Goal: Information Seeking & Learning: Compare options

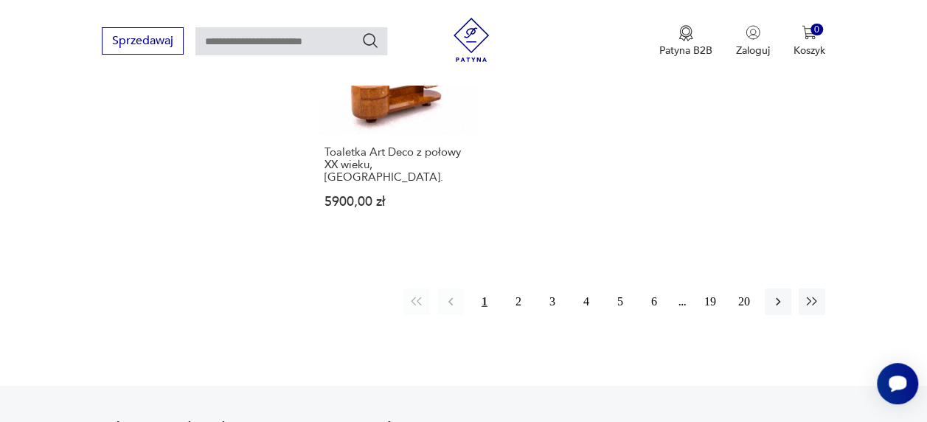
scroll to position [2169, 0]
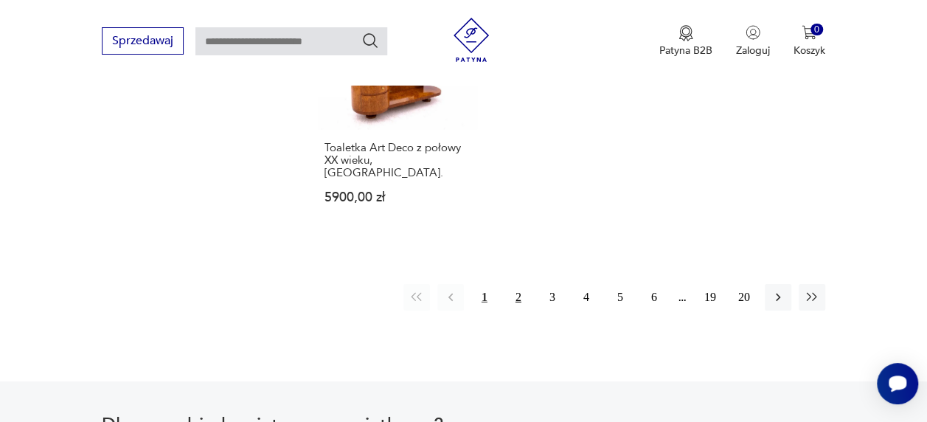
click at [518, 284] on button "2" at bounding box center [518, 297] width 27 height 27
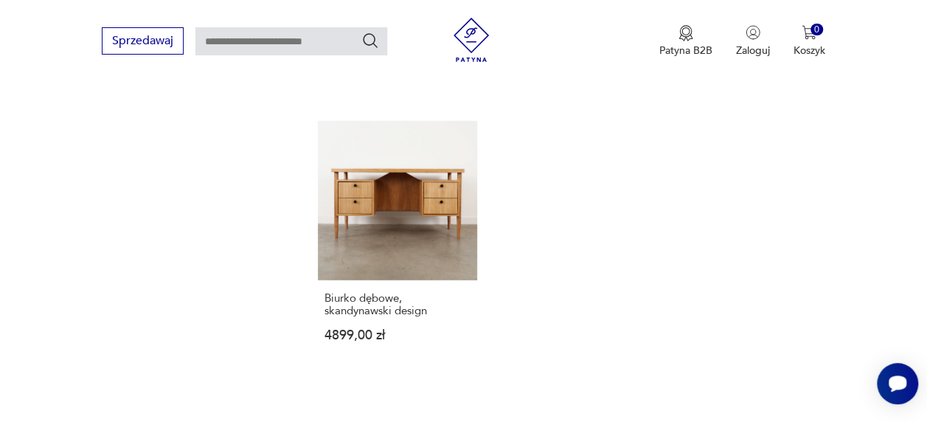
scroll to position [2027, 0]
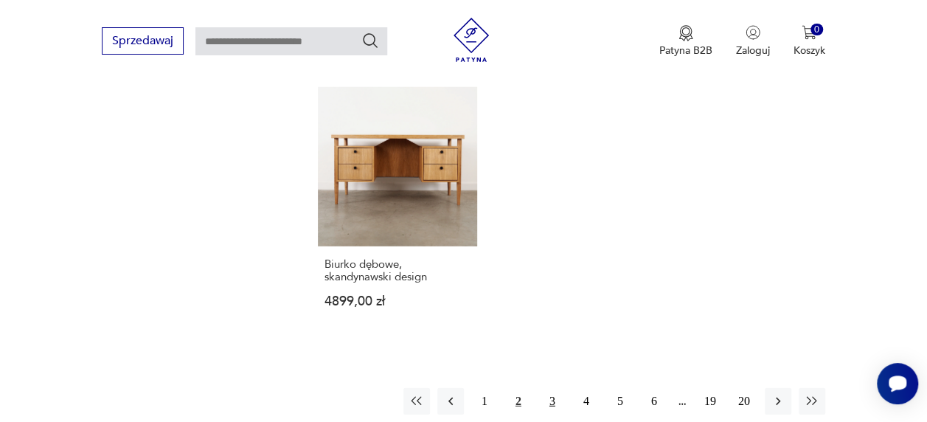
click at [551, 388] on button "3" at bounding box center [552, 401] width 27 height 27
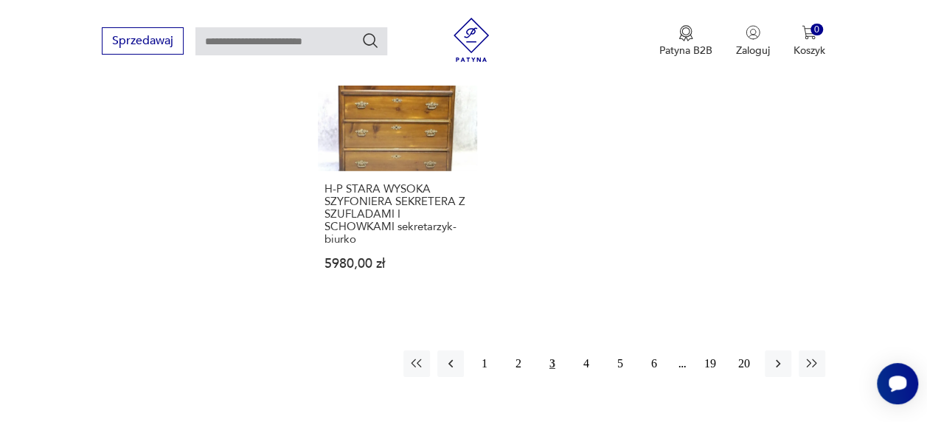
scroll to position [2166, 0]
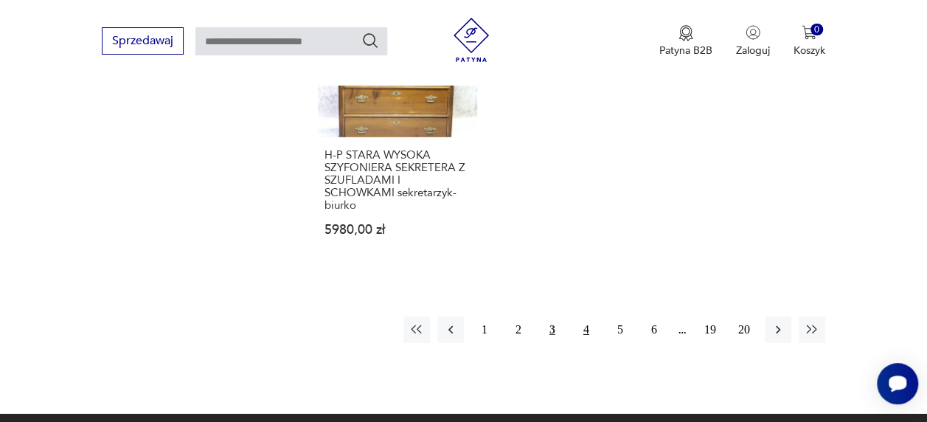
click at [586, 316] on button "4" at bounding box center [586, 329] width 27 height 27
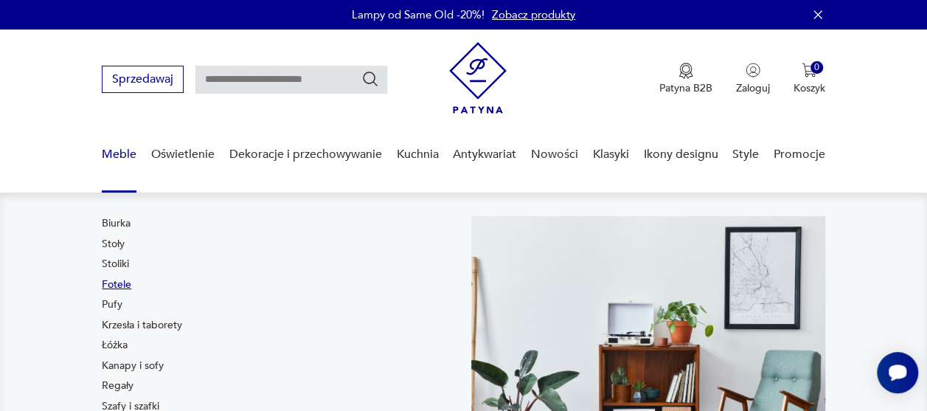
click at [130, 288] on link "Fotele" at bounding box center [116, 284] width 29 height 15
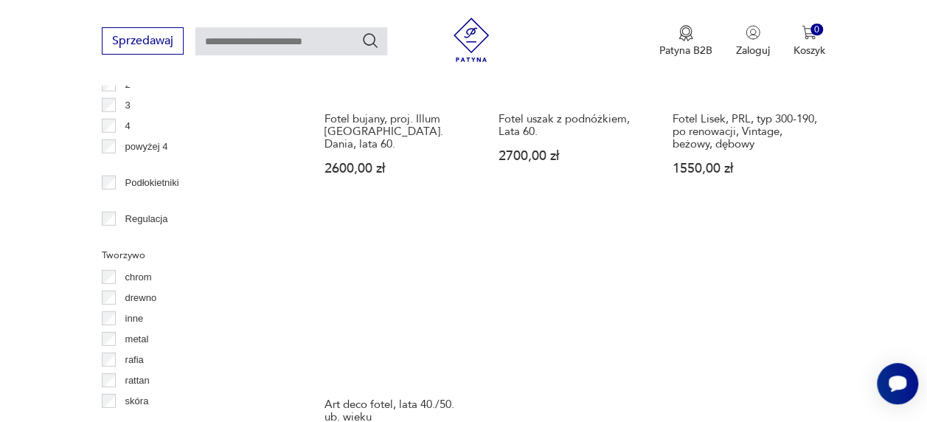
scroll to position [2091, 0]
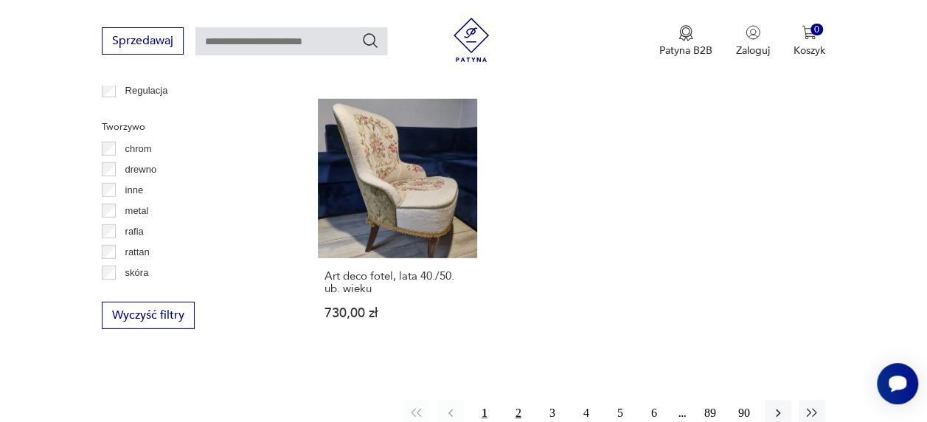
click at [524, 400] on button "2" at bounding box center [518, 413] width 27 height 27
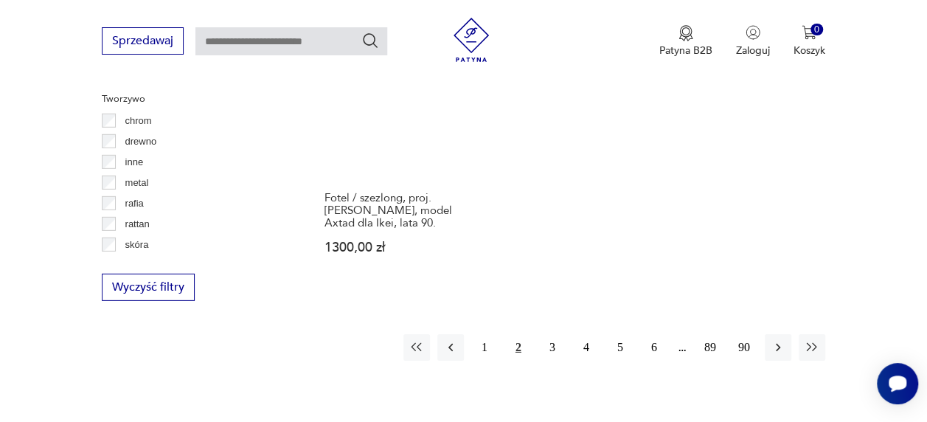
scroll to position [2134, 0]
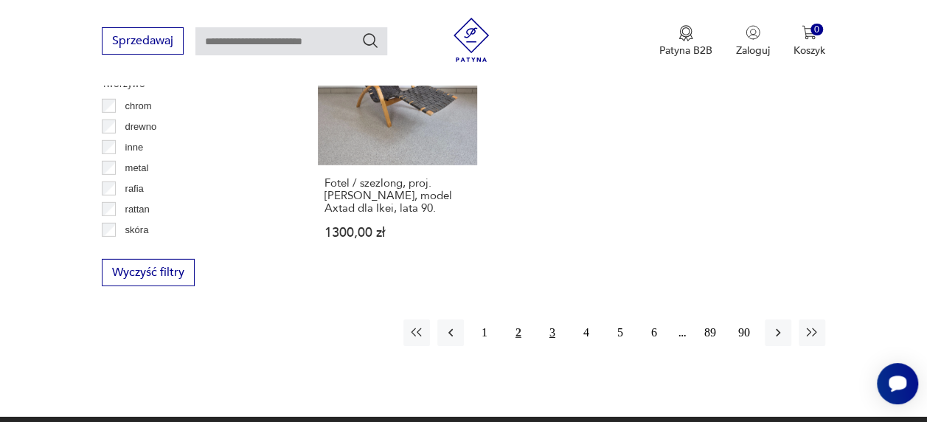
click at [550, 319] on button "3" at bounding box center [552, 332] width 27 height 27
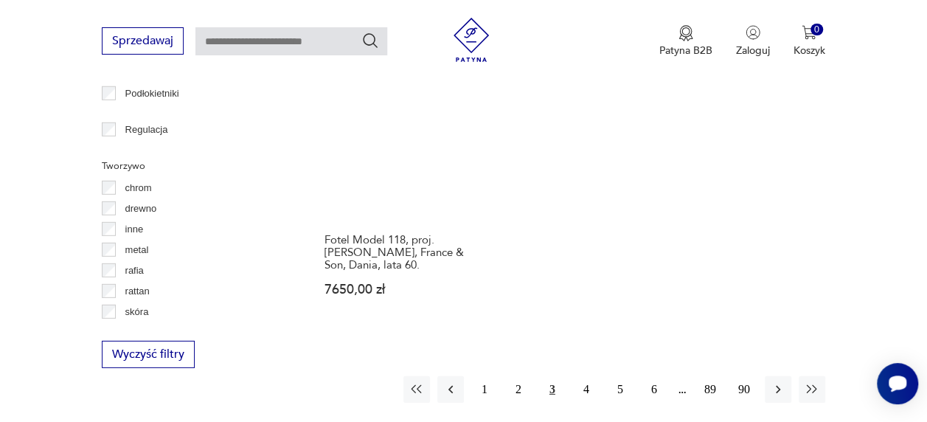
scroll to position [2081, 0]
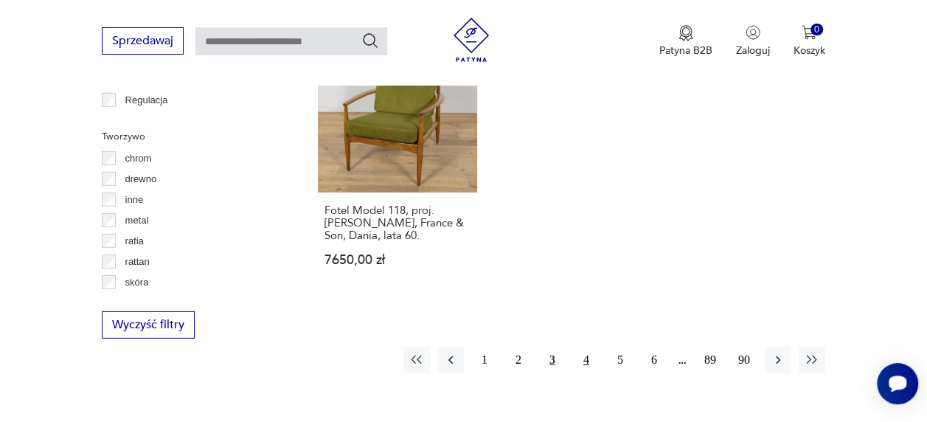
click at [587, 346] on button "4" at bounding box center [586, 359] width 27 height 27
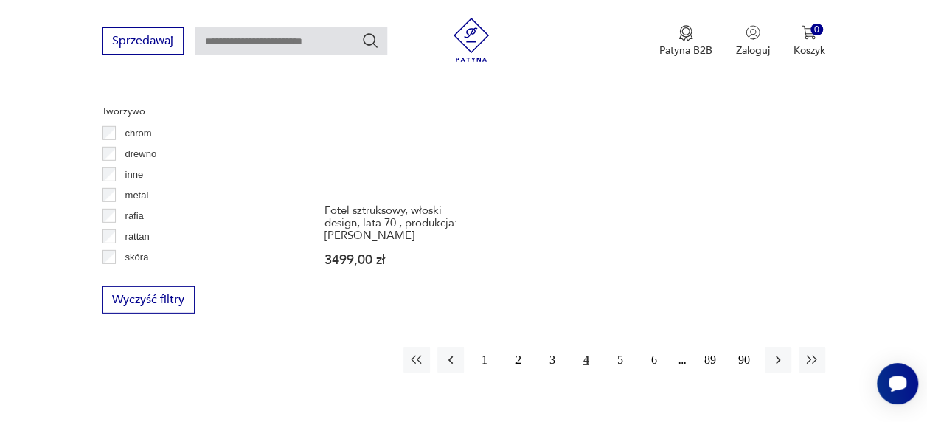
scroll to position [2117, 0]
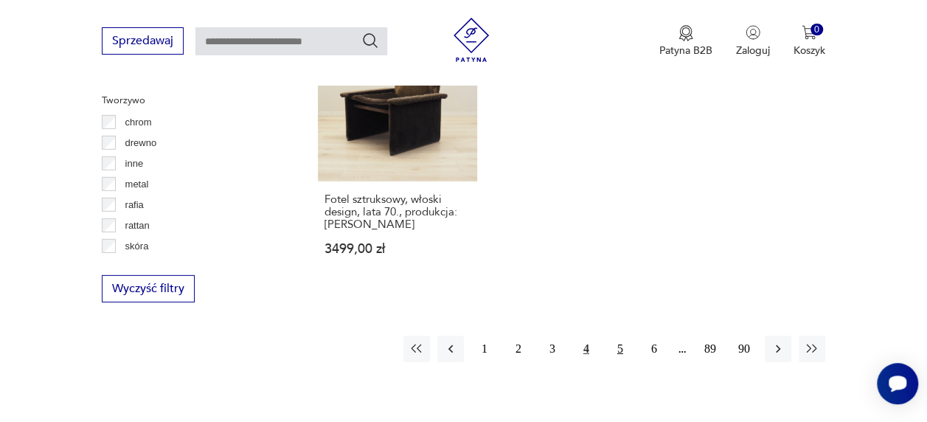
click at [619, 335] on button "5" at bounding box center [620, 348] width 27 height 27
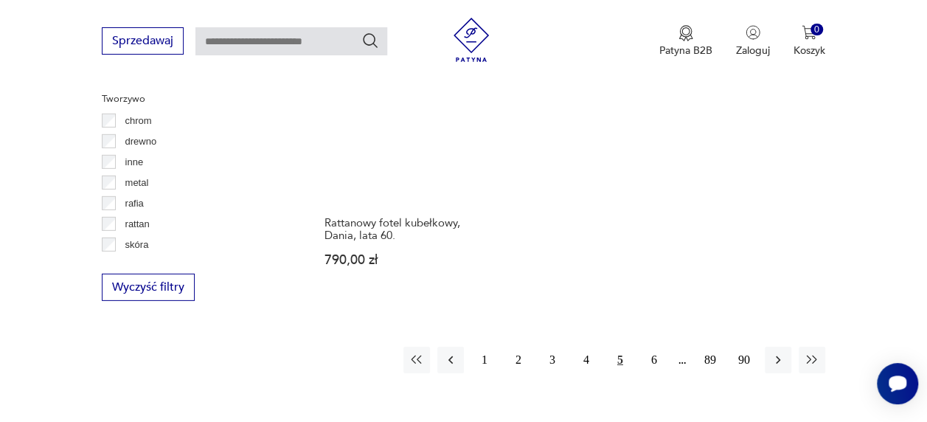
scroll to position [2122, 0]
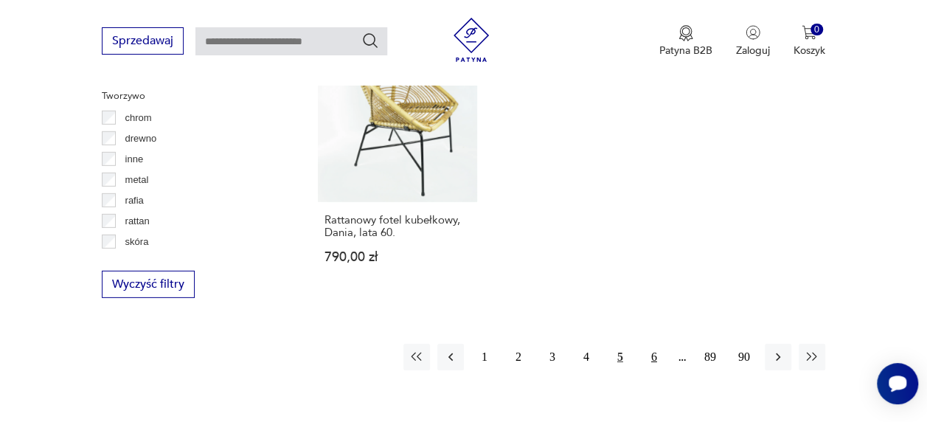
click at [655, 344] on button "6" at bounding box center [654, 357] width 27 height 27
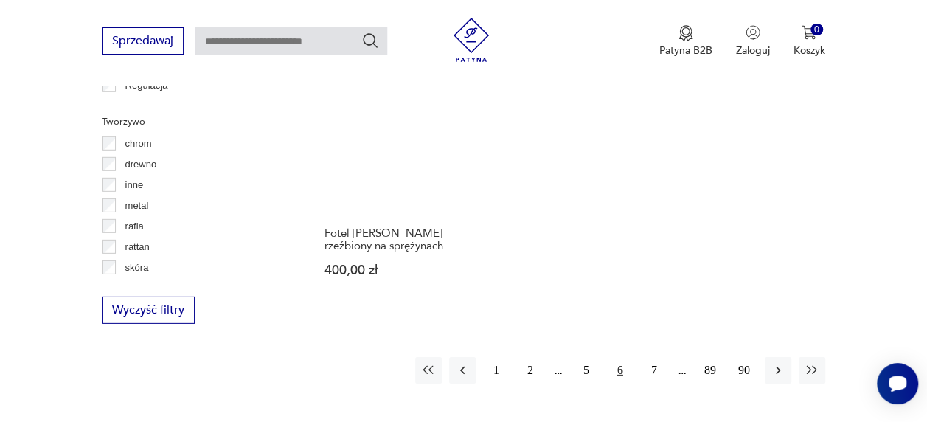
scroll to position [2100, 0]
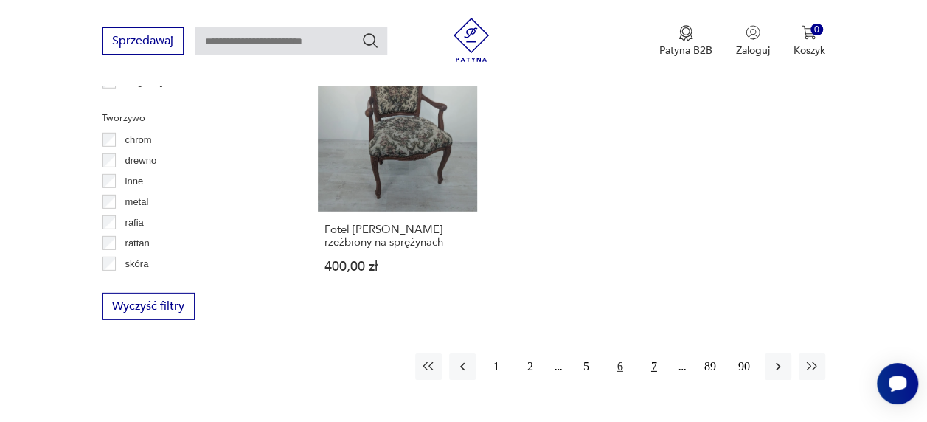
click at [654, 353] on button "7" at bounding box center [654, 366] width 27 height 27
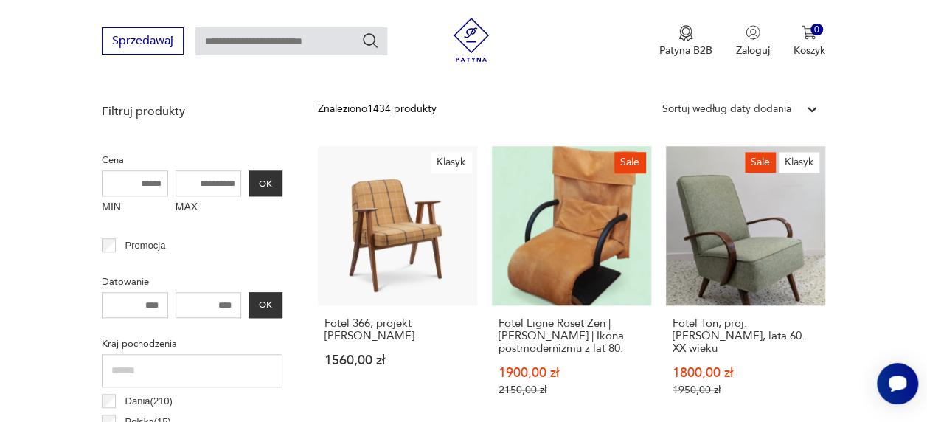
scroll to position [520, 0]
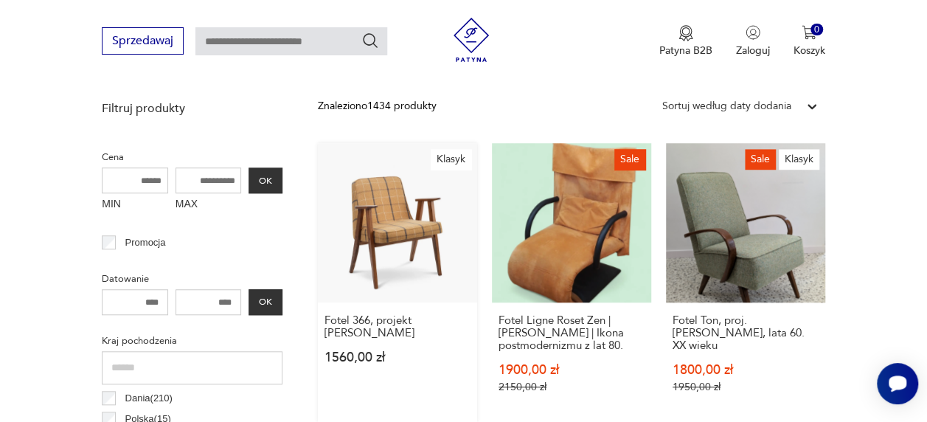
click at [389, 223] on link "Klasyk Fotel 366, projekt Józef Chierowski 1560,00 zł" at bounding box center [397, 282] width 159 height 279
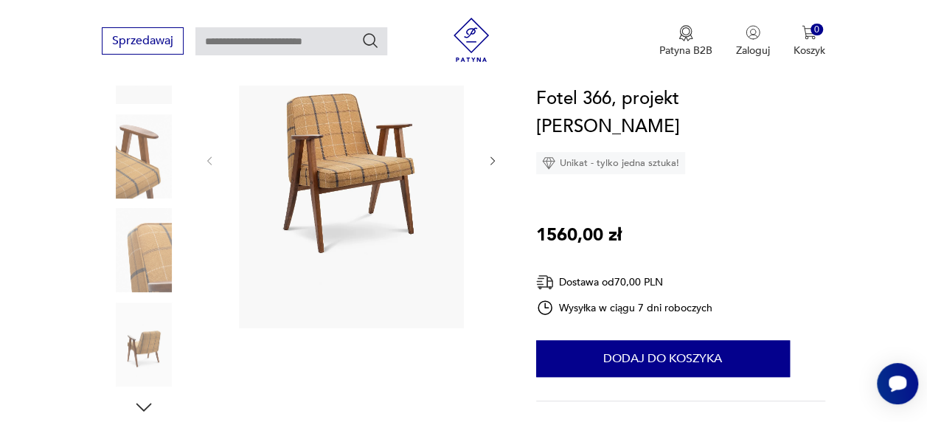
scroll to position [265, 0]
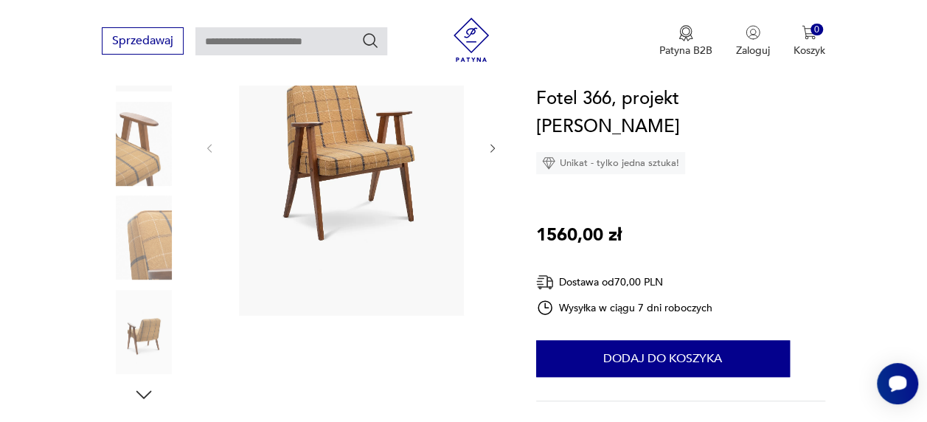
click at [140, 330] on img at bounding box center [144, 332] width 84 height 84
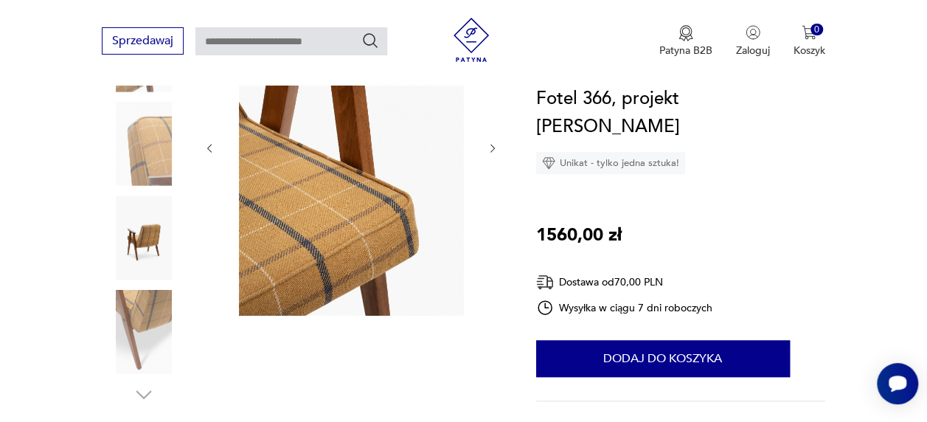
click at [154, 223] on img at bounding box center [144, 237] width 84 height 84
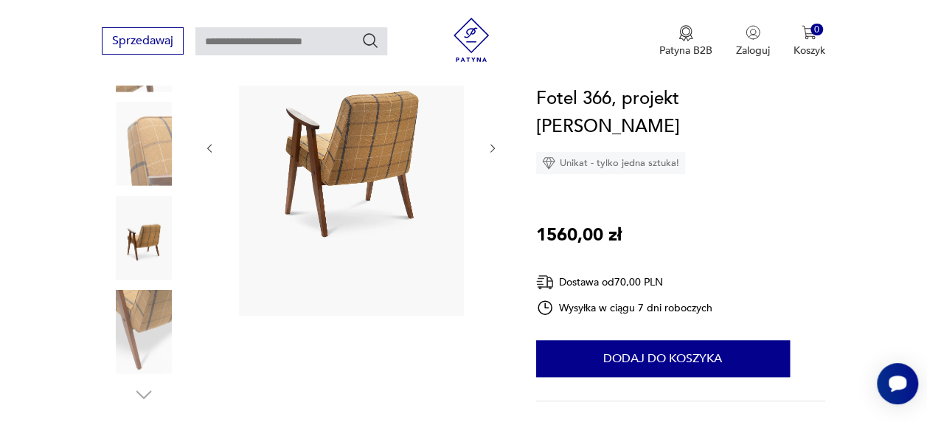
click at [146, 151] on img at bounding box center [144, 144] width 84 height 84
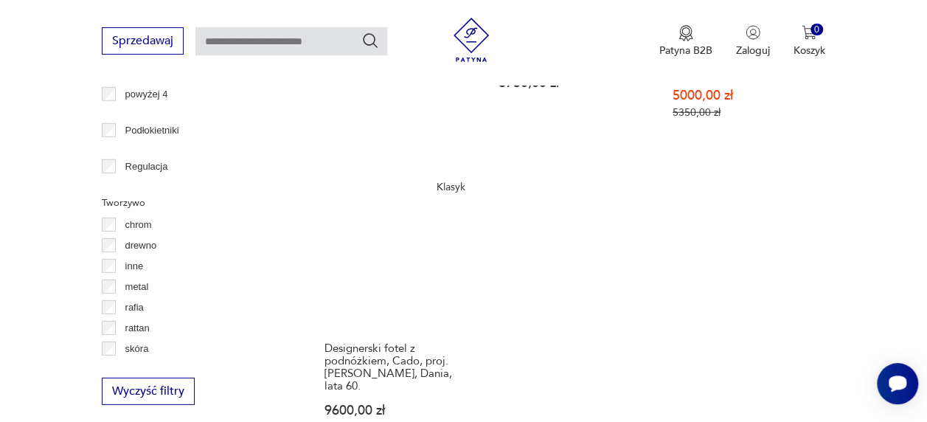
scroll to position [2080, 0]
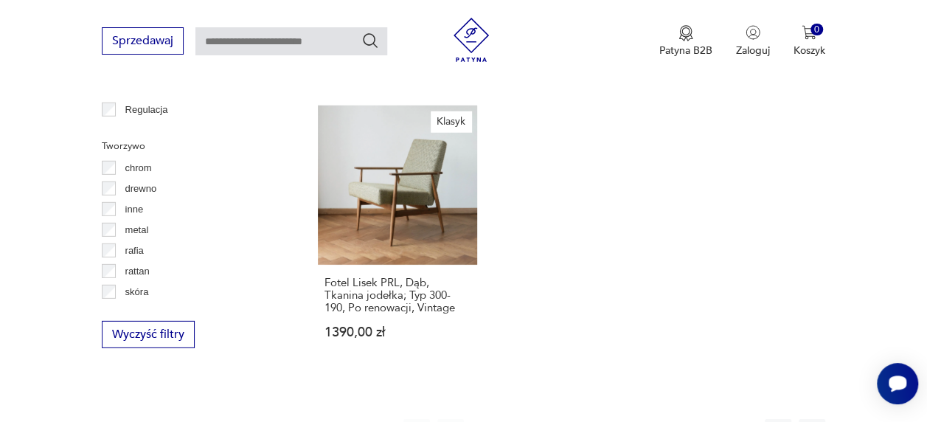
scroll to position [2068, 0]
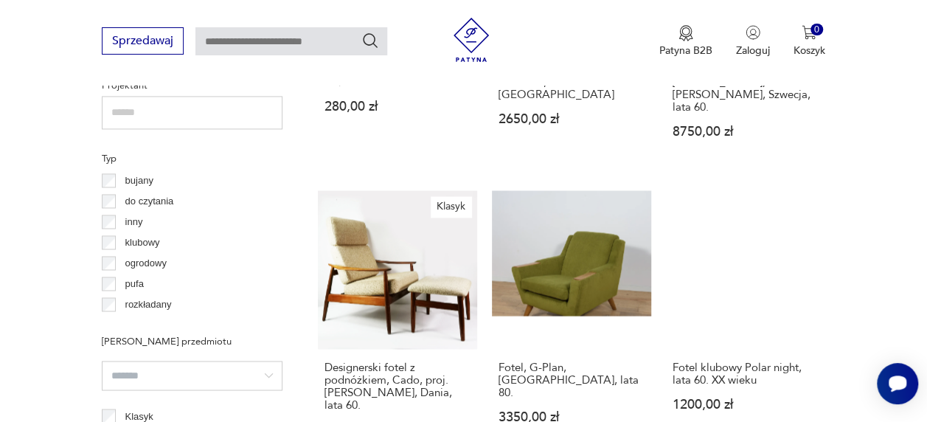
scroll to position [1088, 0]
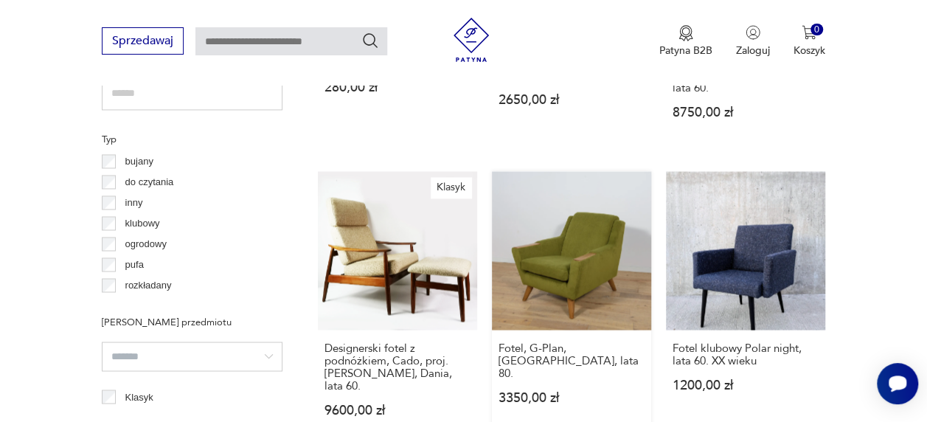
click at [564, 226] on link "Fotel, G-Plan, Wielka Brytania, lata 80. 3350,00 zł" at bounding box center [571, 308] width 159 height 274
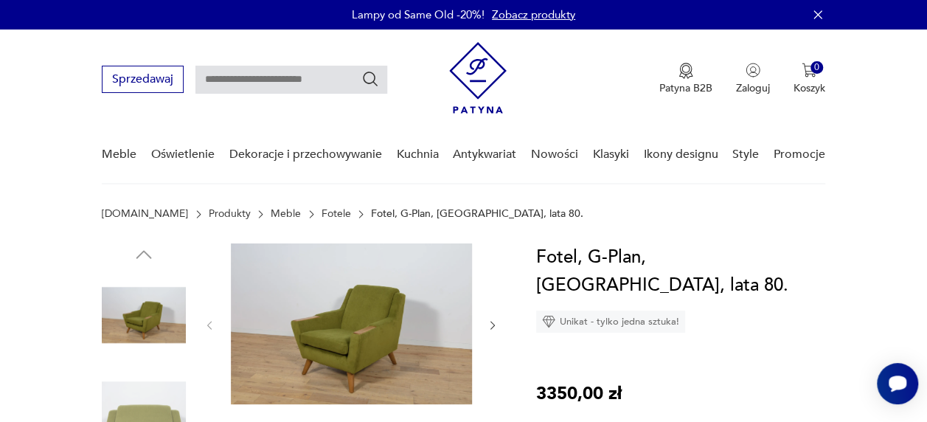
click at [488, 323] on icon "button" at bounding box center [493, 325] width 12 height 12
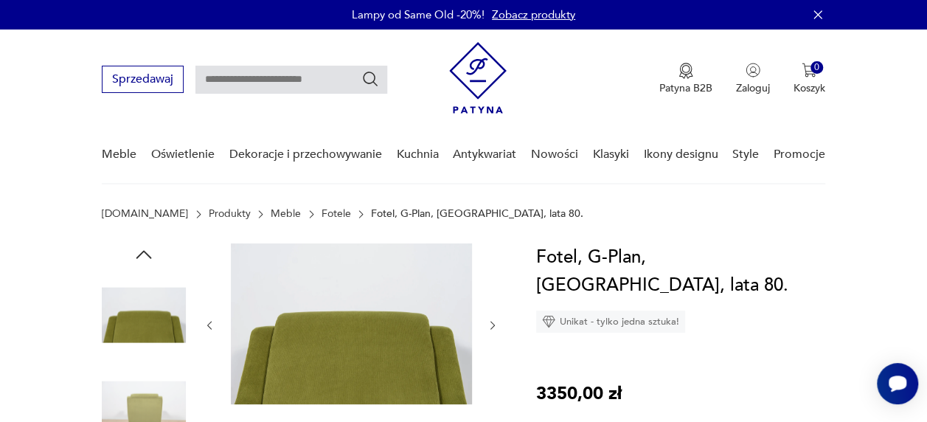
click at [488, 323] on icon "button" at bounding box center [493, 325] width 12 height 12
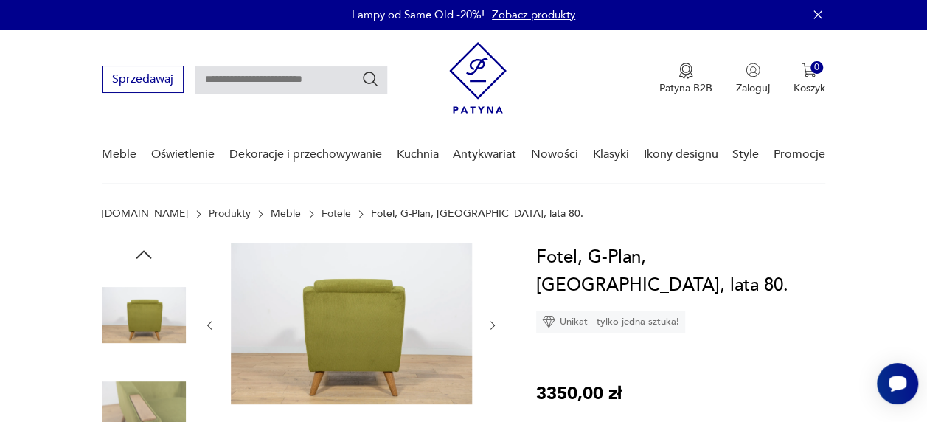
click at [488, 323] on icon "button" at bounding box center [493, 325] width 12 height 12
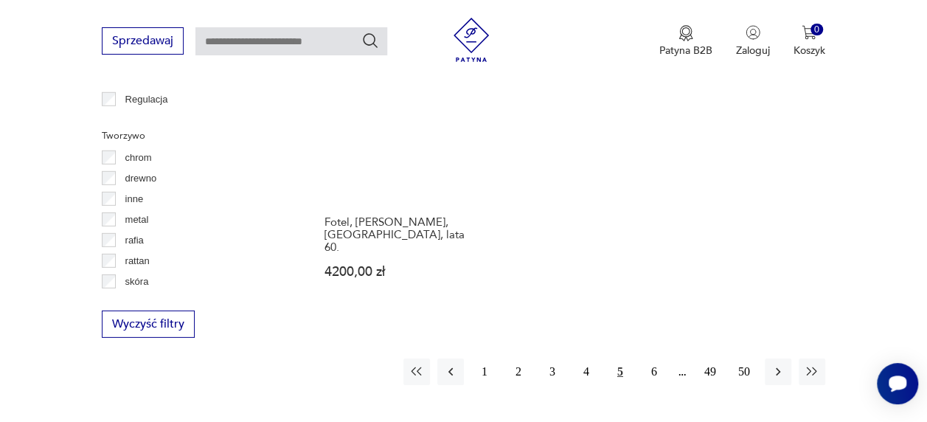
scroll to position [2101, 0]
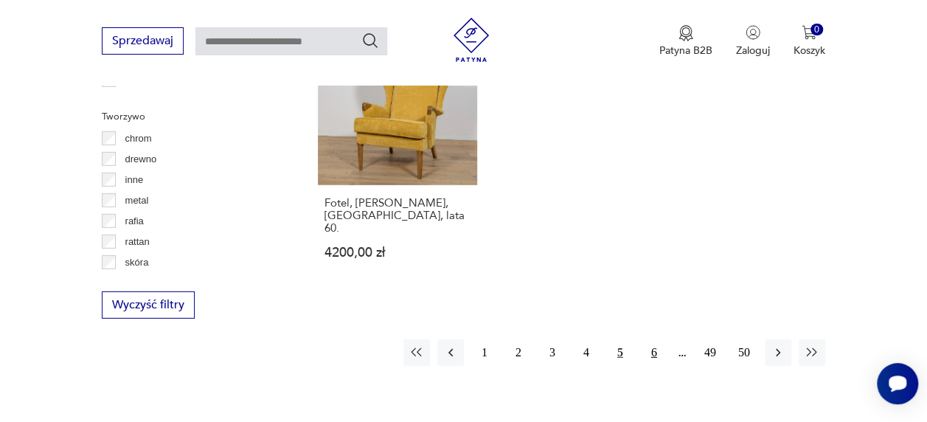
click at [655, 339] on button "6" at bounding box center [654, 352] width 27 height 27
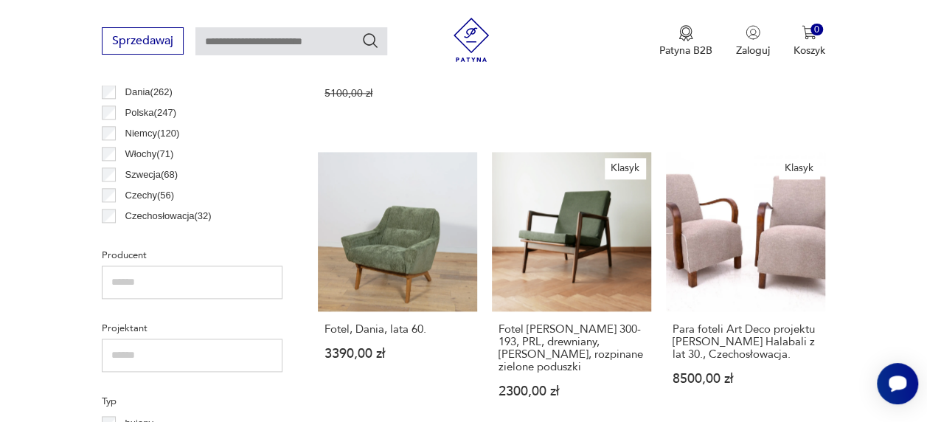
scroll to position [856, 0]
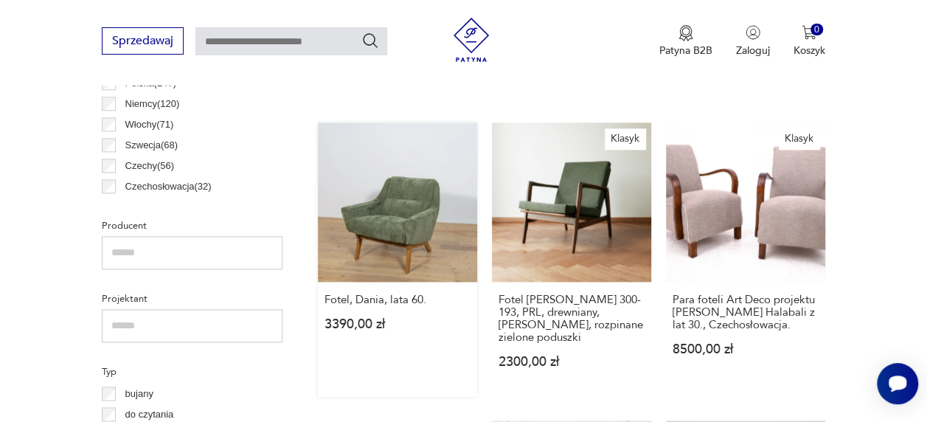
click at [391, 202] on link "Fotel, Dania, lata 60. 3390,00 zł" at bounding box center [397, 259] width 159 height 274
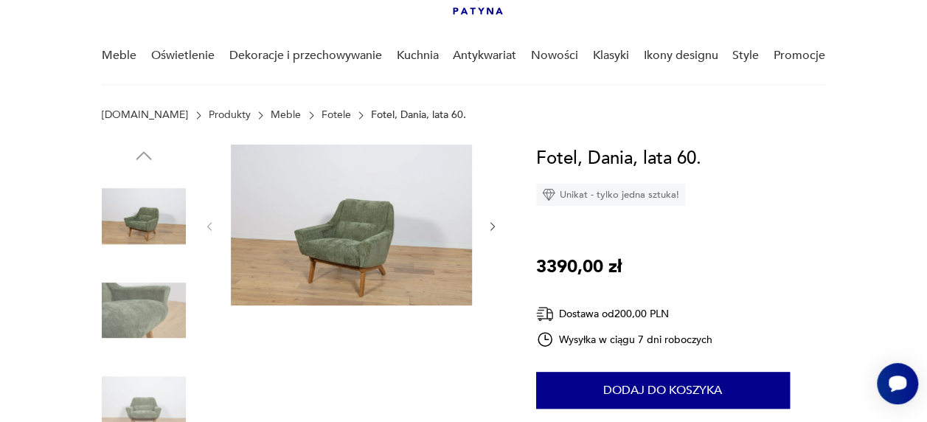
scroll to position [94, 0]
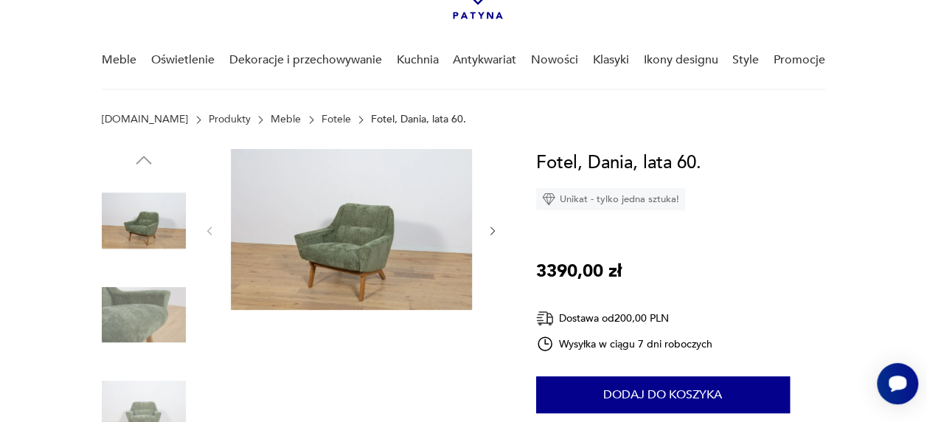
click at [364, 244] on img at bounding box center [351, 229] width 241 height 161
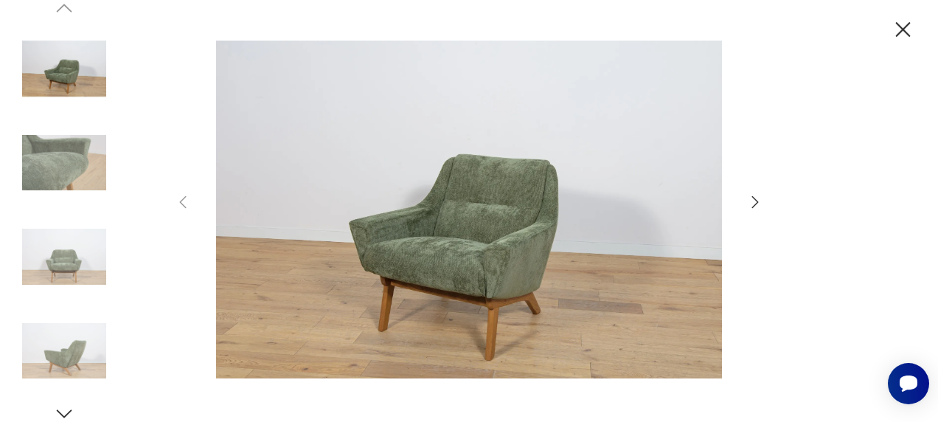
click at [756, 204] on icon "button" at bounding box center [755, 202] width 18 height 18
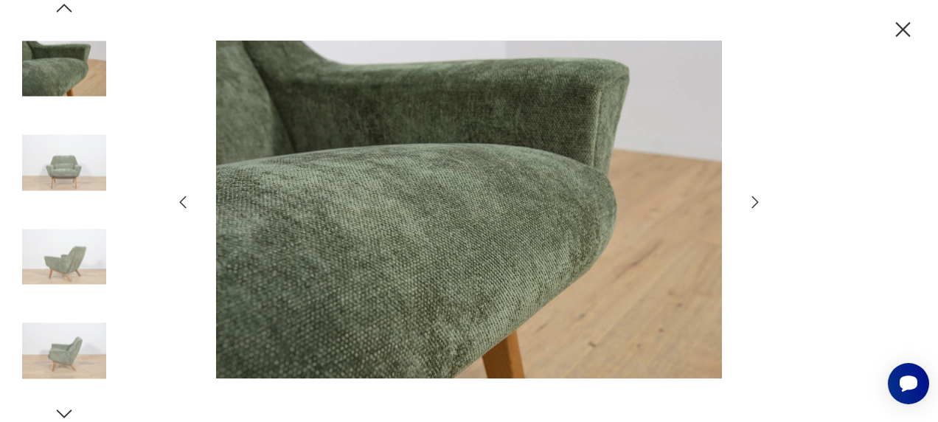
click at [756, 204] on icon "button" at bounding box center [755, 202] width 18 height 18
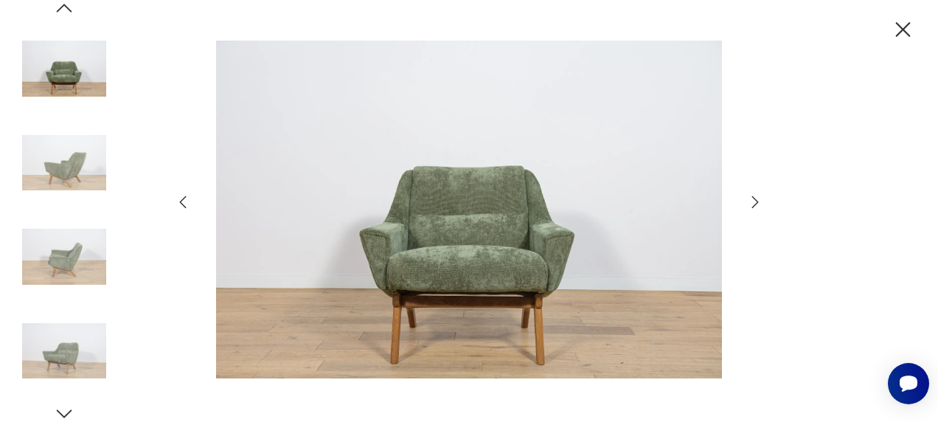
click at [756, 204] on icon "button" at bounding box center [755, 202] width 18 height 18
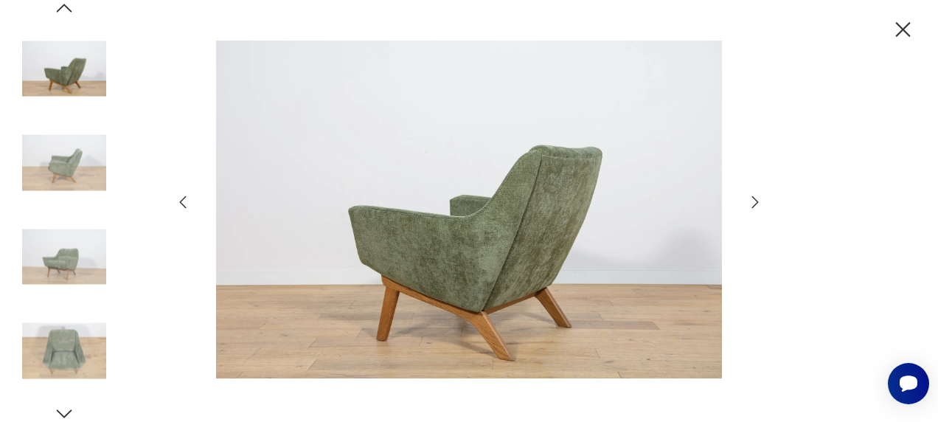
click at [756, 204] on icon "button" at bounding box center [755, 202] width 18 height 18
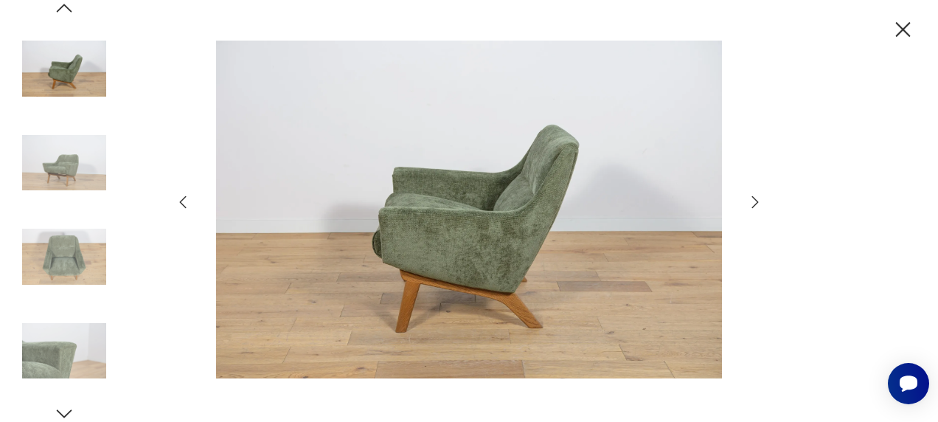
click at [756, 204] on icon "button" at bounding box center [755, 202] width 18 height 18
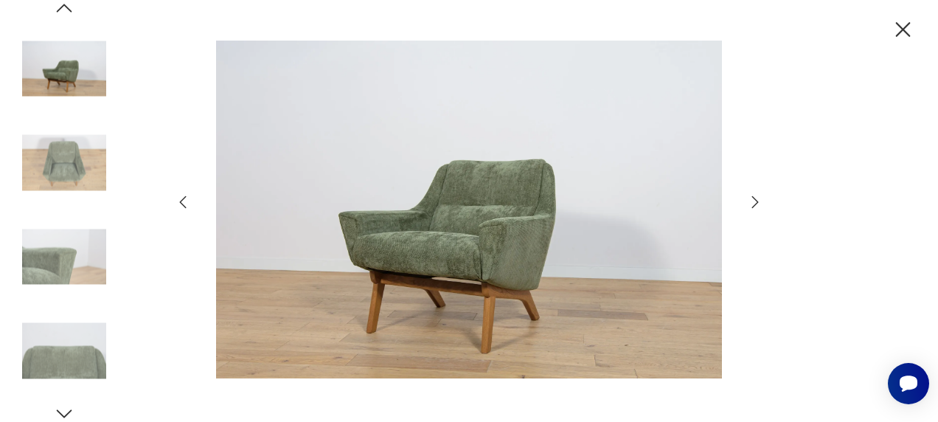
click at [756, 204] on icon "button" at bounding box center [755, 202] width 18 height 18
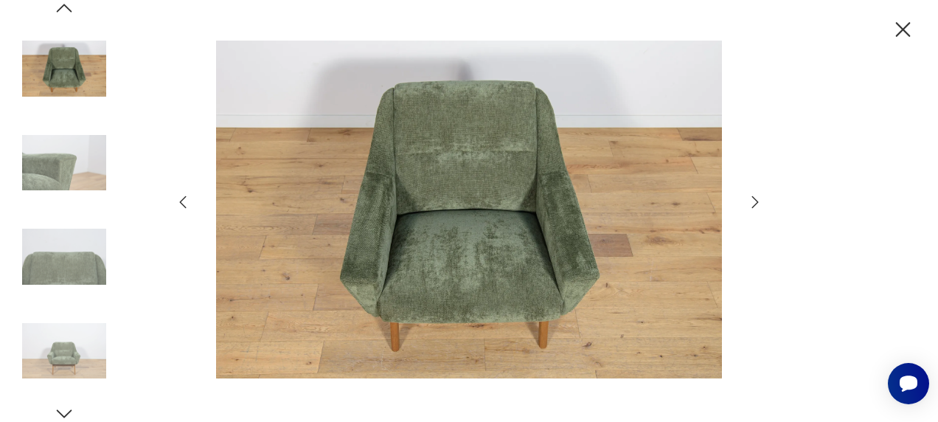
click at [756, 204] on icon "button" at bounding box center [755, 202] width 18 height 18
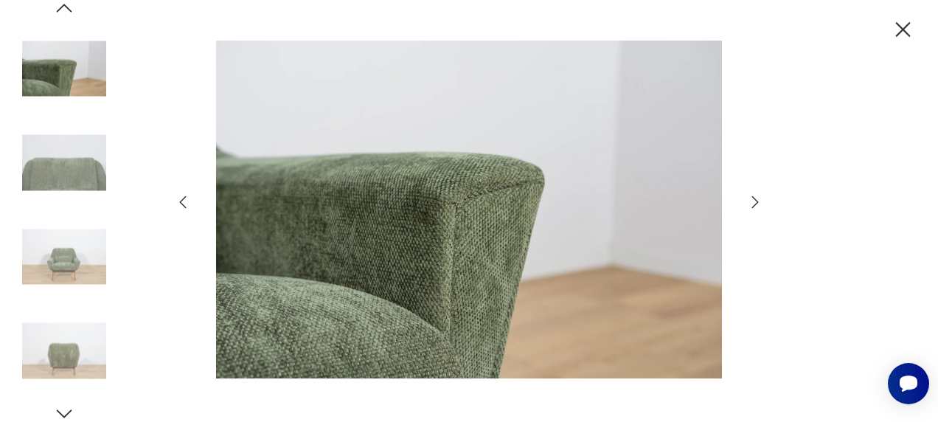
click at [902, 29] on icon "button" at bounding box center [903, 29] width 15 height 15
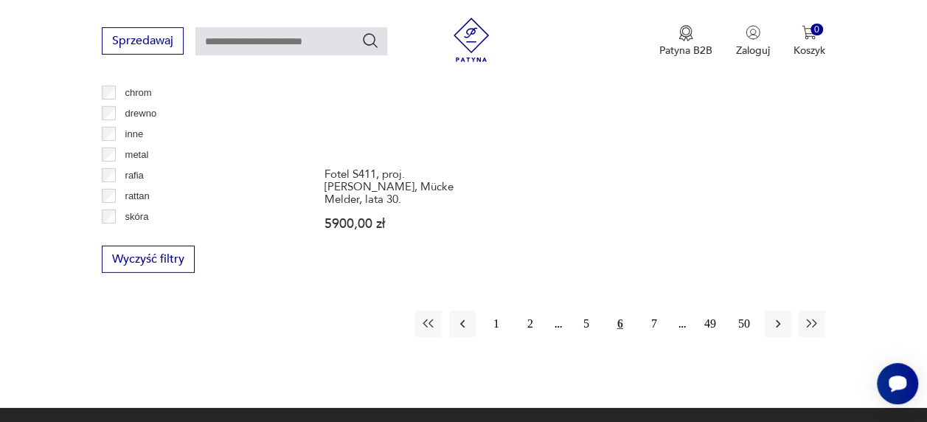
scroll to position [2154, 0]
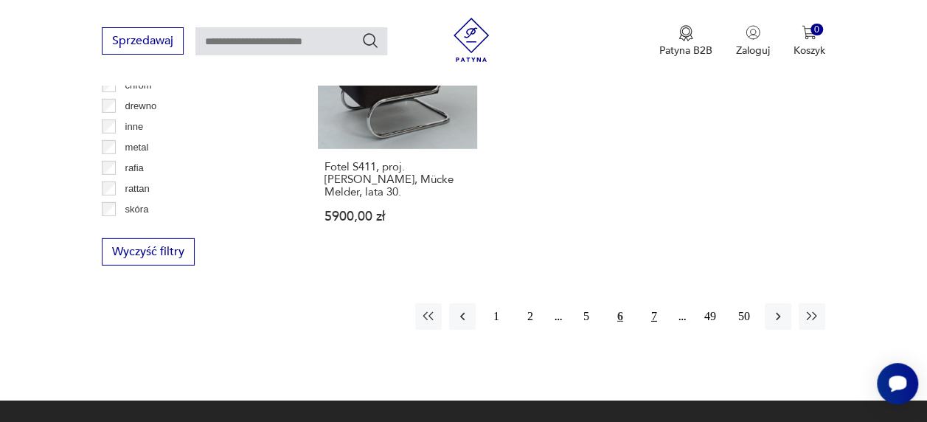
click at [655, 303] on button "7" at bounding box center [654, 316] width 27 height 27
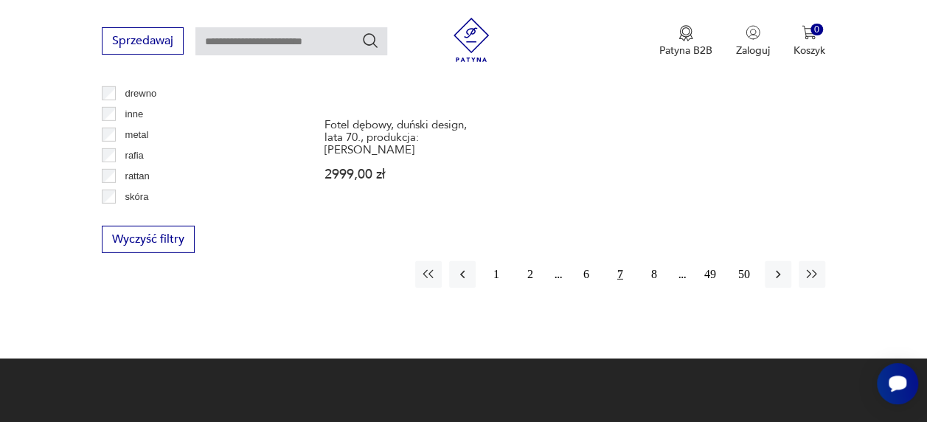
scroll to position [2178, 0]
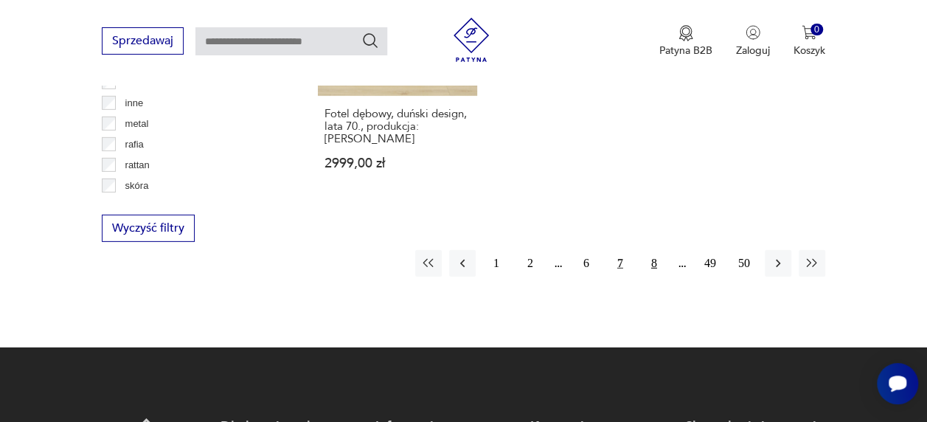
click at [653, 250] on button "8" at bounding box center [654, 263] width 27 height 27
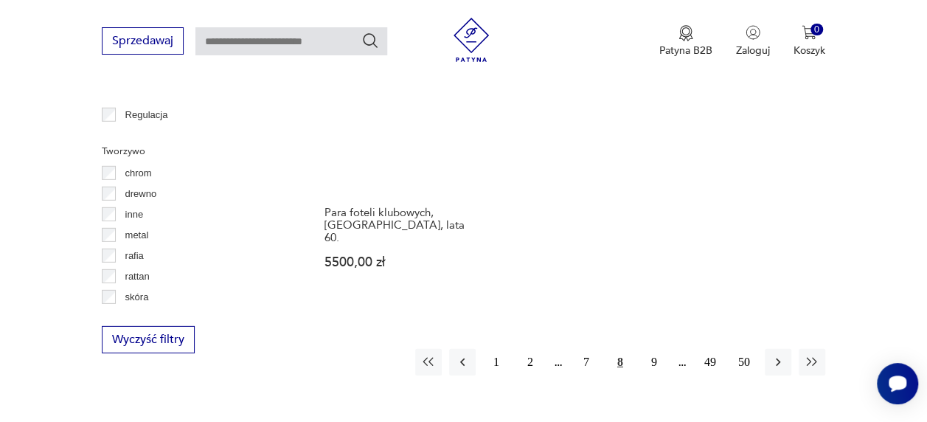
scroll to position [2089, 0]
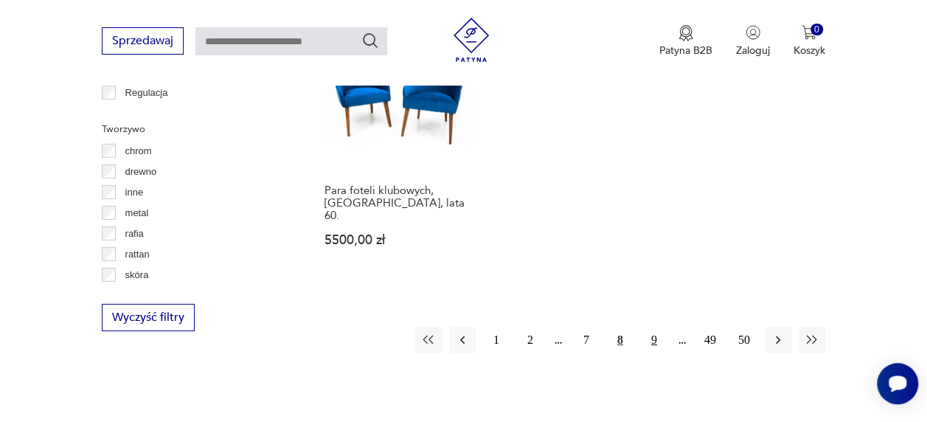
click at [657, 327] on button "9" at bounding box center [654, 340] width 27 height 27
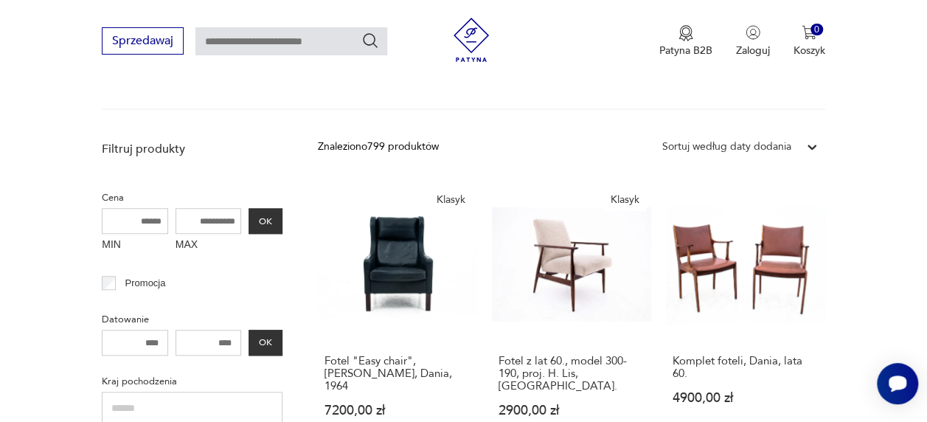
scroll to position [476, 0]
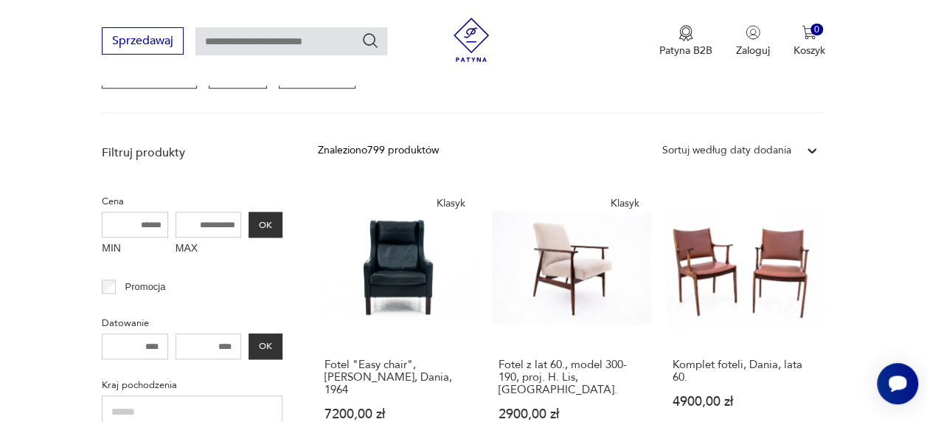
click at [196, 218] on input "MAX" at bounding box center [208, 225] width 66 height 26
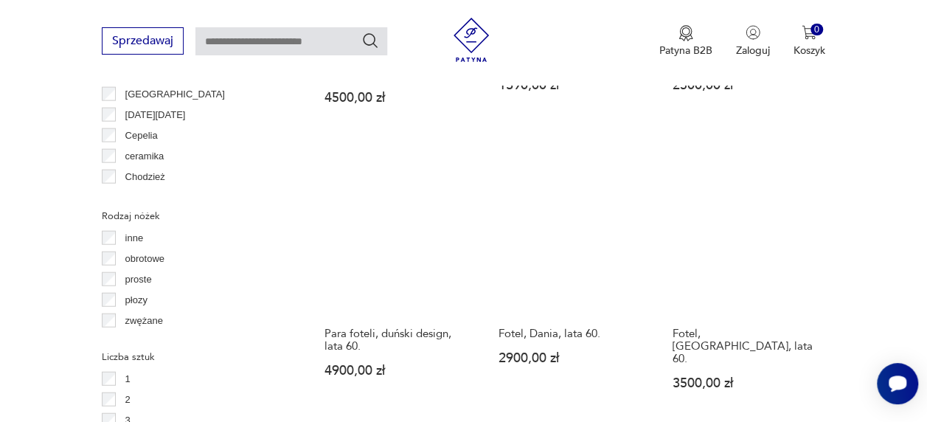
scroll to position [1640, 0]
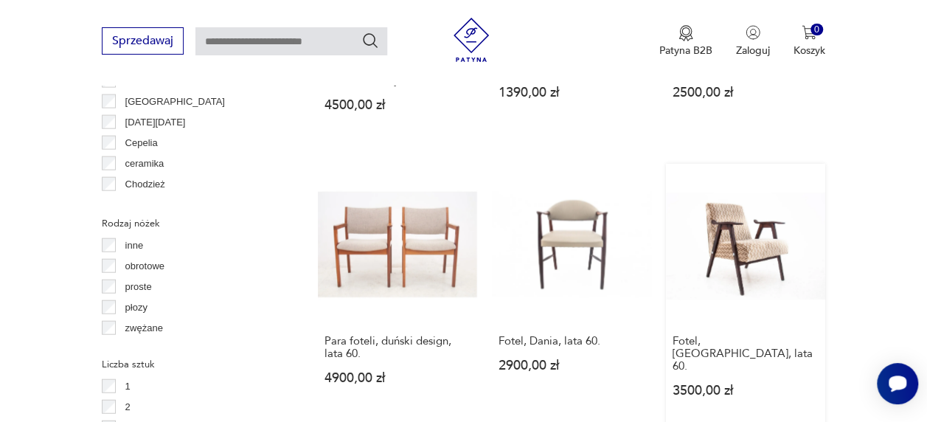
click at [739, 209] on link "Fotel, Polska, lata 60. 3500,00 zł" at bounding box center [745, 295] width 159 height 262
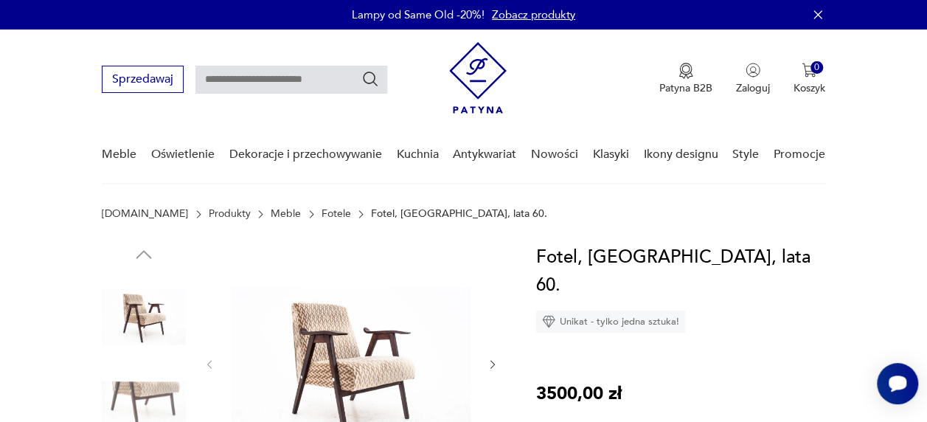
click at [148, 314] on img at bounding box center [144, 315] width 84 height 84
click at [428, 355] on img at bounding box center [351, 362] width 241 height 239
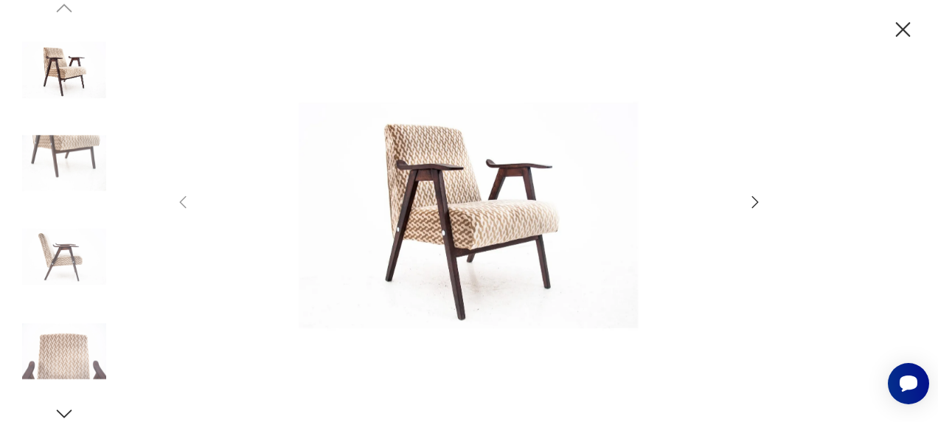
click at [755, 203] on icon "button" at bounding box center [755, 202] width 18 height 18
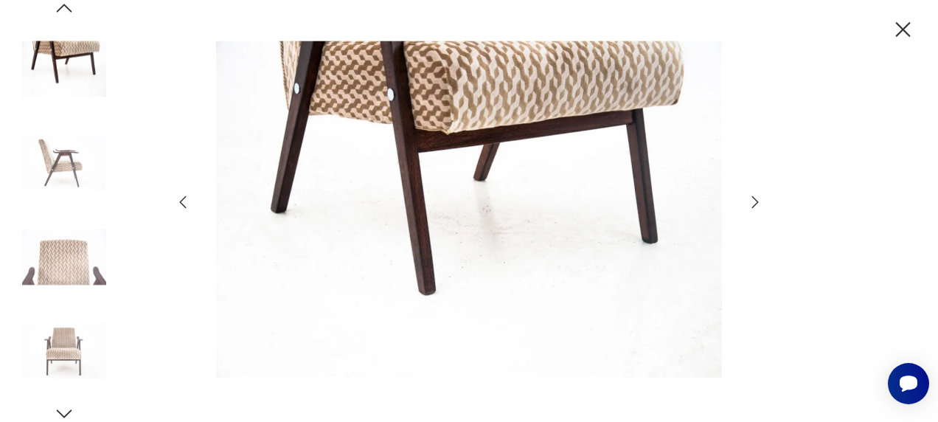
click at [755, 203] on icon "button" at bounding box center [755, 202] width 18 height 18
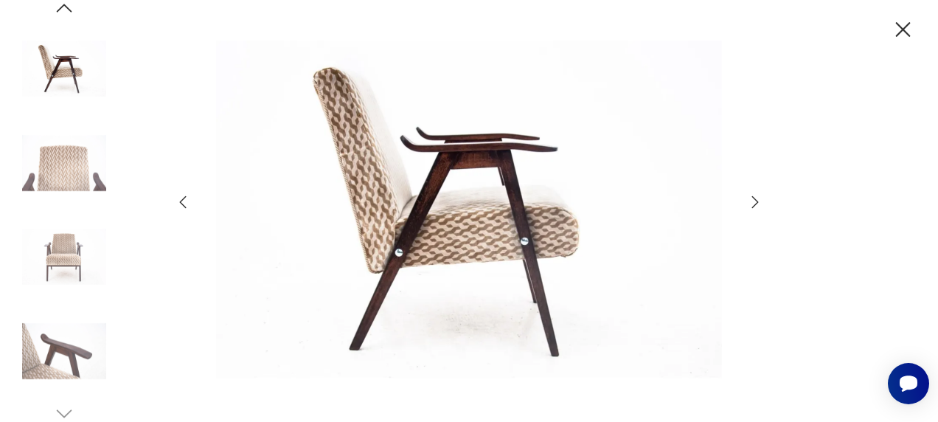
click at [755, 203] on icon "button" at bounding box center [755, 202] width 18 height 18
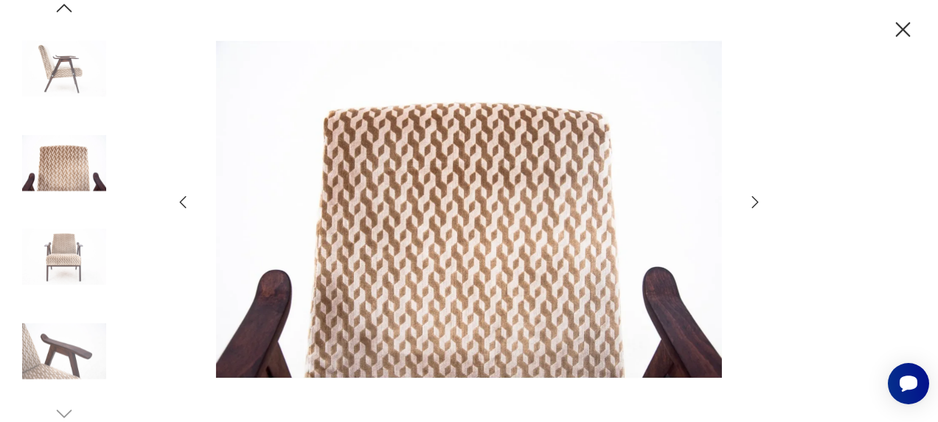
click at [755, 203] on icon "button" at bounding box center [755, 202] width 18 height 18
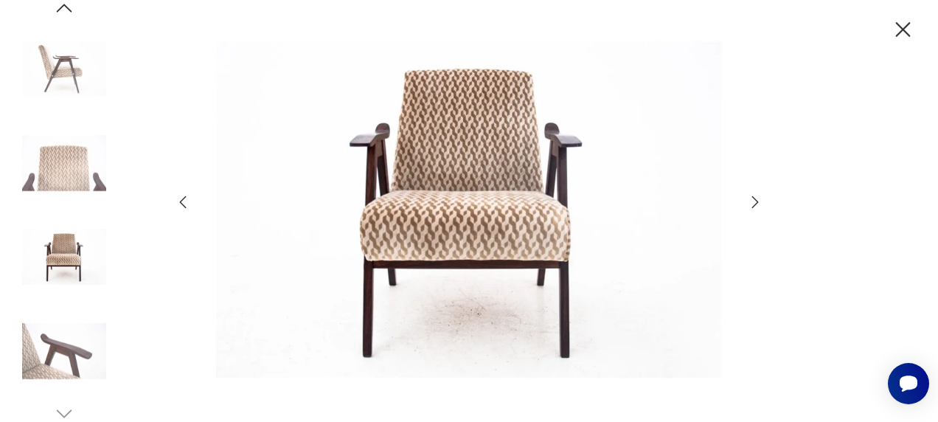
click at [755, 203] on icon "button" at bounding box center [755, 202] width 18 height 18
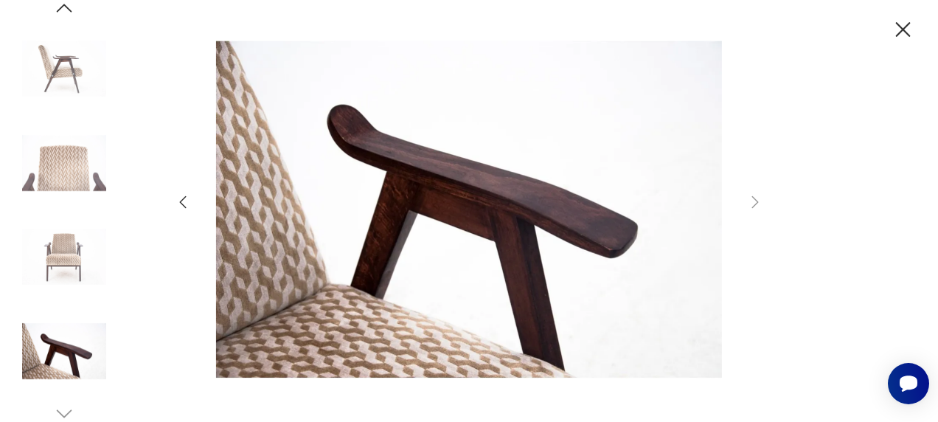
click at [900, 28] on icon "button" at bounding box center [903, 29] width 15 height 15
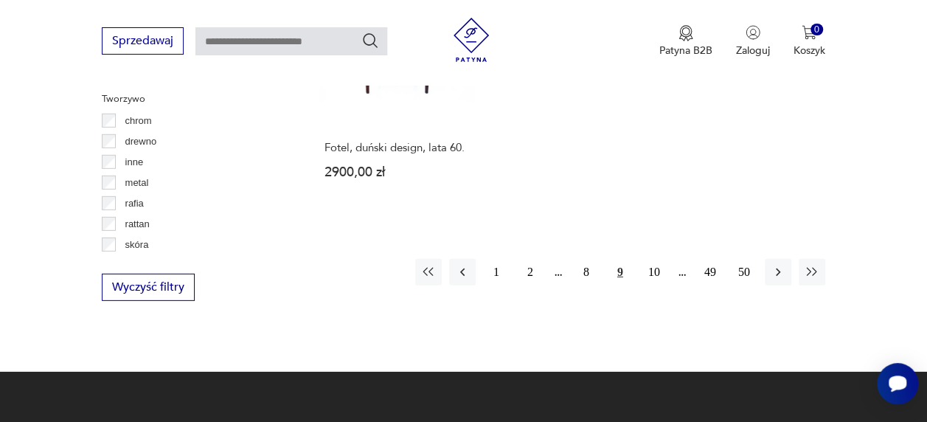
scroll to position [2149, 0]
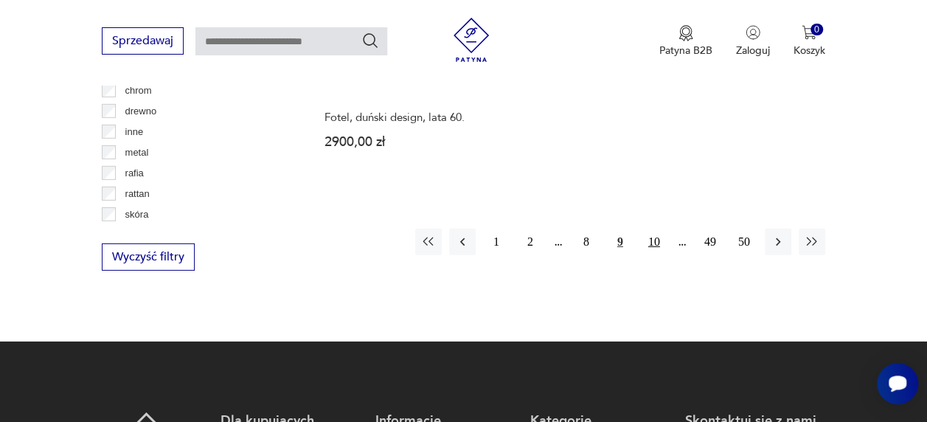
click at [655, 229] on button "10" at bounding box center [654, 242] width 27 height 27
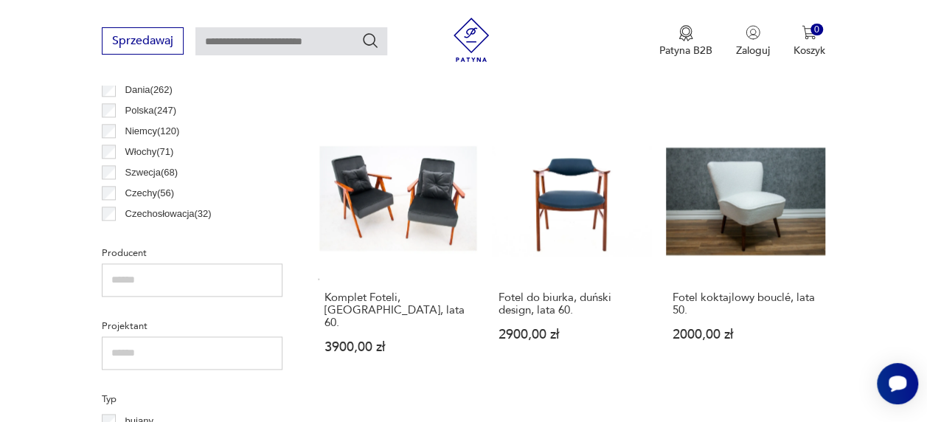
scroll to position [824, 0]
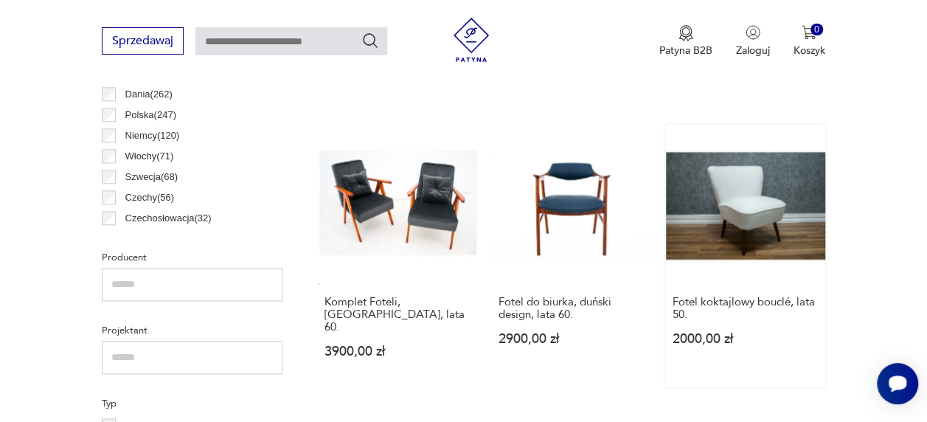
click at [754, 189] on link "Fotel koktajlowy bouclé, lata 50. 2000,00 zł" at bounding box center [745, 256] width 159 height 262
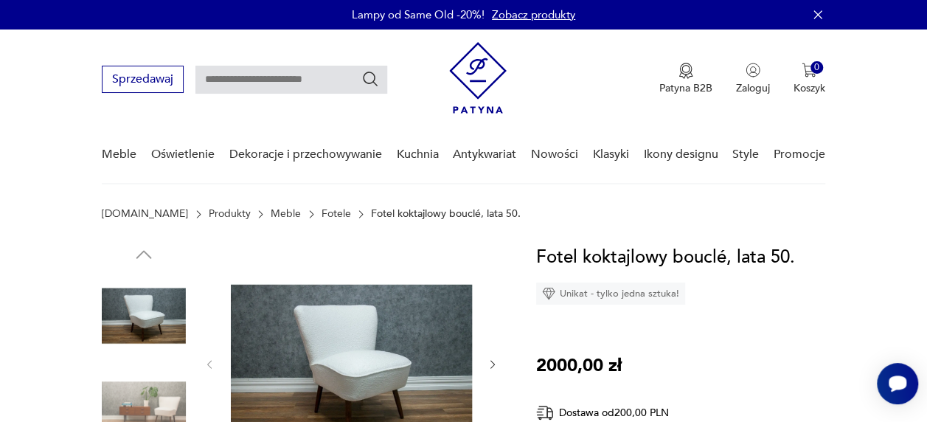
click at [139, 404] on img at bounding box center [144, 409] width 84 height 84
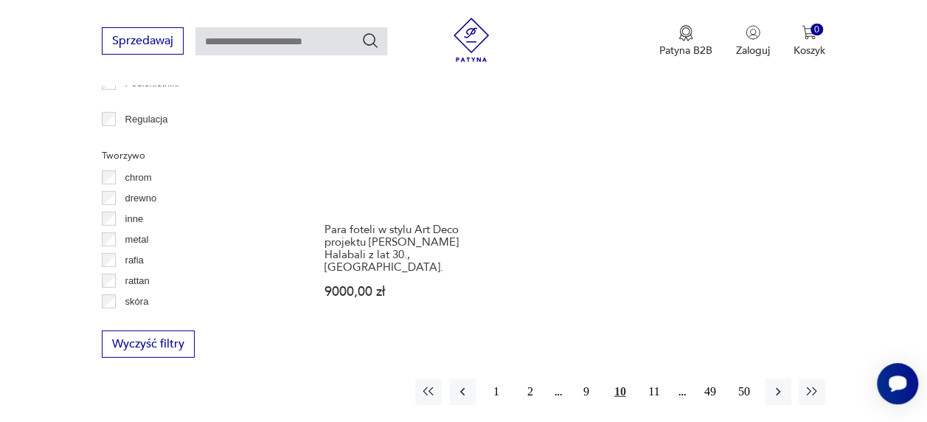
scroll to position [2070, 0]
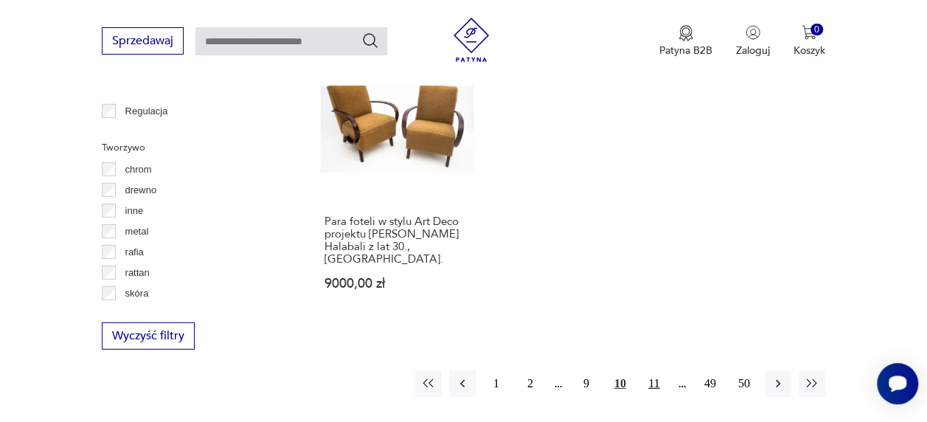
click at [649, 370] on button "11" at bounding box center [654, 383] width 27 height 27
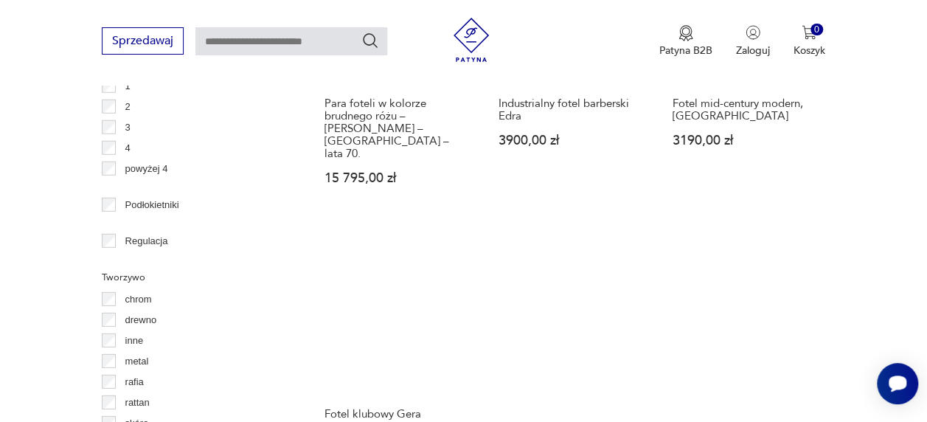
scroll to position [2041, 0]
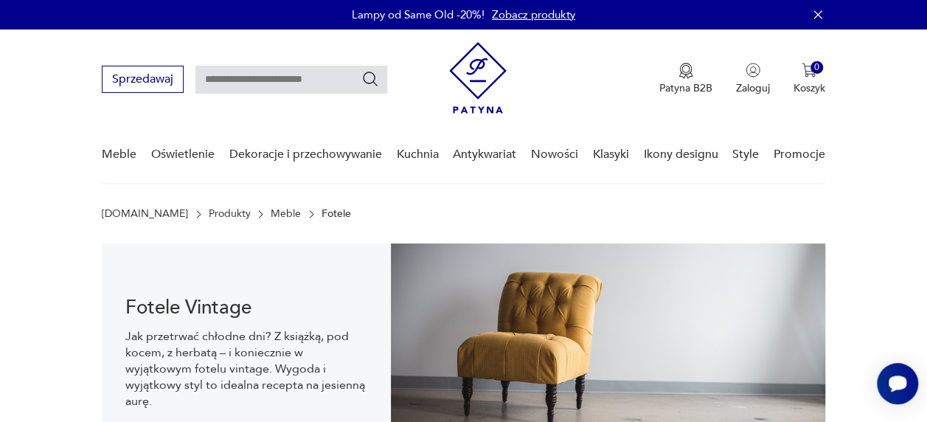
click at [259, 77] on input "text" at bounding box center [291, 80] width 192 height 28
type input "********"
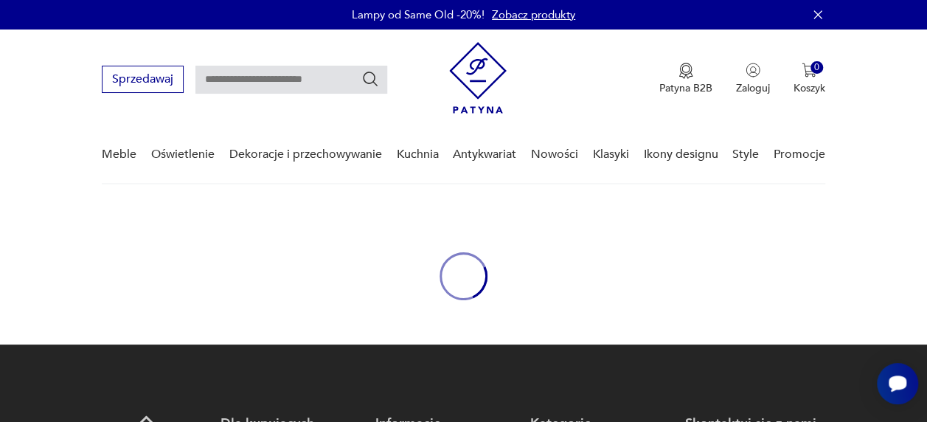
type input "********"
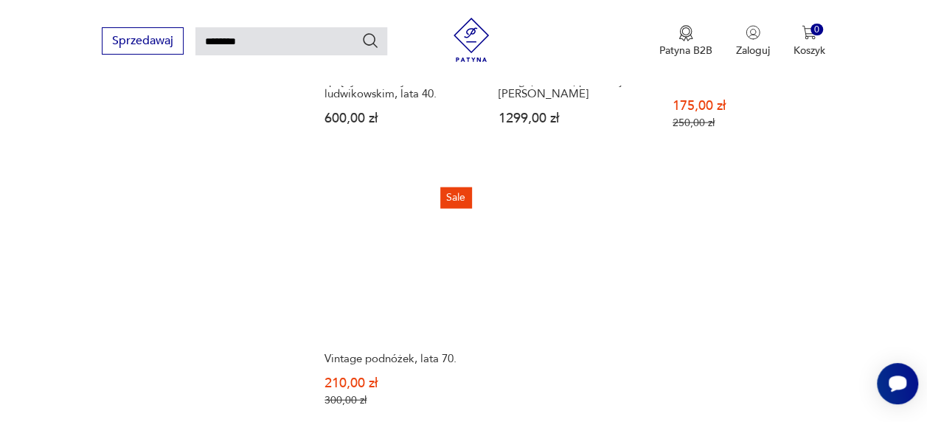
scroll to position [1847, 0]
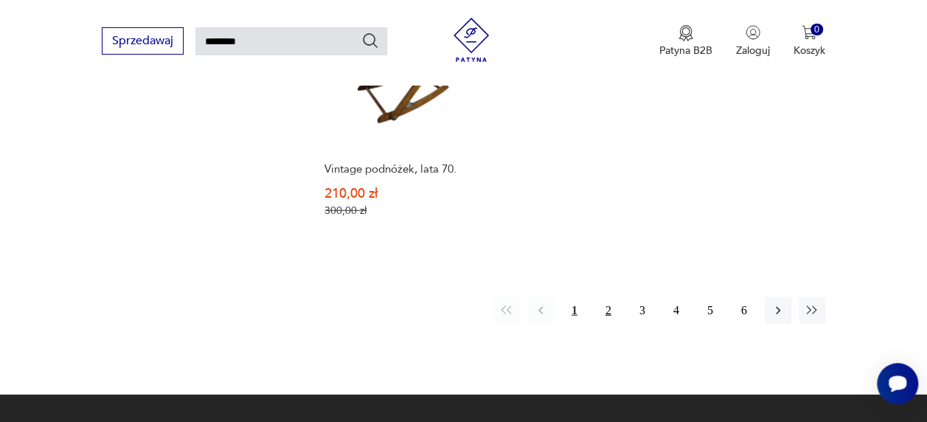
click at [610, 297] on button "2" at bounding box center [608, 310] width 27 height 27
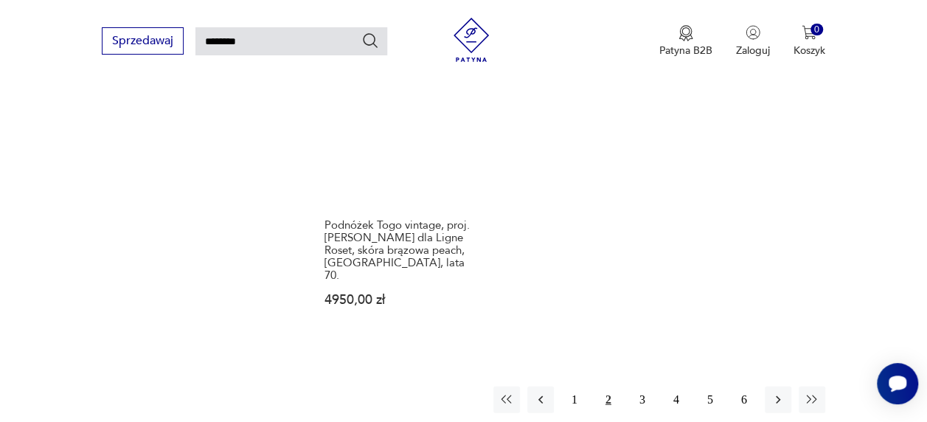
scroll to position [1858, 0]
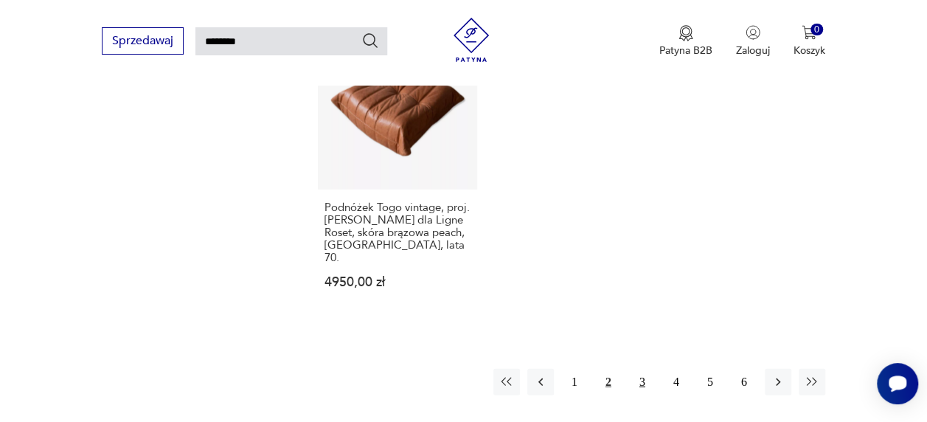
click at [645, 369] on button "3" at bounding box center [642, 382] width 27 height 27
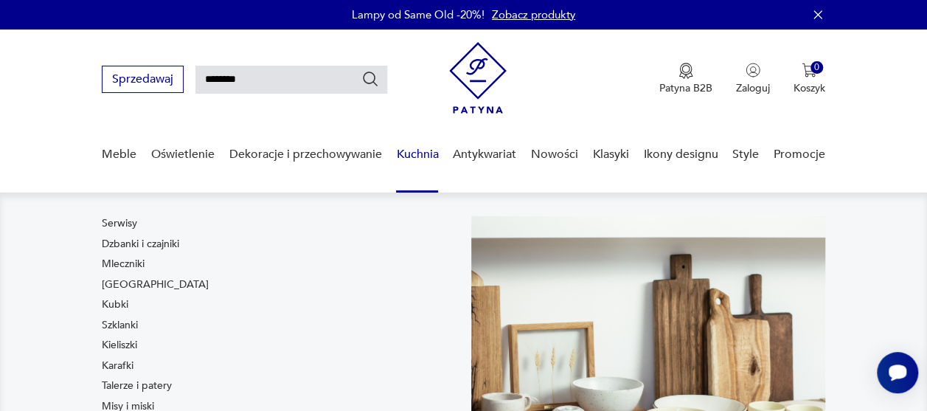
click at [409, 149] on link "Kuchnia" at bounding box center [417, 154] width 42 height 57
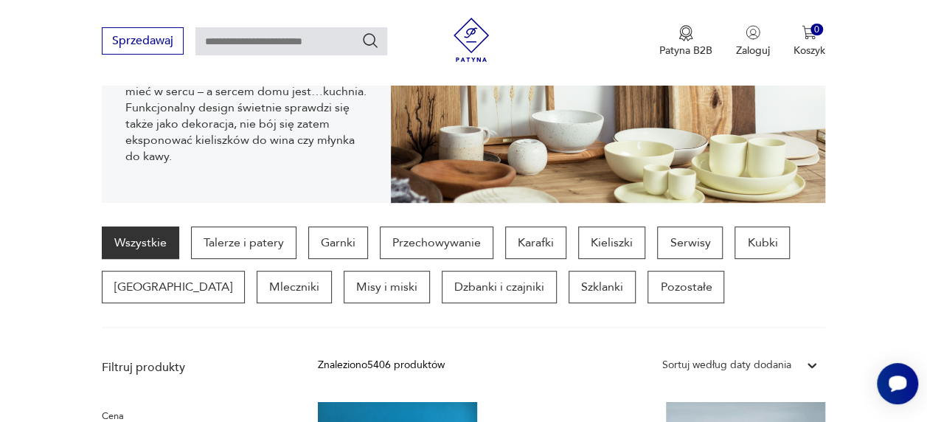
scroll to position [254, 0]
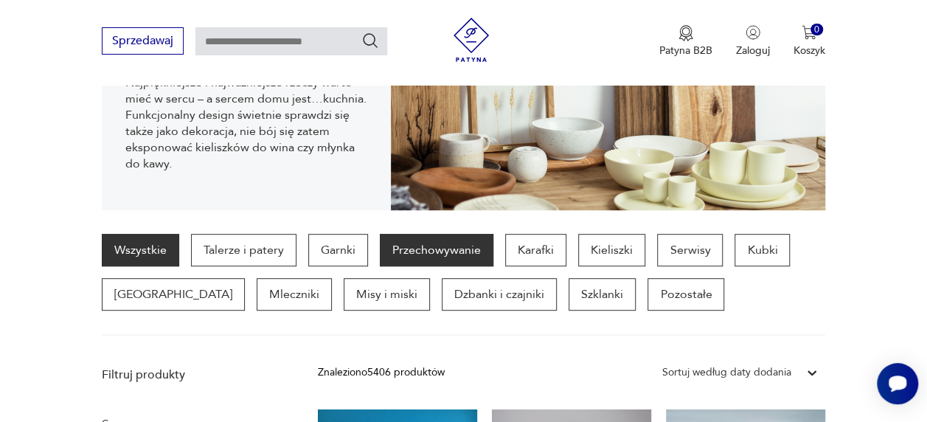
click at [422, 248] on p "Przechowywanie" at bounding box center [437, 250] width 114 height 32
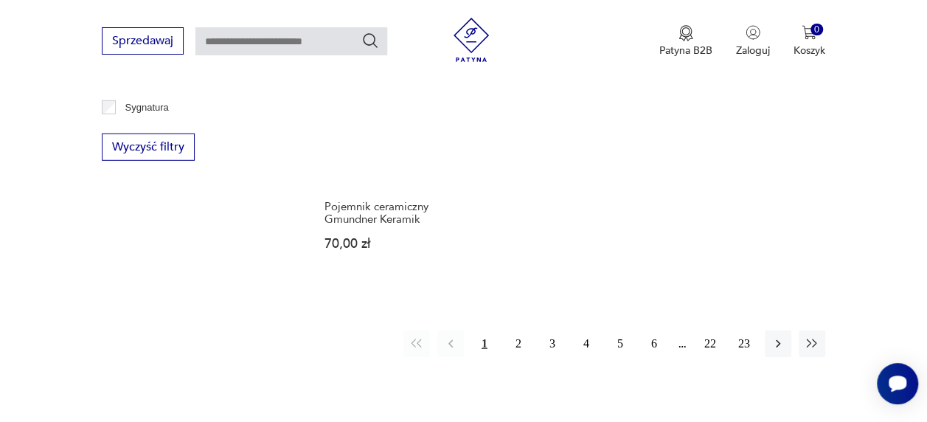
scroll to position [2007, 0]
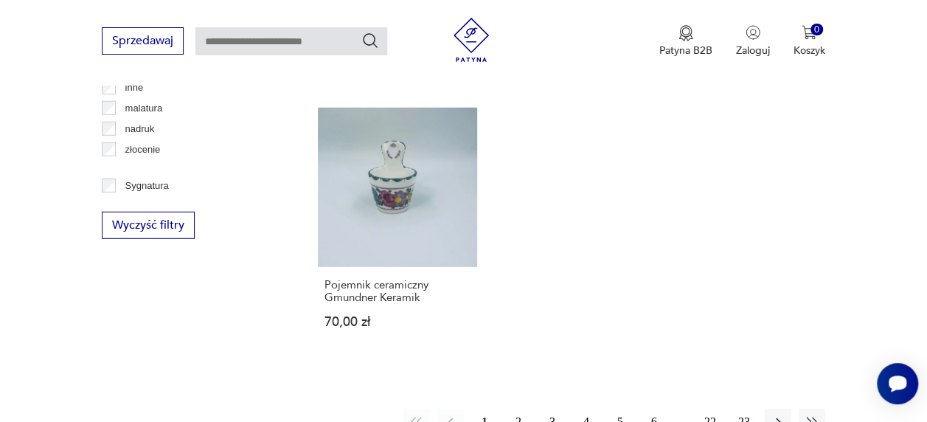
click at [524, 408] on button "2" at bounding box center [518, 421] width 27 height 27
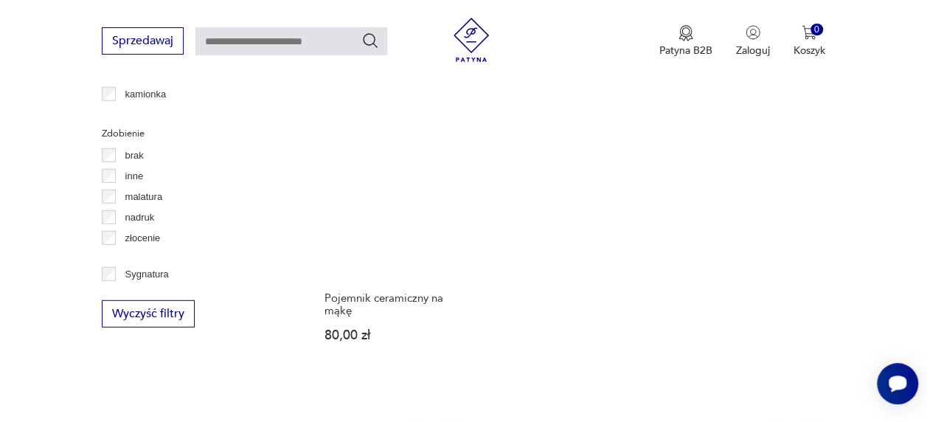
scroll to position [1969, 0]
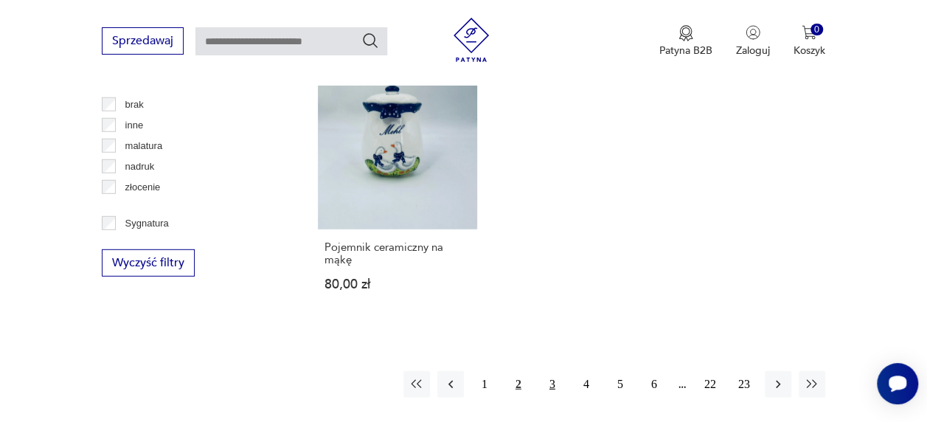
click at [549, 371] on button "3" at bounding box center [552, 384] width 27 height 27
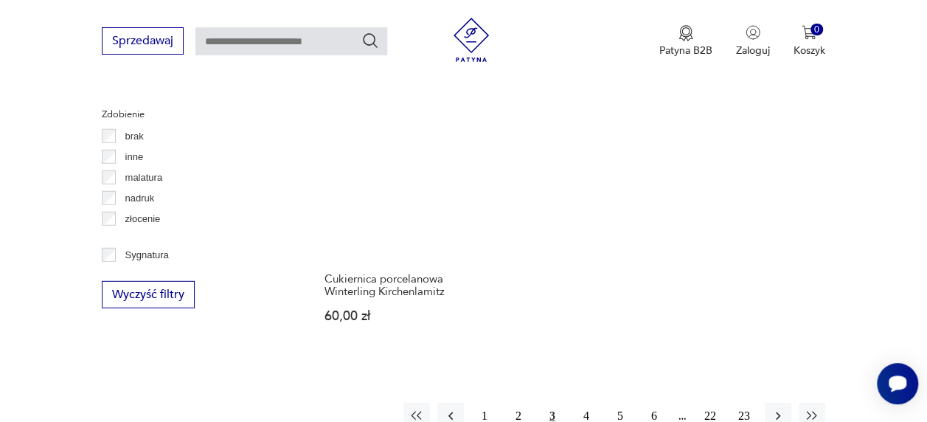
scroll to position [2039, 0]
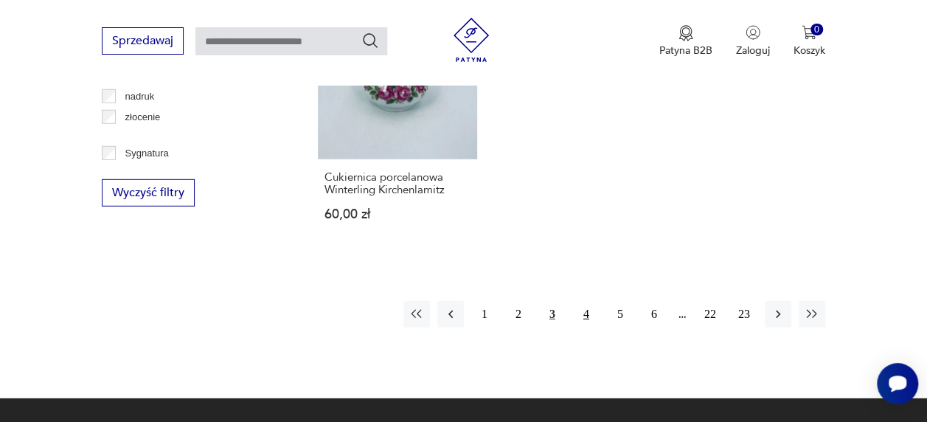
click at [587, 314] on button "4" at bounding box center [586, 314] width 27 height 27
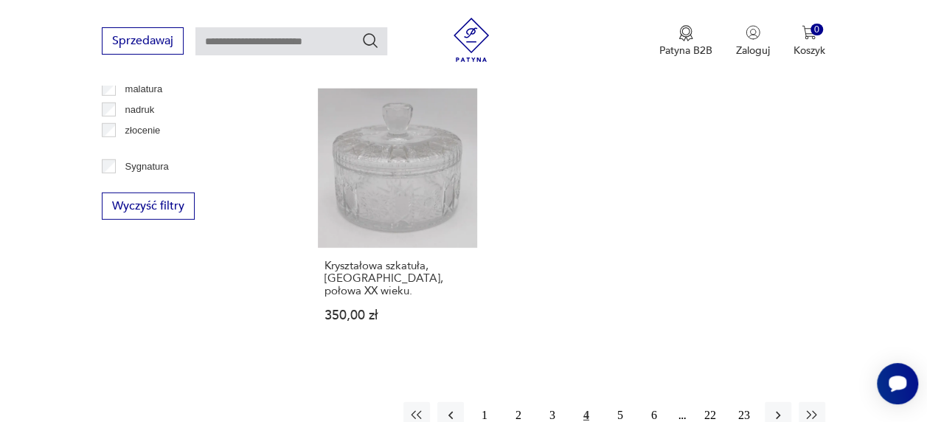
scroll to position [2023, 0]
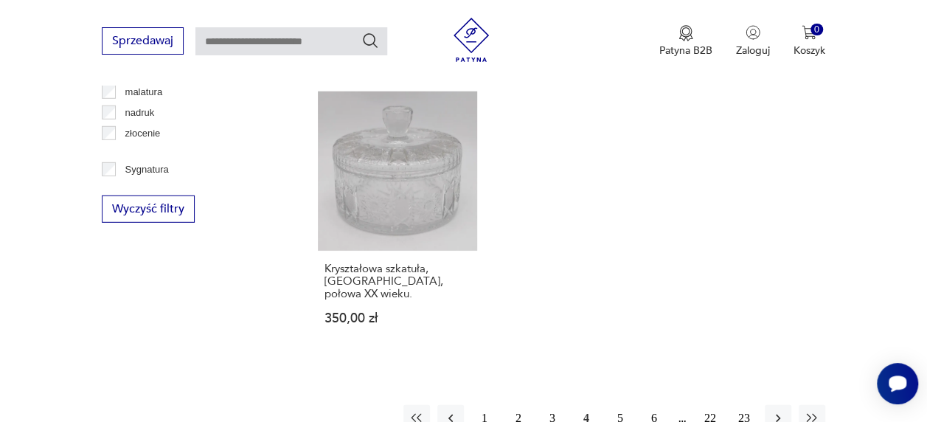
click at [619, 405] on button "5" at bounding box center [620, 418] width 27 height 27
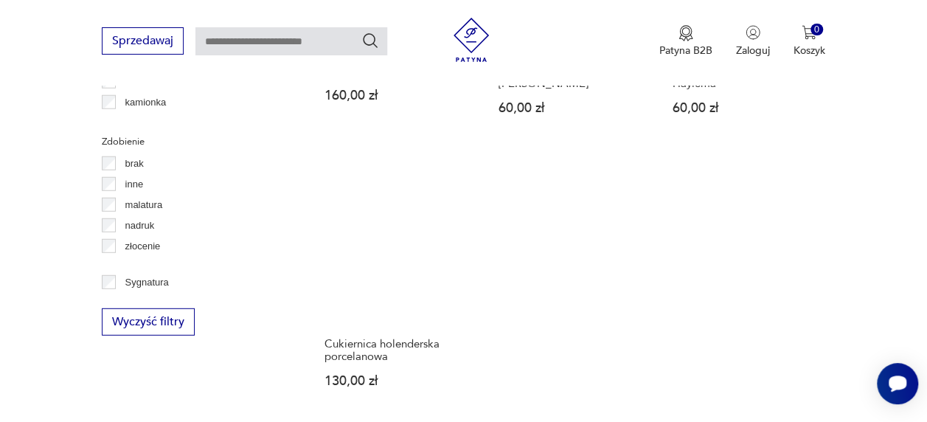
scroll to position [2023, 0]
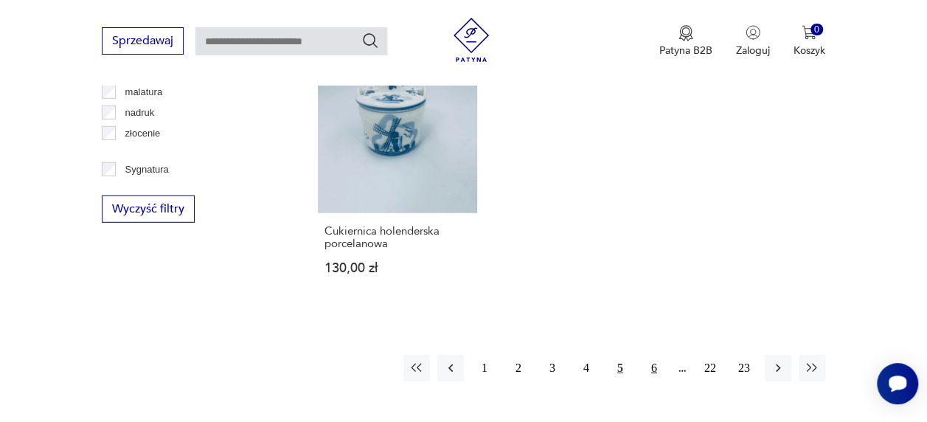
click at [658, 355] on button "6" at bounding box center [654, 368] width 27 height 27
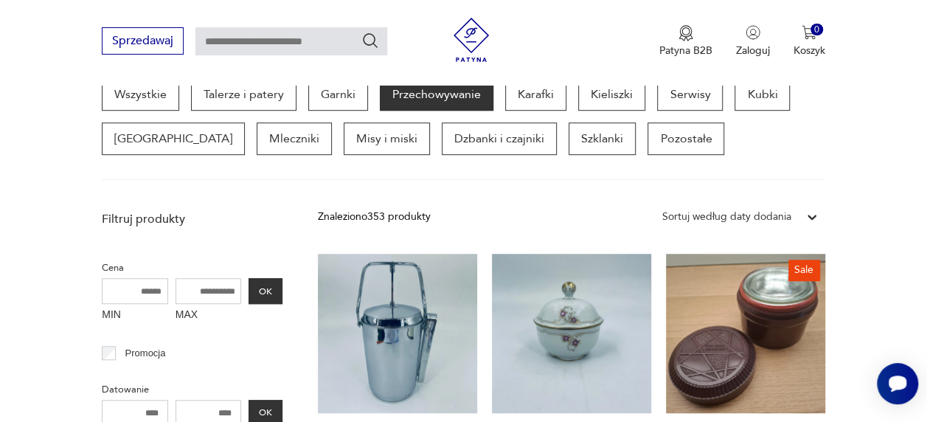
scroll to position [313, 0]
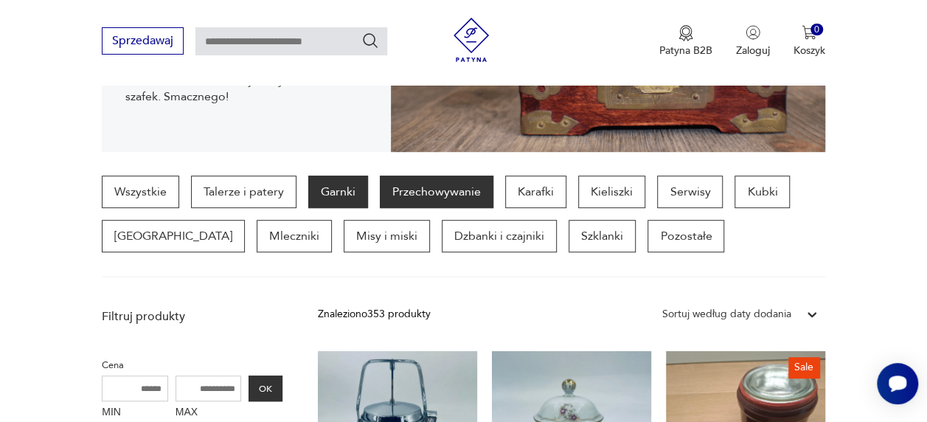
click at [326, 198] on p "Garnki" at bounding box center [338, 191] width 60 height 32
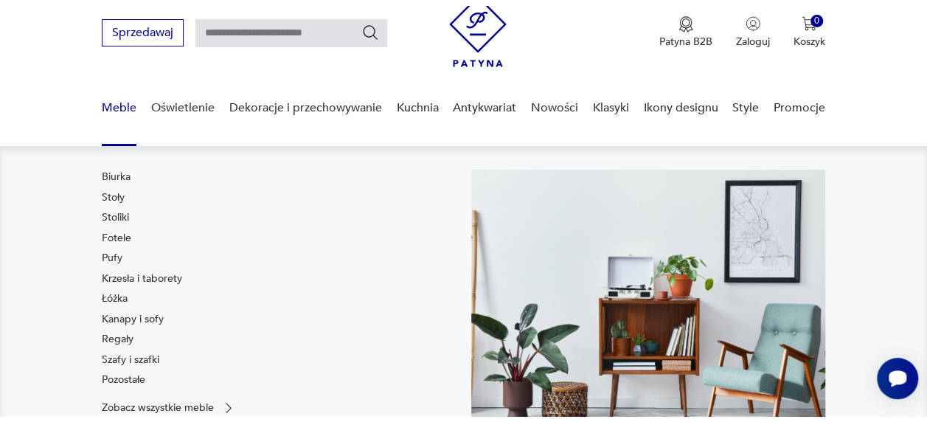
scroll to position [82, 0]
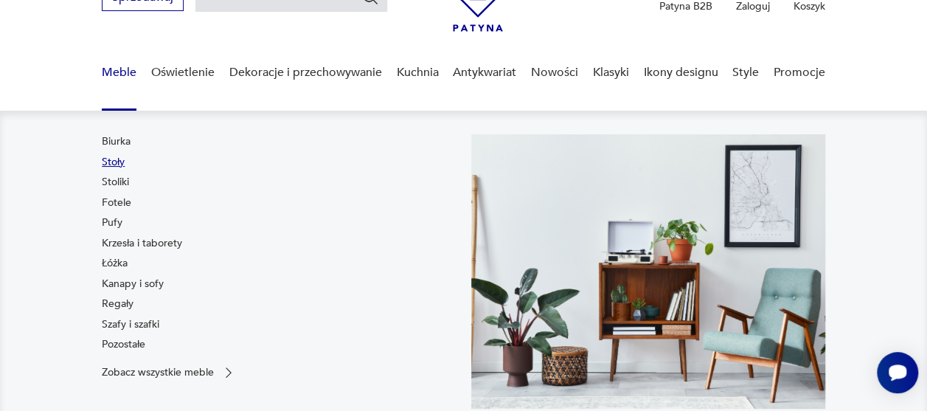
click at [118, 161] on link "Stoły" at bounding box center [113, 162] width 23 height 15
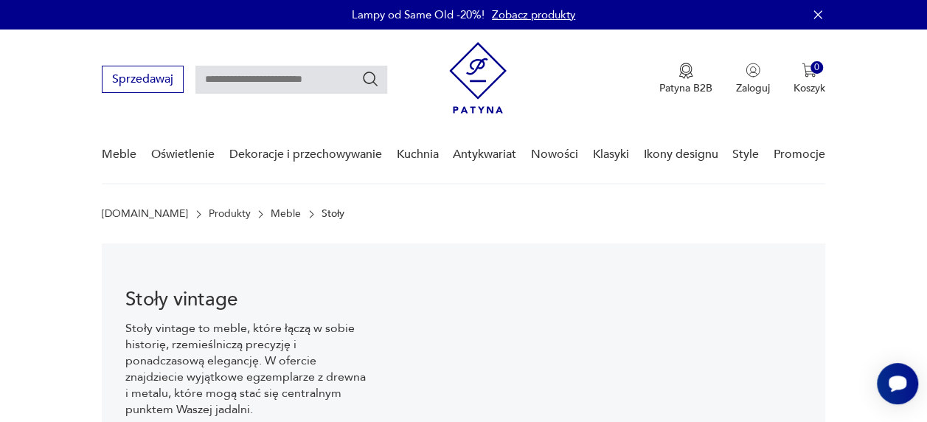
click at [310, 80] on input "text" at bounding box center [291, 80] width 192 height 28
click at [310, 80] on input "******" at bounding box center [291, 80] width 192 height 28
drag, startPoint x: 249, startPoint y: 80, endPoint x: 233, endPoint y: 79, distance: 16.3
click at [233, 79] on input "******" at bounding box center [291, 80] width 192 height 28
type input "******"
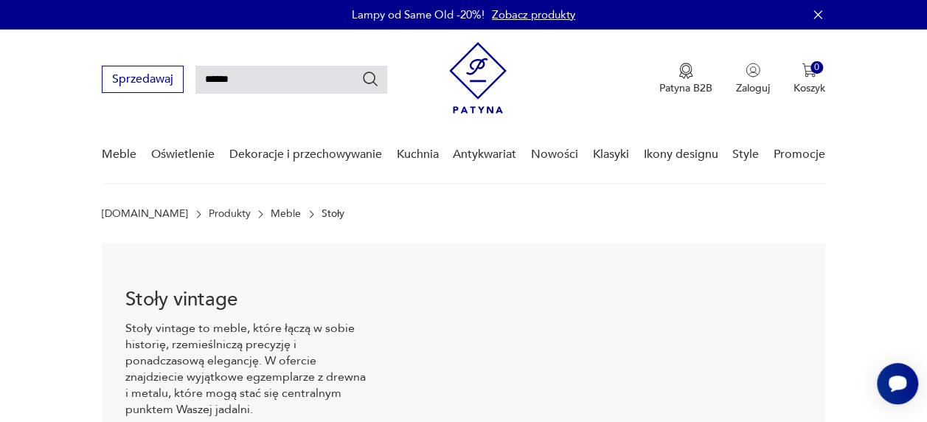
type input "******"
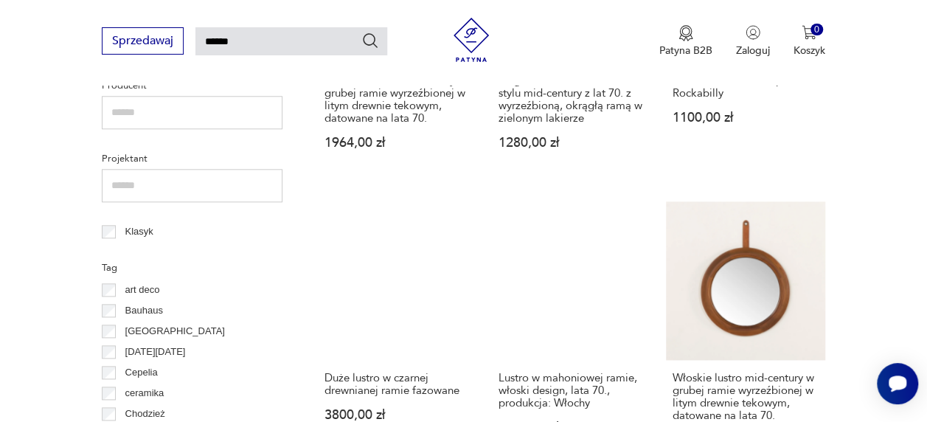
scroll to position [687, 0]
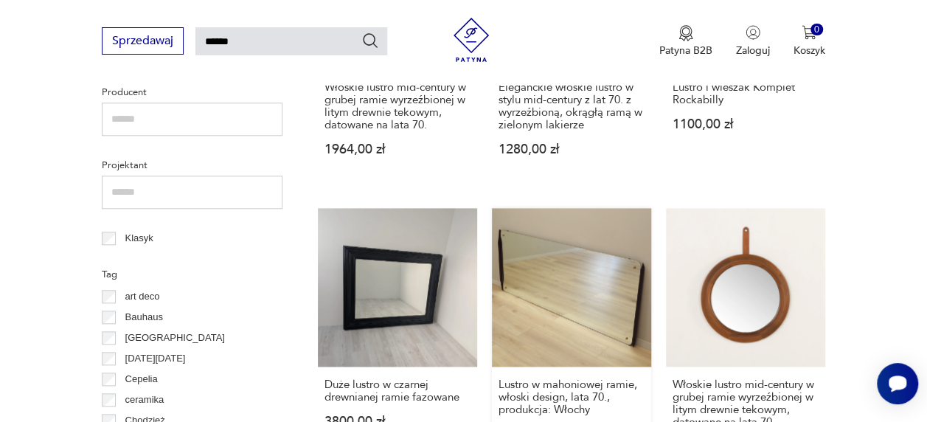
click at [537, 270] on link "Lustro w mahoniowej ramie, włoski design, lata 70., produkcja: Włochy 1999,00 zł" at bounding box center [571, 345] width 159 height 274
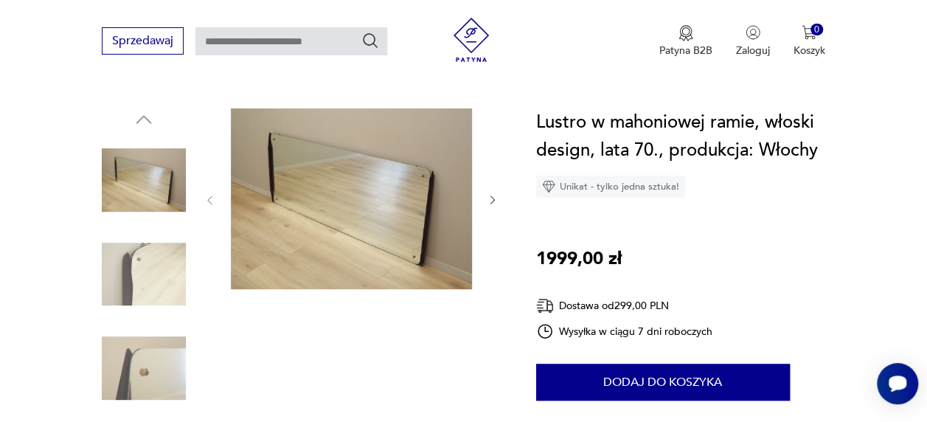
scroll to position [199, 0]
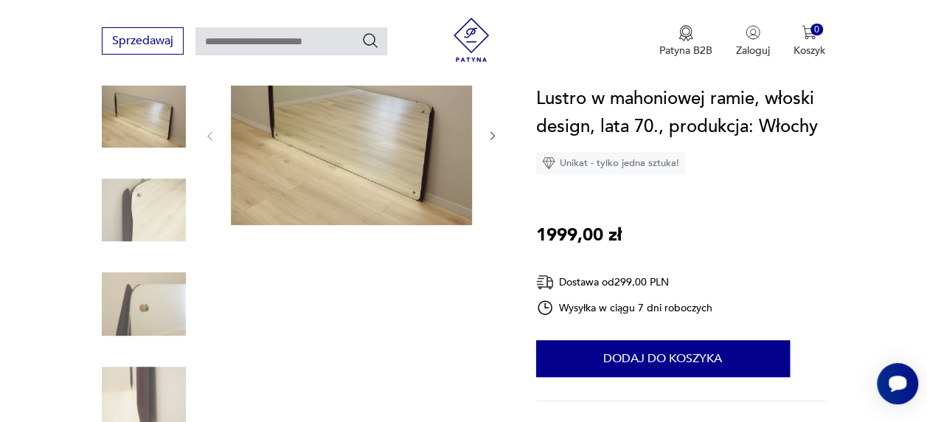
click at [168, 203] on img at bounding box center [144, 210] width 84 height 84
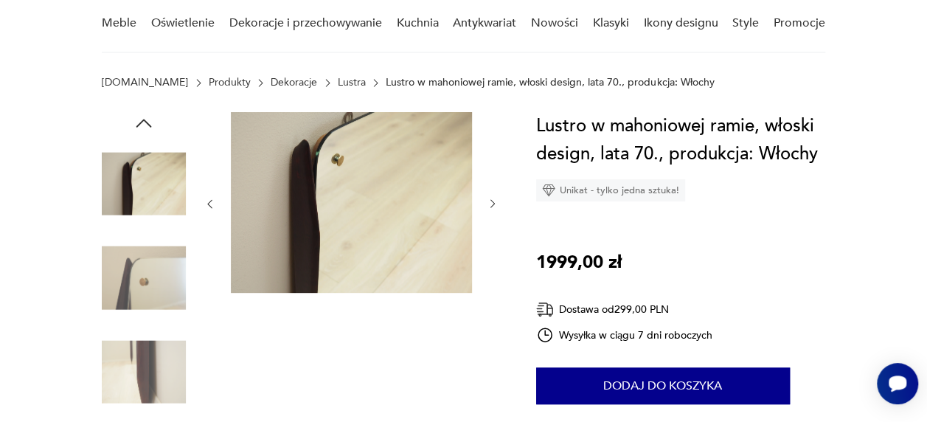
scroll to position [127, 0]
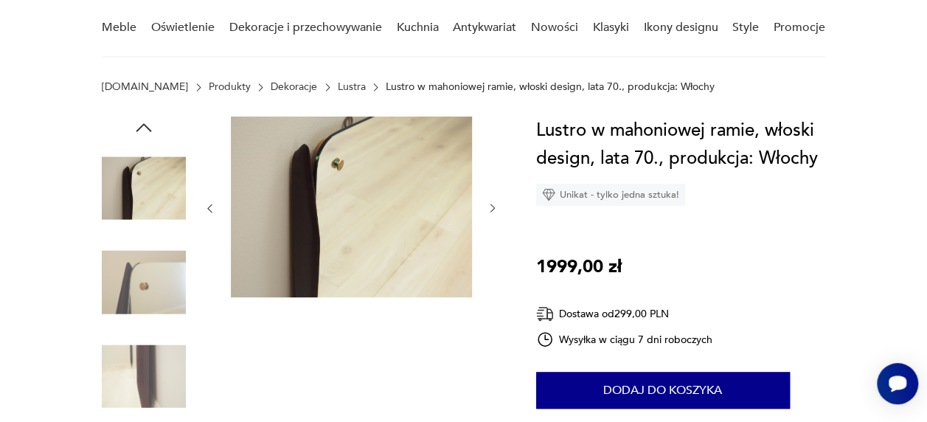
click at [492, 201] on button "button" at bounding box center [493, 208] width 12 height 15
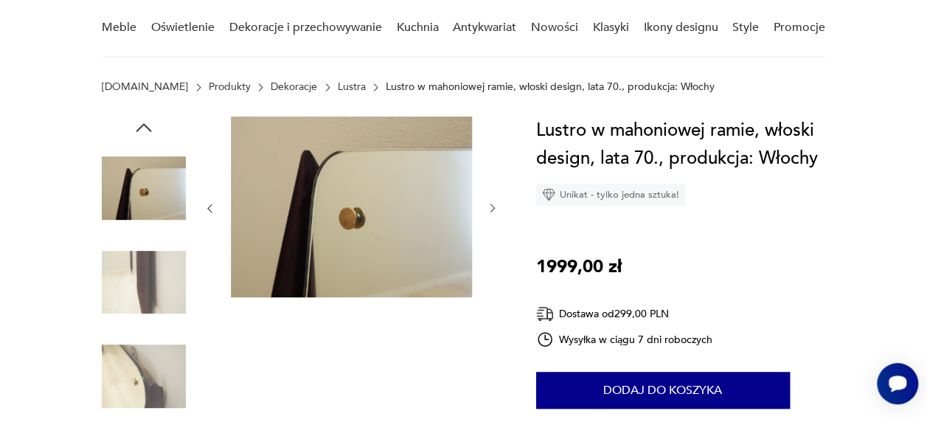
click at [492, 201] on button "button" at bounding box center [493, 208] width 12 height 15
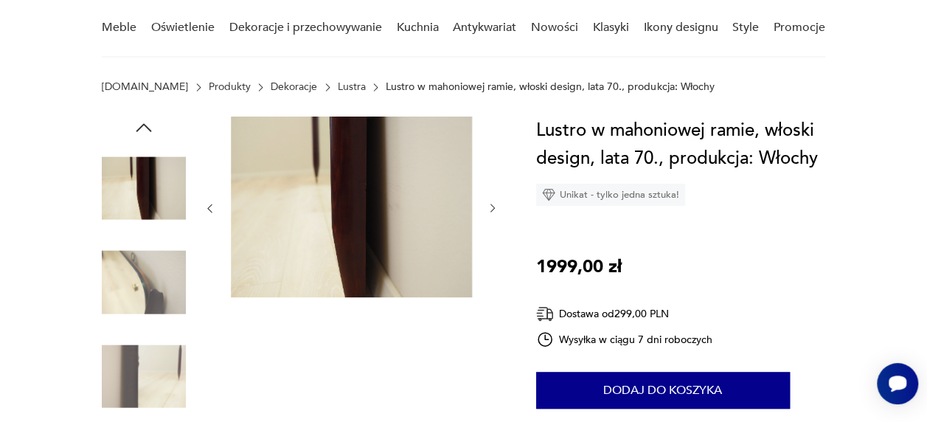
click at [492, 201] on button "button" at bounding box center [493, 208] width 12 height 15
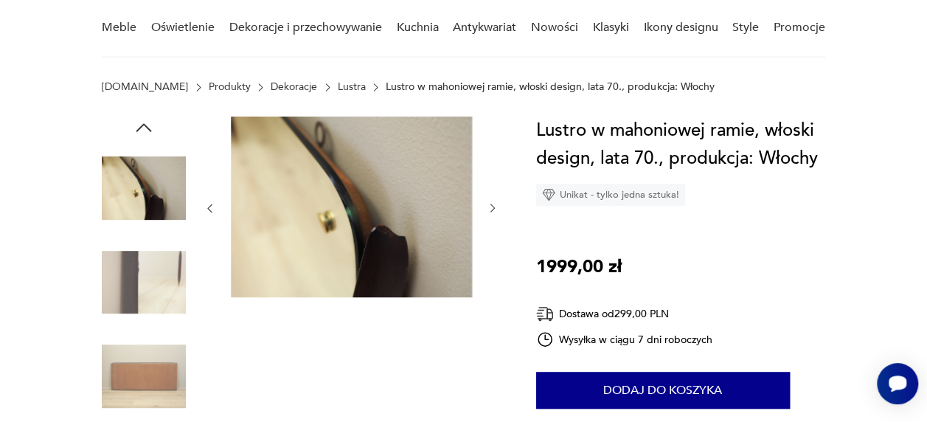
click at [492, 201] on button "button" at bounding box center [493, 208] width 12 height 15
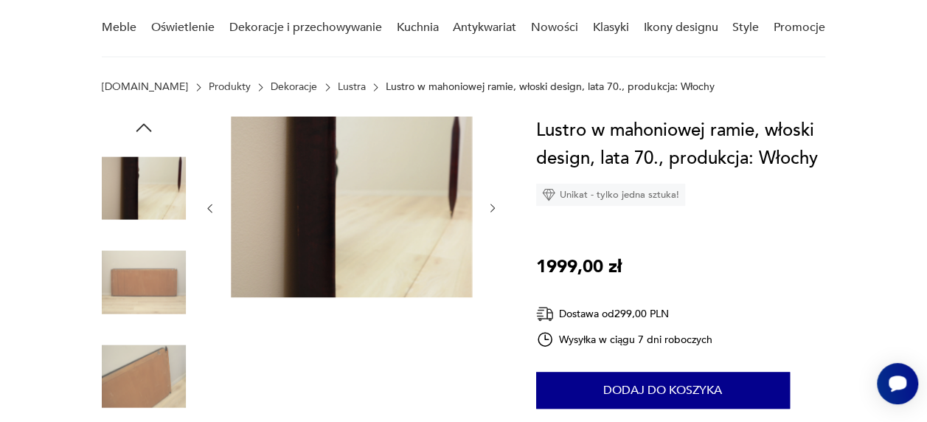
click at [492, 201] on button "button" at bounding box center [493, 208] width 12 height 15
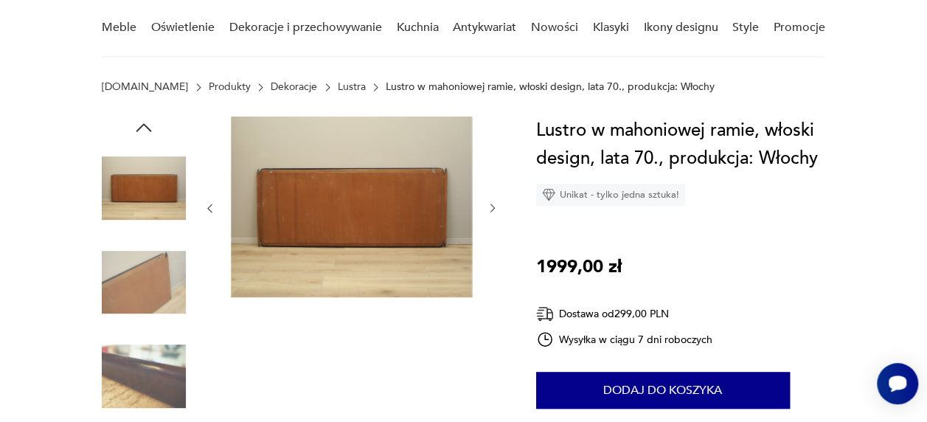
click at [492, 201] on button "button" at bounding box center [493, 208] width 12 height 15
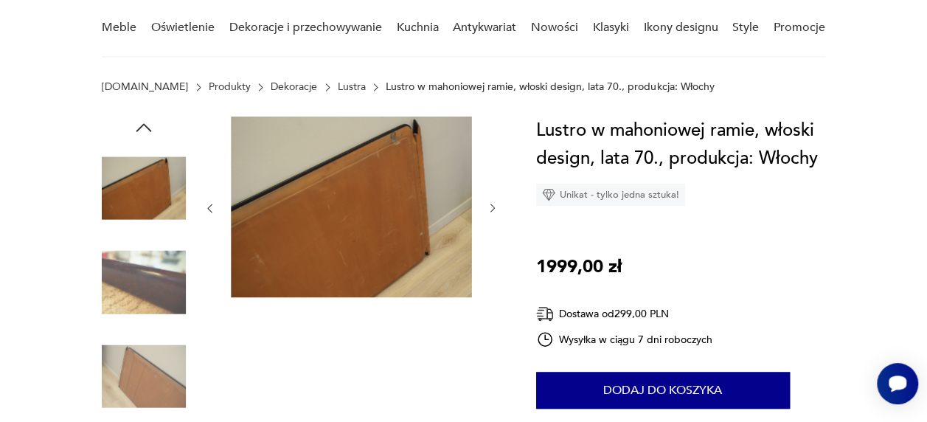
click at [492, 201] on button "button" at bounding box center [493, 208] width 12 height 15
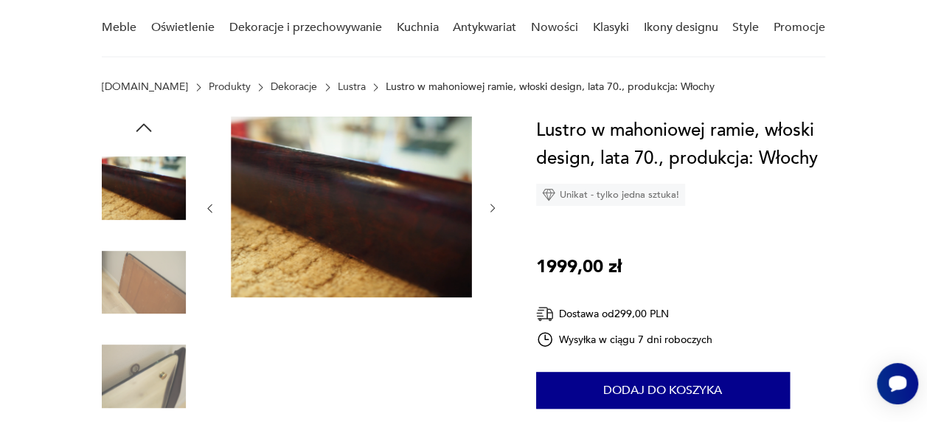
click at [492, 201] on button "button" at bounding box center [493, 208] width 12 height 15
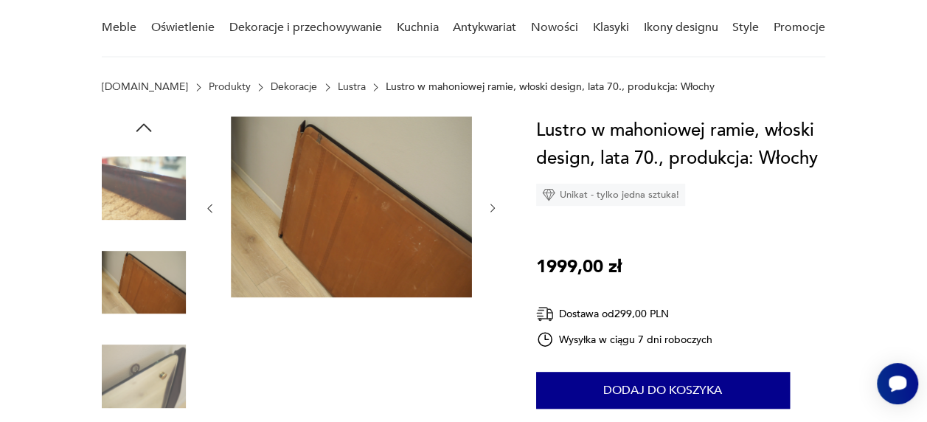
click at [492, 201] on button "button" at bounding box center [493, 208] width 12 height 15
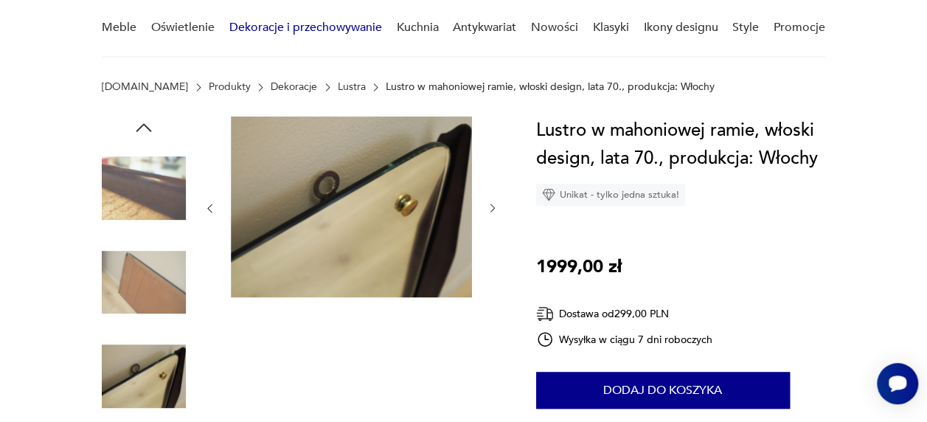
type input "******"
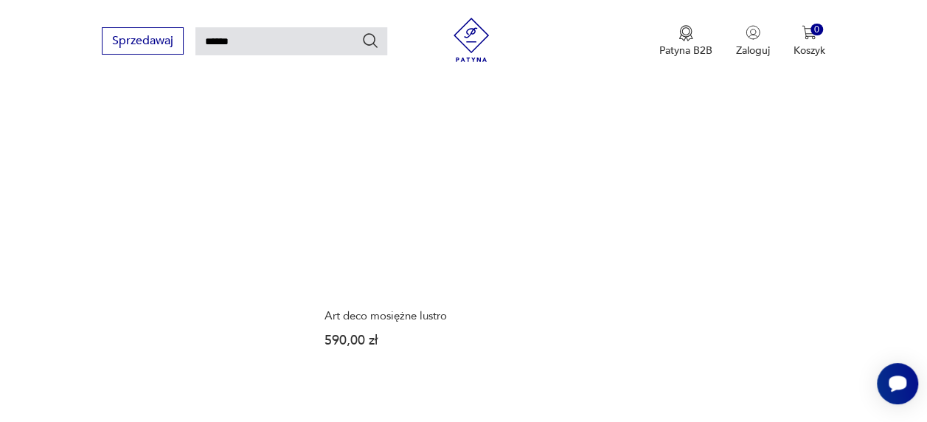
scroll to position [1689, 0]
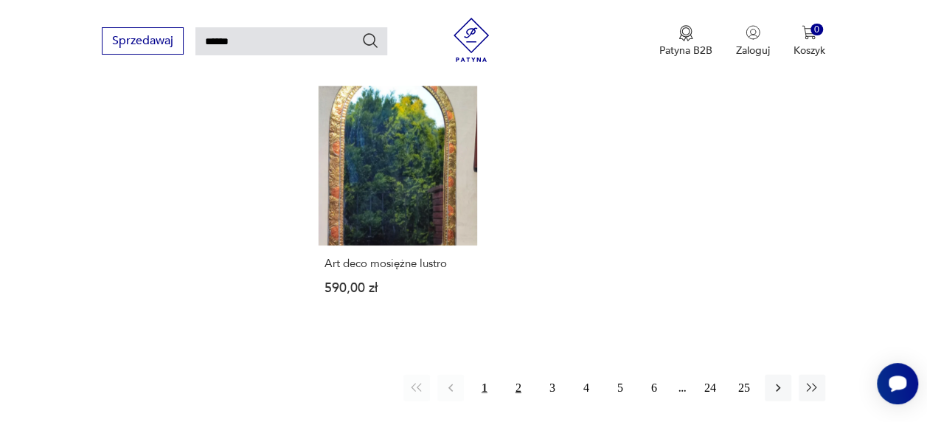
click at [515, 375] on button "2" at bounding box center [518, 388] width 27 height 27
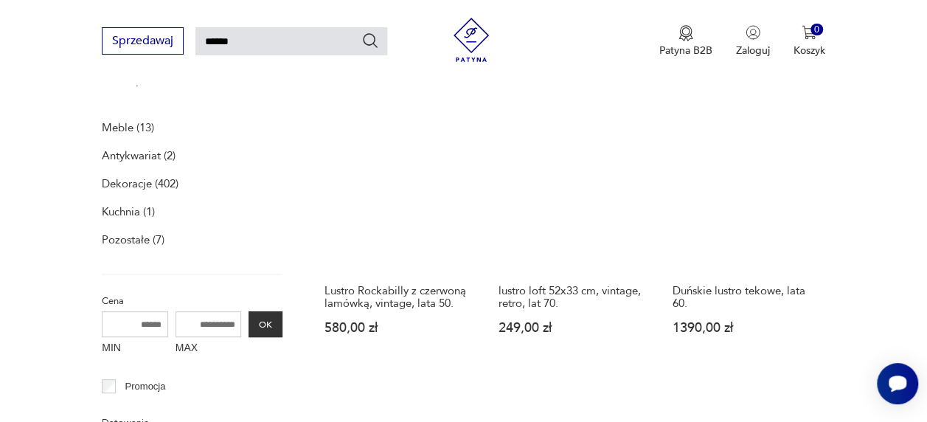
scroll to position [214, 0]
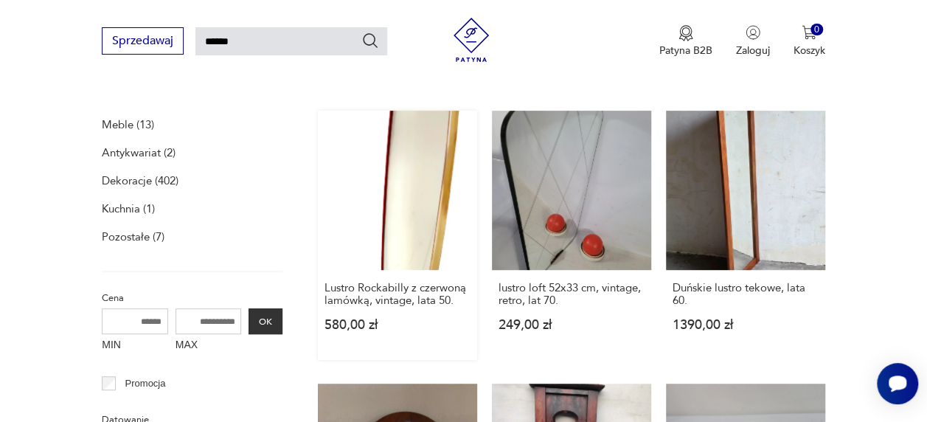
click at [408, 184] on link "Lustro Rockabilly z czerwoną lamówką, vintage, lata 50. 580,00 zł" at bounding box center [397, 235] width 159 height 249
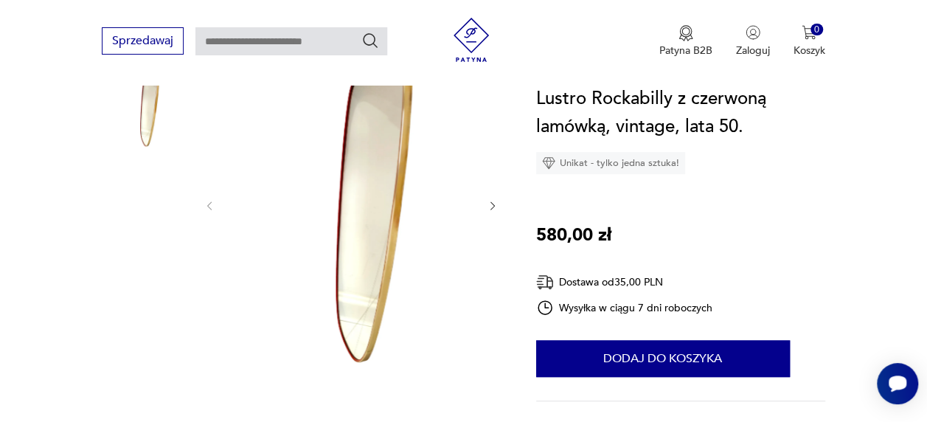
scroll to position [239, 0]
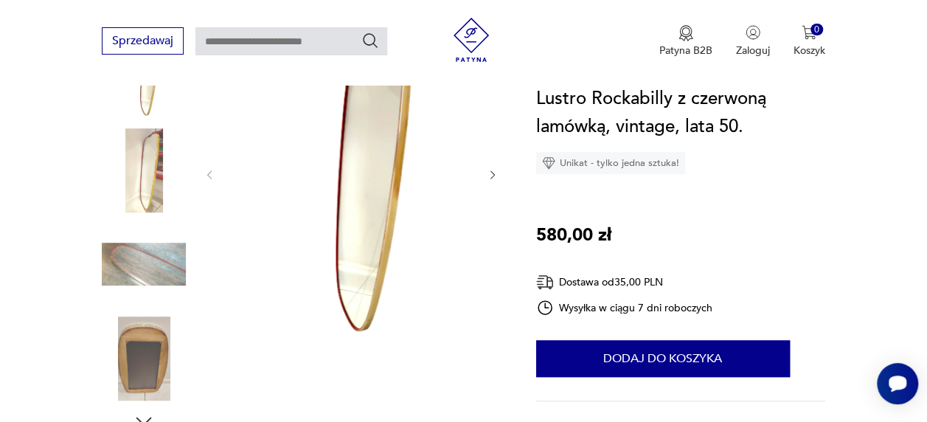
click at [144, 181] on img at bounding box center [144, 170] width 84 height 84
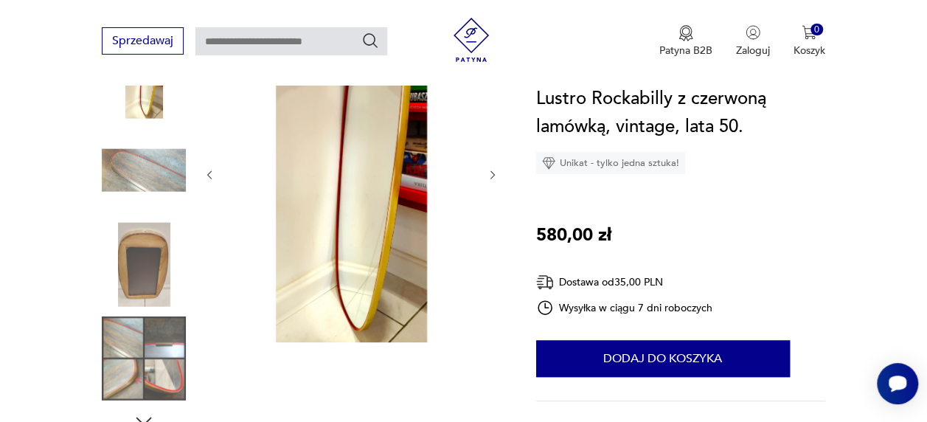
click at [147, 256] on img at bounding box center [144, 264] width 84 height 84
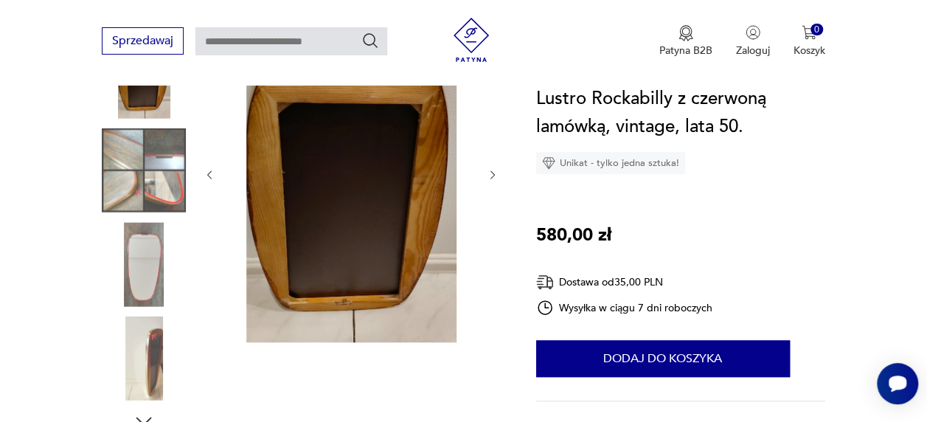
click at [144, 330] on img at bounding box center [144, 358] width 84 height 84
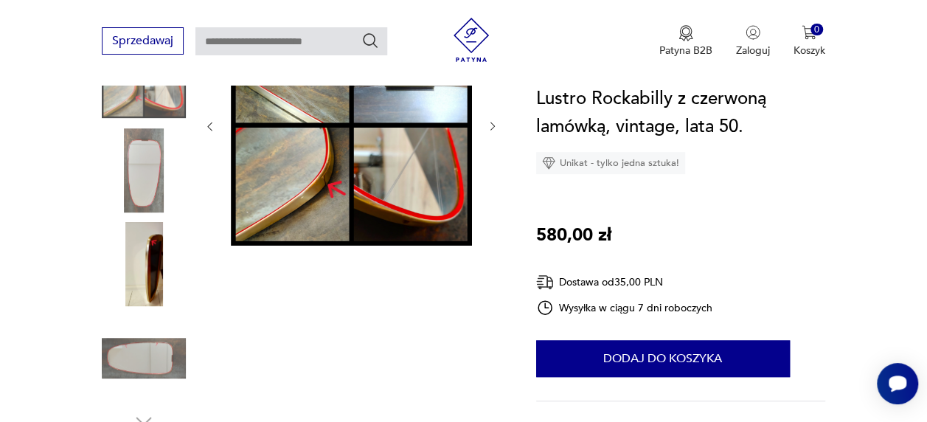
click at [132, 237] on img at bounding box center [144, 264] width 84 height 84
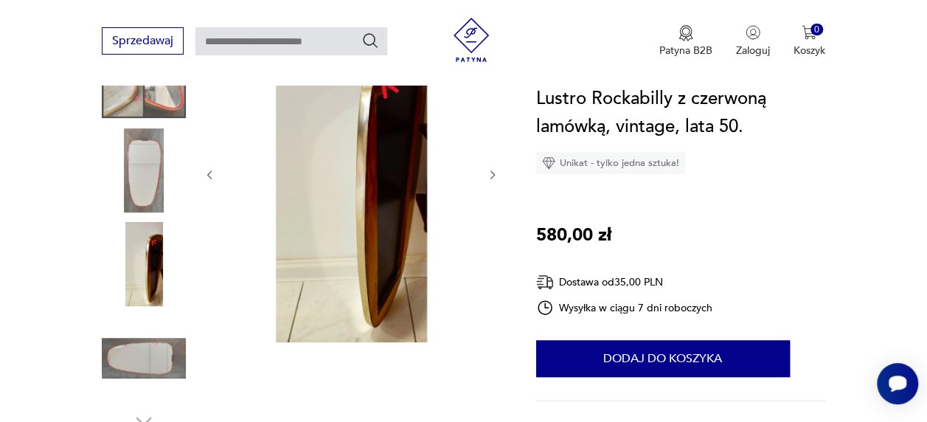
click at [148, 156] on img at bounding box center [144, 170] width 84 height 84
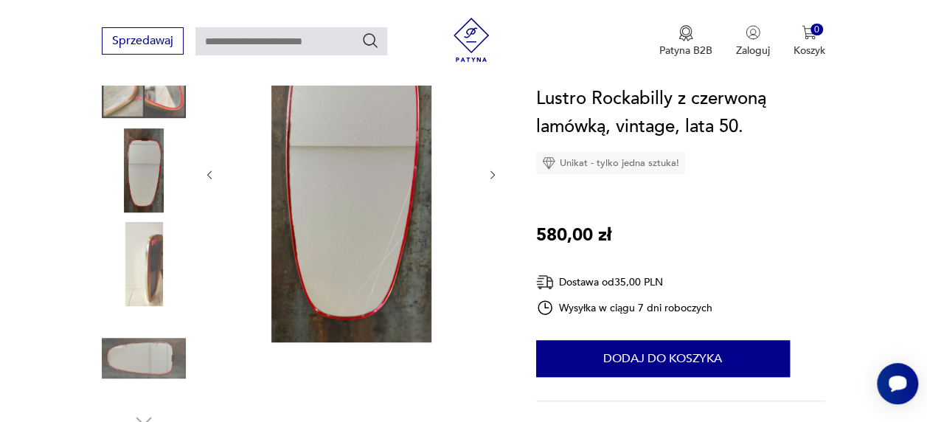
type input "******"
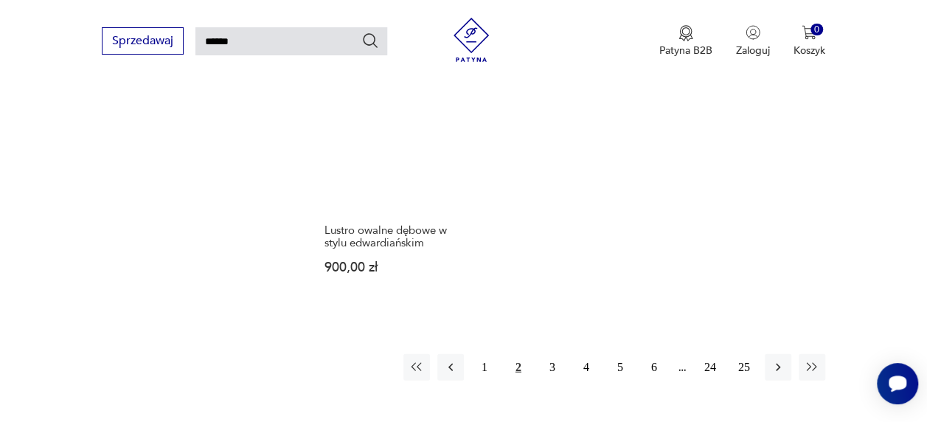
scroll to position [1681, 0]
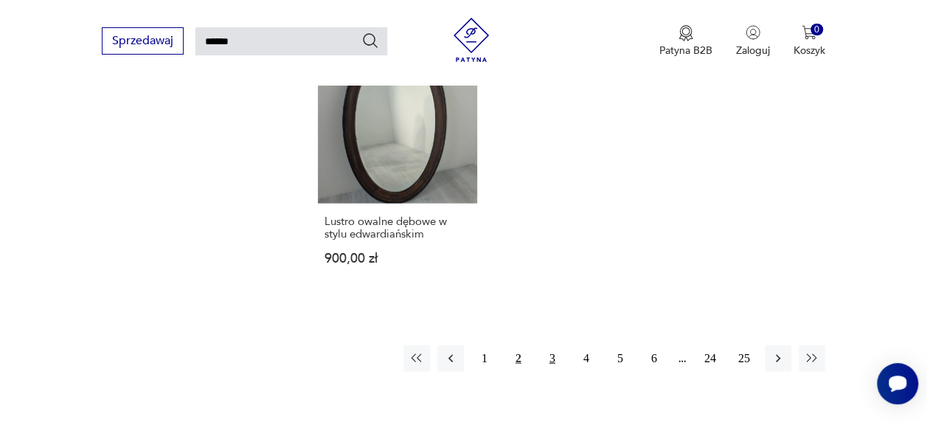
click at [558, 345] on button "3" at bounding box center [552, 358] width 27 height 27
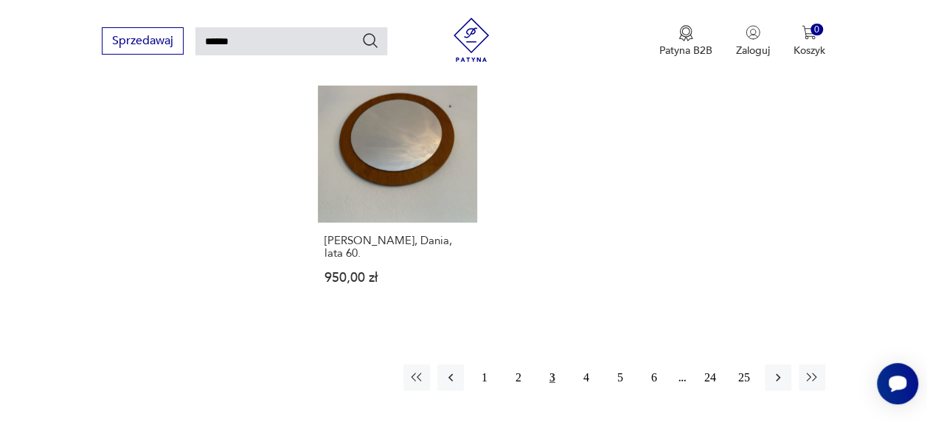
scroll to position [1721, 0]
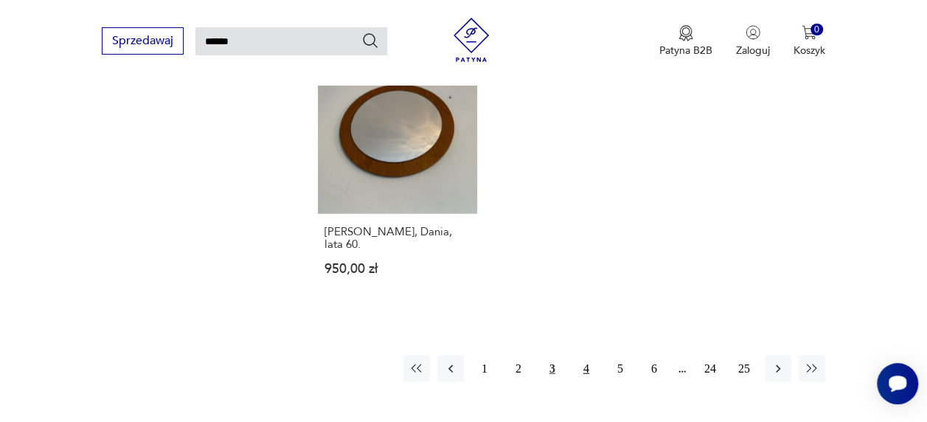
click at [588, 355] on button "4" at bounding box center [586, 368] width 27 height 27
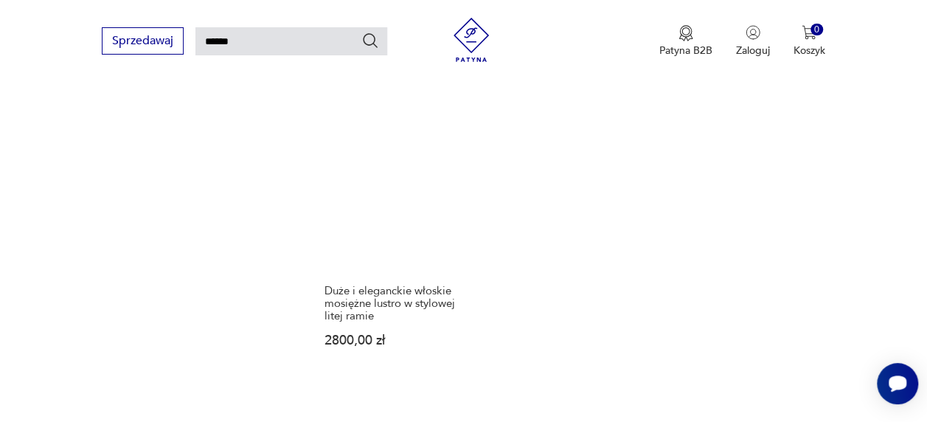
scroll to position [1631, 0]
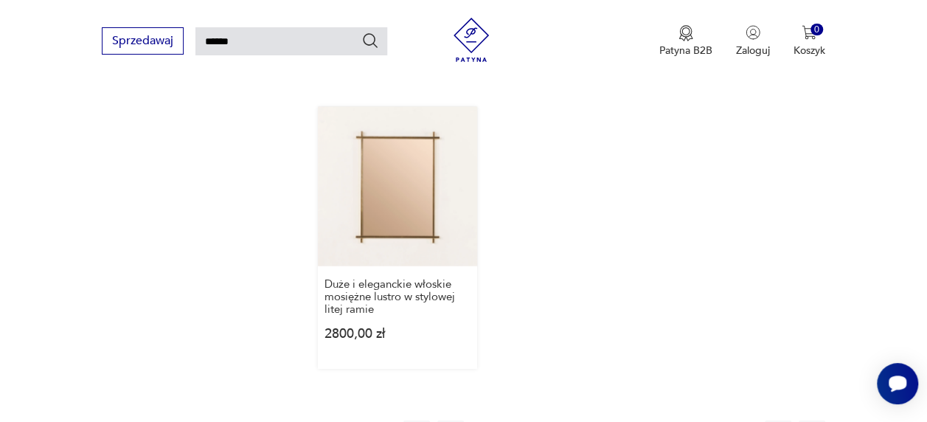
click at [394, 142] on link "Duże i eleganckie włoskie mosiężne lustro w stylowej litej ramie 2800,00 zł" at bounding box center [397, 238] width 159 height 262
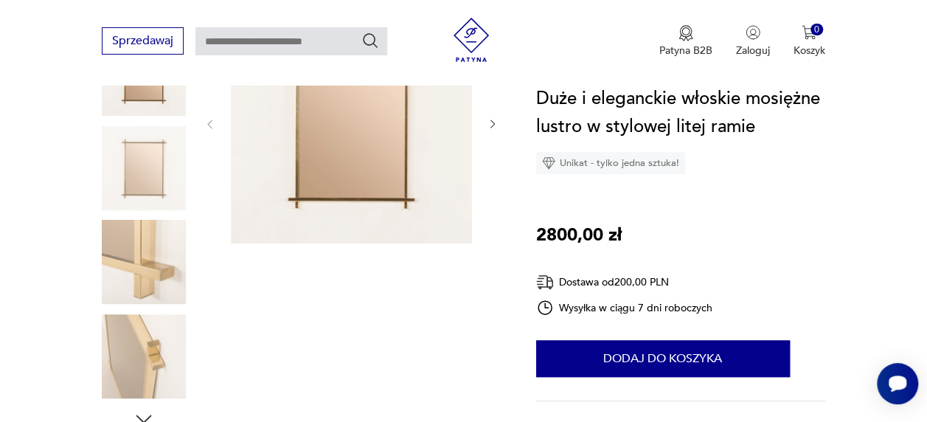
scroll to position [316, 0]
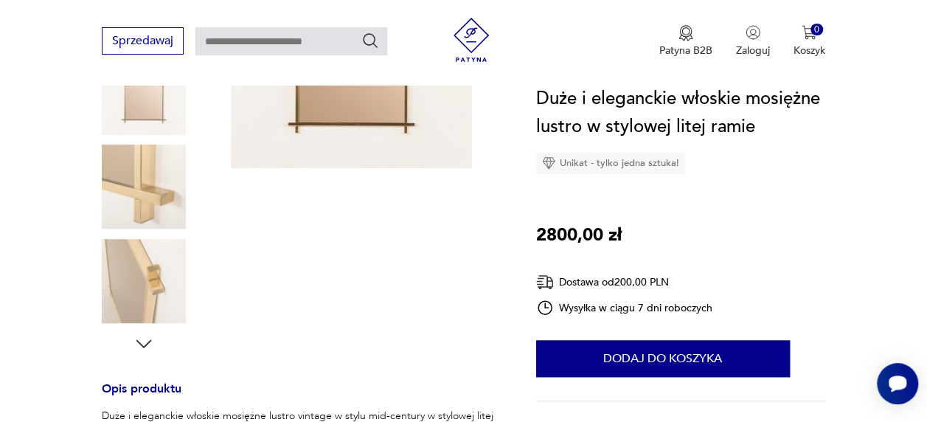
click at [121, 271] on img at bounding box center [144, 281] width 84 height 84
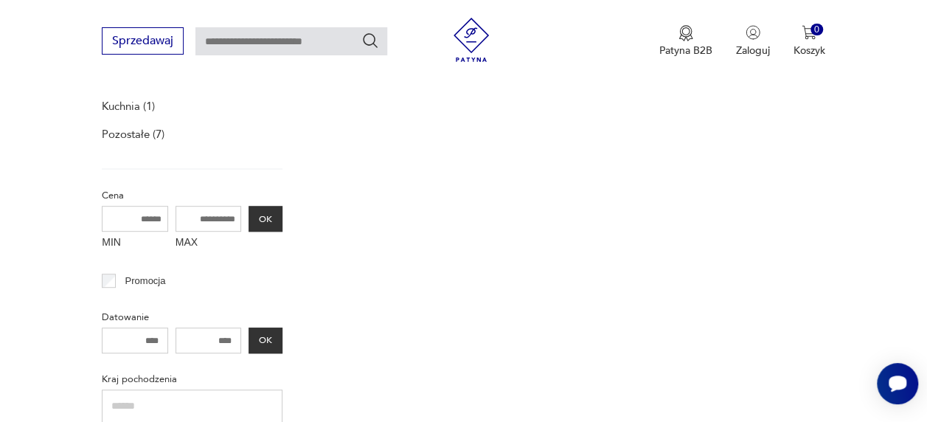
type input "******"
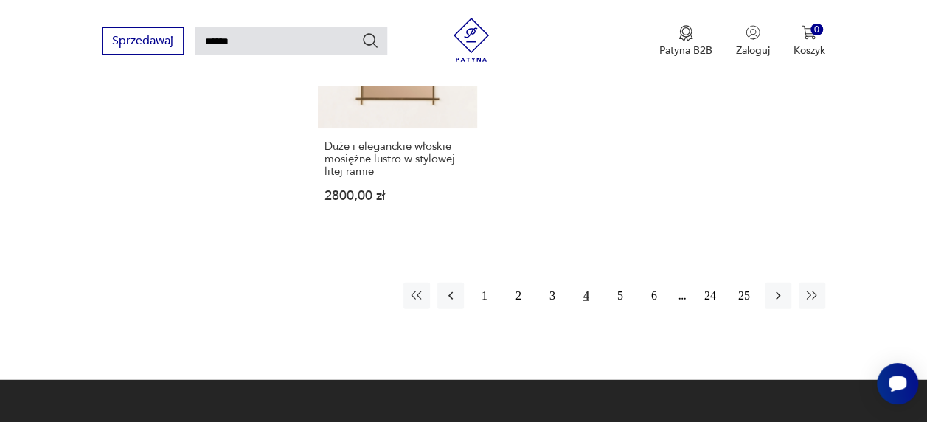
scroll to position [1781, 0]
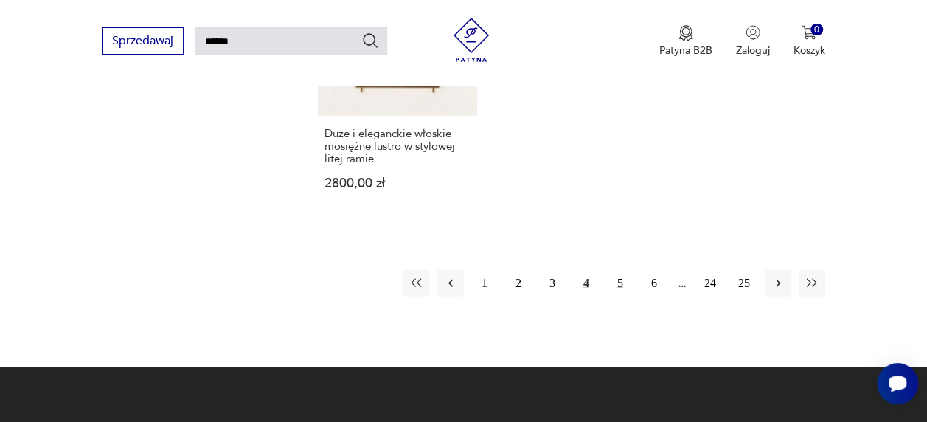
click at [619, 270] on button "5" at bounding box center [620, 283] width 27 height 27
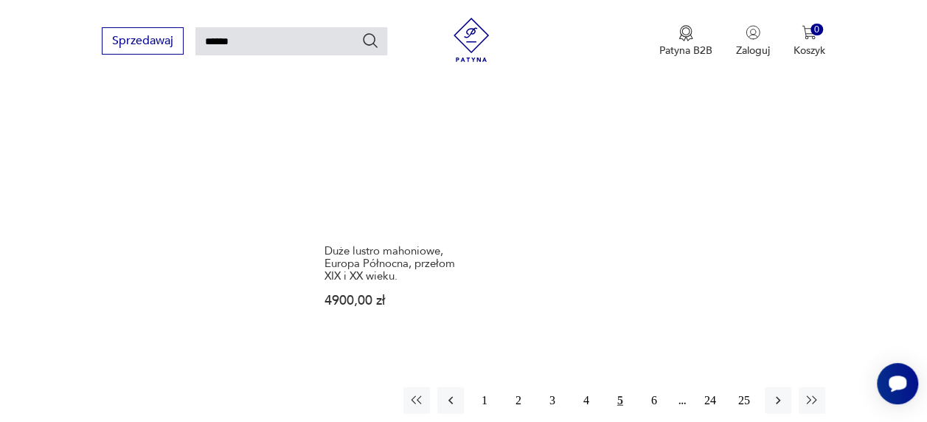
scroll to position [1646, 0]
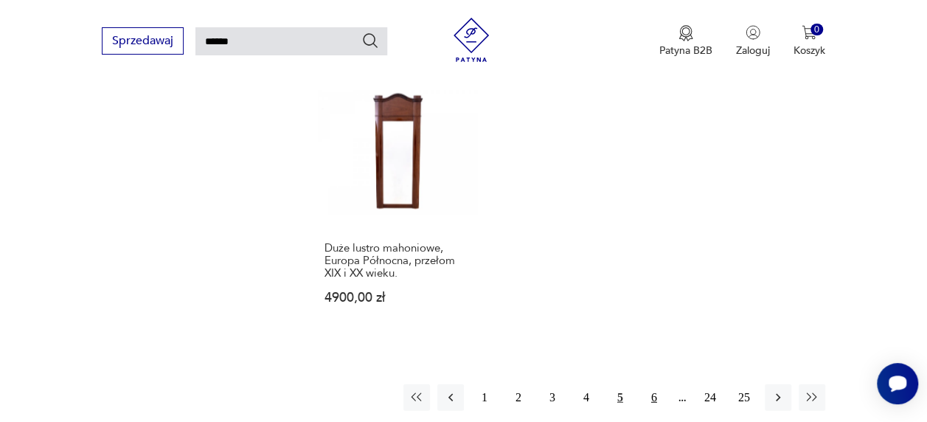
click at [652, 384] on button "6" at bounding box center [654, 397] width 27 height 27
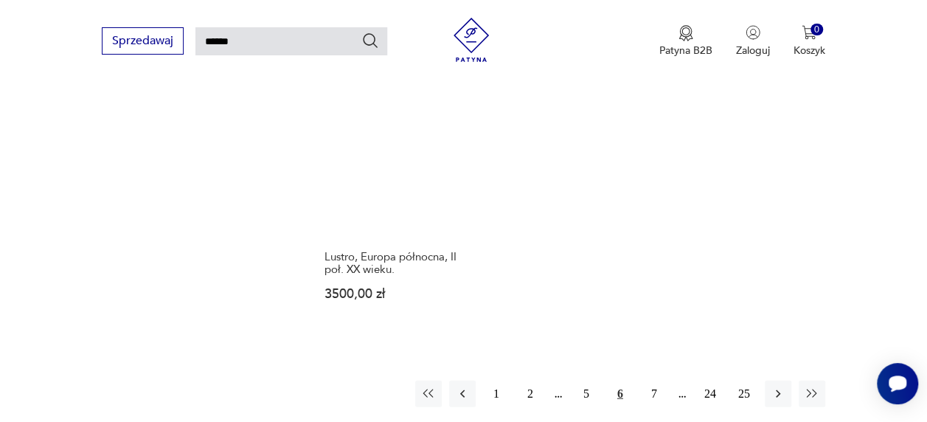
scroll to position [1653, 0]
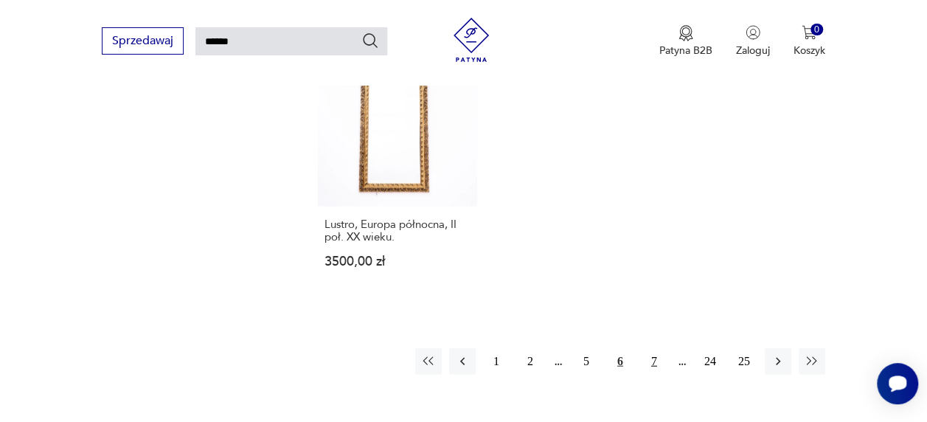
click at [656, 358] on button "7" at bounding box center [654, 361] width 27 height 27
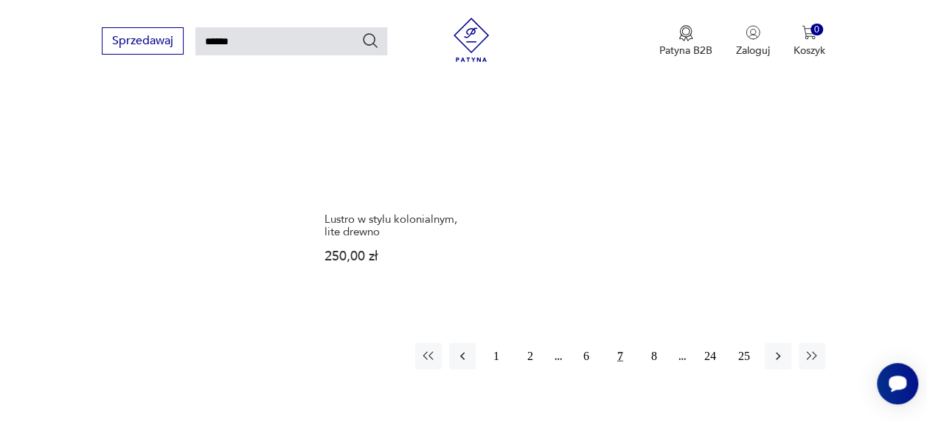
scroll to position [1716, 0]
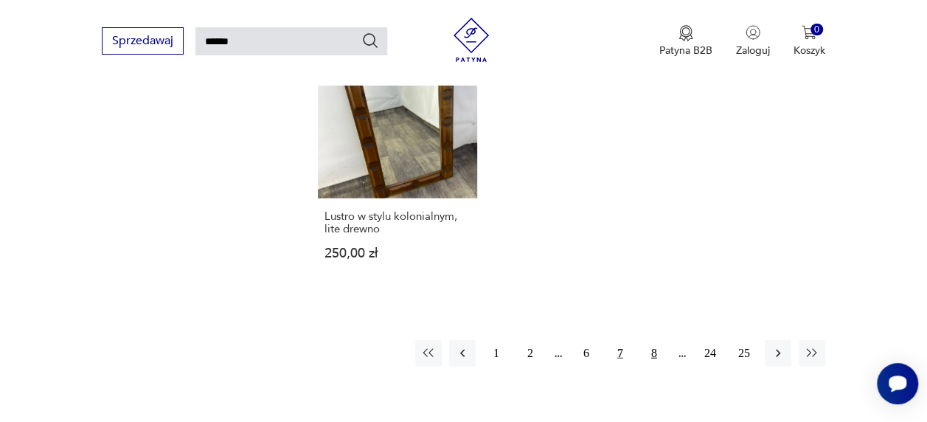
click at [652, 340] on button "8" at bounding box center [654, 353] width 27 height 27
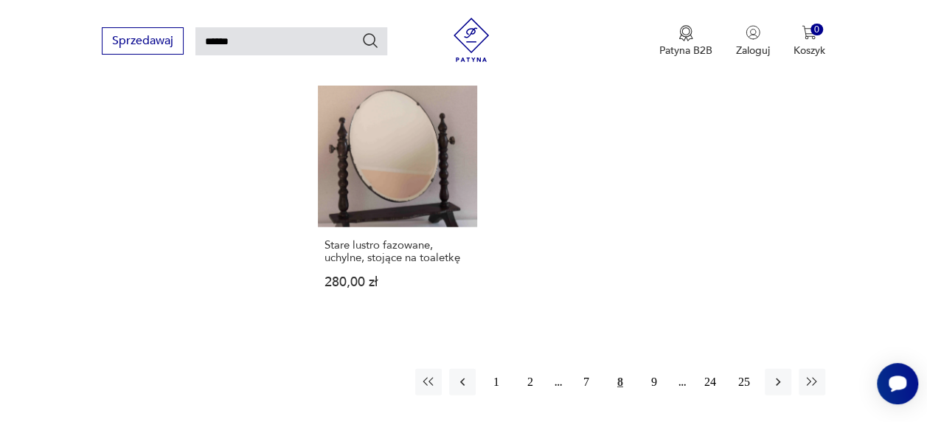
scroll to position [1685, 0]
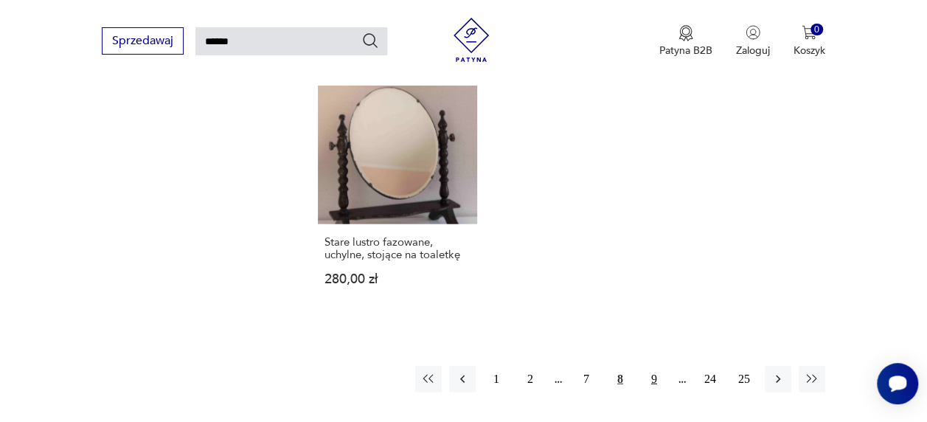
click at [655, 366] on button "9" at bounding box center [654, 379] width 27 height 27
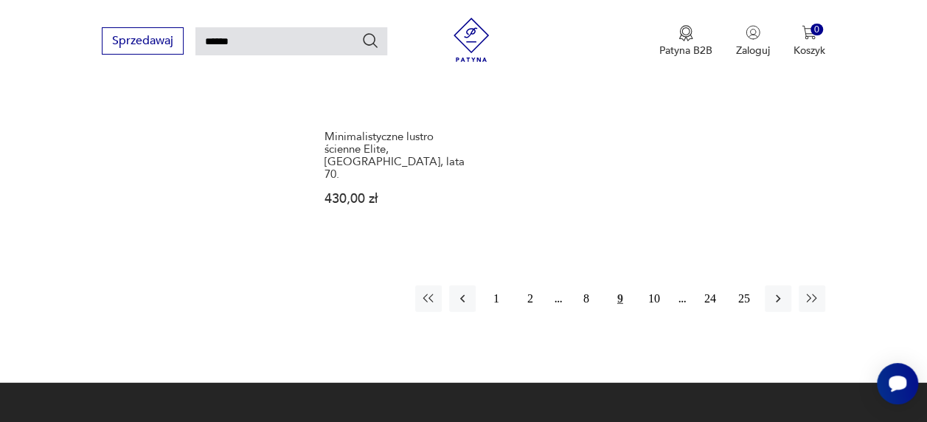
scroll to position [1766, 0]
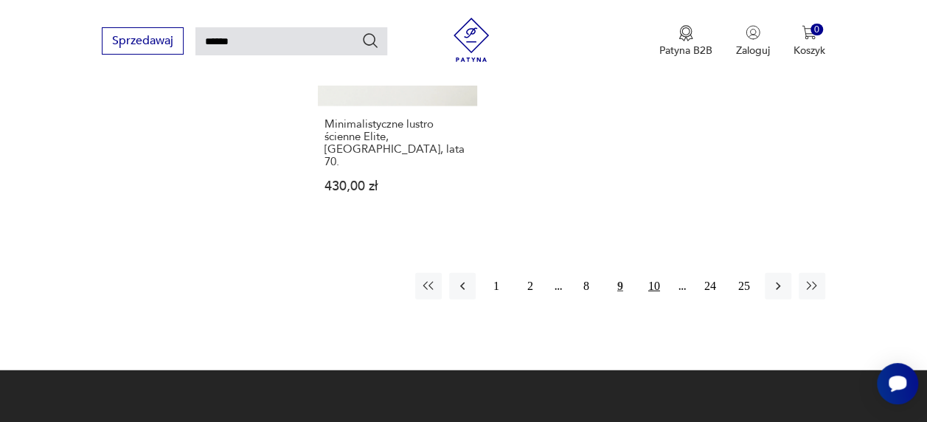
click at [653, 273] on button "10" at bounding box center [654, 286] width 27 height 27
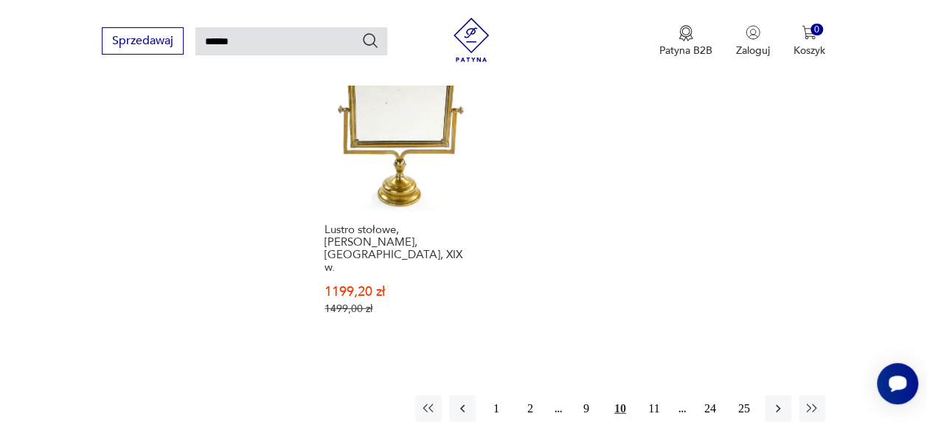
scroll to position [1775, 0]
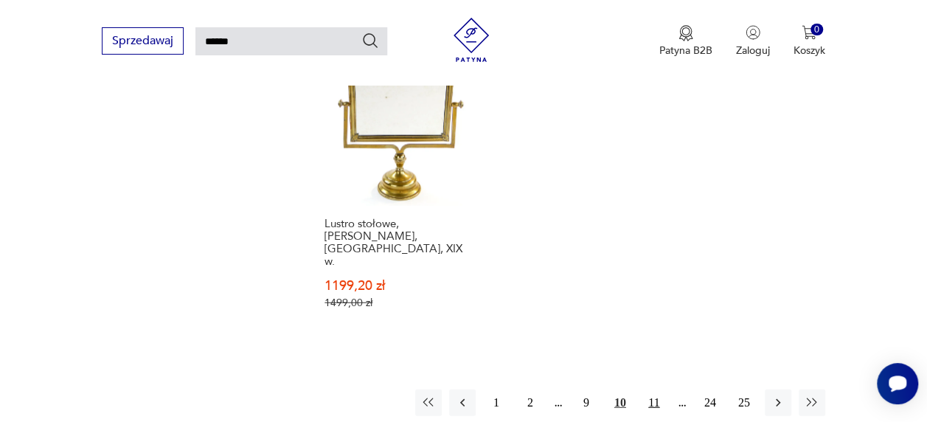
click at [658, 389] on button "11" at bounding box center [654, 402] width 27 height 27
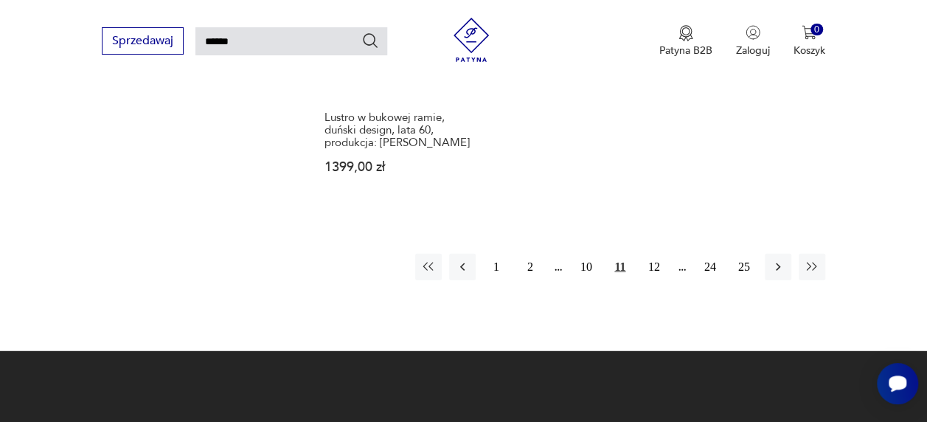
scroll to position [1811, 0]
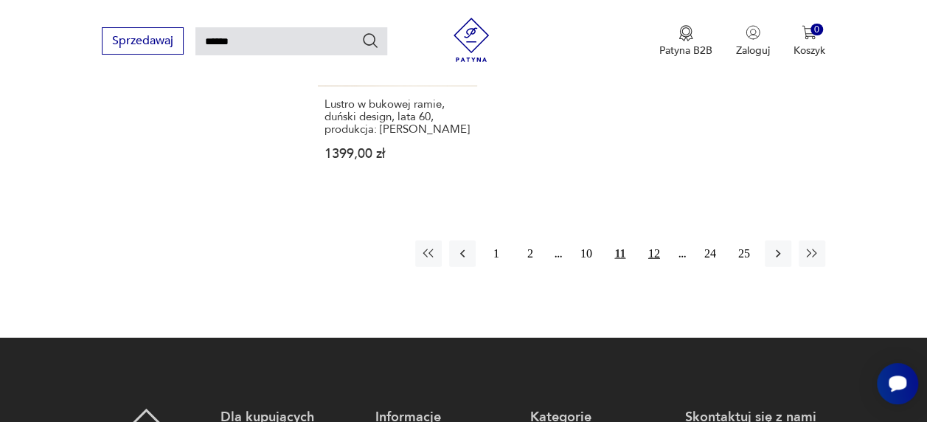
click at [651, 258] on button "12" at bounding box center [654, 253] width 27 height 27
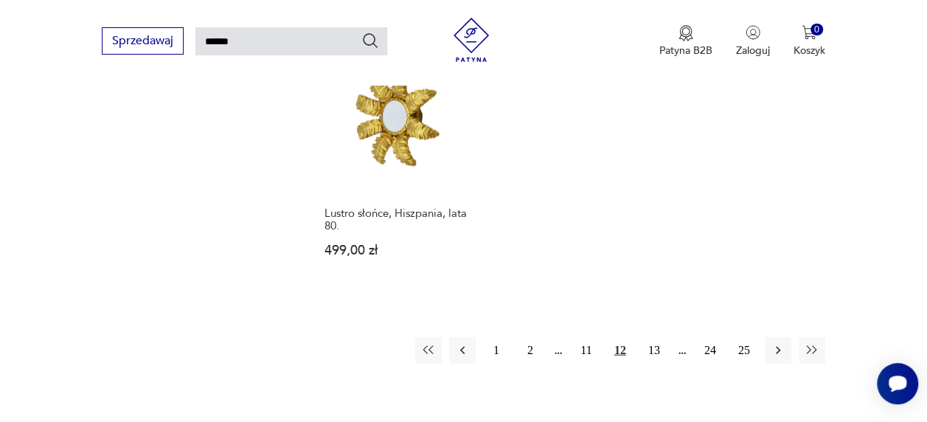
scroll to position [1725, 0]
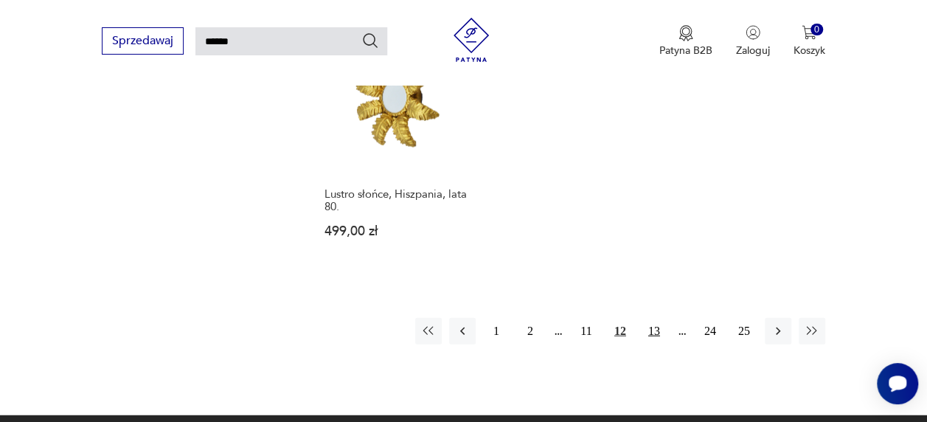
click at [656, 318] on button "13" at bounding box center [654, 331] width 27 height 27
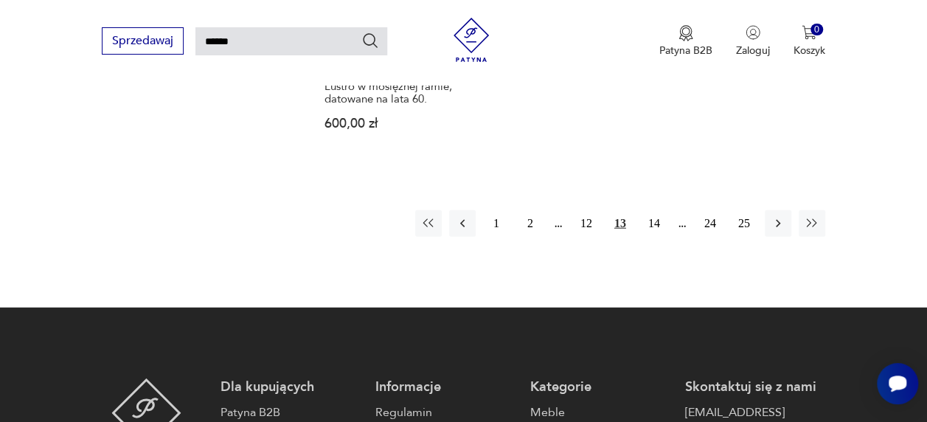
scroll to position [1846, 0]
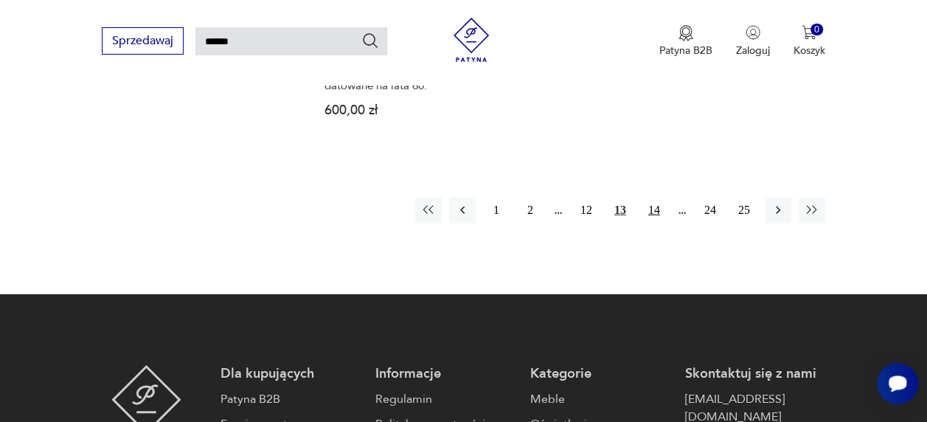
click at [655, 197] on button "14" at bounding box center [654, 210] width 27 height 27
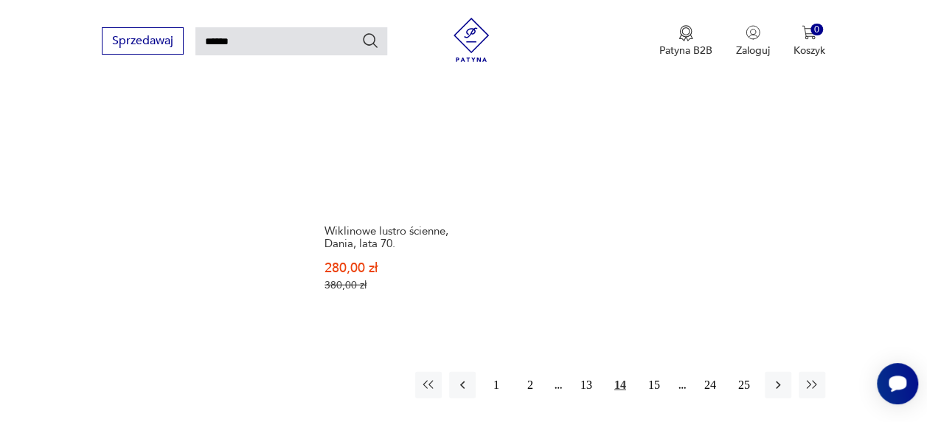
scroll to position [1783, 0]
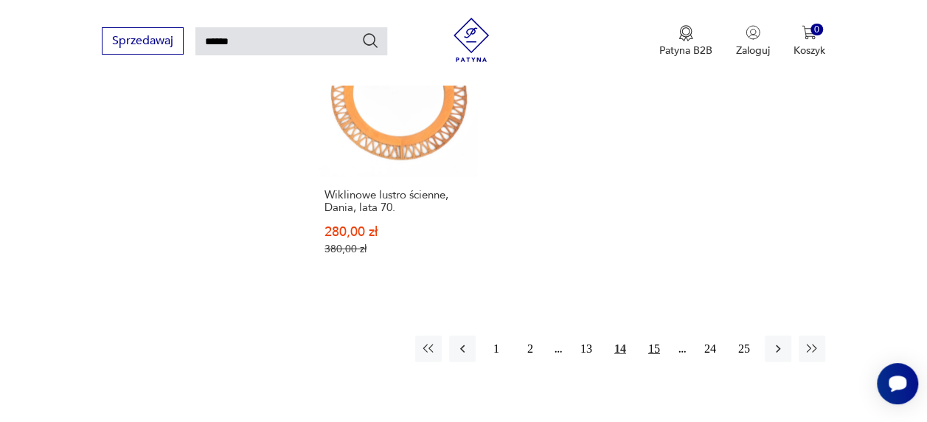
click at [656, 335] on button "15" at bounding box center [654, 348] width 27 height 27
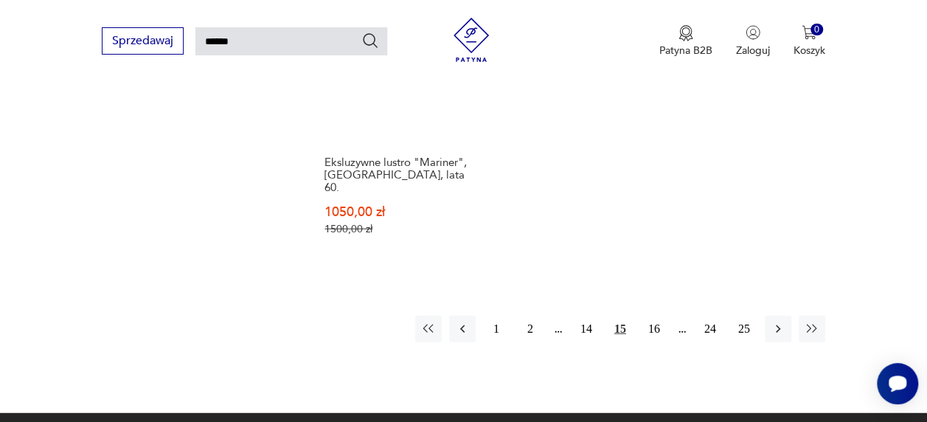
scroll to position [1730, 0]
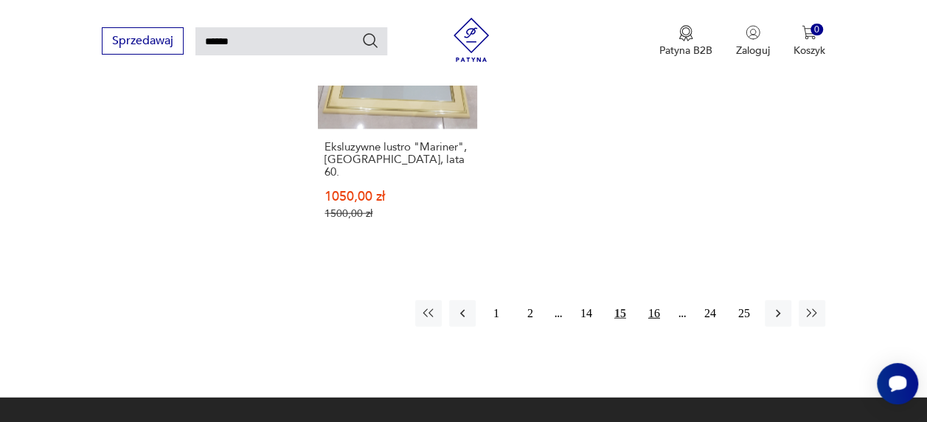
click at [656, 300] on button "16" at bounding box center [654, 313] width 27 height 27
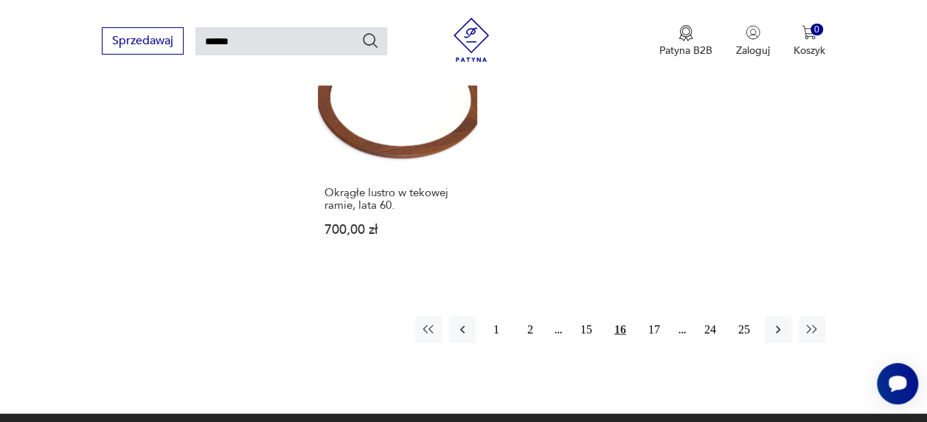
scroll to position [1704, 0]
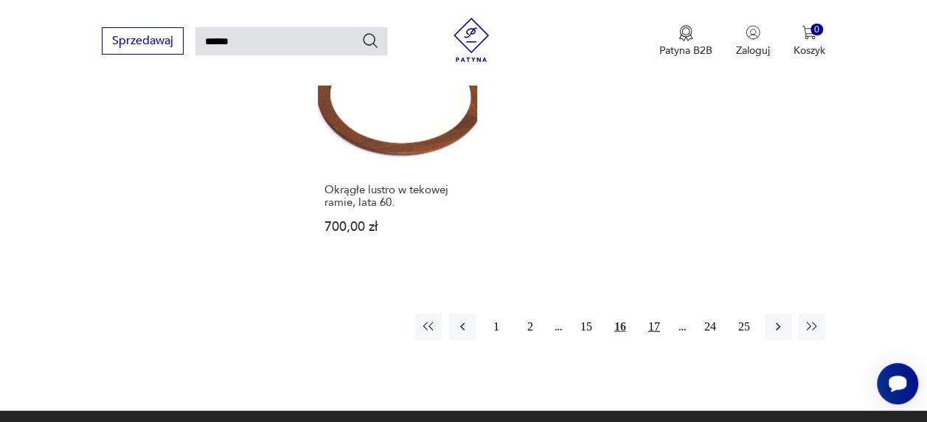
click at [655, 313] on button "17" at bounding box center [654, 326] width 27 height 27
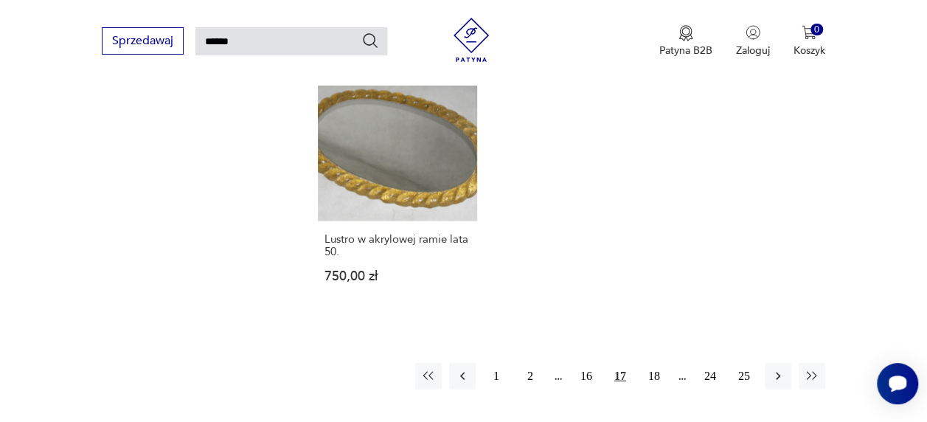
scroll to position [1638, 0]
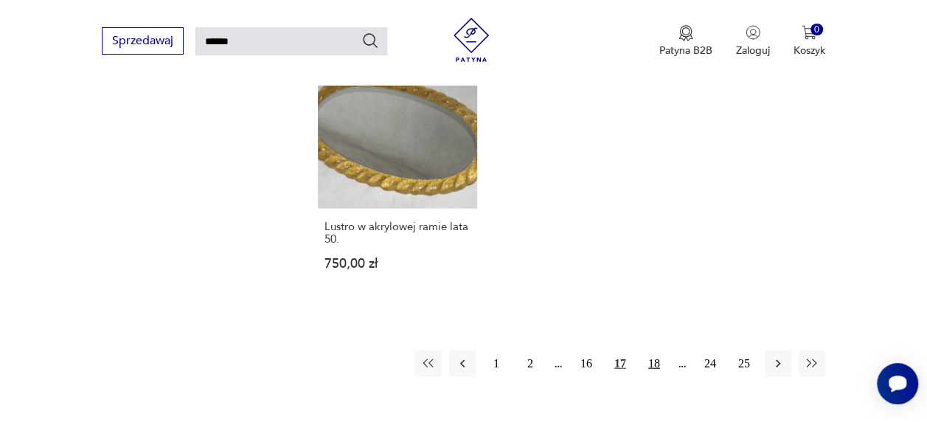
click at [653, 350] on button "18" at bounding box center [654, 363] width 27 height 27
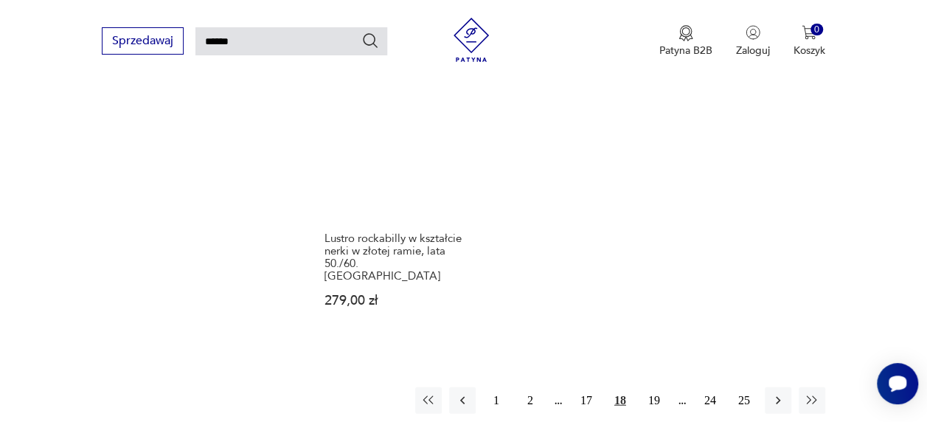
scroll to position [1668, 0]
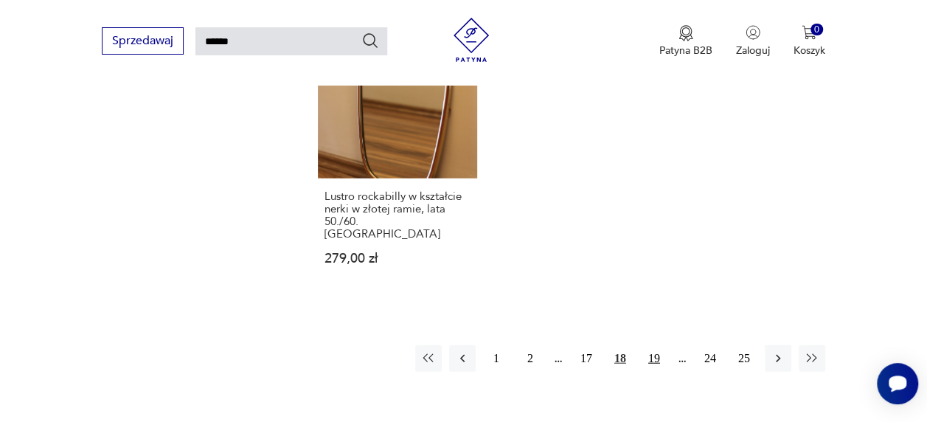
click at [658, 345] on button "19" at bounding box center [654, 358] width 27 height 27
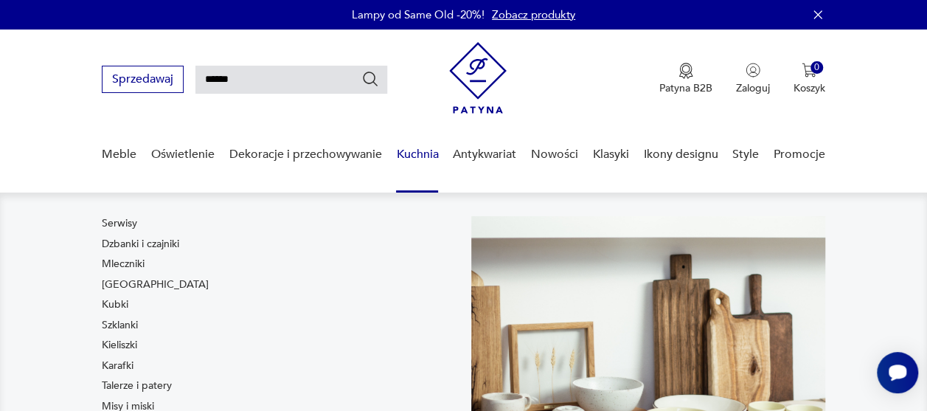
click at [411, 148] on link "Kuchnia" at bounding box center [417, 154] width 42 height 57
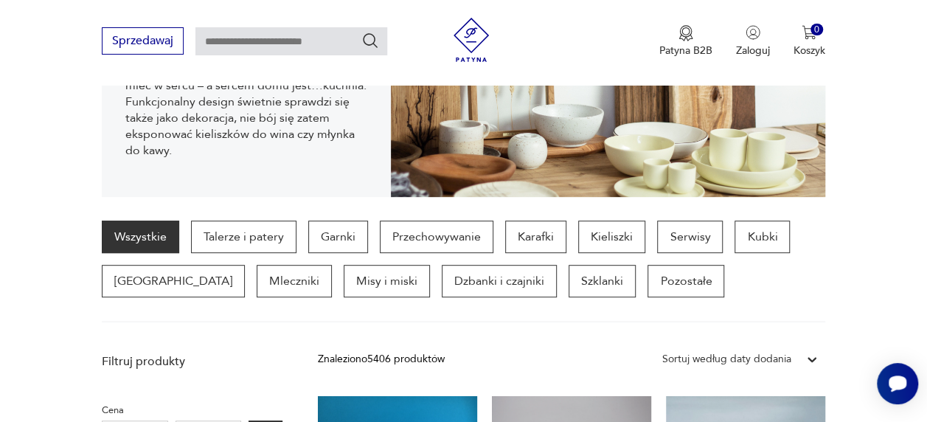
scroll to position [279, 0]
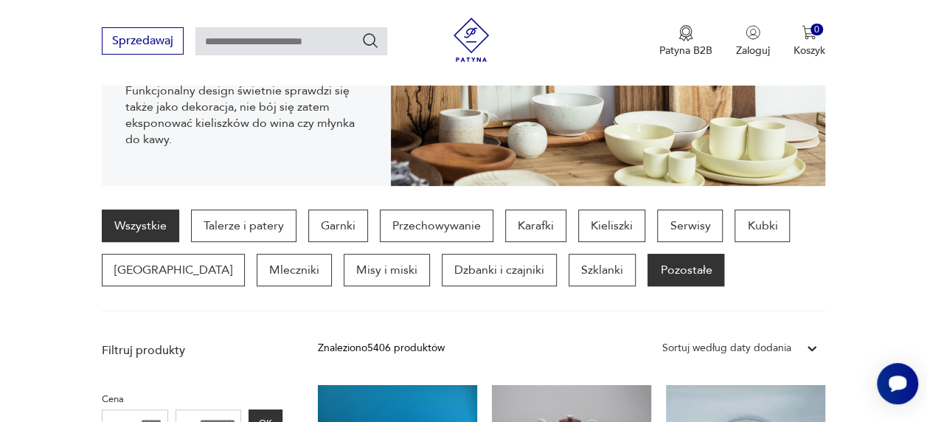
click at [647, 269] on p "Pozostałe" at bounding box center [685, 270] width 77 height 32
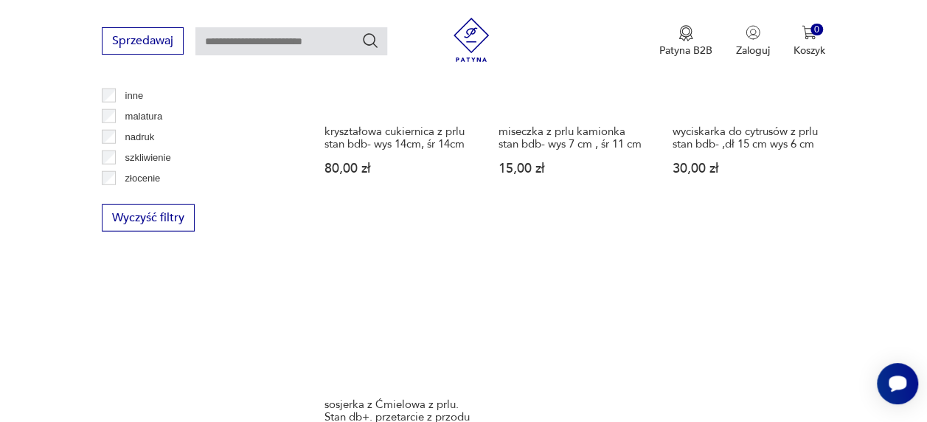
scroll to position [2023, 0]
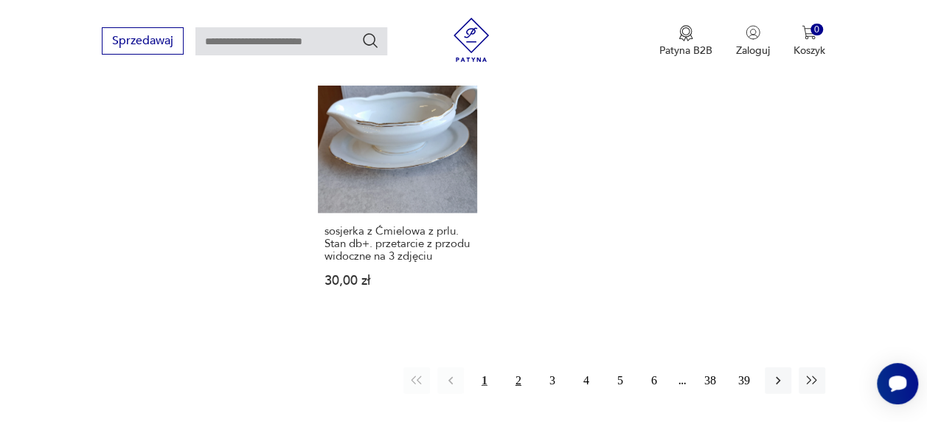
click at [518, 373] on button "2" at bounding box center [518, 380] width 27 height 27
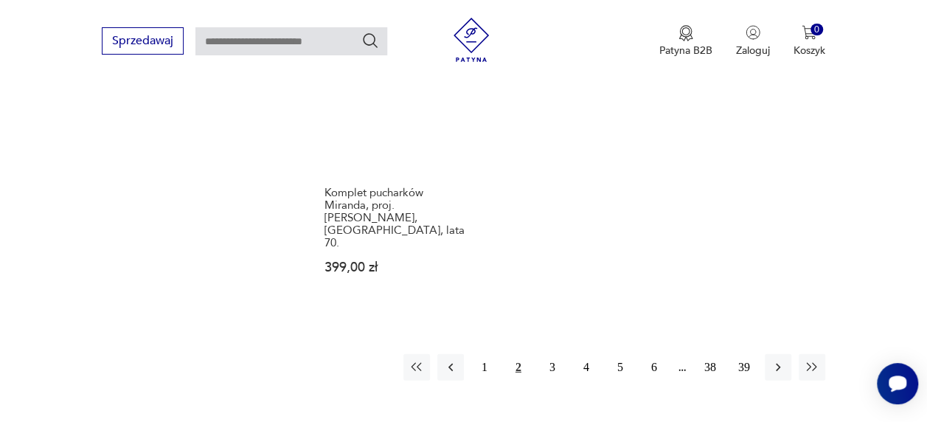
scroll to position [2060, 0]
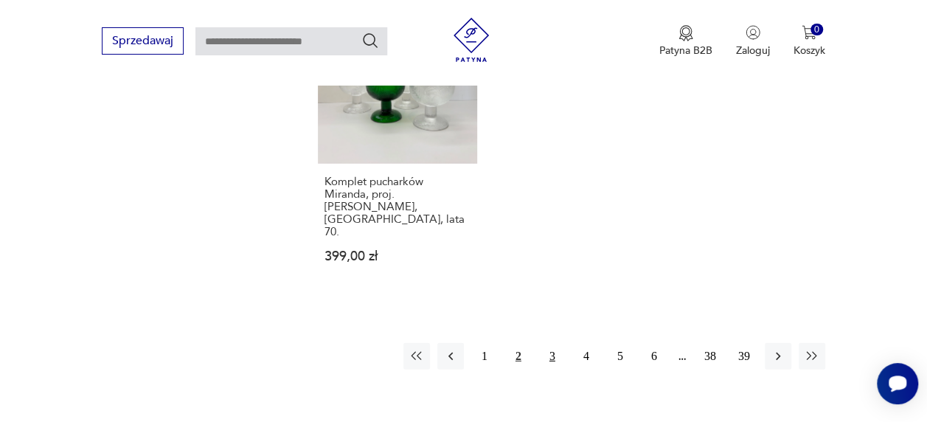
click at [556, 343] on button "3" at bounding box center [552, 356] width 27 height 27
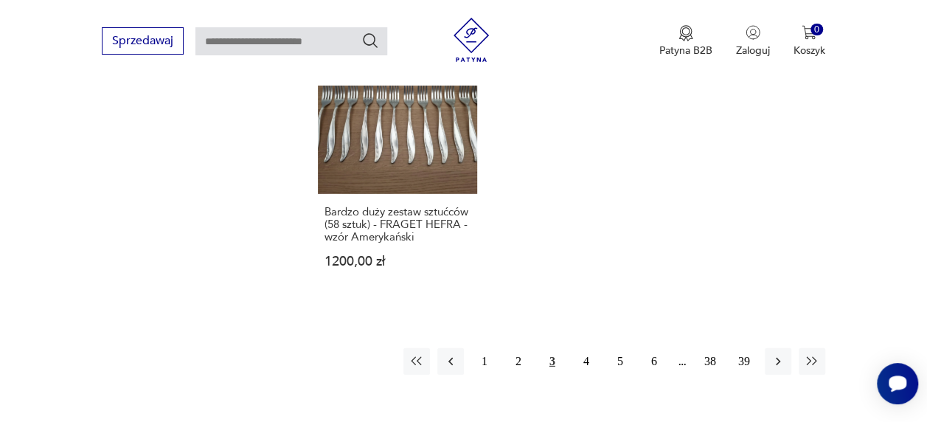
scroll to position [2090, 0]
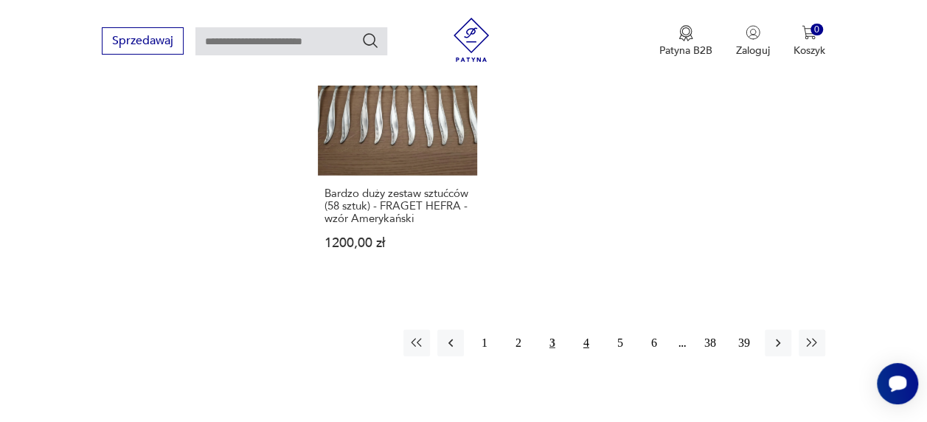
click at [585, 330] on button "4" at bounding box center [586, 343] width 27 height 27
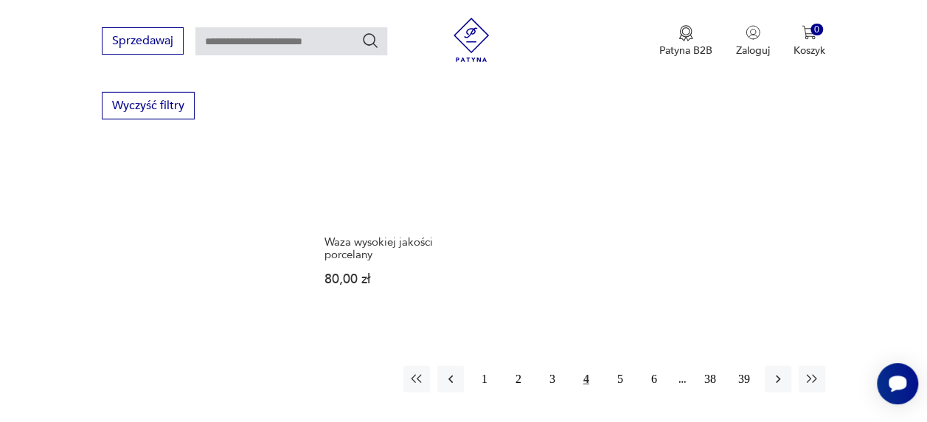
scroll to position [2002, 0]
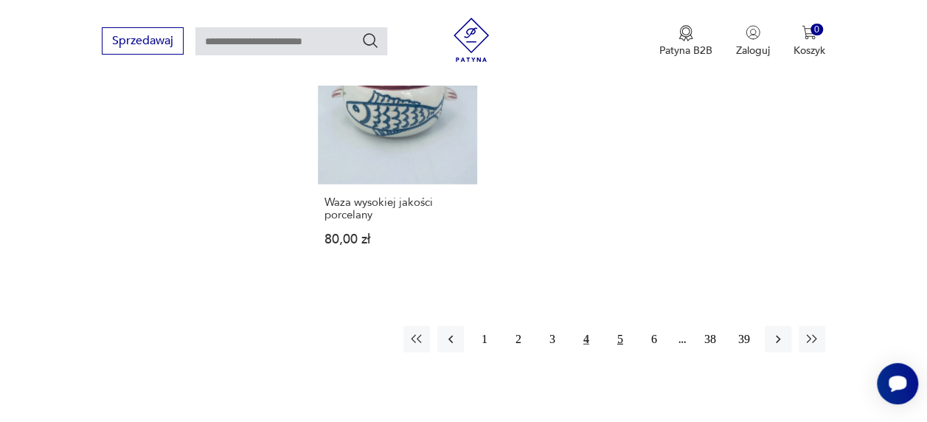
click at [620, 338] on button "5" at bounding box center [620, 339] width 27 height 27
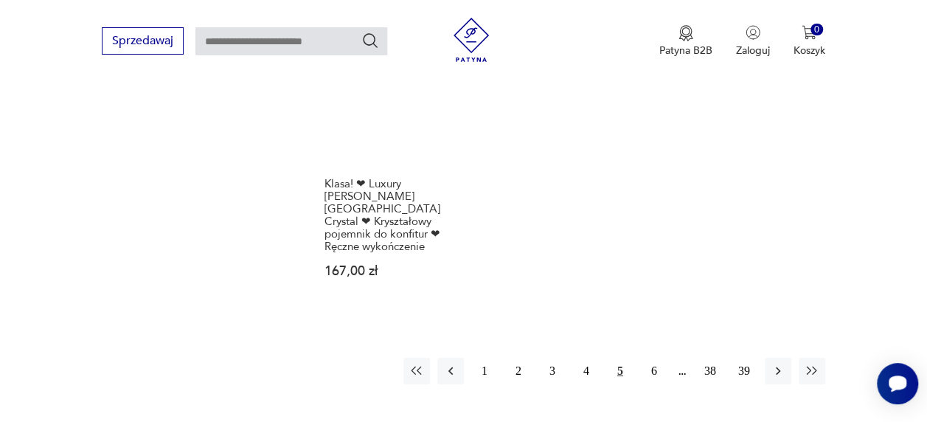
scroll to position [2265, 0]
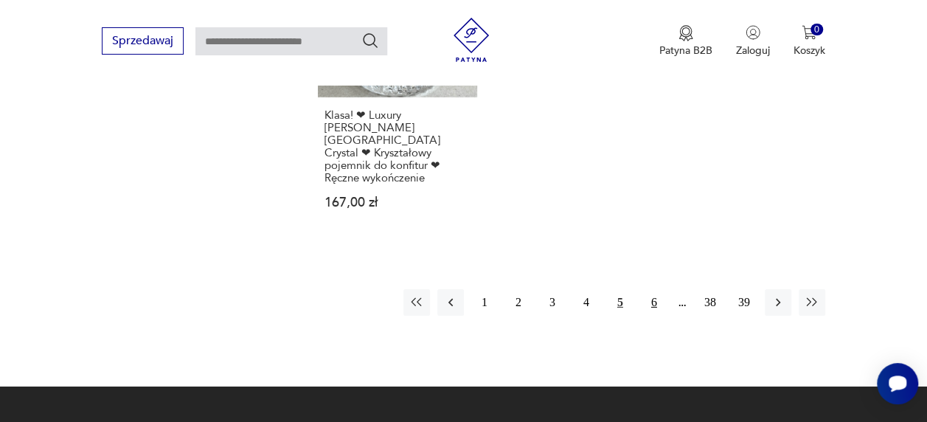
click at [659, 289] on button "6" at bounding box center [654, 302] width 27 height 27
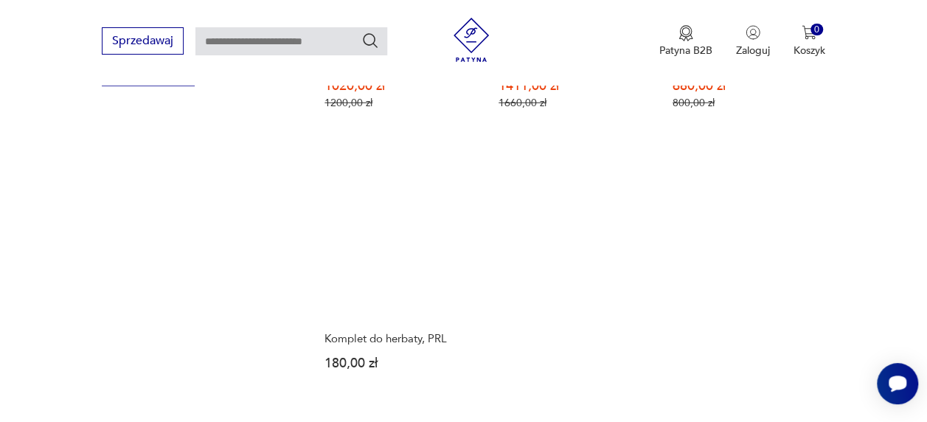
scroll to position [2032, 0]
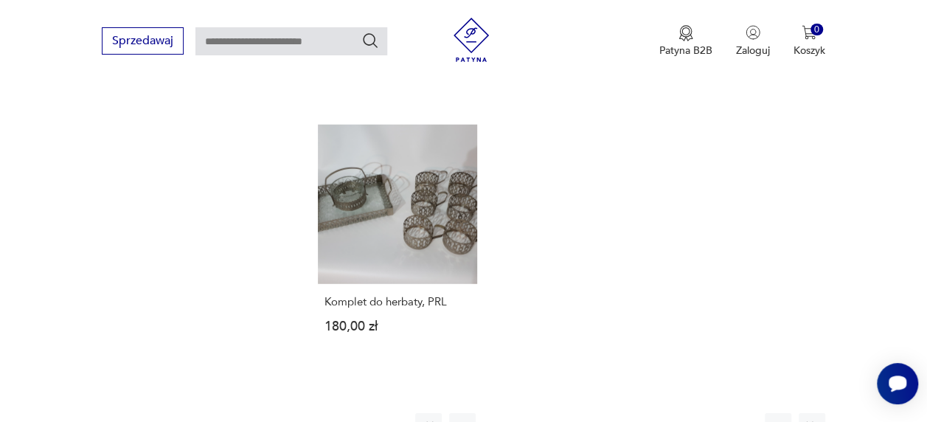
click at [655, 413] on button "7" at bounding box center [654, 426] width 27 height 27
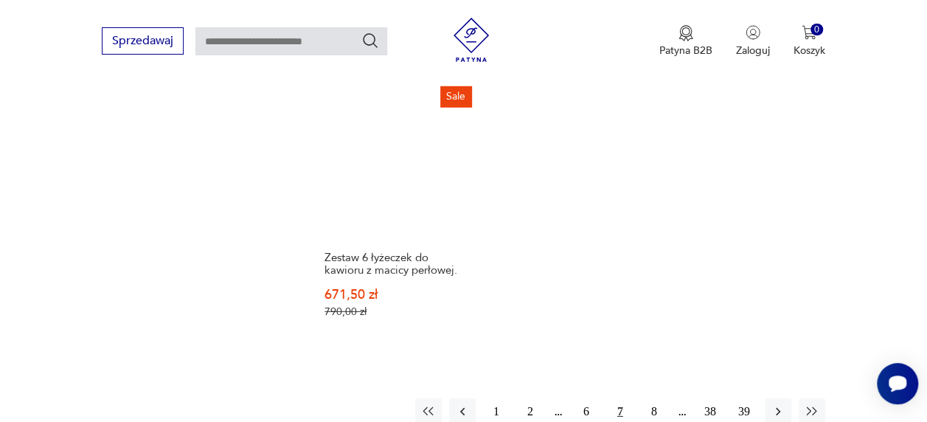
scroll to position [2195, 0]
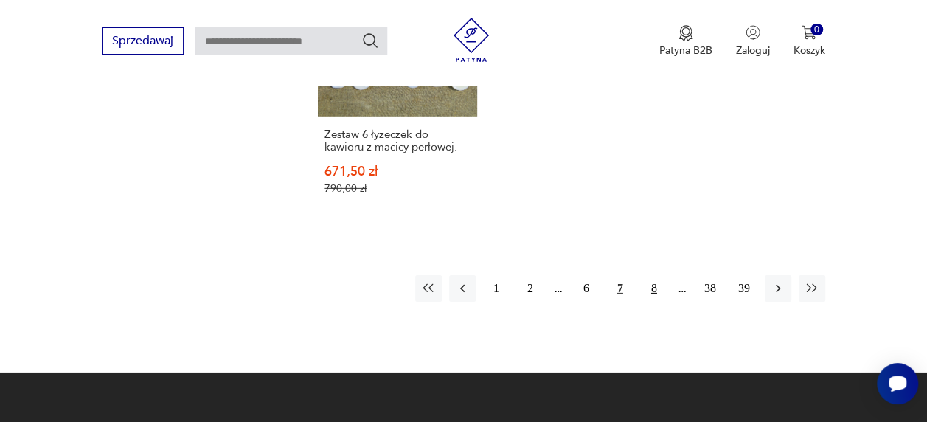
click at [651, 276] on button "8" at bounding box center [654, 288] width 27 height 27
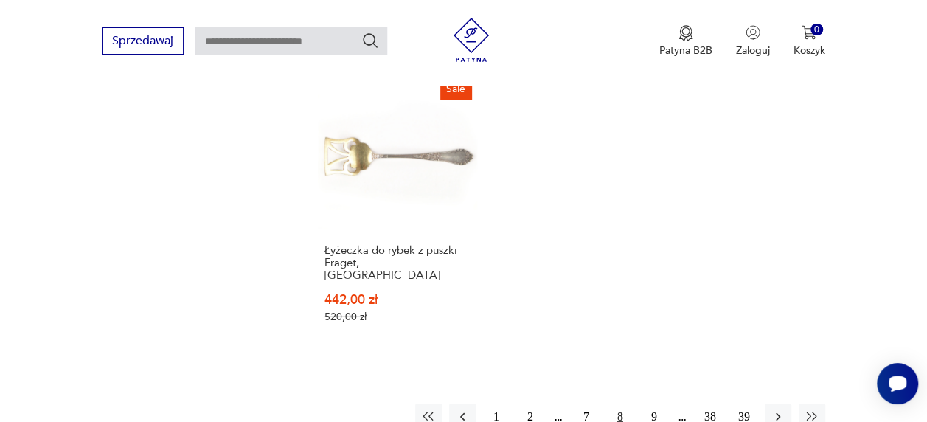
scroll to position [2088, 0]
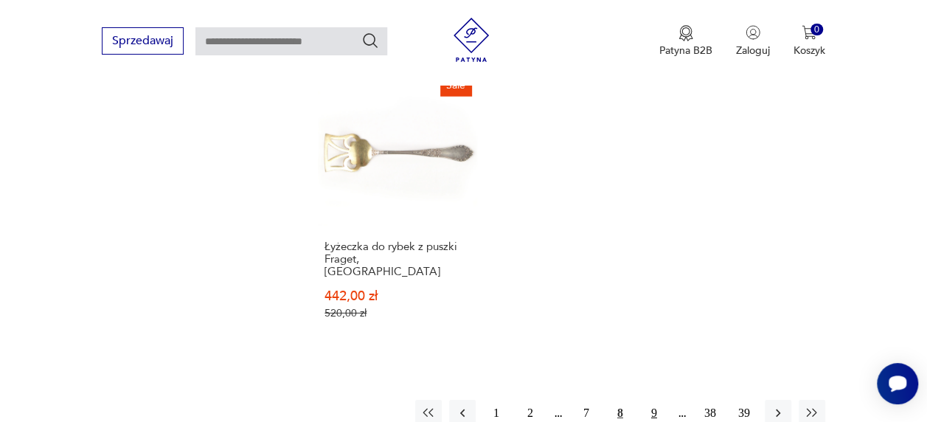
click at [653, 400] on button "9" at bounding box center [654, 413] width 27 height 27
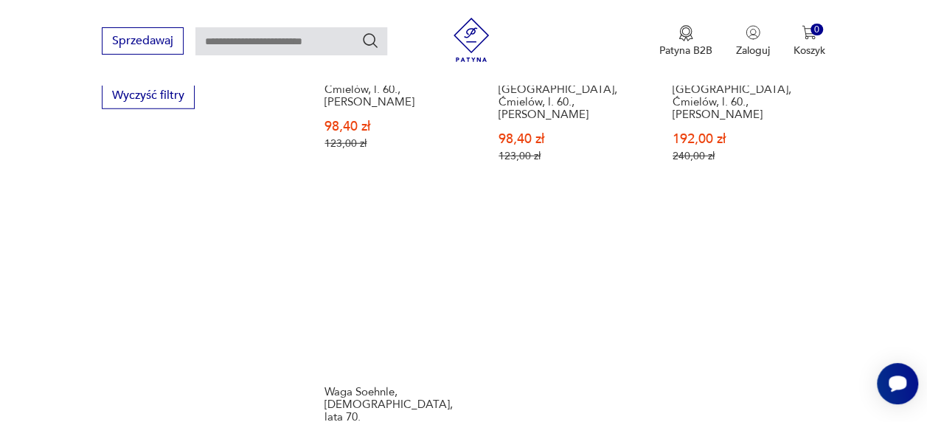
scroll to position [2092, 0]
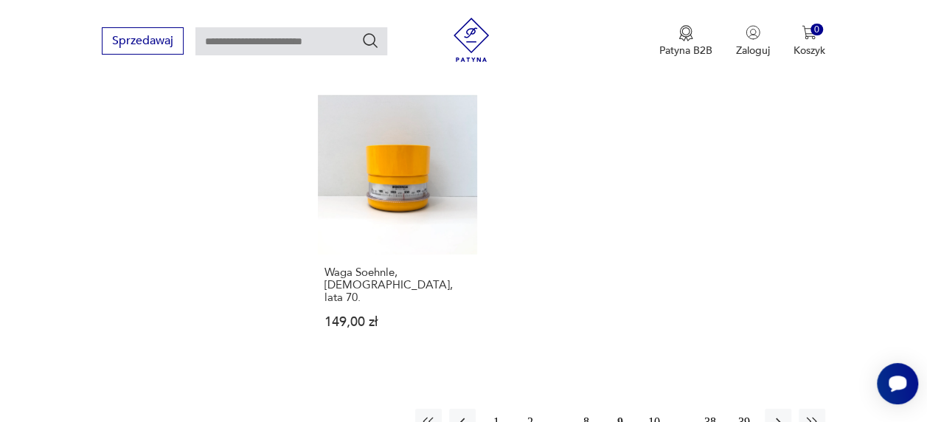
click at [662, 408] on button "10" at bounding box center [654, 421] width 27 height 27
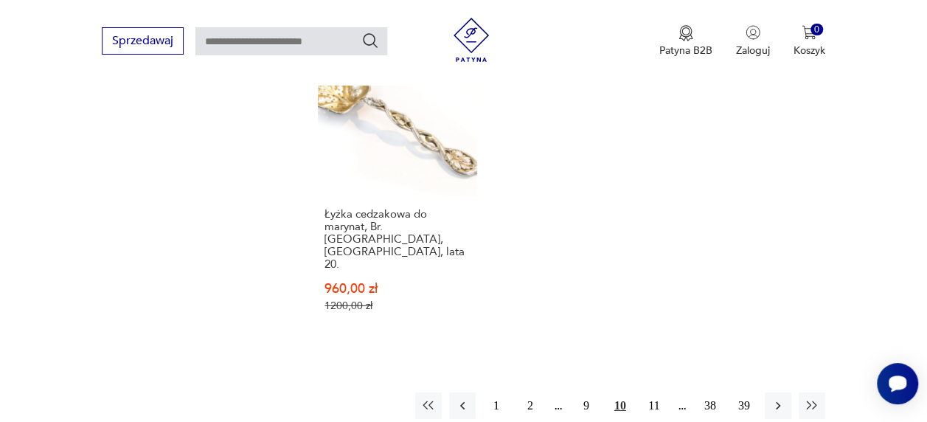
scroll to position [2302, 0]
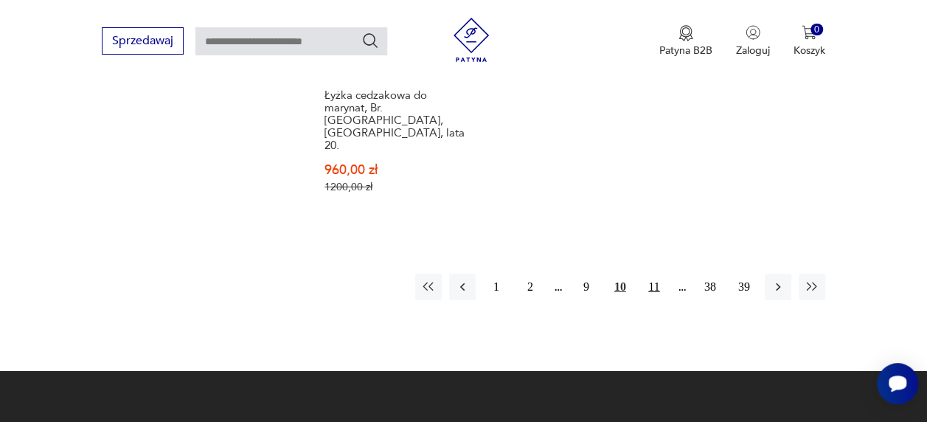
click at [656, 274] on button "11" at bounding box center [654, 287] width 27 height 27
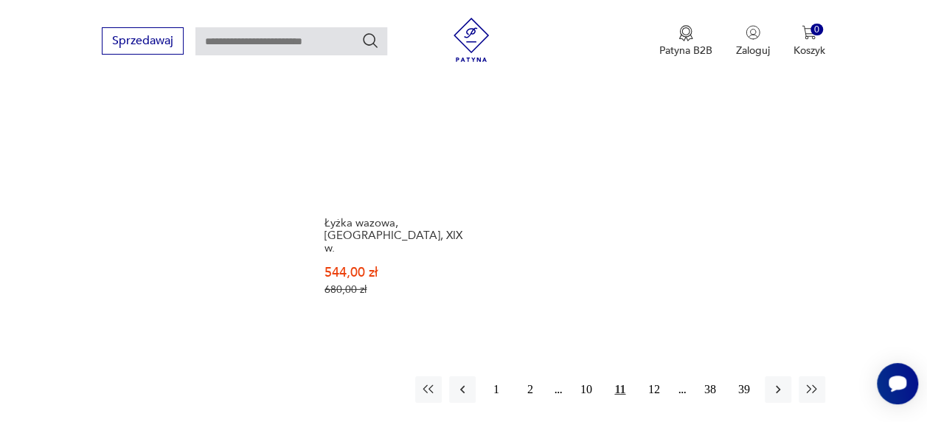
scroll to position [2172, 0]
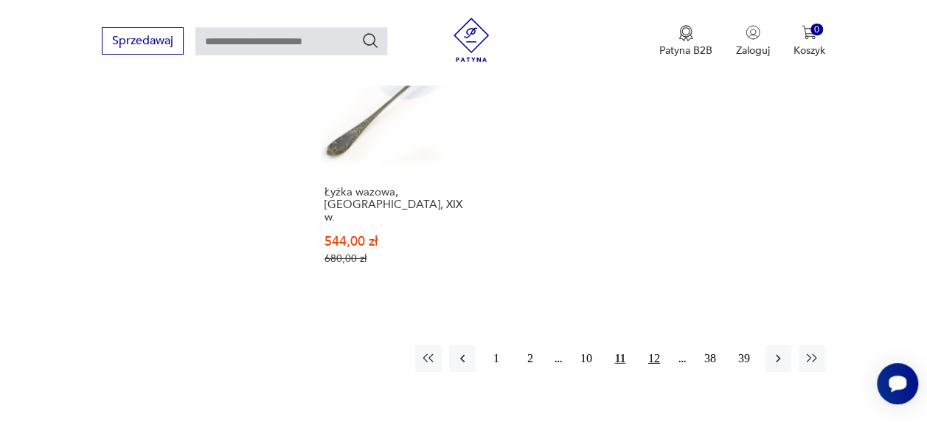
click at [649, 345] on button "12" at bounding box center [654, 358] width 27 height 27
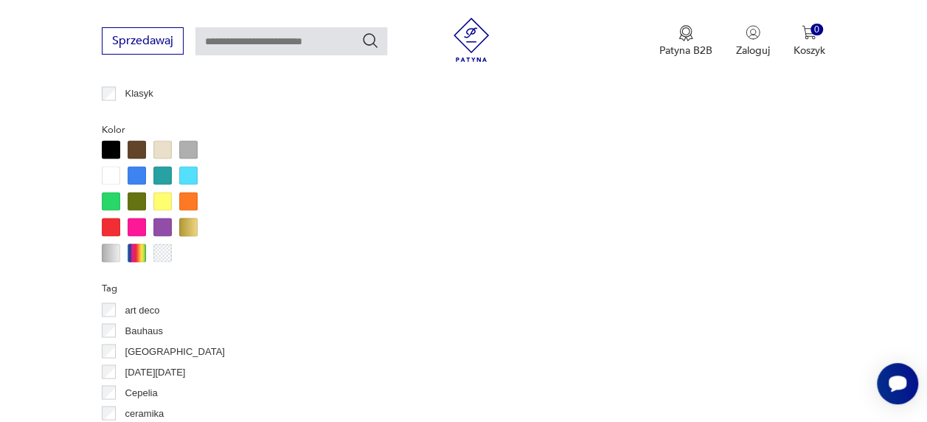
scroll to position [391, 0]
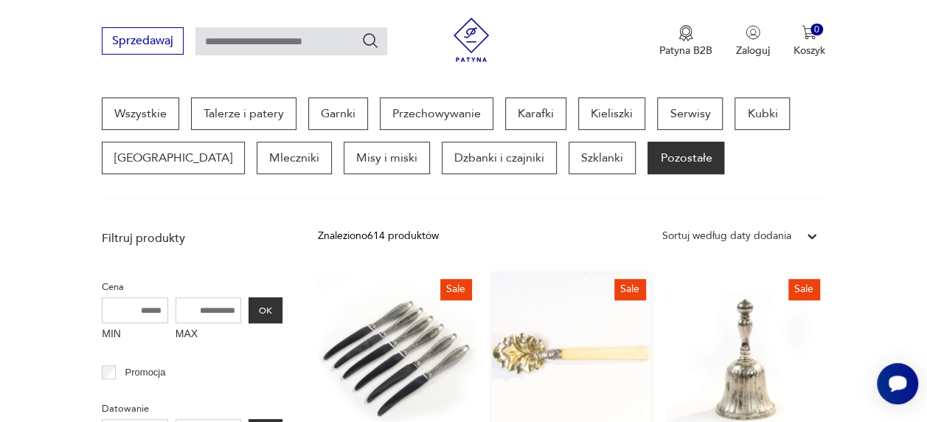
click at [649, 292] on link "Sale Łyżeczka biedermeier w kształcie liścia, Wiedeń, 13 łut, 1806 r. 528,00 zł…" at bounding box center [571, 418] width 159 height 291
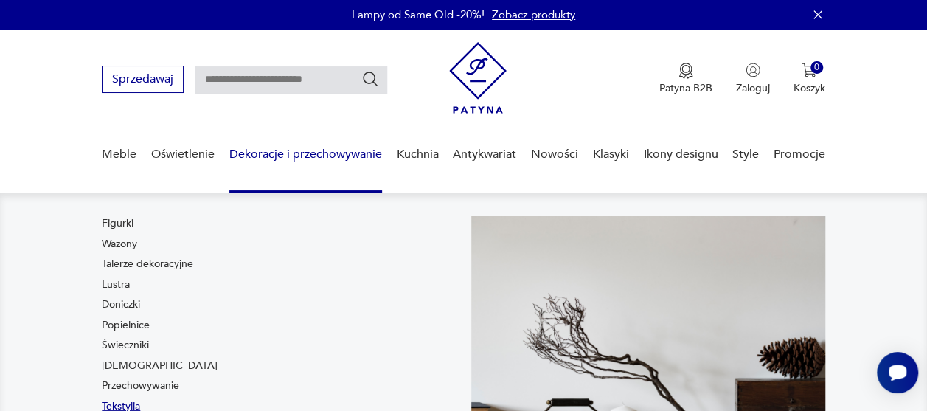
click at [131, 408] on link "Tekstylia" at bounding box center [121, 406] width 38 height 15
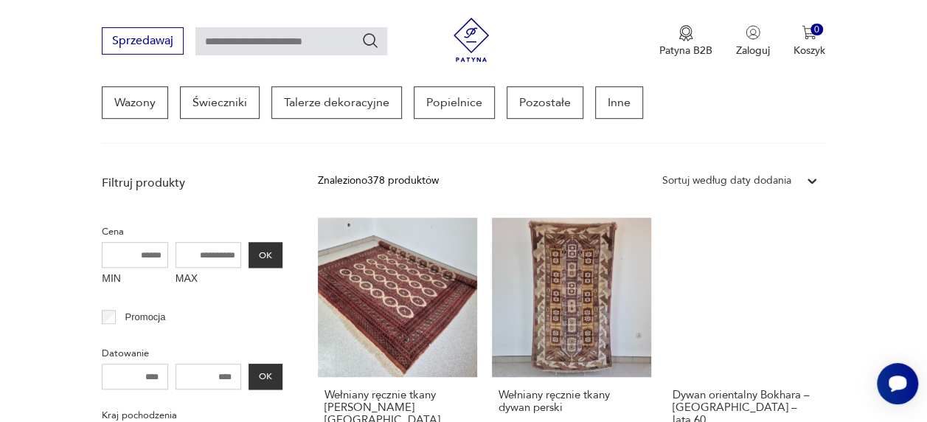
scroll to position [435, 0]
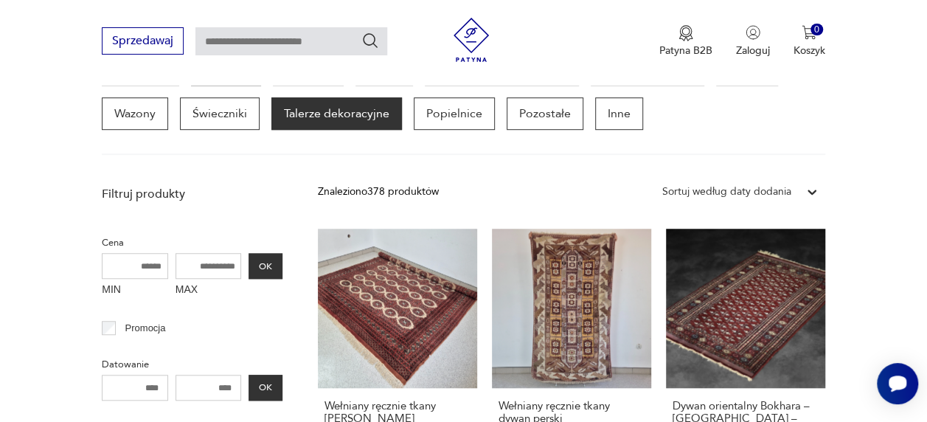
click at [271, 114] on p "Talerze dekoracyjne" at bounding box center [336, 113] width 130 height 32
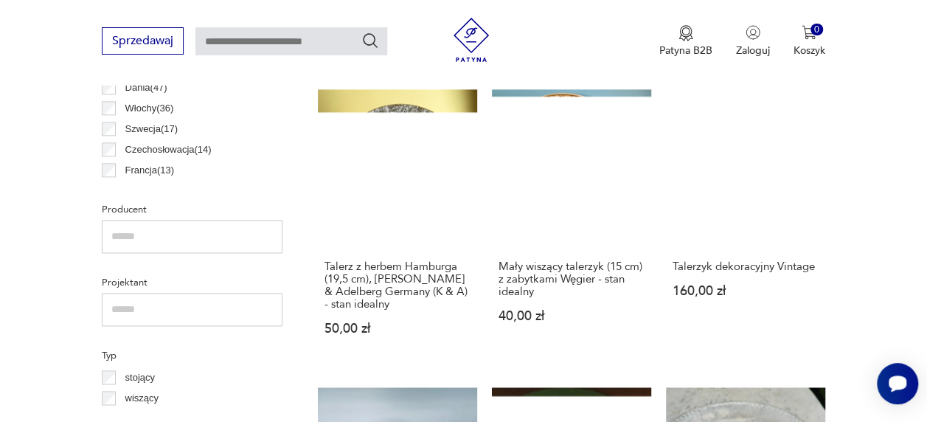
scroll to position [391, 0]
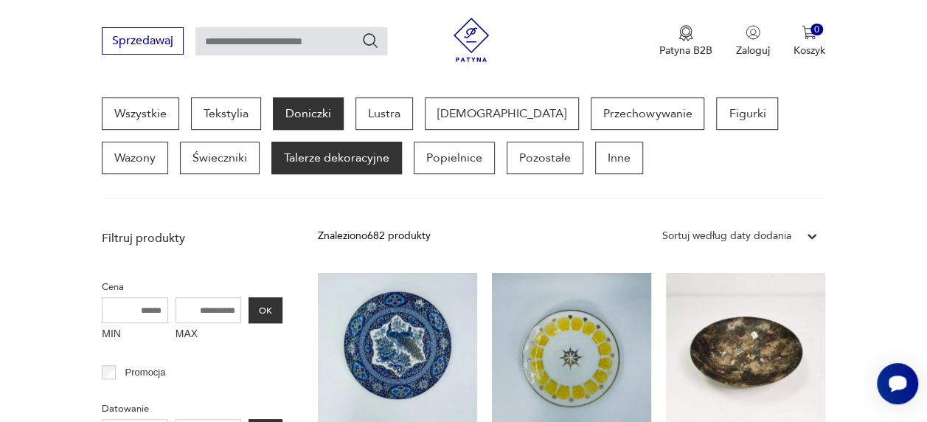
click at [329, 106] on p "Doniczki" at bounding box center [308, 113] width 71 height 32
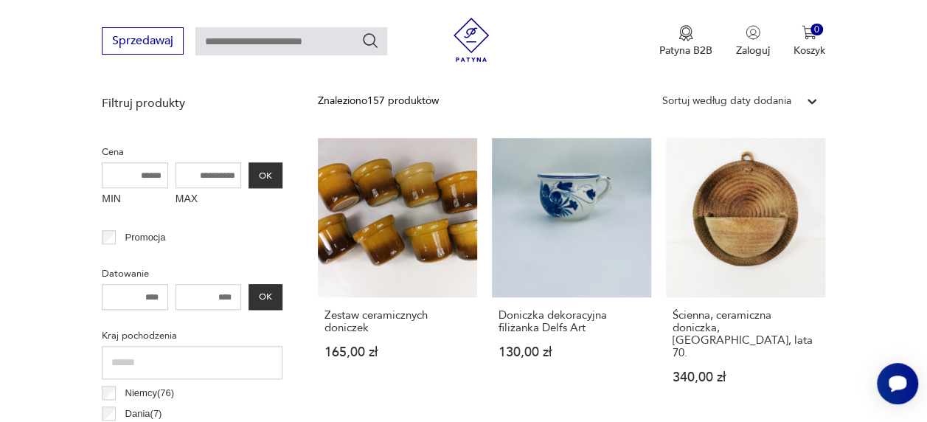
scroll to position [391, 0]
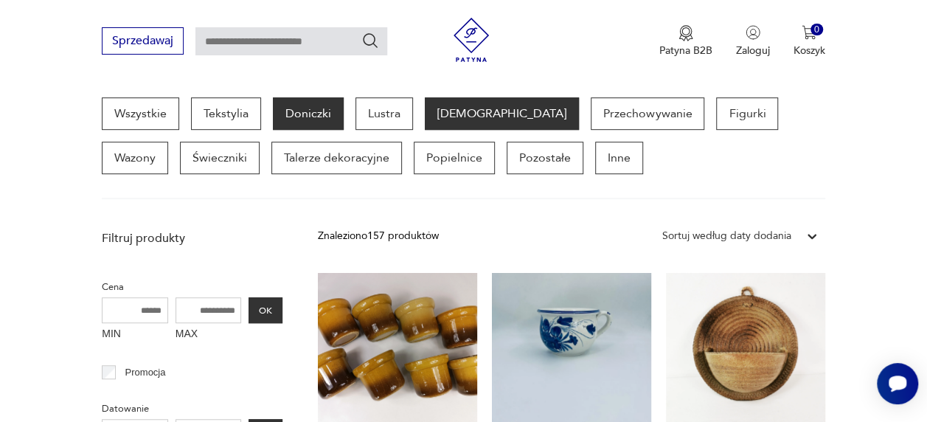
click at [476, 104] on p "Bibeloty" at bounding box center [502, 113] width 154 height 32
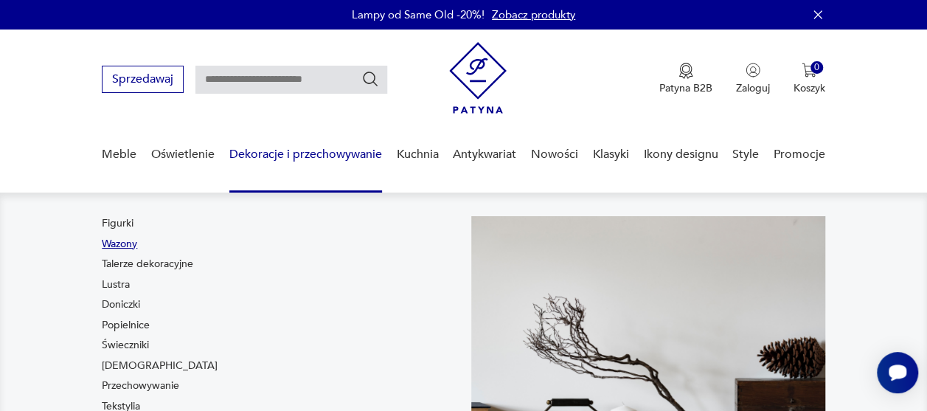
click at [126, 238] on link "Wazony" at bounding box center [119, 244] width 35 height 15
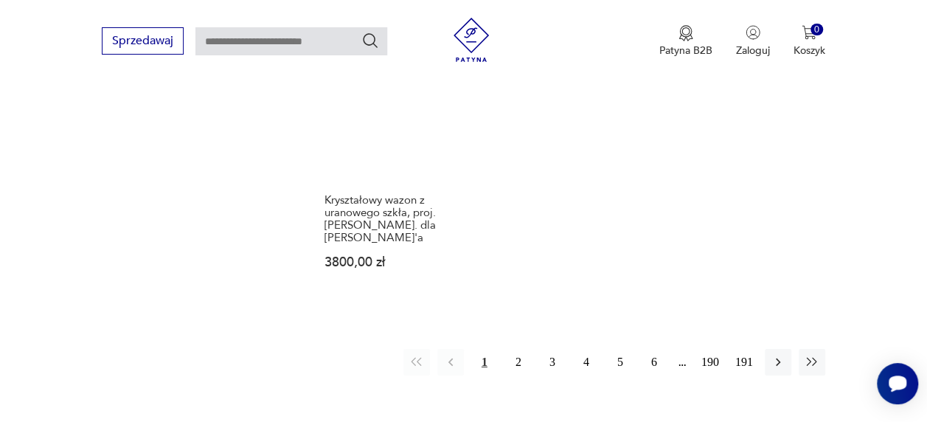
scroll to position [2125, 0]
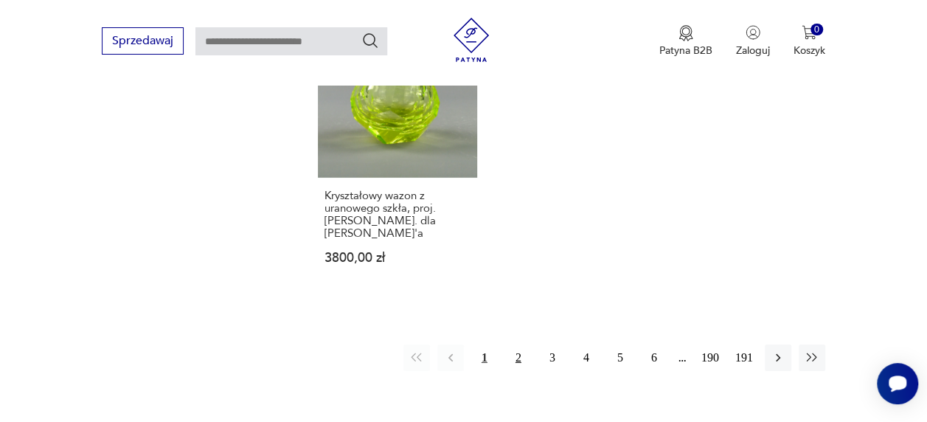
click at [512, 344] on button "2" at bounding box center [518, 357] width 27 height 27
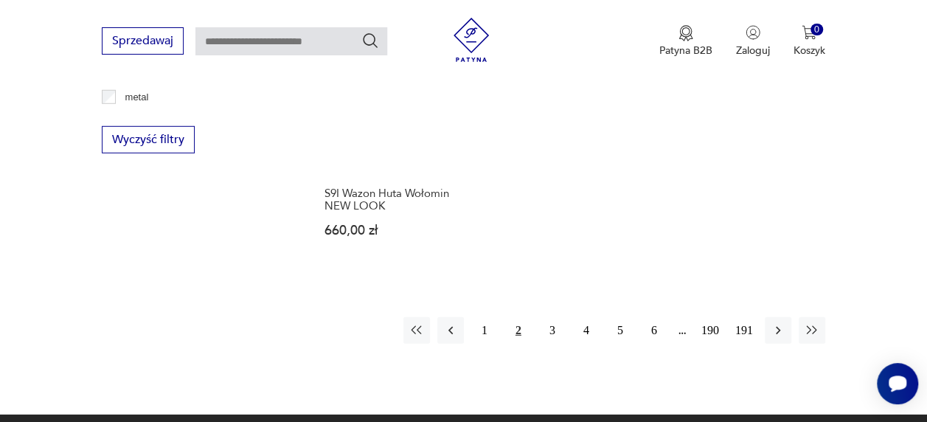
scroll to position [2055, 0]
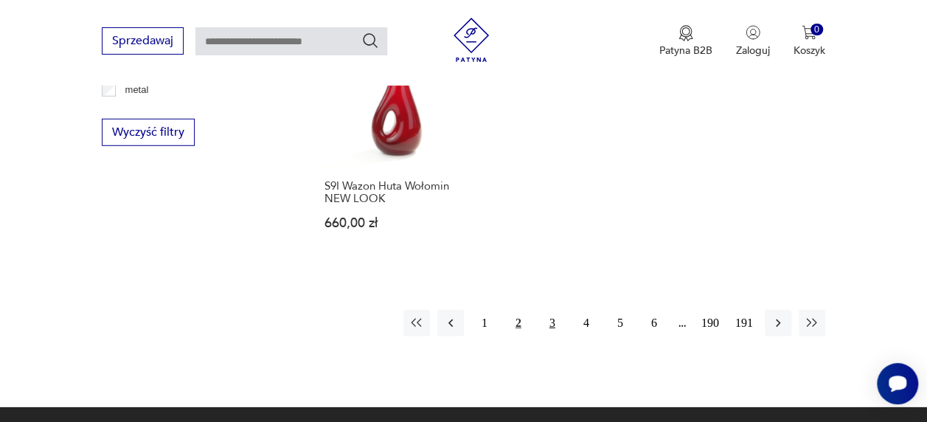
click at [551, 336] on button "3" at bounding box center [552, 323] width 27 height 27
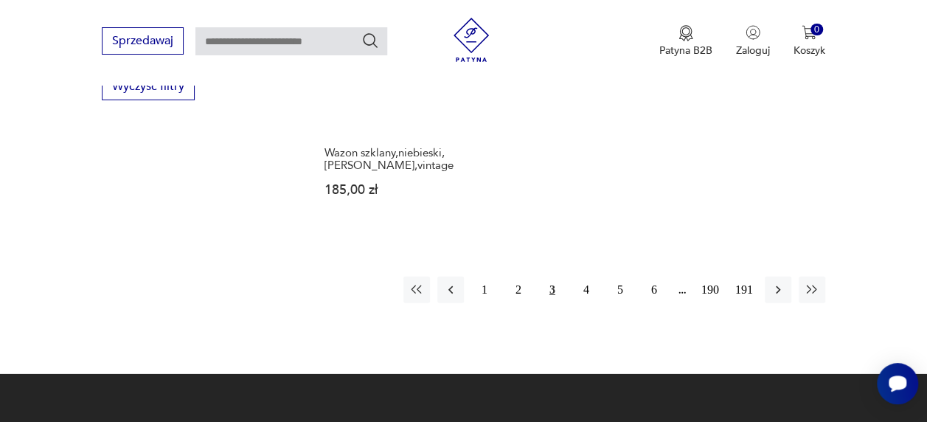
scroll to position [2145, 0]
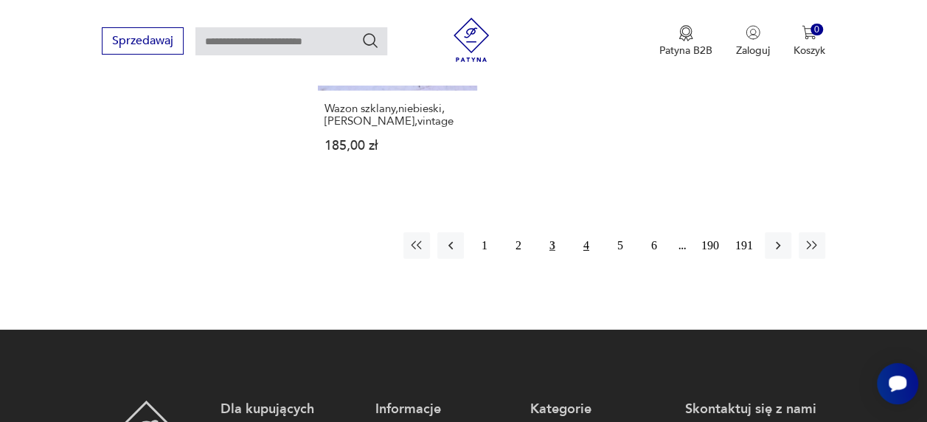
click at [589, 236] on button "4" at bounding box center [586, 245] width 27 height 27
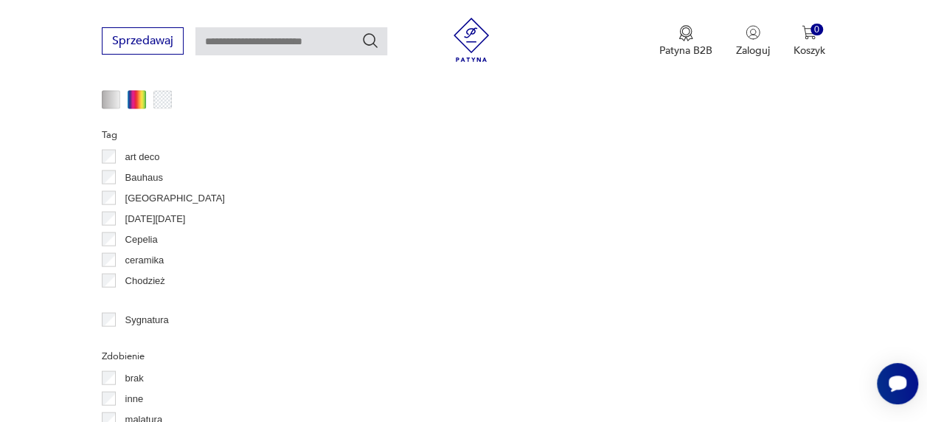
scroll to position [391, 0]
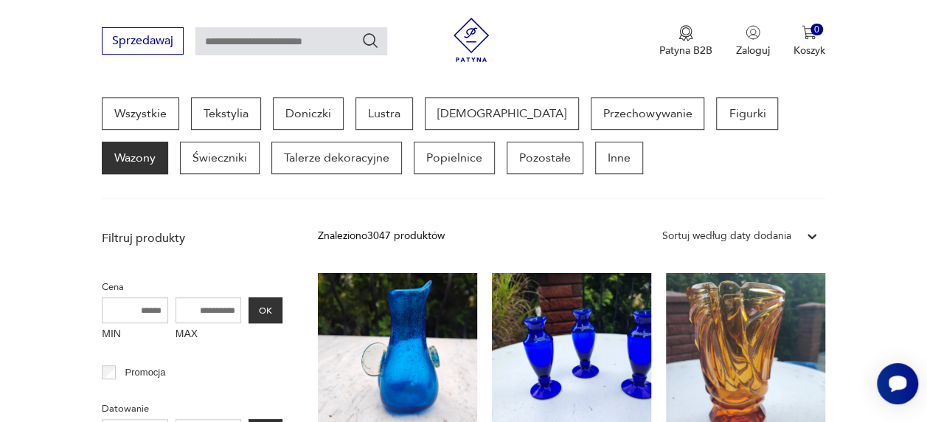
drag, startPoint x: 926, startPoint y: 102, endPoint x: 937, endPoint y: 175, distance: 74.5
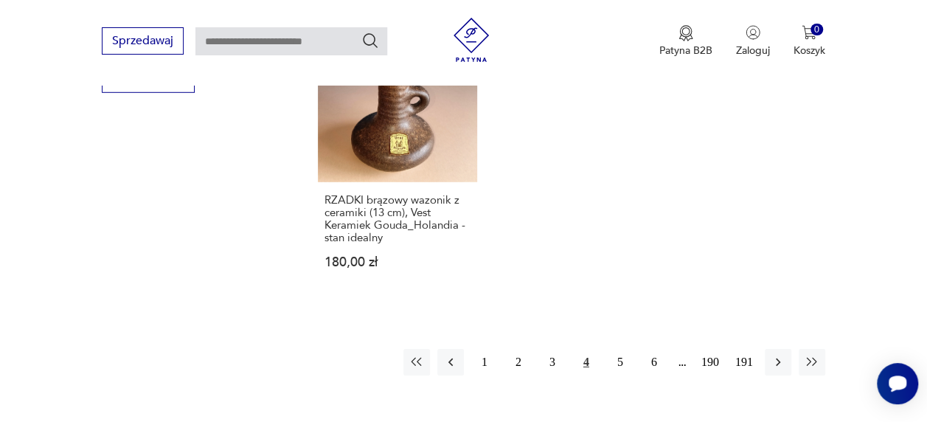
scroll to position [2120, 0]
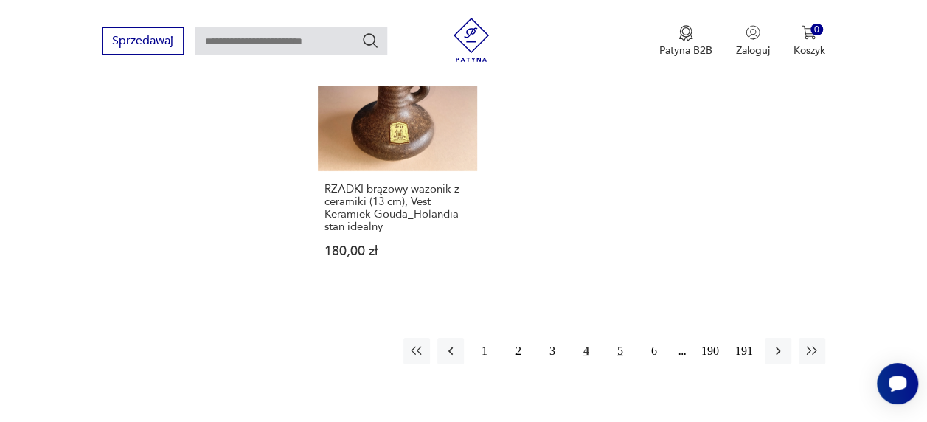
click at [622, 338] on button "5" at bounding box center [620, 351] width 27 height 27
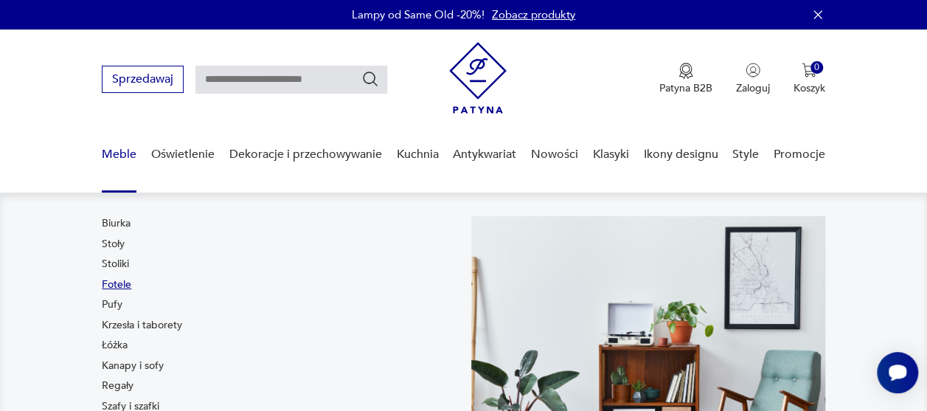
click at [122, 280] on link "Fotele" at bounding box center [116, 284] width 29 height 15
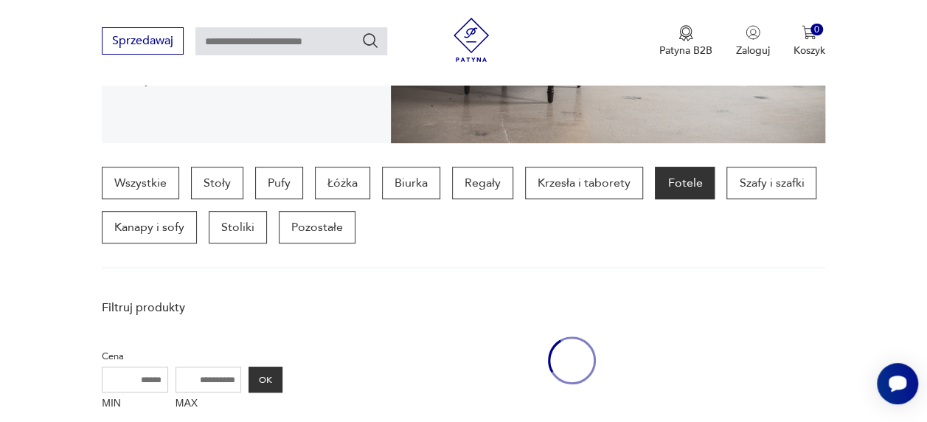
scroll to position [391, 0]
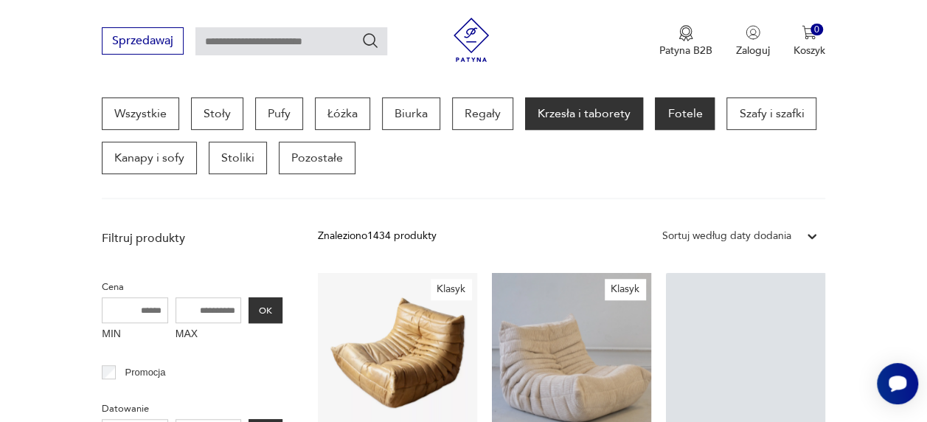
click at [605, 107] on p "Krzesła i taborety" at bounding box center [584, 113] width 118 height 32
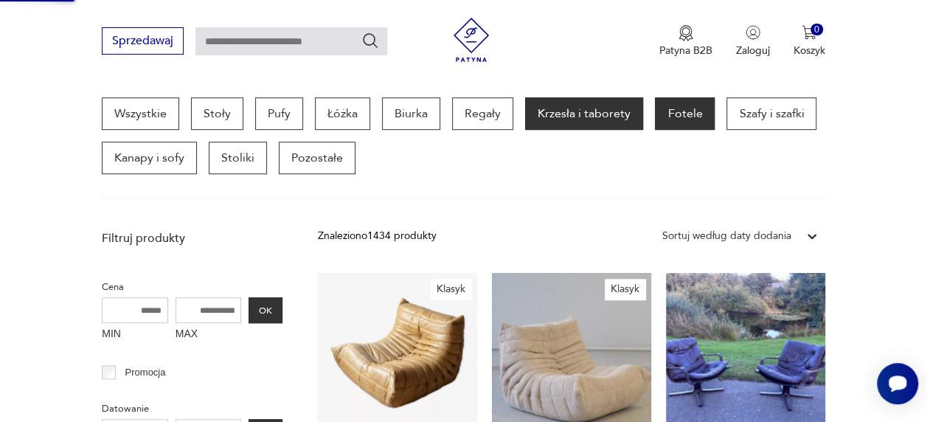
click at [580, 108] on p "Krzesła i taborety" at bounding box center [584, 113] width 118 height 32
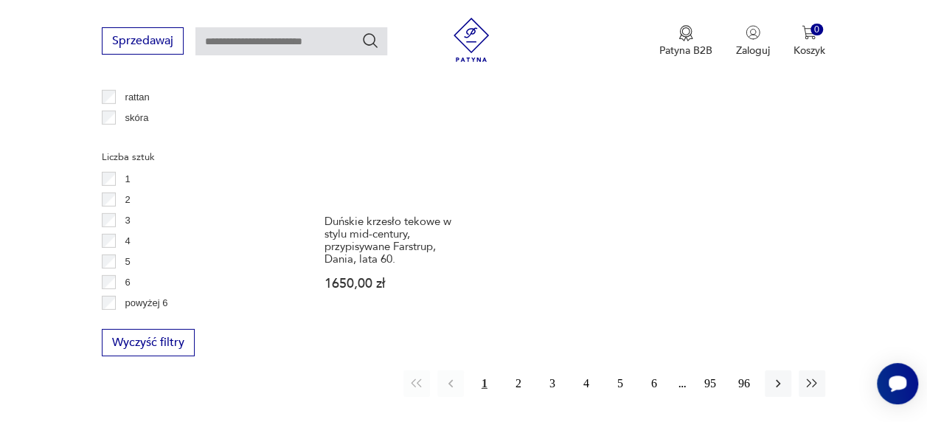
scroll to position [2125, 0]
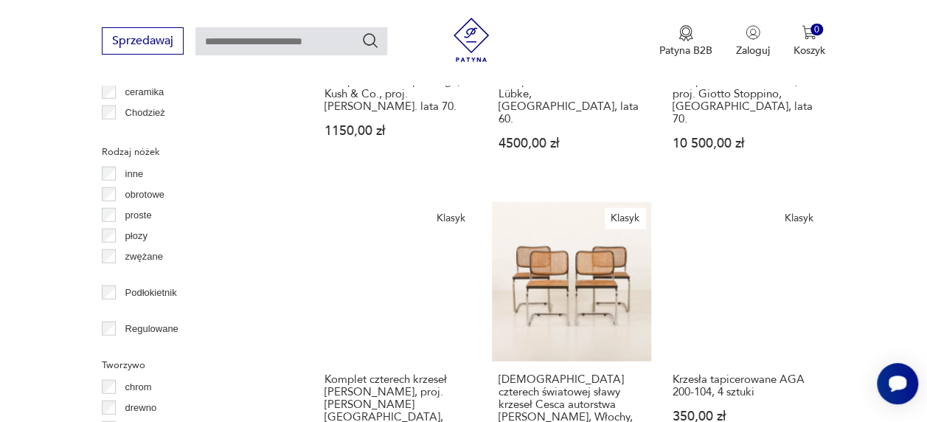
scroll to position [1752, 0]
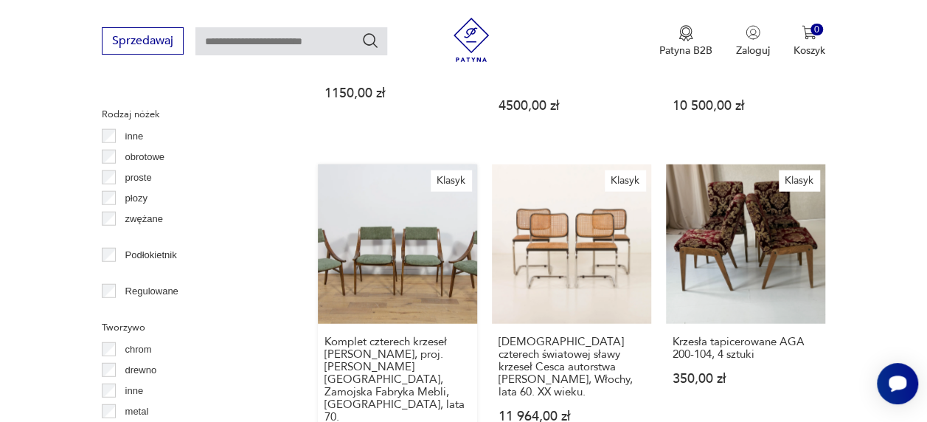
click at [395, 192] on link "Klasyk Komplet czterech krzeseł Skoczek, proj. J. Kędziorek, Zamojska Fabryka M…" at bounding box center [397, 320] width 159 height 312
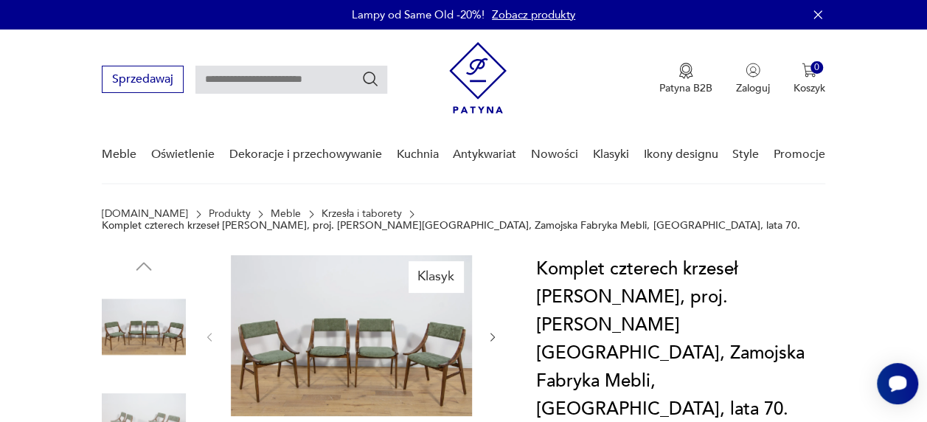
click at [349, 359] on img at bounding box center [351, 335] width 241 height 161
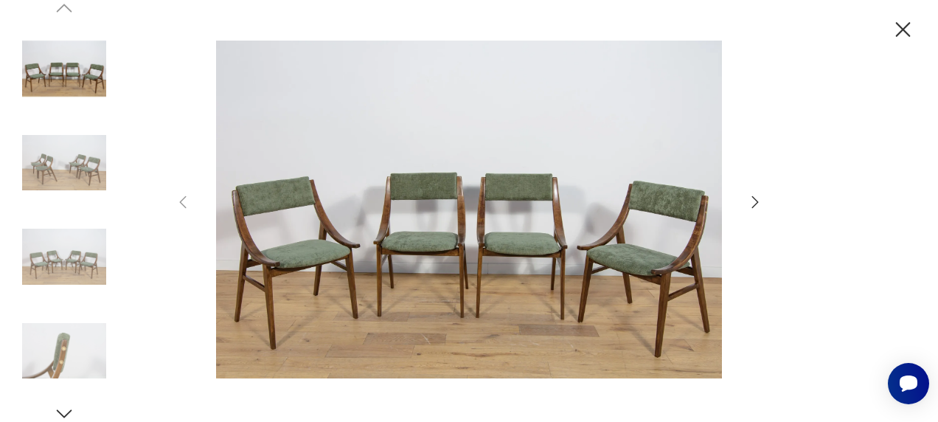
click at [753, 203] on icon "button" at bounding box center [755, 202] width 18 height 18
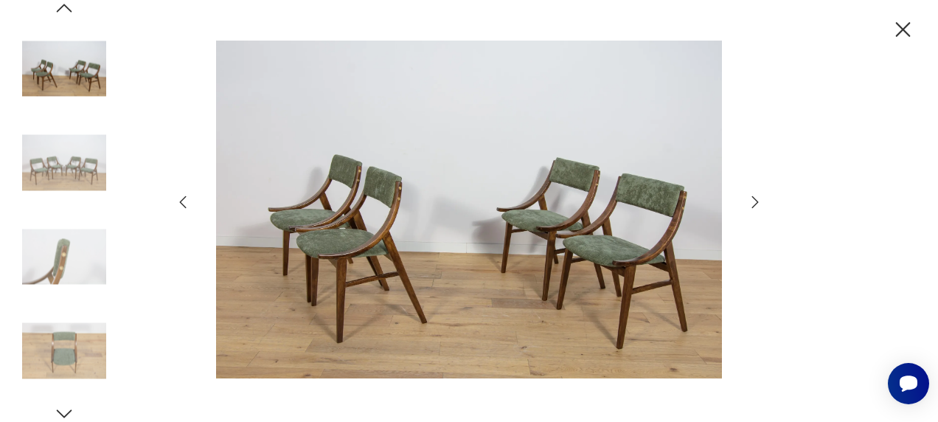
click at [753, 203] on icon "button" at bounding box center [755, 202] width 18 height 18
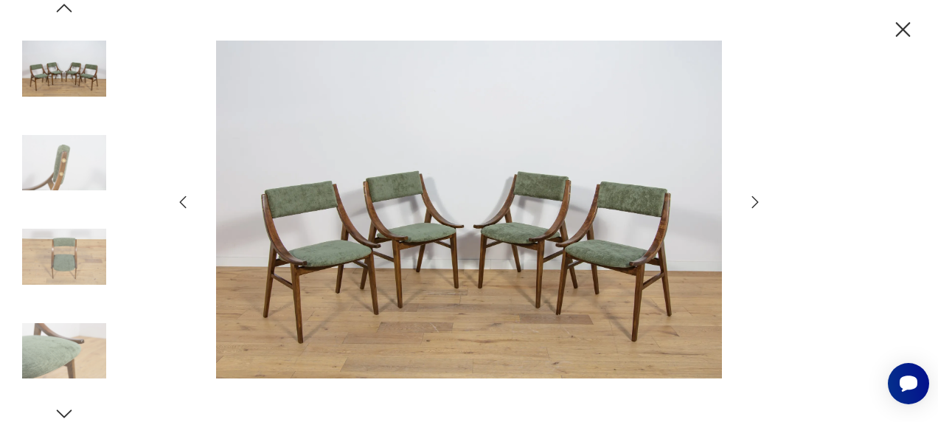
click at [753, 203] on icon "button" at bounding box center [755, 202] width 18 height 18
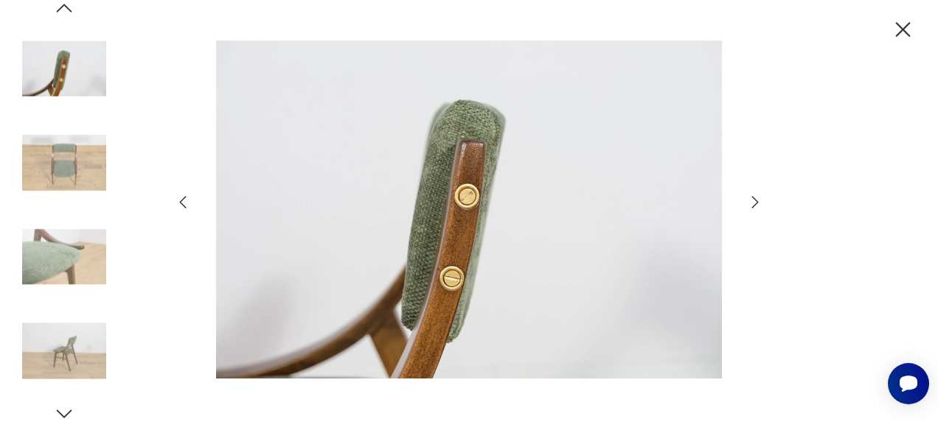
click at [753, 203] on icon "button" at bounding box center [755, 202] width 18 height 18
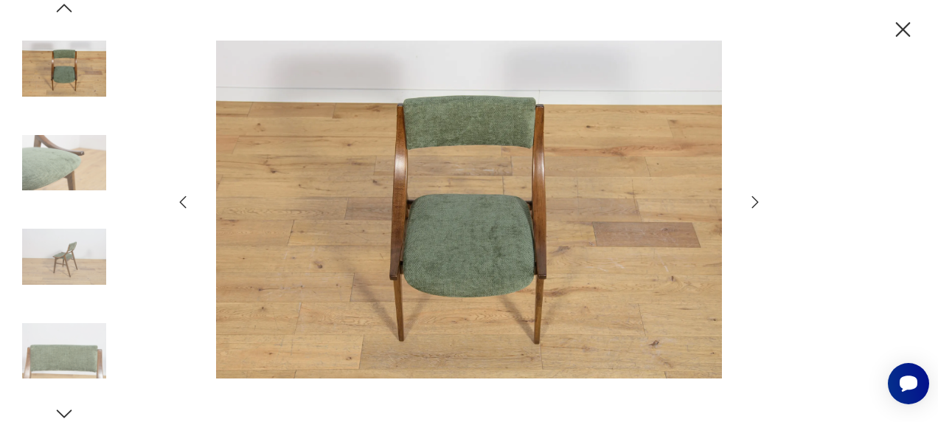
click at [753, 203] on icon "button" at bounding box center [755, 202] width 18 height 18
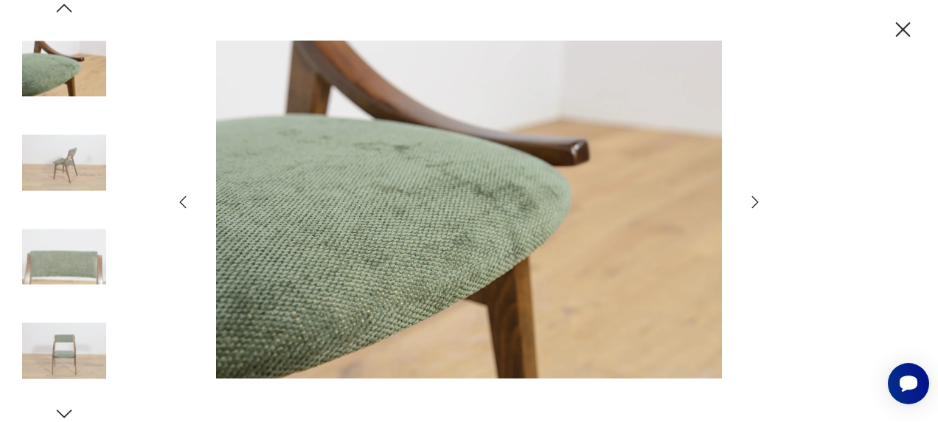
click at [904, 24] on icon "button" at bounding box center [903, 30] width 26 height 26
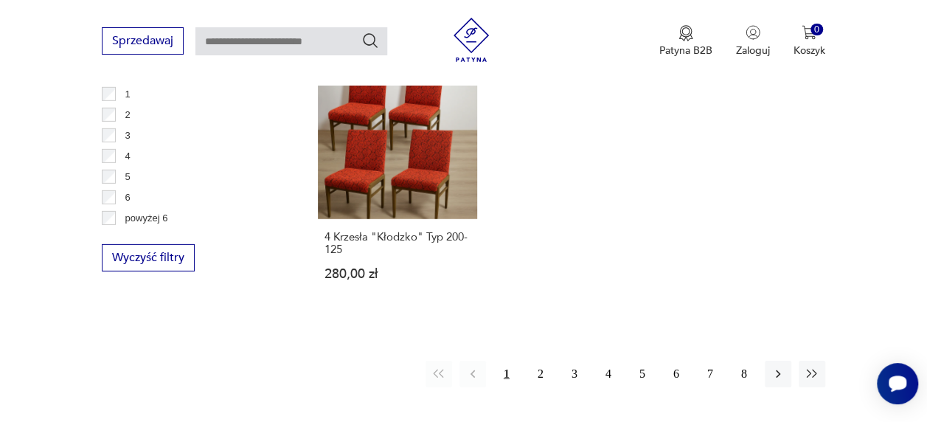
scroll to position [2201, 0]
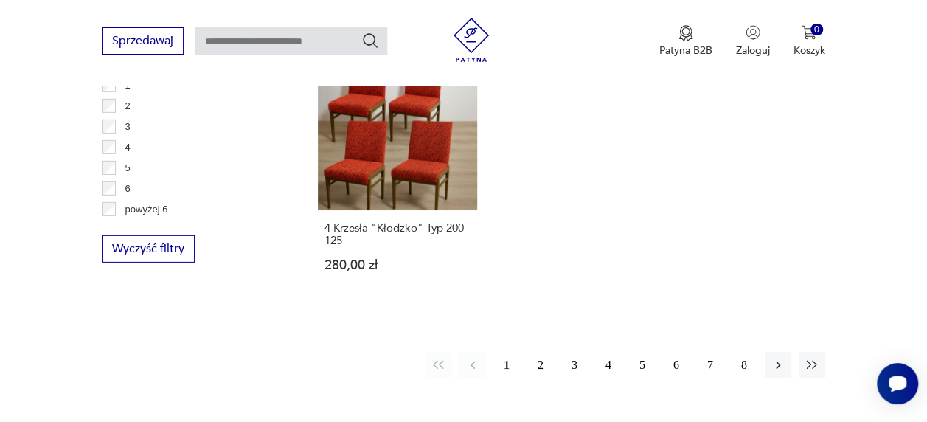
click at [544, 352] on button "2" at bounding box center [540, 365] width 27 height 27
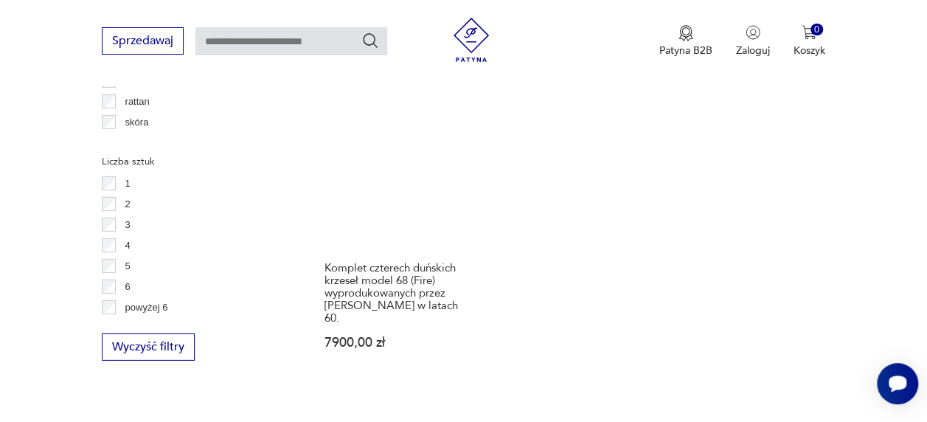
scroll to position [2171, 0]
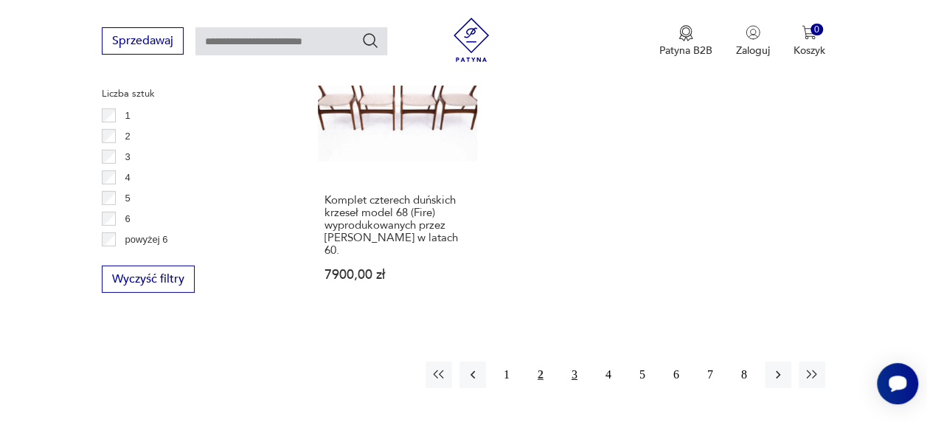
click at [575, 361] on button "3" at bounding box center [574, 374] width 27 height 27
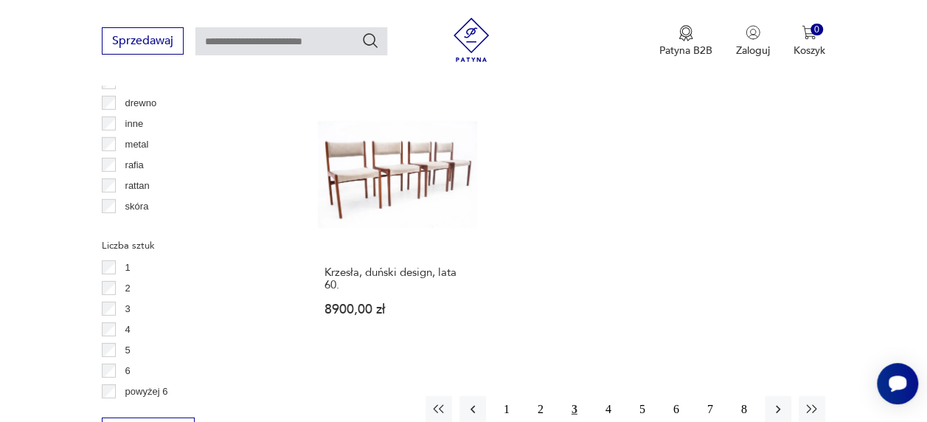
scroll to position [2046, 0]
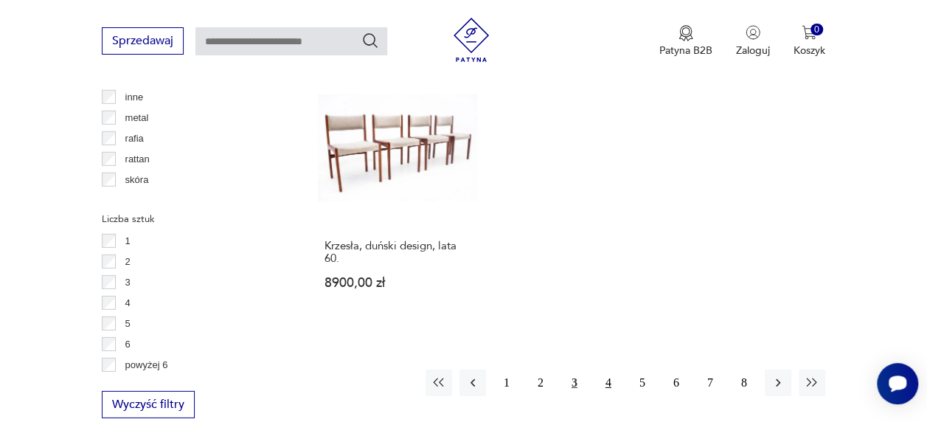
click at [607, 369] on button "4" at bounding box center [608, 382] width 27 height 27
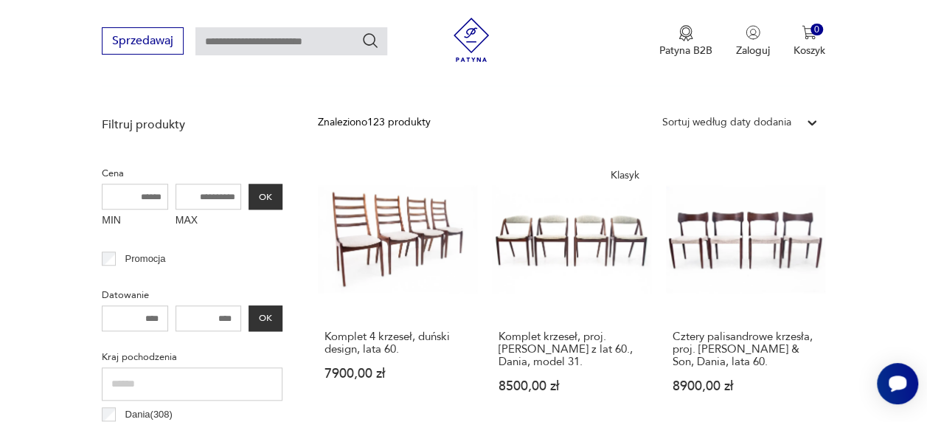
scroll to position [501, 0]
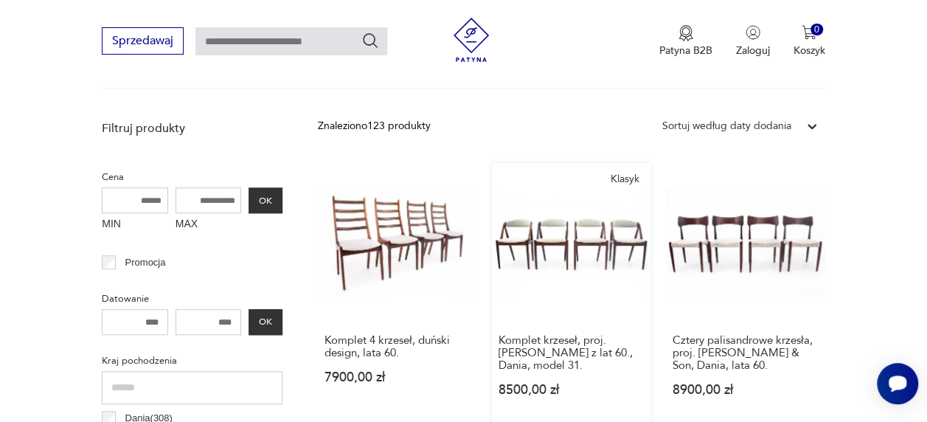
click at [566, 233] on link "Klasyk Komplet krzeseł, proj. Kai Kristiansena z lat 60., Dania, model 31. 8500…" at bounding box center [571, 294] width 159 height 262
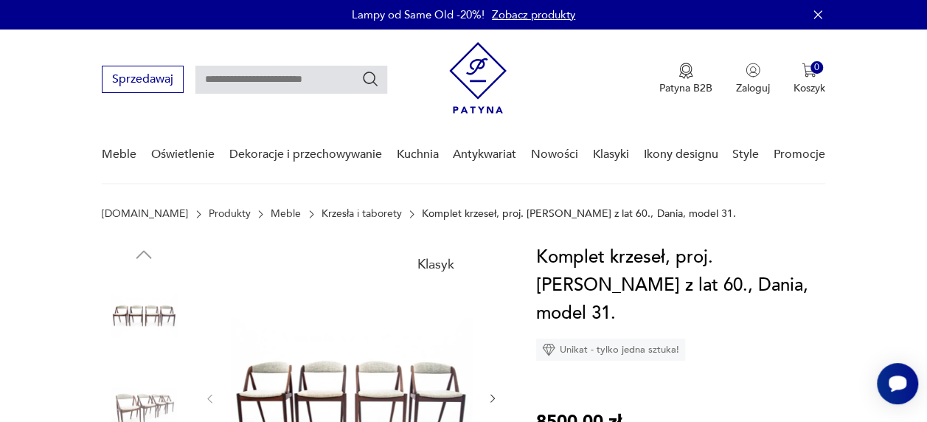
click at [492, 396] on icon "button" at bounding box center [493, 398] width 12 height 12
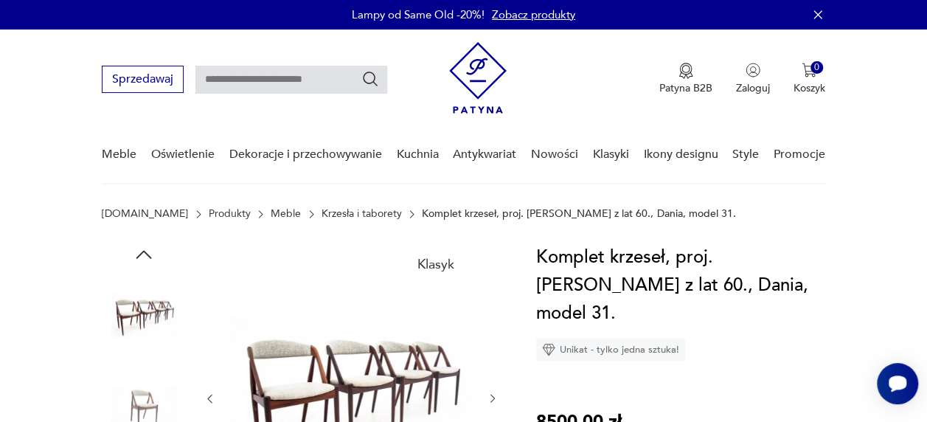
click at [492, 396] on icon "button" at bounding box center [493, 398] width 12 height 12
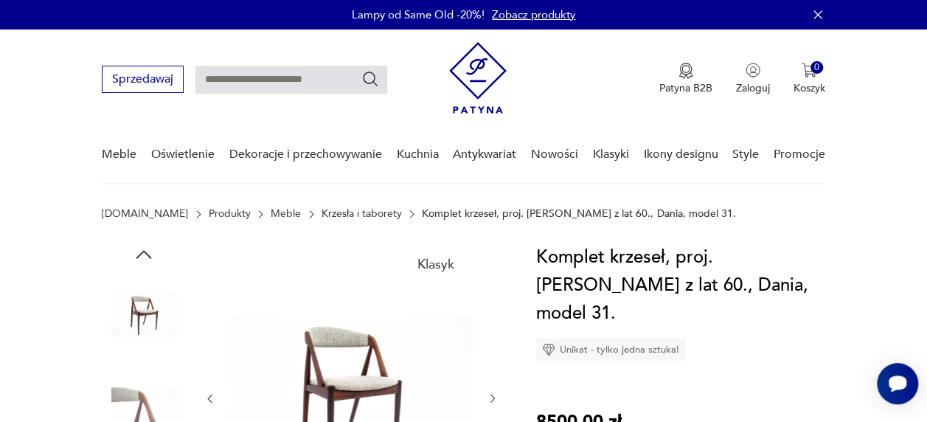
click at [492, 396] on icon "button" at bounding box center [493, 398] width 12 height 12
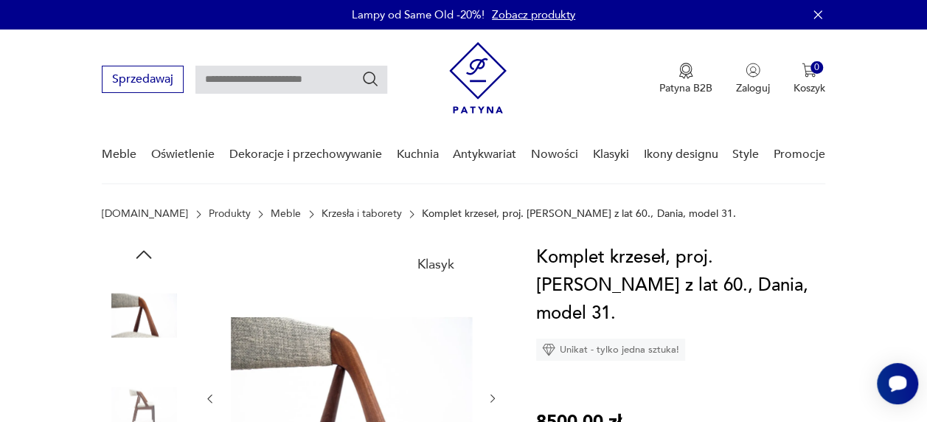
click at [492, 396] on icon "button" at bounding box center [493, 398] width 12 height 12
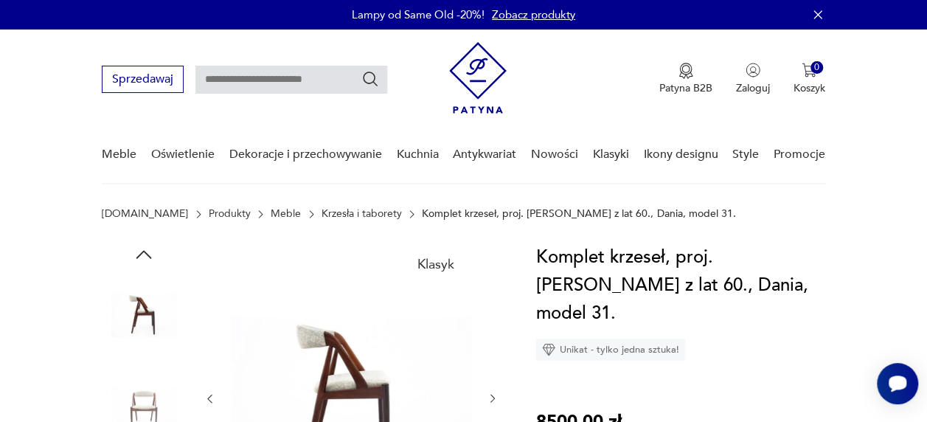
click at [365, 385] on img at bounding box center [351, 396] width 241 height 307
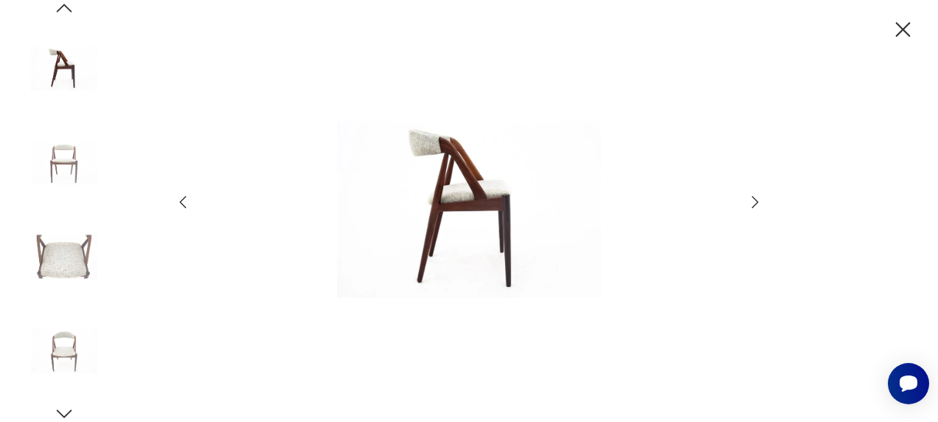
click at [756, 205] on icon "button" at bounding box center [755, 202] width 18 height 18
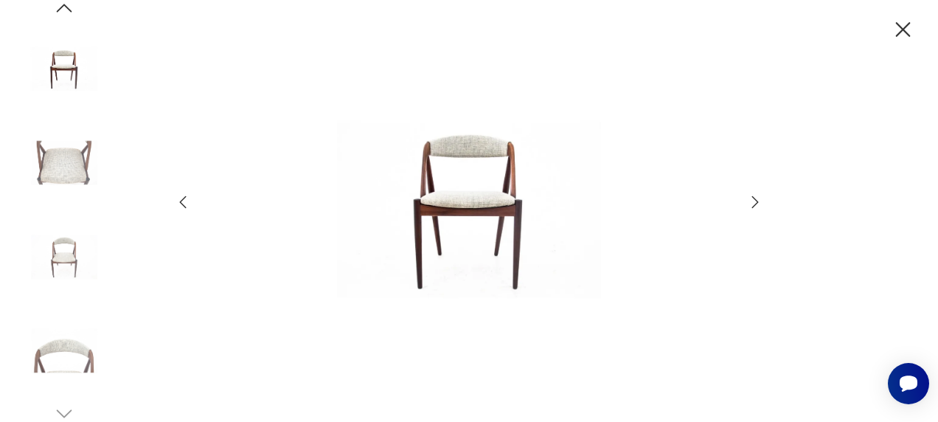
click at [756, 205] on icon "button" at bounding box center [755, 202] width 18 height 18
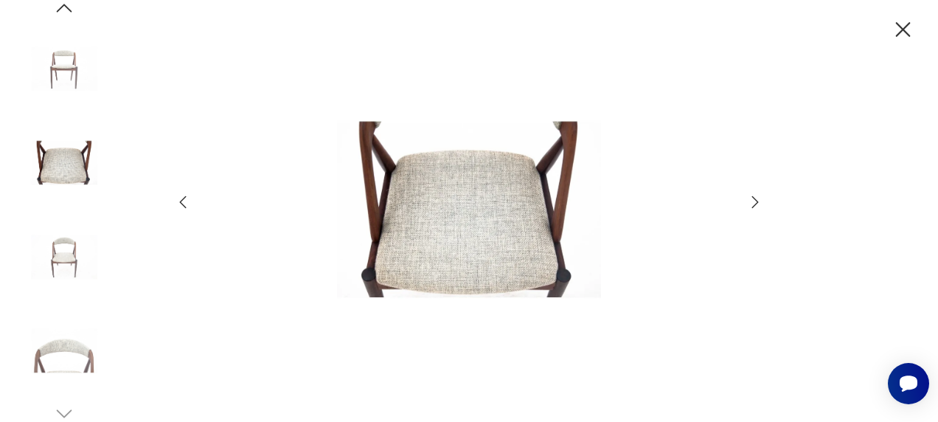
click at [756, 205] on icon "button" at bounding box center [755, 202] width 18 height 18
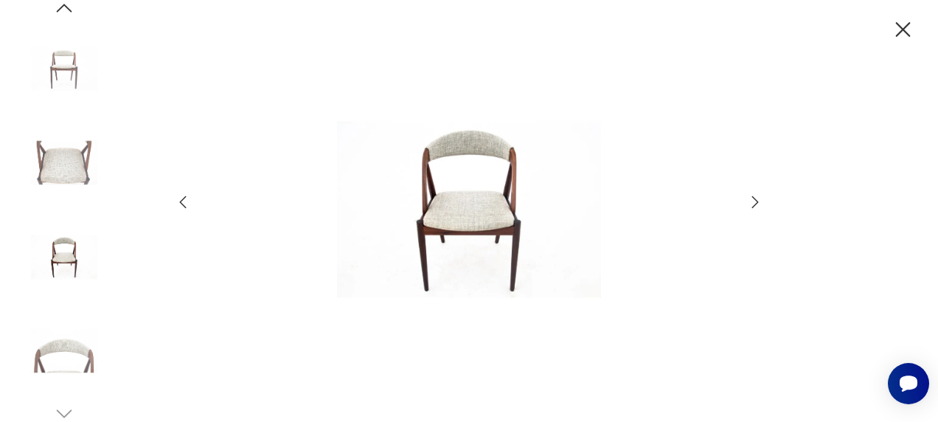
click at [756, 205] on icon "button" at bounding box center [755, 202] width 18 height 18
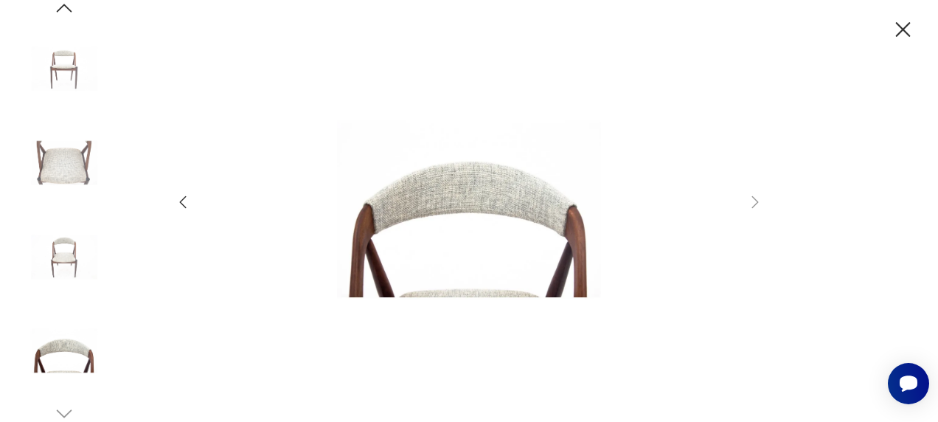
click at [903, 34] on icon "button" at bounding box center [903, 30] width 26 height 26
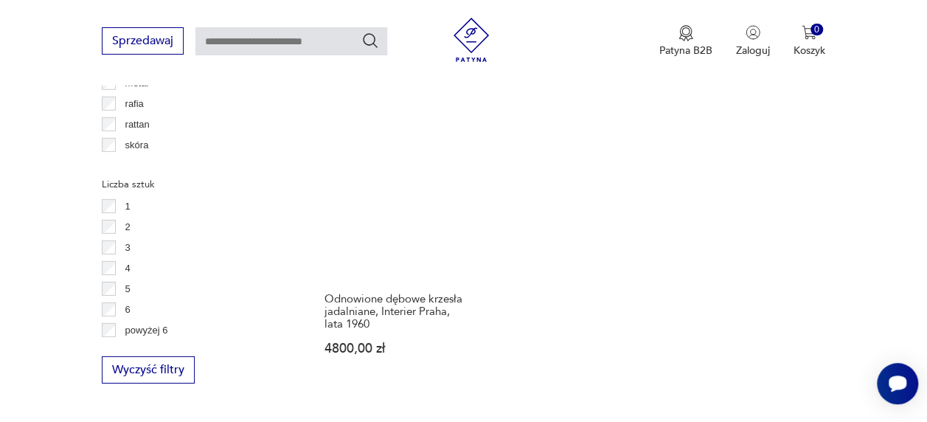
scroll to position [2122, 0]
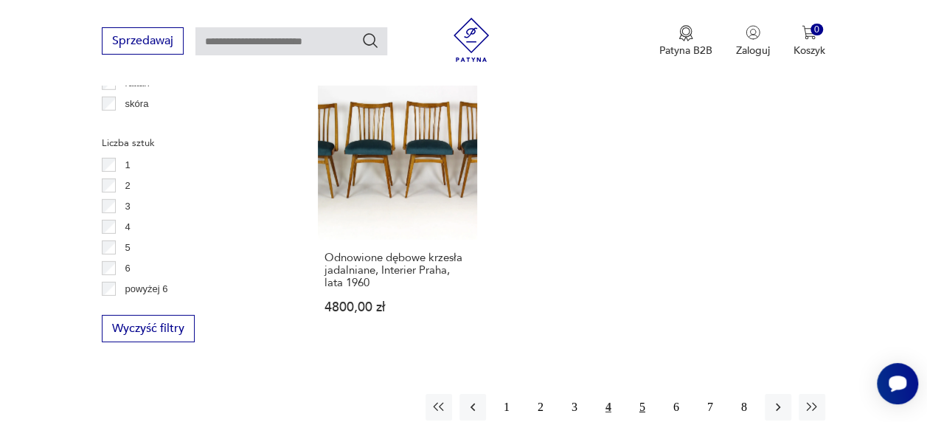
click at [641, 394] on button "5" at bounding box center [642, 407] width 27 height 27
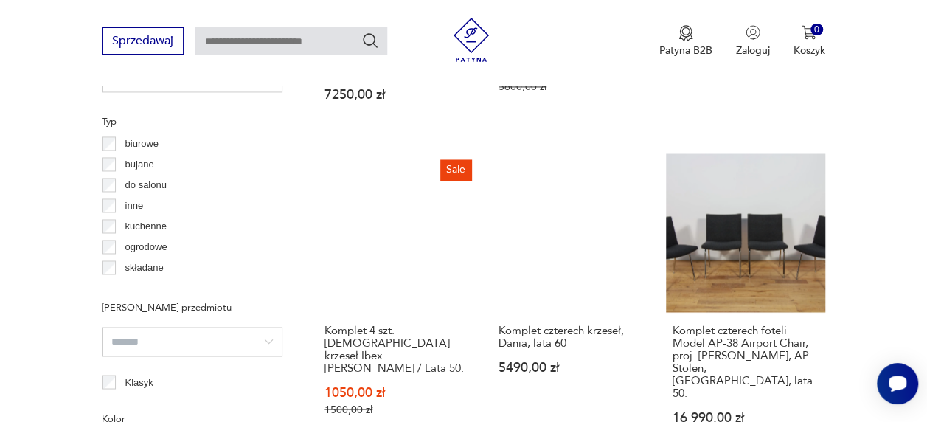
scroll to position [1113, 0]
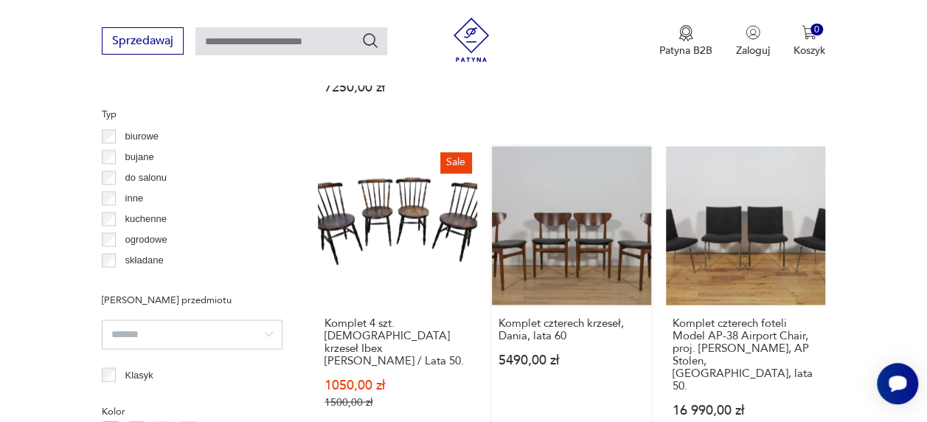
click at [547, 226] on link "Komplet czterech krzeseł, Dania, lata 60 5490,00 zł" at bounding box center [571, 295] width 159 height 299
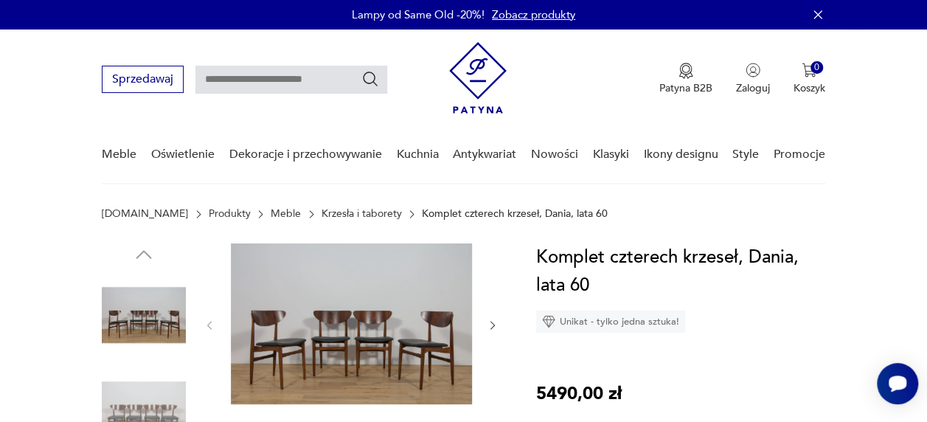
click at [373, 305] on img at bounding box center [351, 323] width 241 height 161
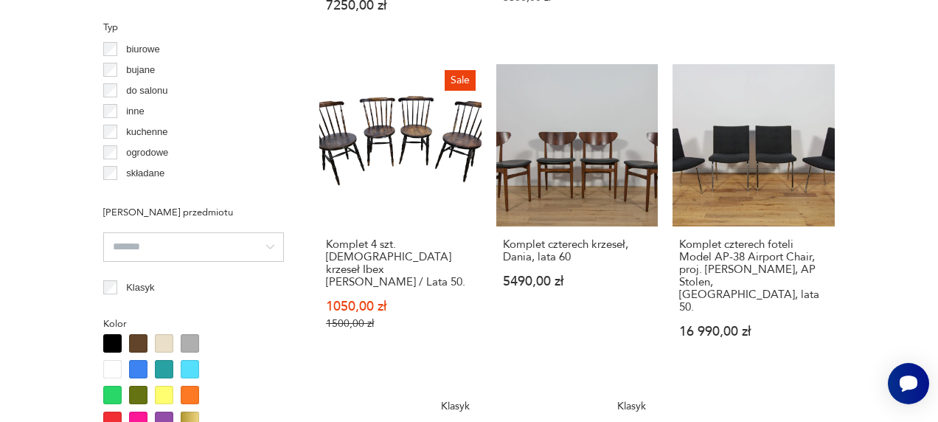
scroll to position [1244, 0]
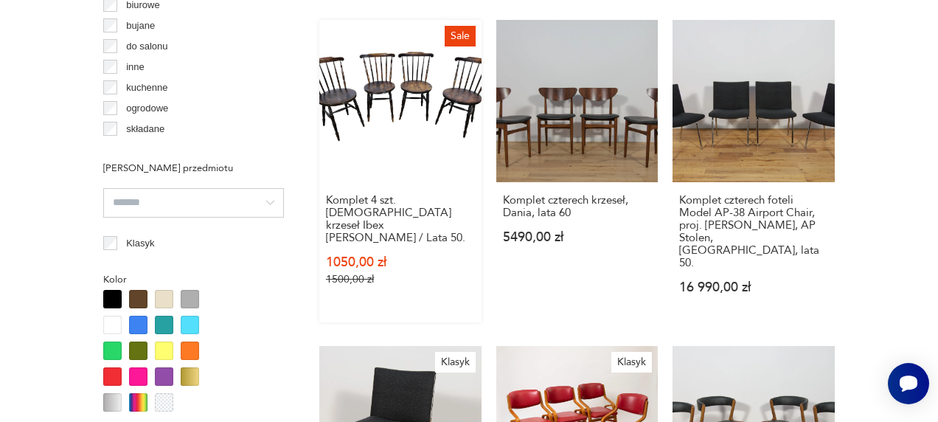
click at [391, 100] on link "Sale Komplet 4 szt. szwedzkich krzeseł Ibex Penny Windsor / Lata 50. 1050,00 zł…" at bounding box center [400, 171] width 162 height 302
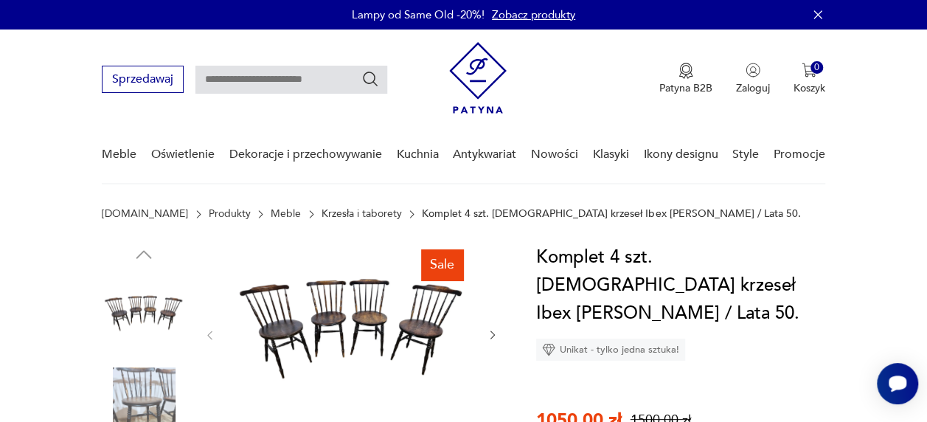
click at [495, 330] on icon "button" at bounding box center [493, 335] width 12 height 12
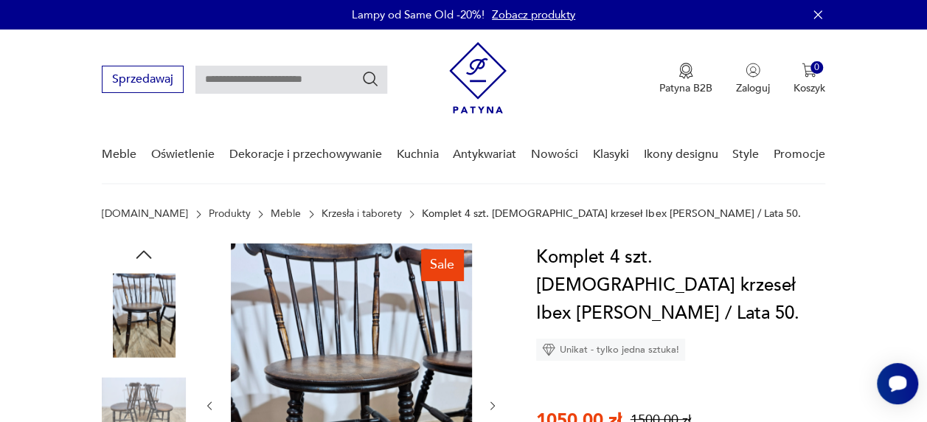
click at [495, 330] on div at bounding box center [350, 405] width 295 height 324
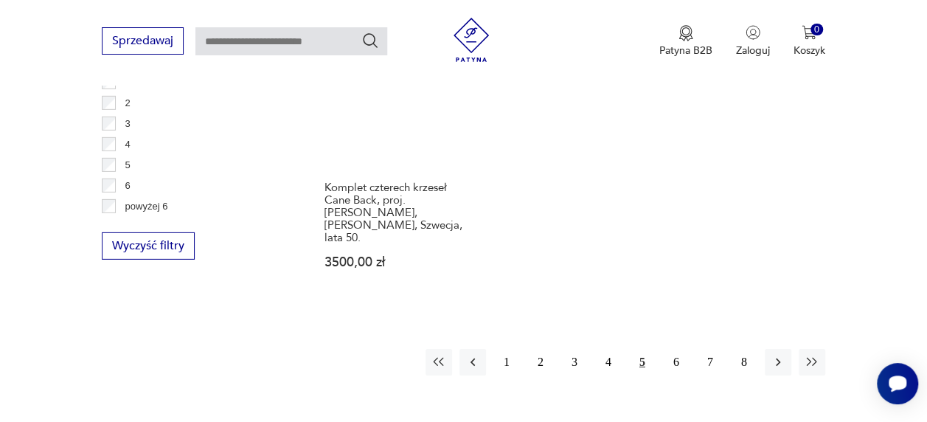
scroll to position [2208, 0]
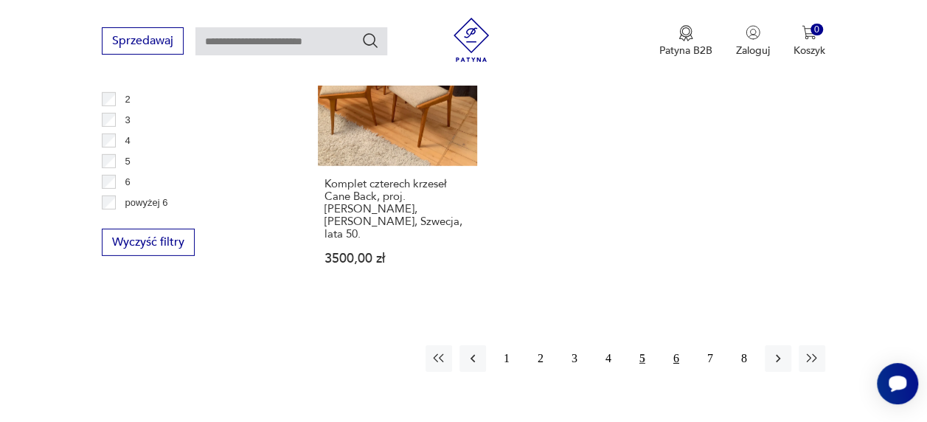
click at [678, 345] on button "6" at bounding box center [676, 358] width 27 height 27
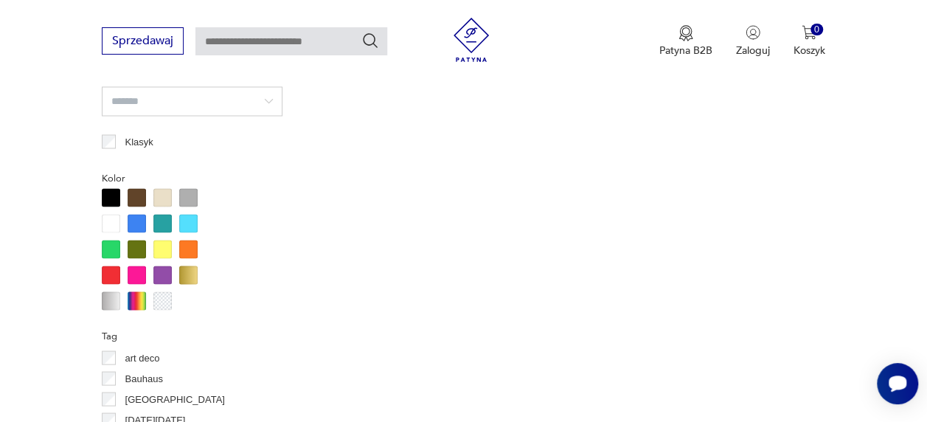
scroll to position [391, 0]
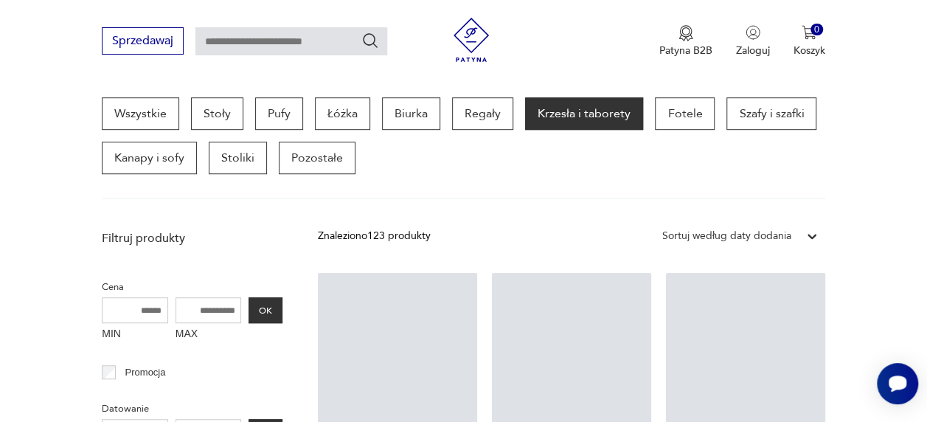
click at [879, 161] on section "Wszystkie Stoły Pufy Łóżka Biurka Regały Krzesła i taborety Fotele Szafy i szaf…" at bounding box center [463, 148] width 927 height 102
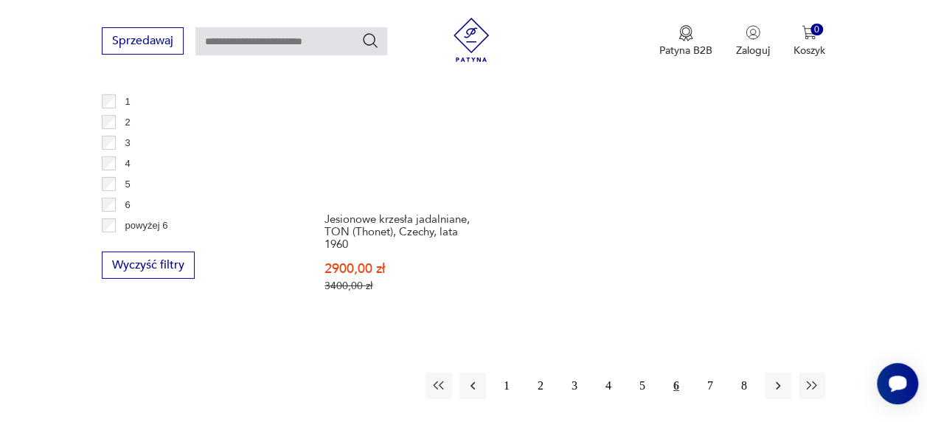
scroll to position [2193, 0]
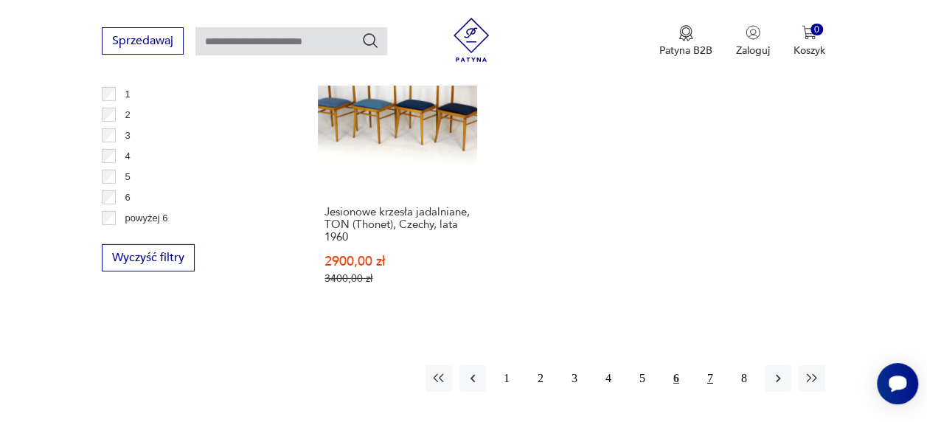
click at [715, 365] on button "7" at bounding box center [710, 378] width 27 height 27
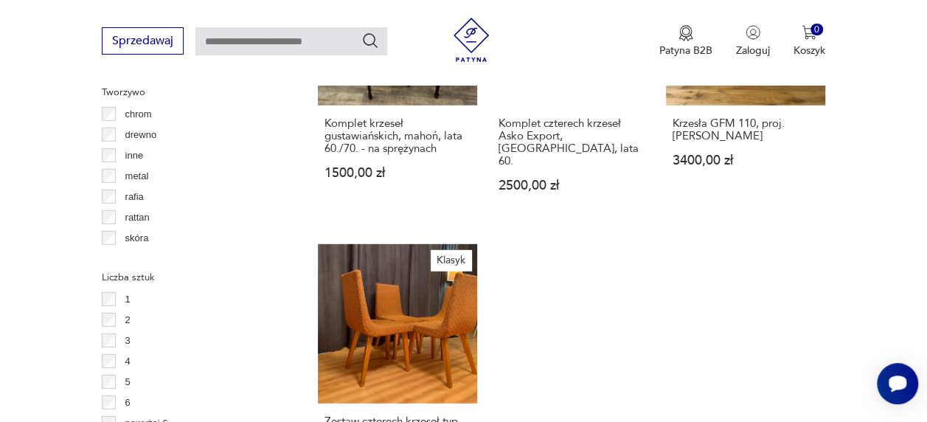
scroll to position [2003, 0]
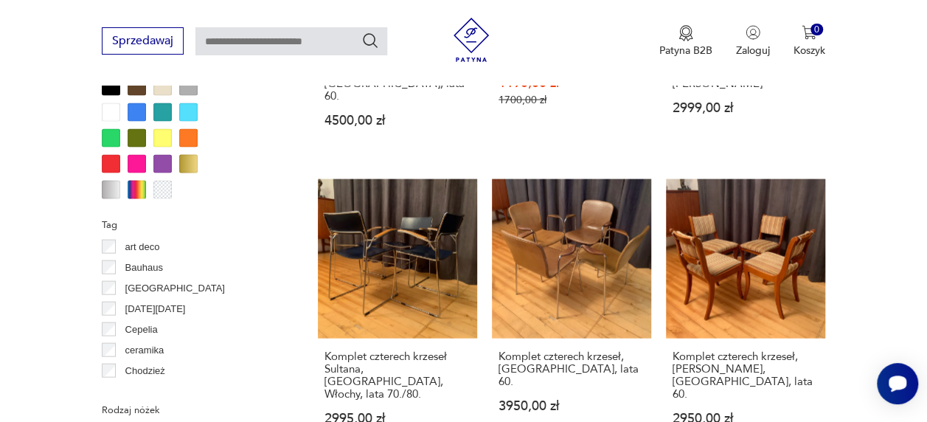
click at [109, 385] on div "Filtruj produkty Cena MIN MAX OK Promocja Datowanie OK Kraj pochodzenia Dania (…" at bounding box center [192, 85] width 181 height 1843
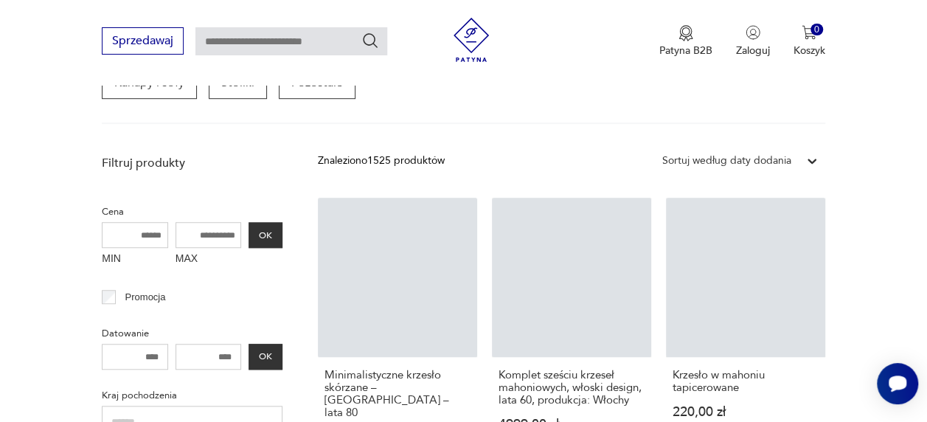
scroll to position [391, 0]
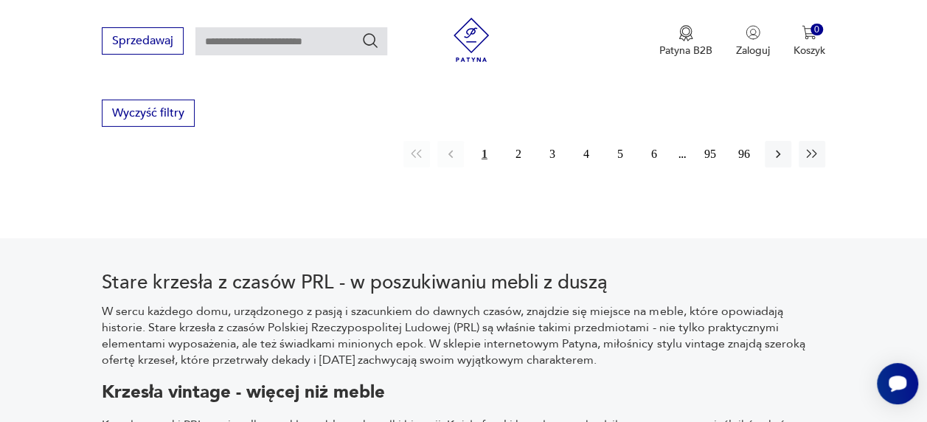
scroll to position [2206, 0]
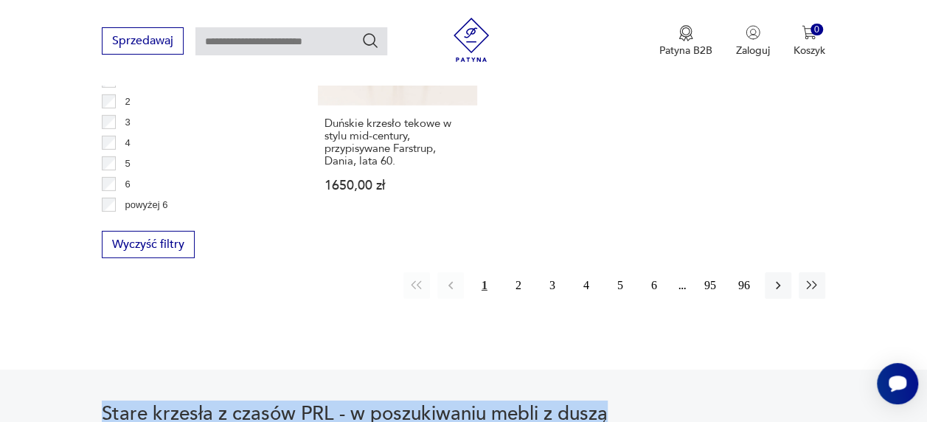
drag, startPoint x: 926, startPoint y: 326, endPoint x: 926, endPoint y: 318, distance: 8.1
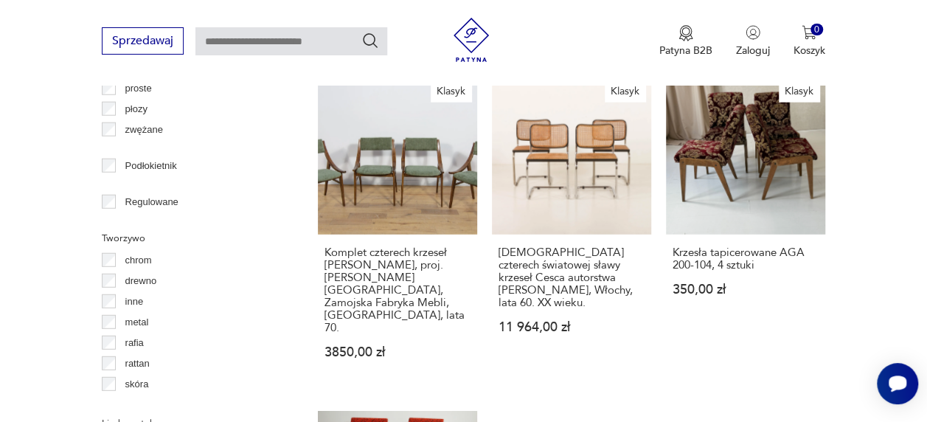
scroll to position [1752, 0]
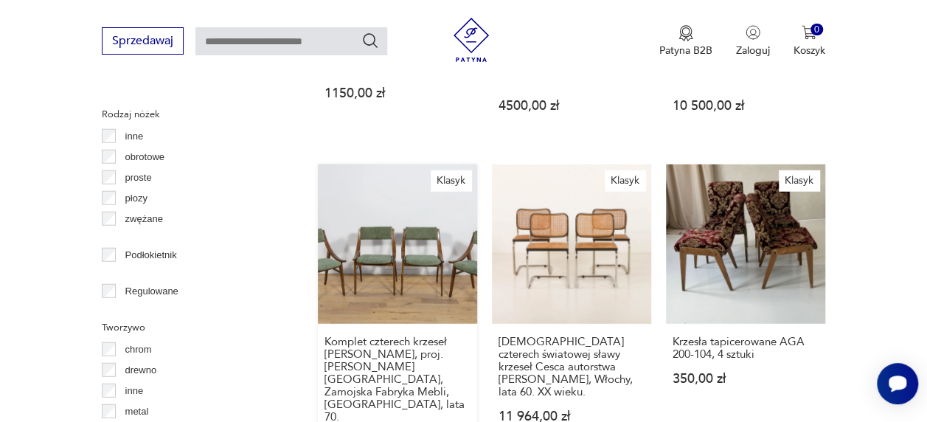
click at [426, 170] on link "Klasyk Komplet czterech krzeseł Skoczek, proj. J. Kędziorek, Zamojska Fabryka M…" at bounding box center [397, 320] width 159 height 312
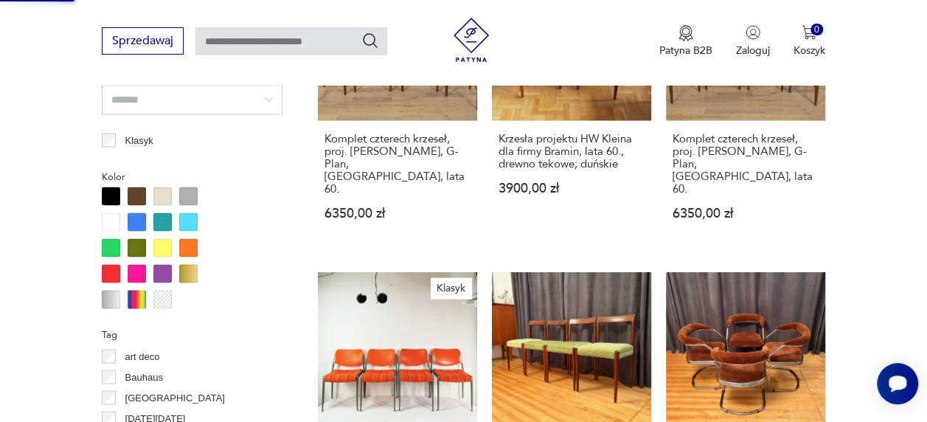
scroll to position [408, 0]
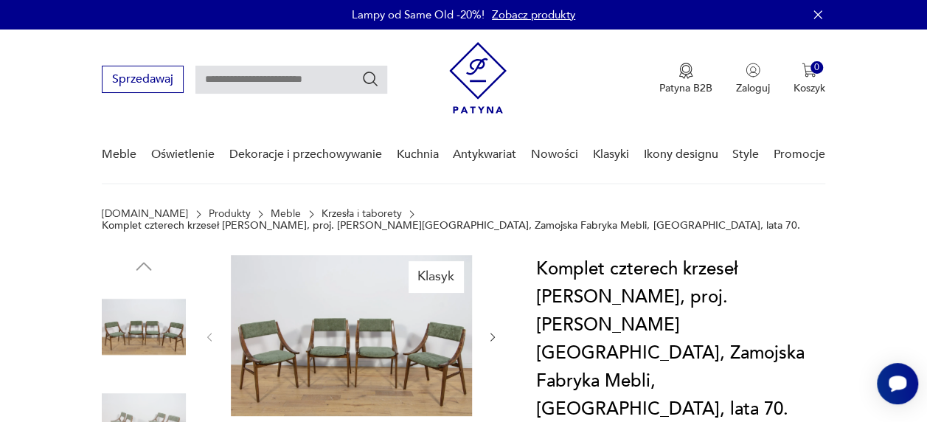
click at [420, 321] on img at bounding box center [351, 335] width 241 height 161
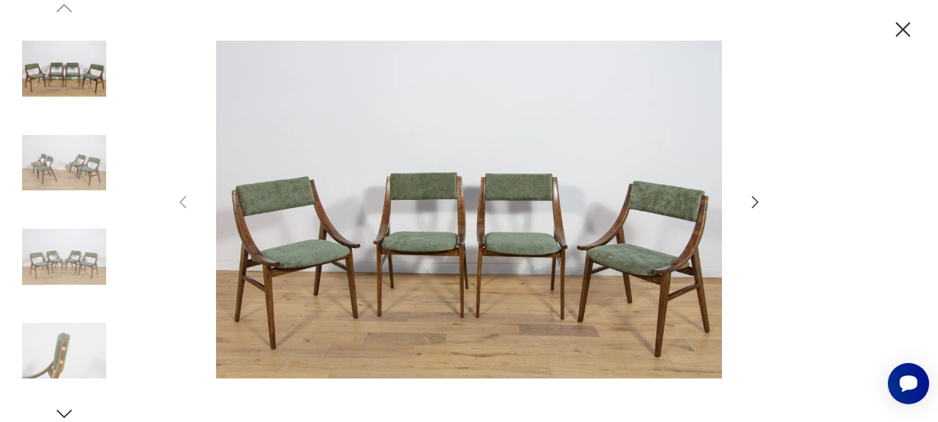
click at [751, 198] on icon "button" at bounding box center [755, 202] width 18 height 18
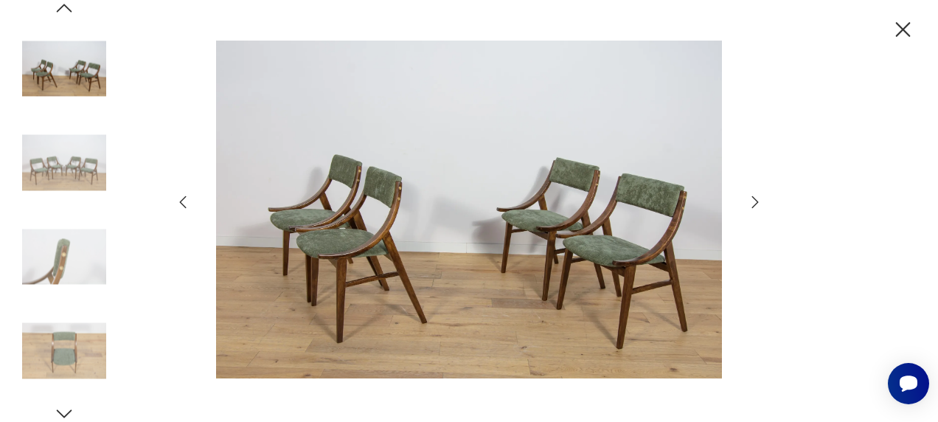
click at [751, 198] on icon "button" at bounding box center [755, 202] width 18 height 18
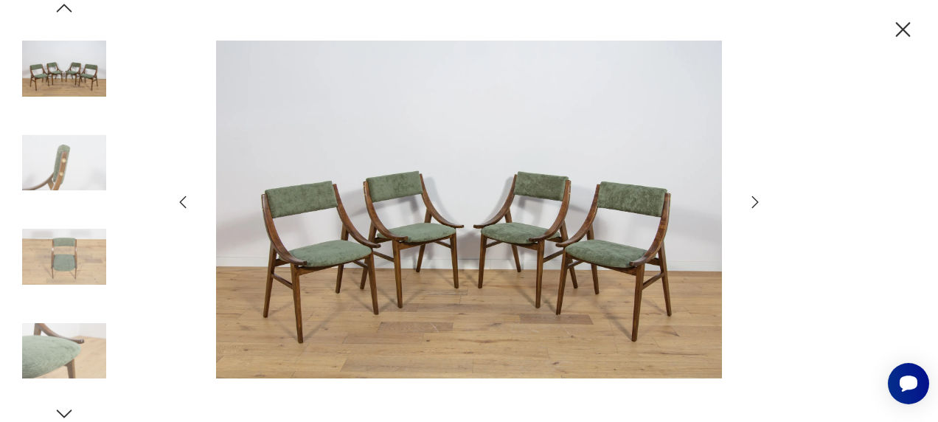
click at [751, 198] on icon "button" at bounding box center [755, 202] width 18 height 18
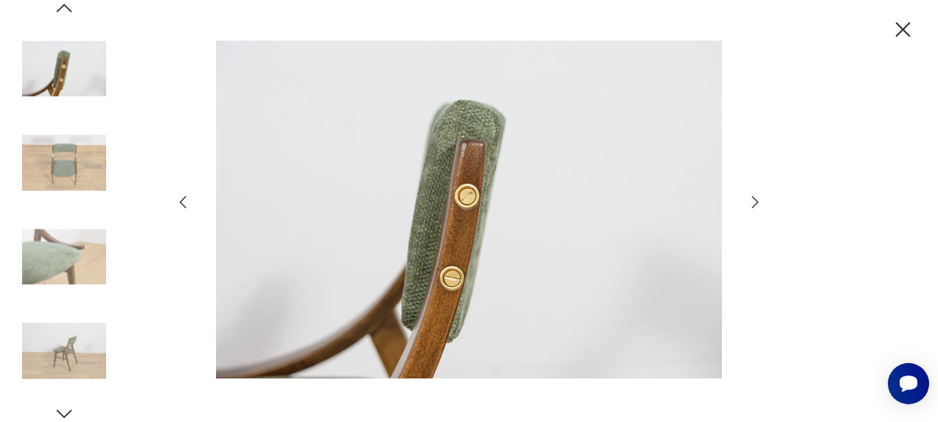
click at [751, 198] on icon "button" at bounding box center [755, 202] width 18 height 18
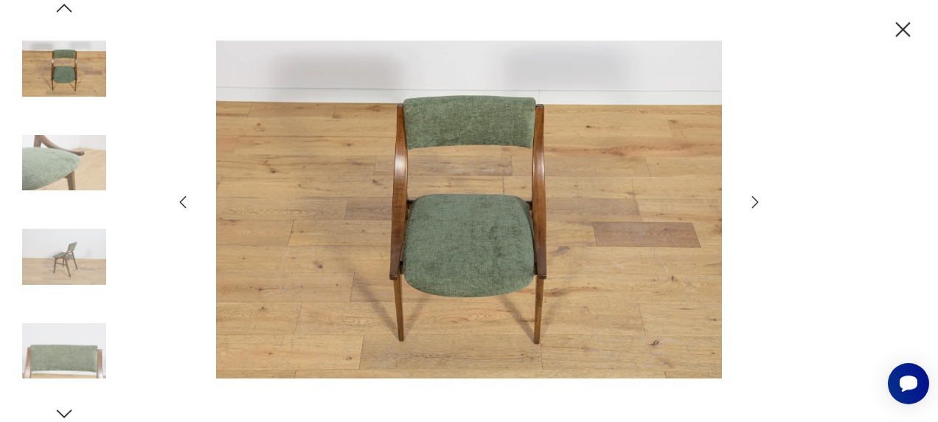
click at [749, 203] on icon "button" at bounding box center [755, 202] width 18 height 18
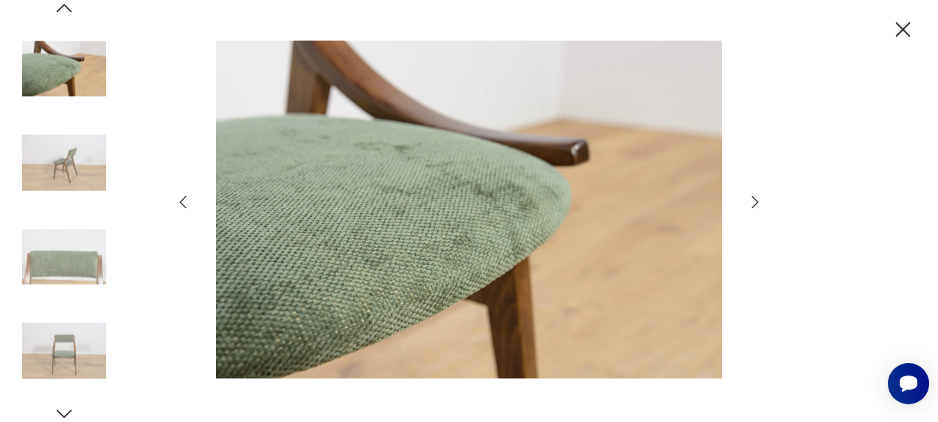
click at [901, 32] on icon "button" at bounding box center [903, 29] width 15 height 15
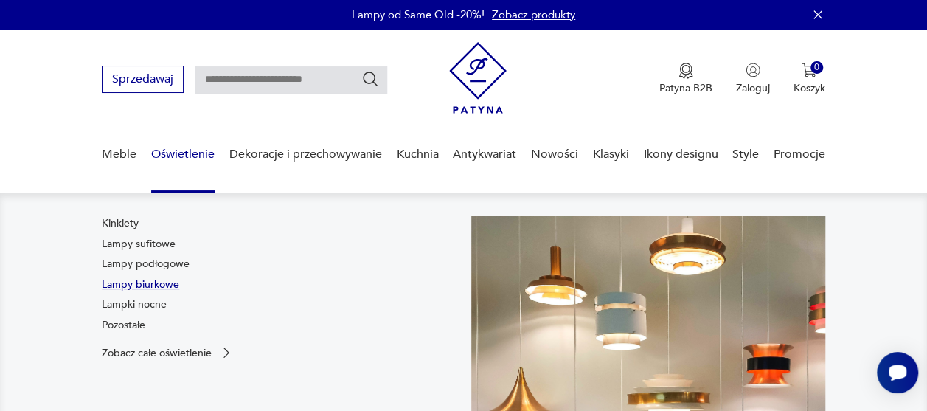
click at [156, 277] on link "Lampy biurkowe" at bounding box center [140, 284] width 77 height 15
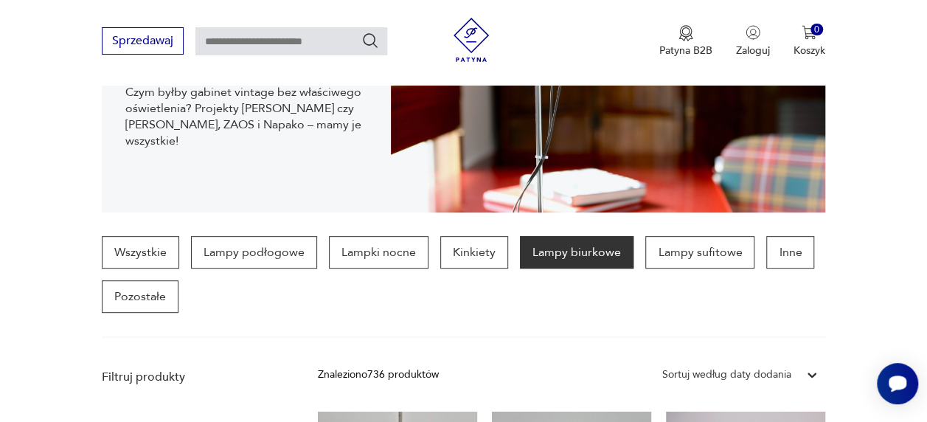
scroll to position [260, 0]
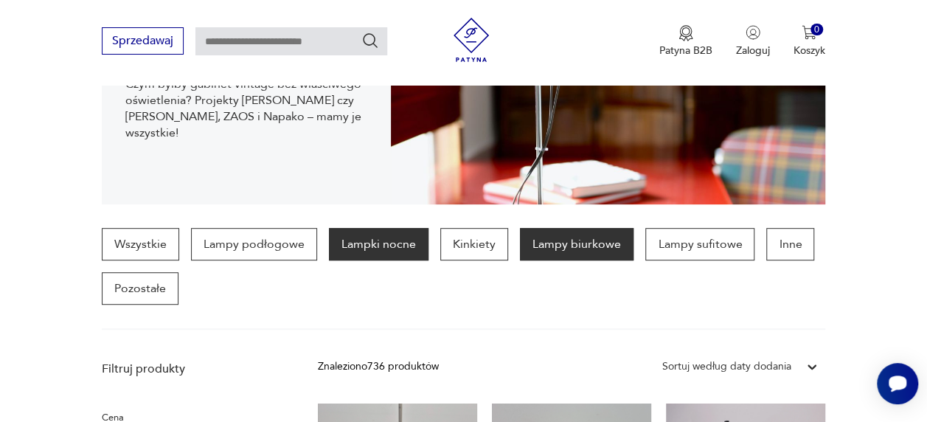
click at [395, 250] on p "Lampki nocne" at bounding box center [379, 244] width 100 height 32
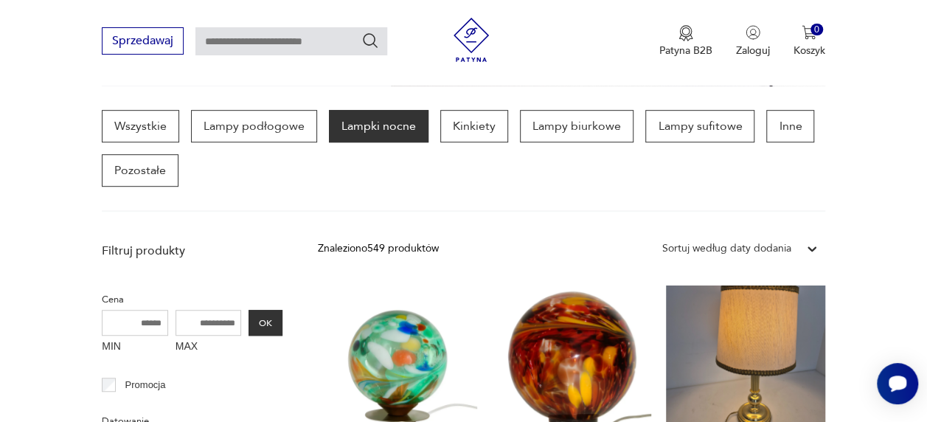
scroll to position [299, 0]
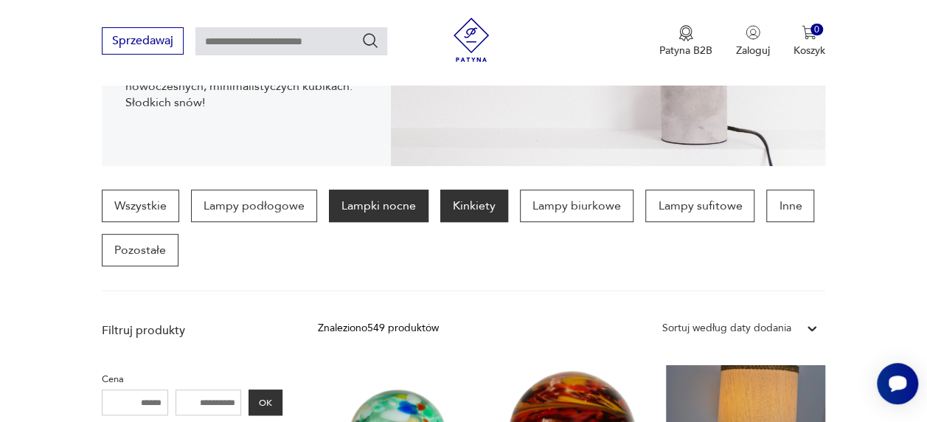
click at [484, 192] on p "Kinkiety" at bounding box center [474, 205] width 68 height 32
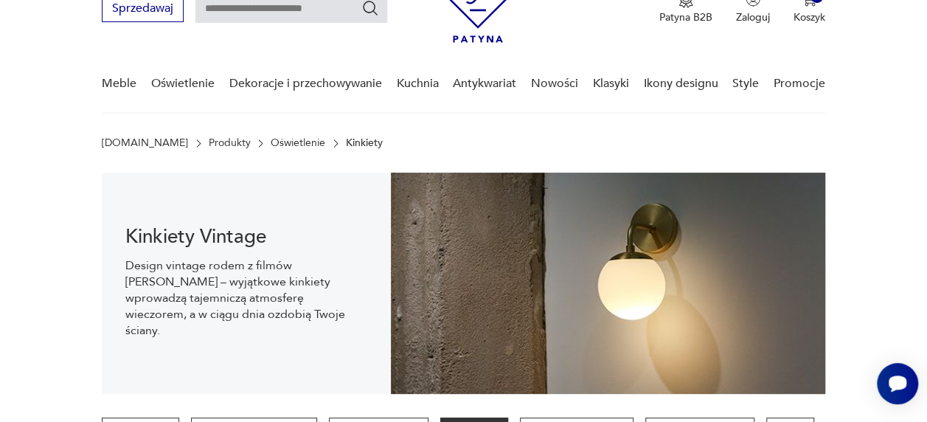
scroll to position [59, 0]
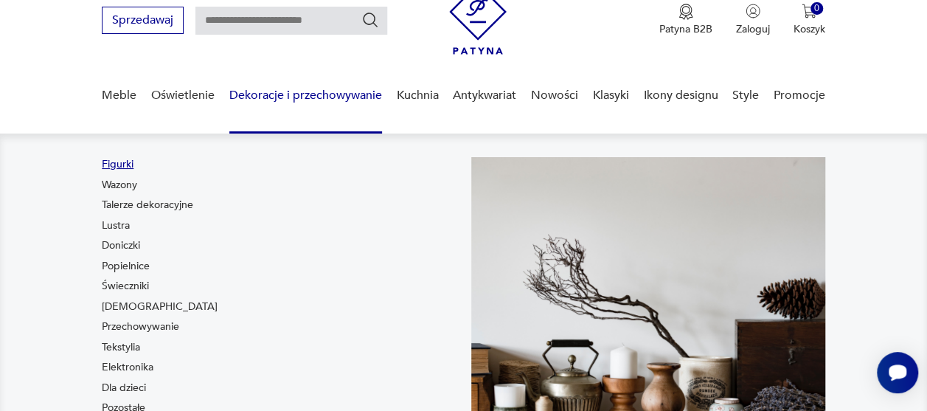
click at [128, 166] on link "Figurki" at bounding box center [118, 164] width 32 height 15
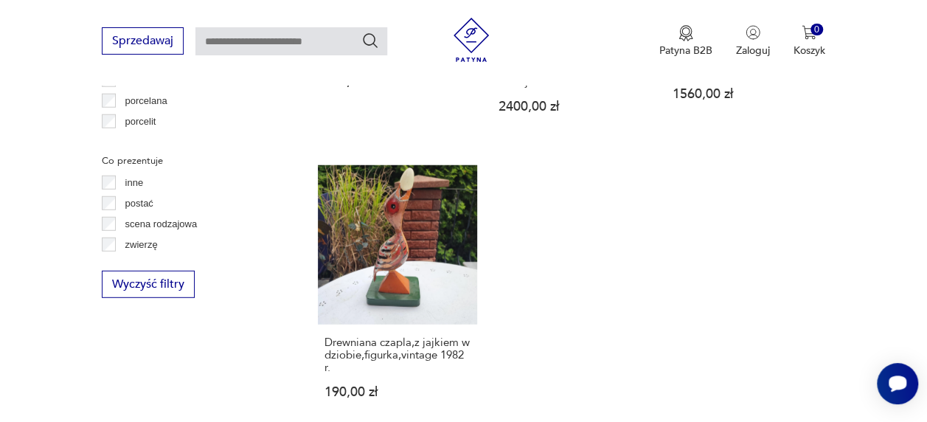
scroll to position [2061, 0]
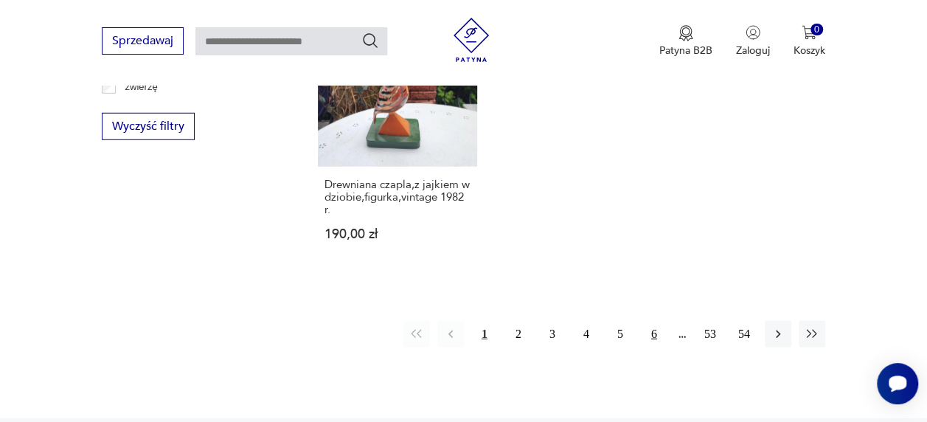
click at [658, 338] on button "6" at bounding box center [654, 334] width 27 height 27
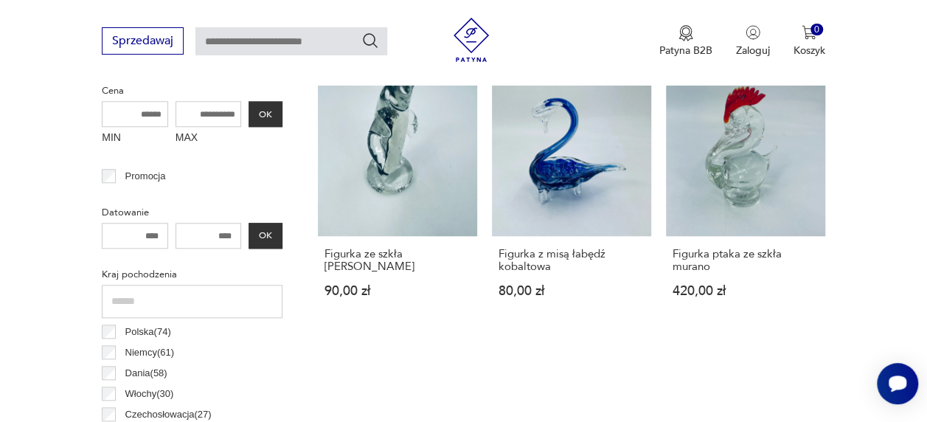
scroll to position [162, 0]
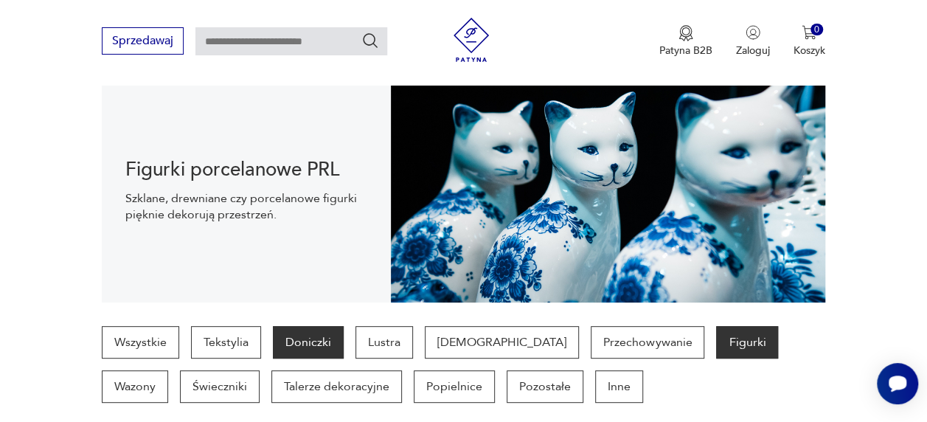
click at [302, 339] on p "Doniczki" at bounding box center [308, 342] width 71 height 32
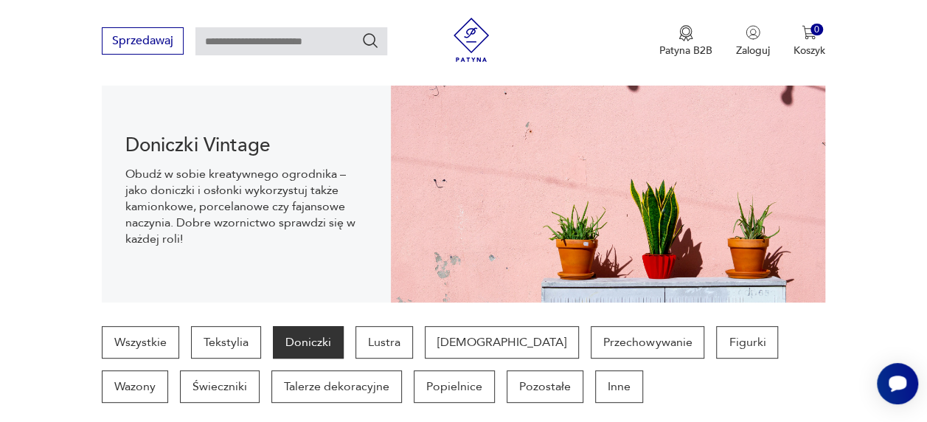
scroll to position [391, 0]
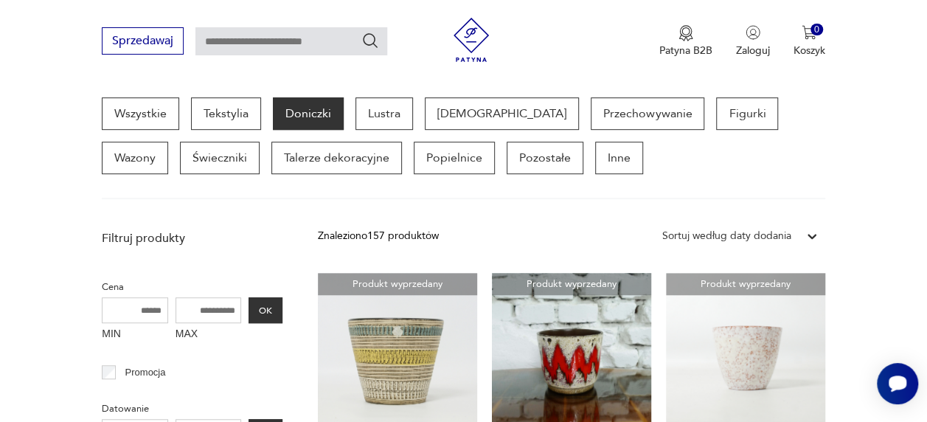
drag, startPoint x: 924, startPoint y: 87, endPoint x: 938, endPoint y: 136, distance: 50.6
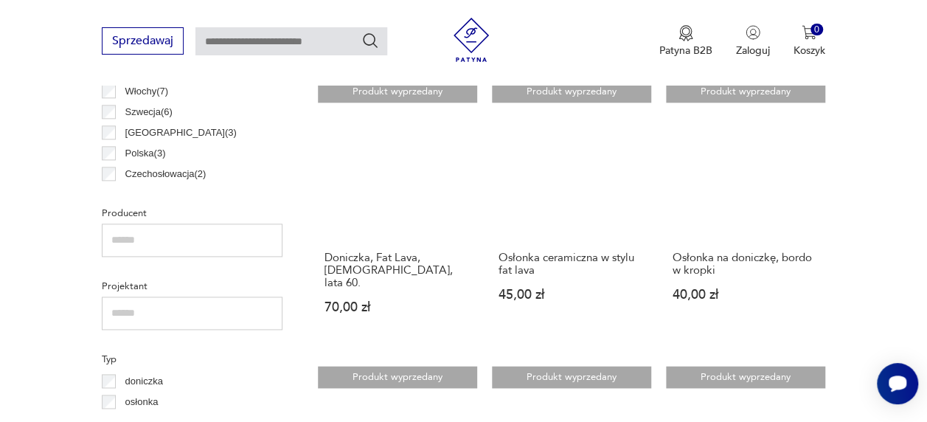
scroll to position [351, 0]
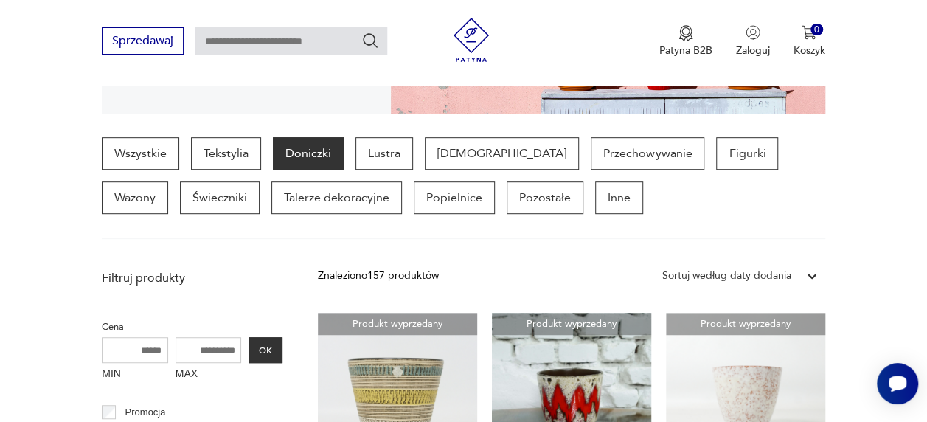
click at [925, 84] on div "Sprzedawaj Patyna B2B Zaloguj 0 Koszyk Twój koszyk ( 0 ) Brak produktów w koszy…" at bounding box center [463, 42] width 927 height 85
click at [168, 181] on p "Wazony" at bounding box center [135, 197] width 66 height 32
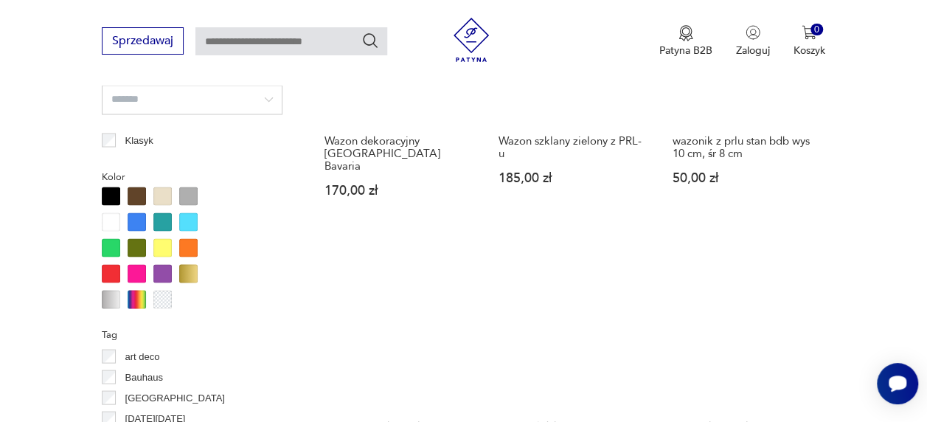
scroll to position [1290, 0]
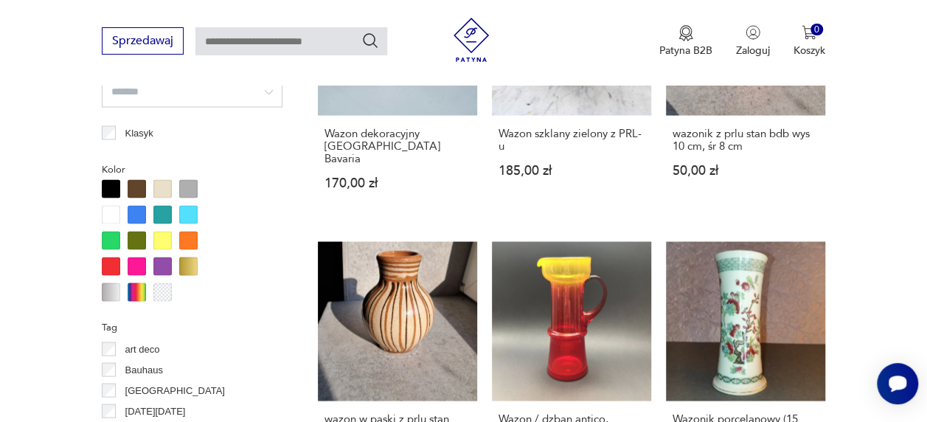
click at [137, 235] on div at bounding box center [137, 240] width 18 height 18
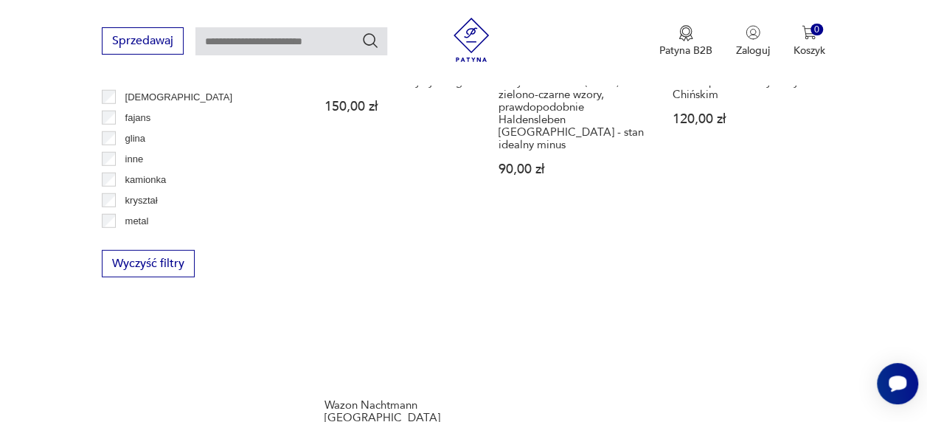
scroll to position [2086, 0]
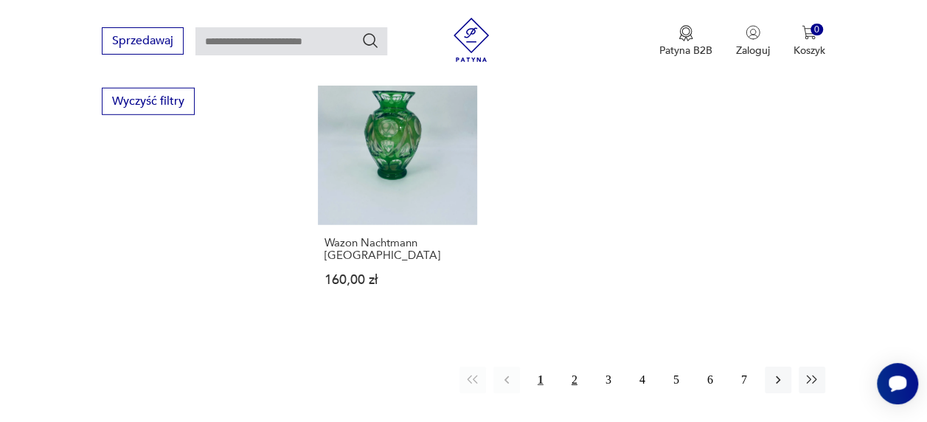
click at [572, 366] on button "2" at bounding box center [574, 379] width 27 height 27
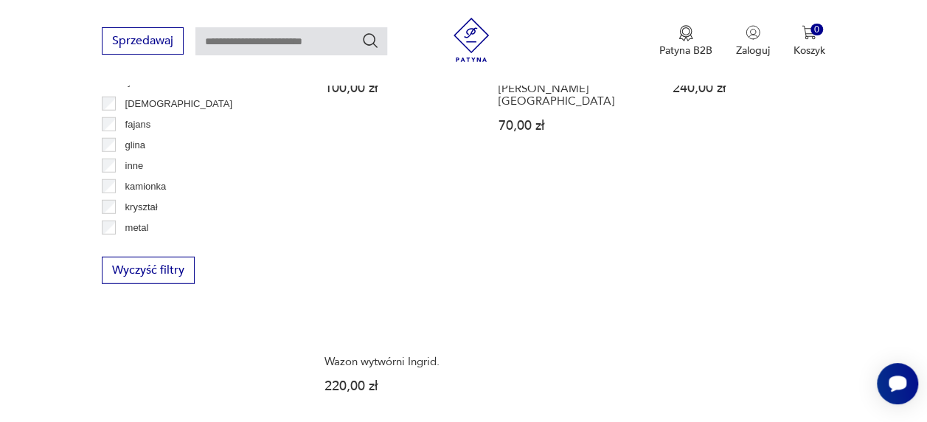
scroll to position [1993, 0]
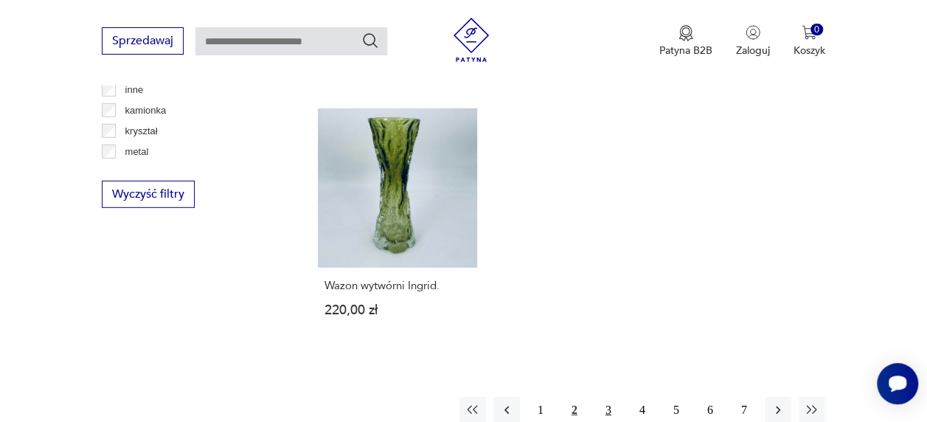
click at [605, 397] on button "3" at bounding box center [608, 410] width 27 height 27
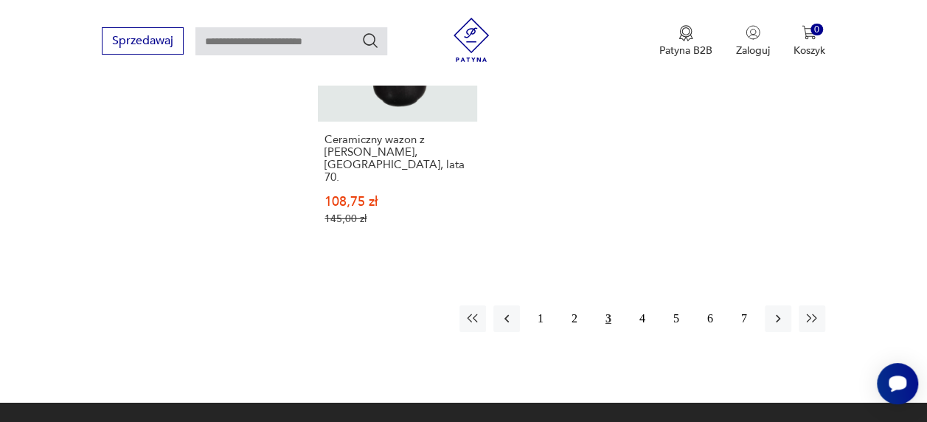
scroll to position [2238, 0]
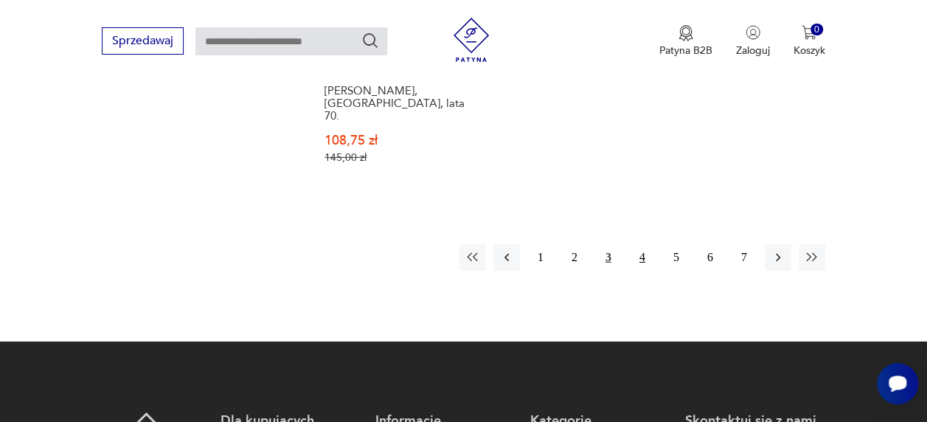
click at [638, 244] on button "4" at bounding box center [642, 257] width 27 height 27
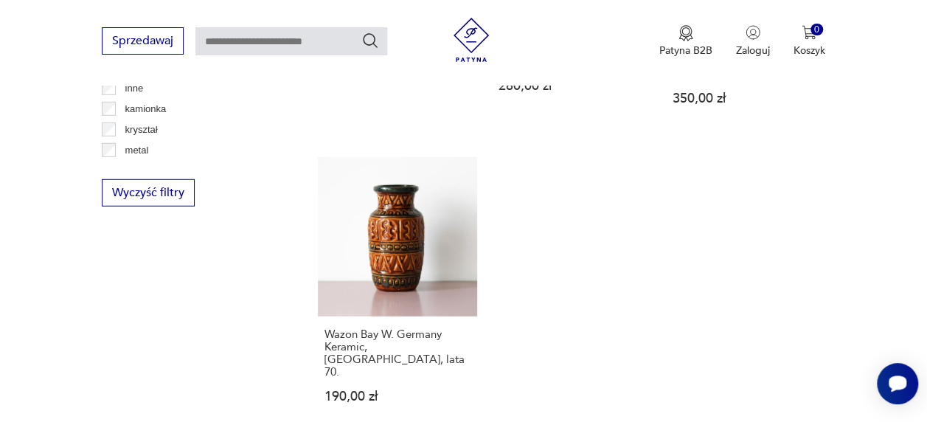
scroll to position [2028, 0]
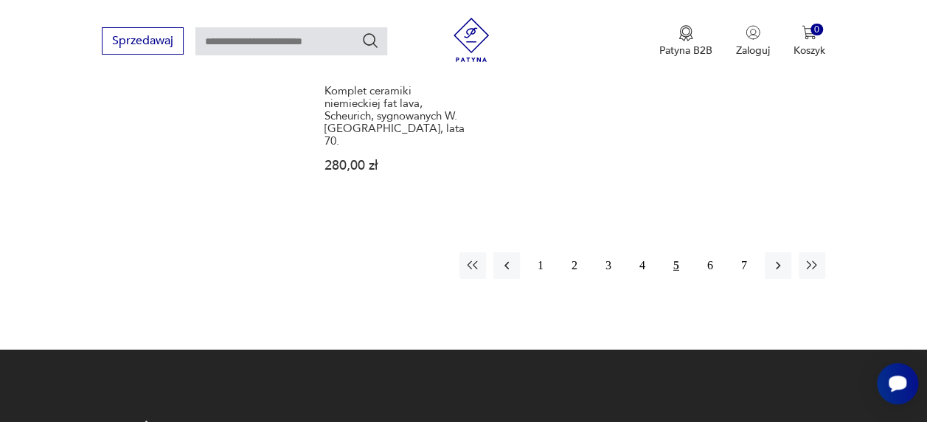
scroll to position [2229, 0]
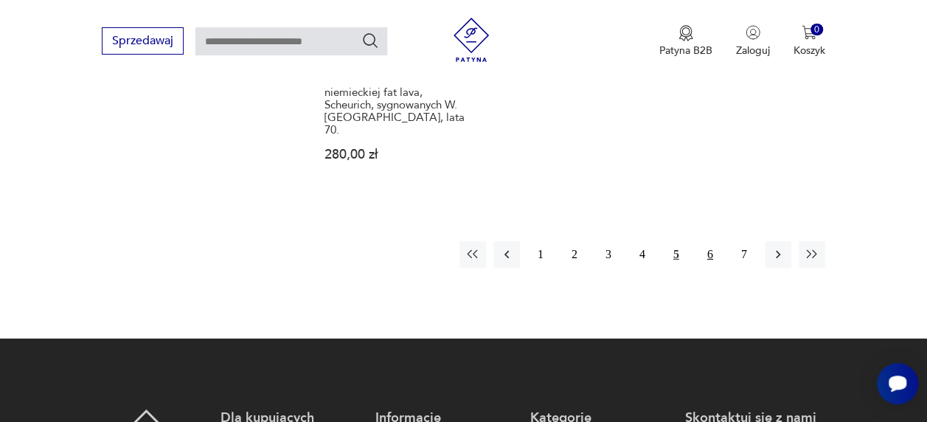
click at [711, 241] on button "6" at bounding box center [710, 254] width 27 height 27
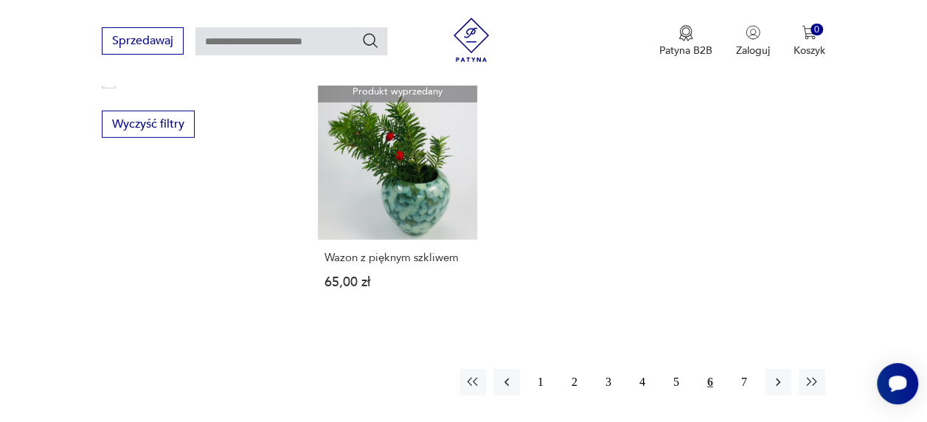
scroll to position [2115, 0]
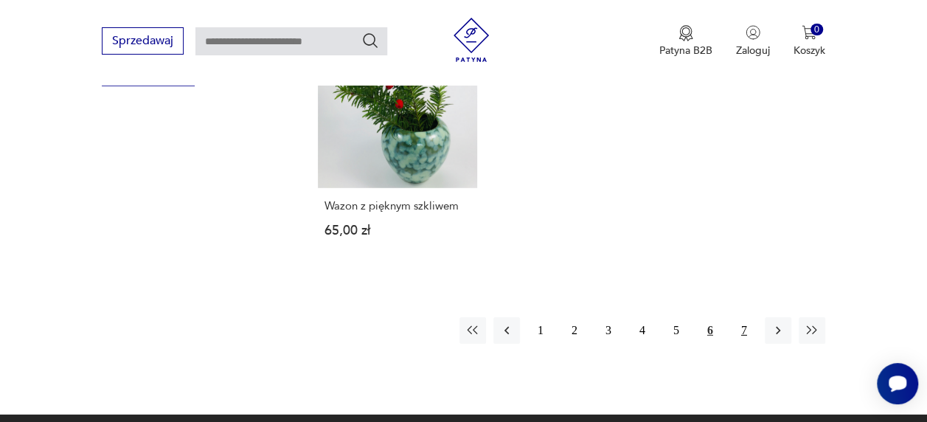
click at [742, 317] on button "7" at bounding box center [744, 330] width 27 height 27
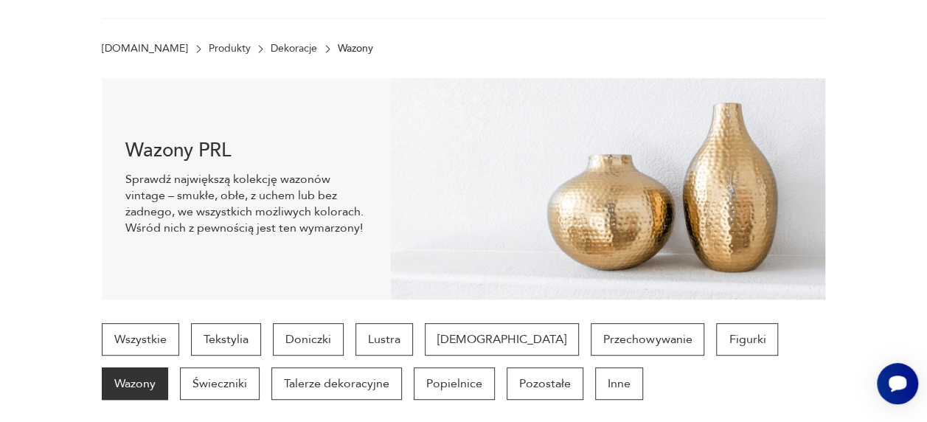
scroll to position [72, 0]
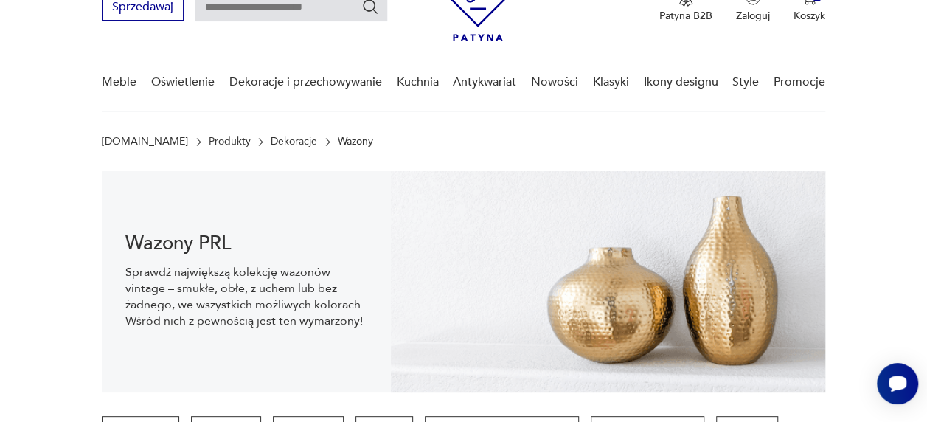
click at [309, 4] on input "text" at bounding box center [291, 7] width 192 height 28
type input "******"
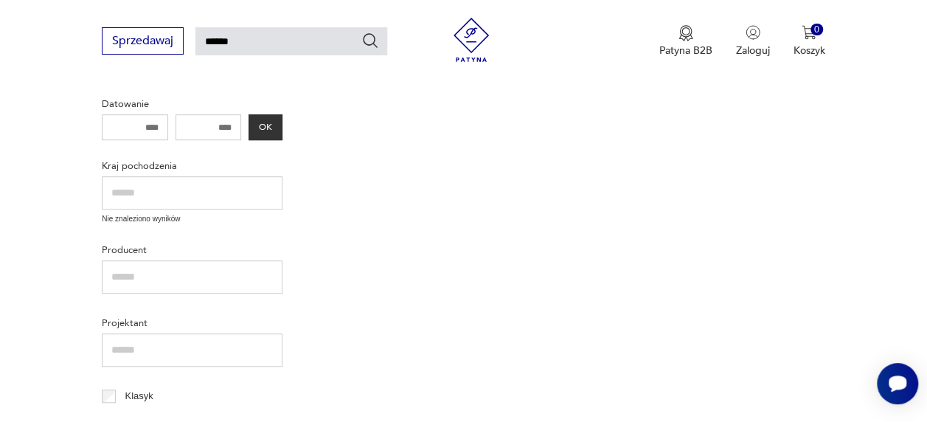
scroll to position [159, 0]
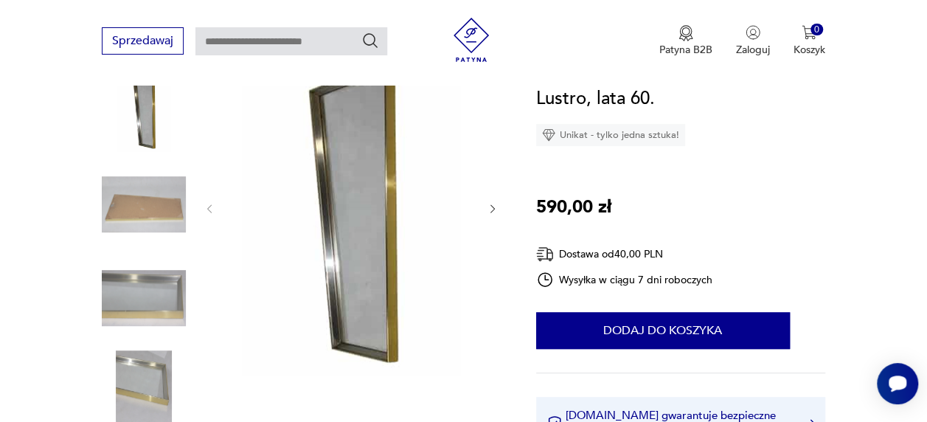
scroll to position [147, 0]
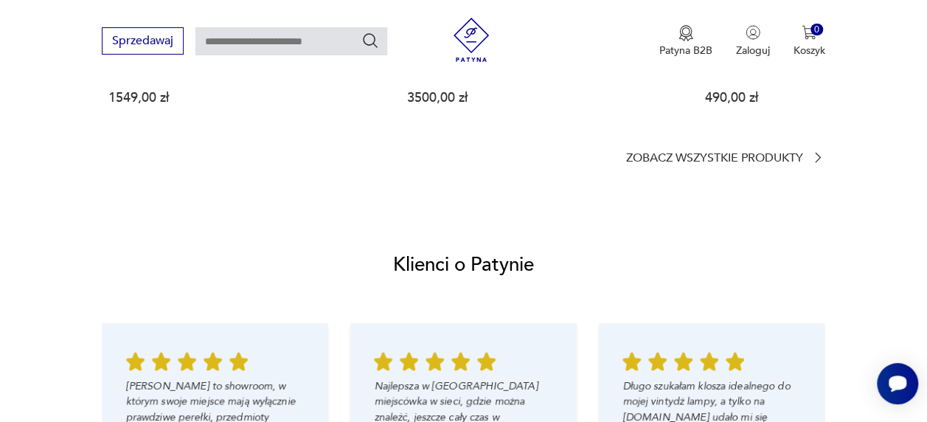
scroll to position [1026, 0]
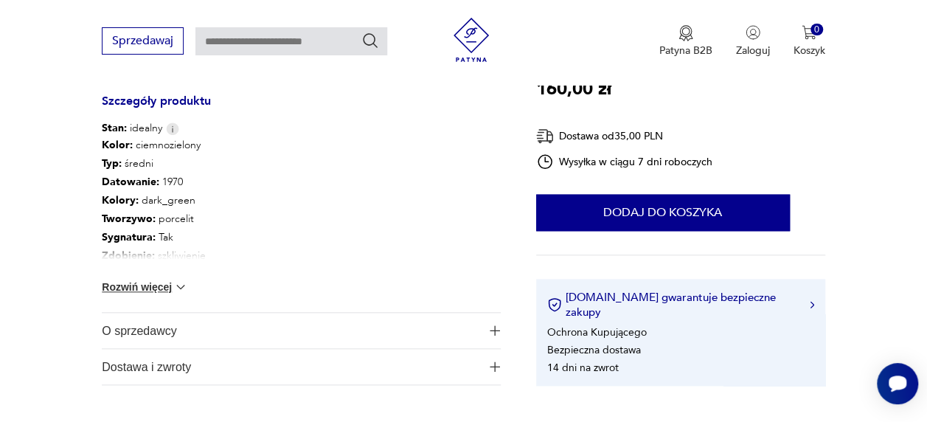
scroll to position [696, 0]
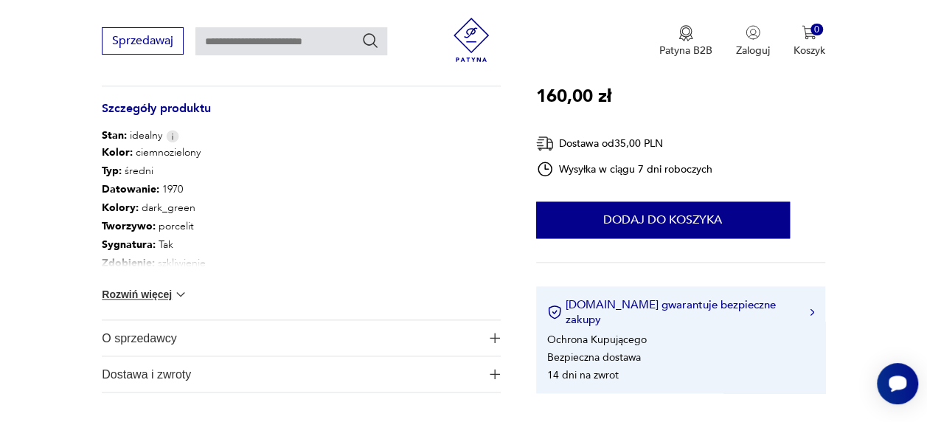
drag, startPoint x: 921, startPoint y: 152, endPoint x: 908, endPoint y: 131, distance: 24.1
click at [176, 290] on img at bounding box center [180, 294] width 15 height 15
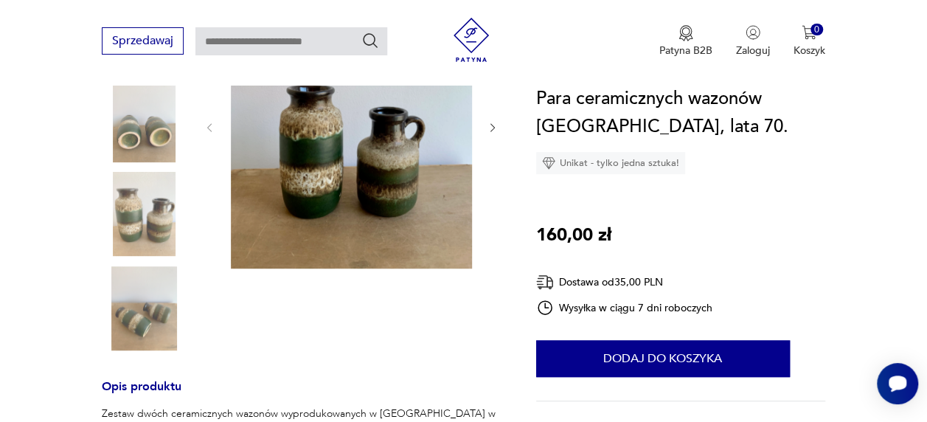
scroll to position [248, 0]
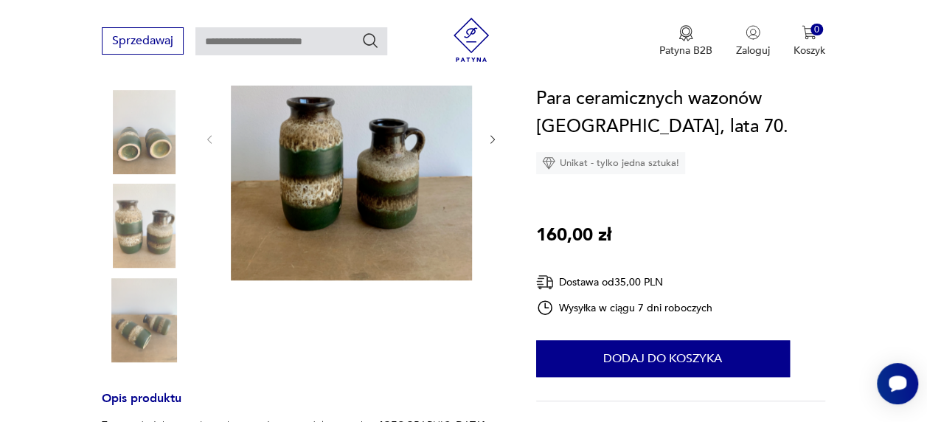
click at [128, 342] on img at bounding box center [144, 320] width 84 height 84
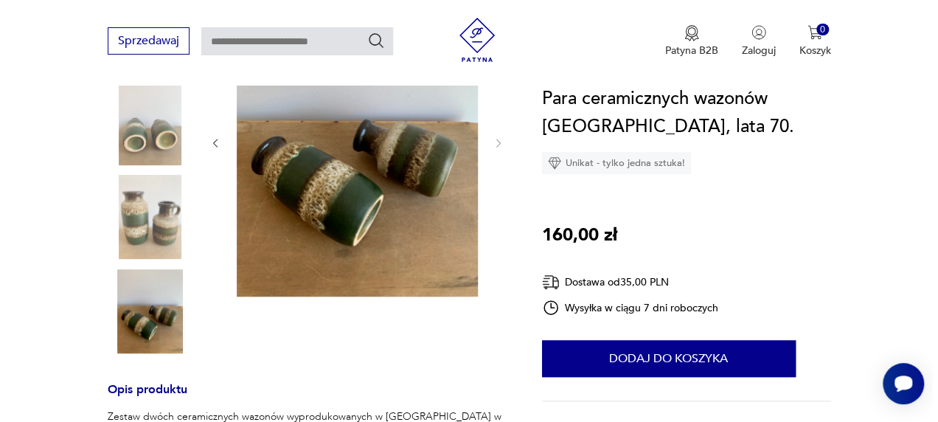
scroll to position [260, 0]
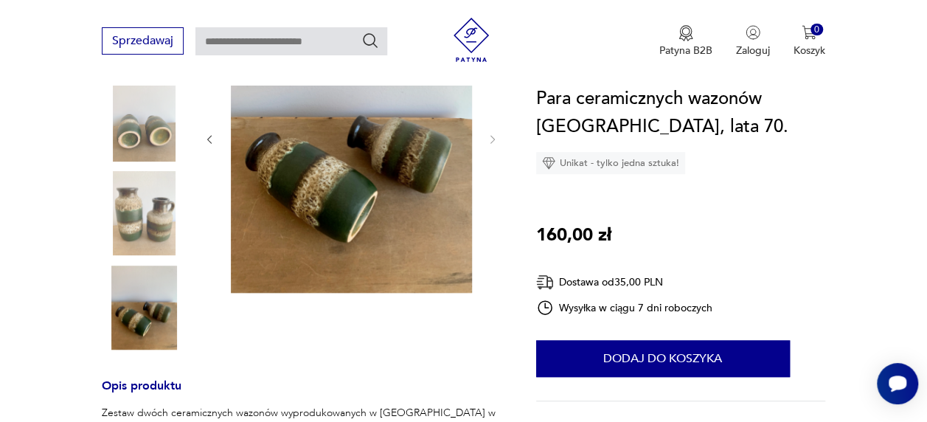
click at [338, 167] on img at bounding box center [351, 138] width 241 height 310
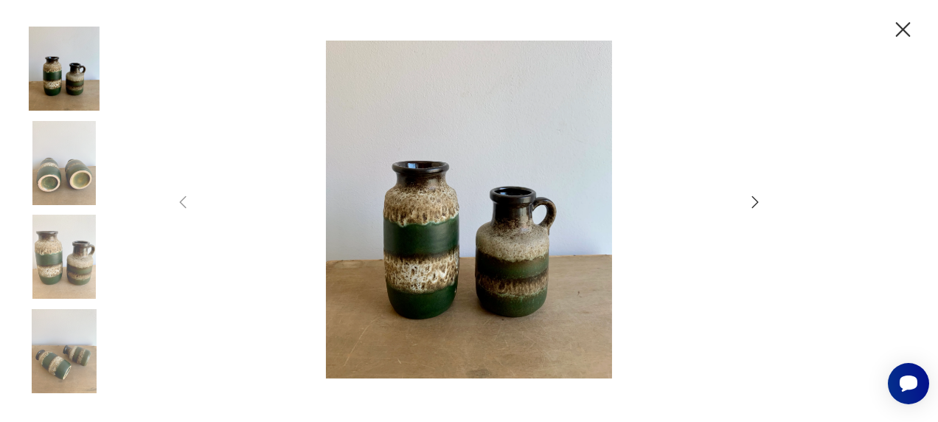
click at [754, 206] on icon "button" at bounding box center [755, 202] width 7 height 12
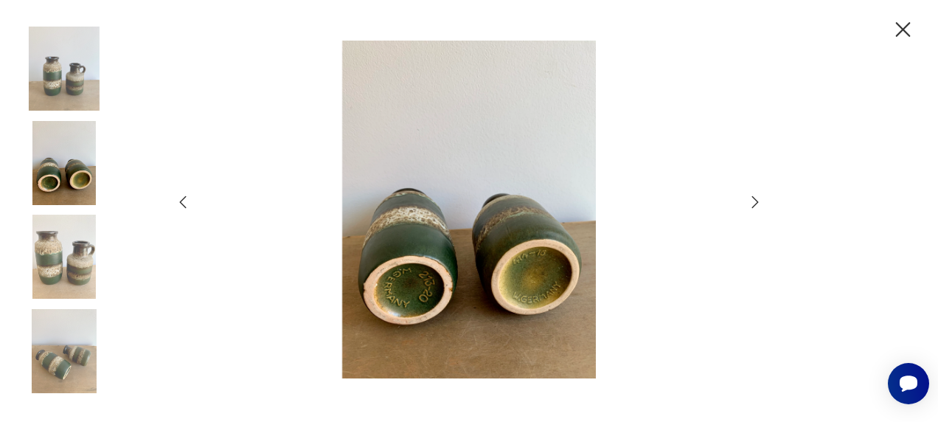
click at [754, 206] on icon "button" at bounding box center [755, 202] width 7 height 12
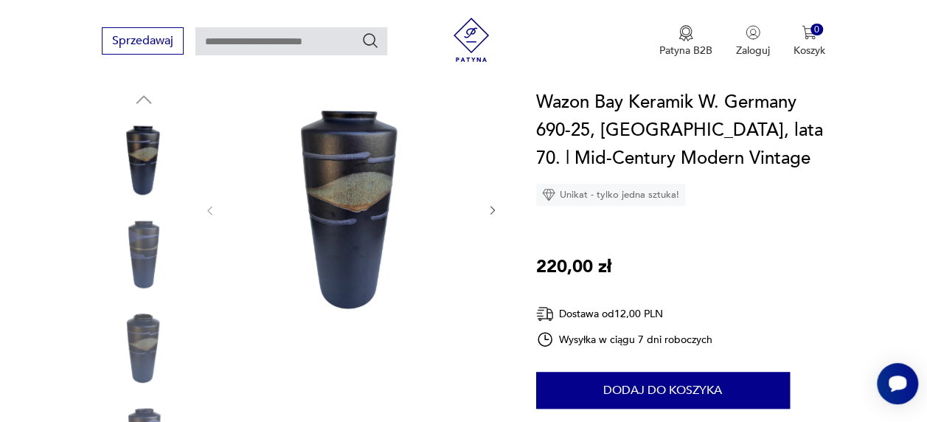
scroll to position [134, 0]
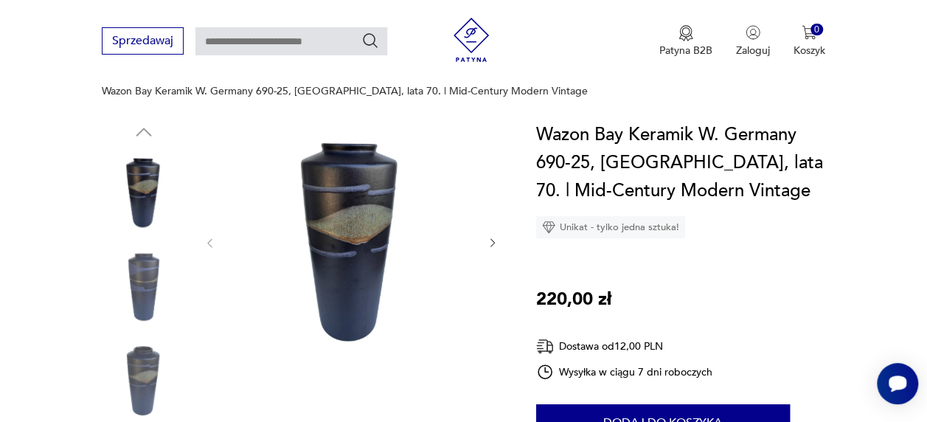
click at [492, 237] on icon "button" at bounding box center [493, 243] width 12 height 12
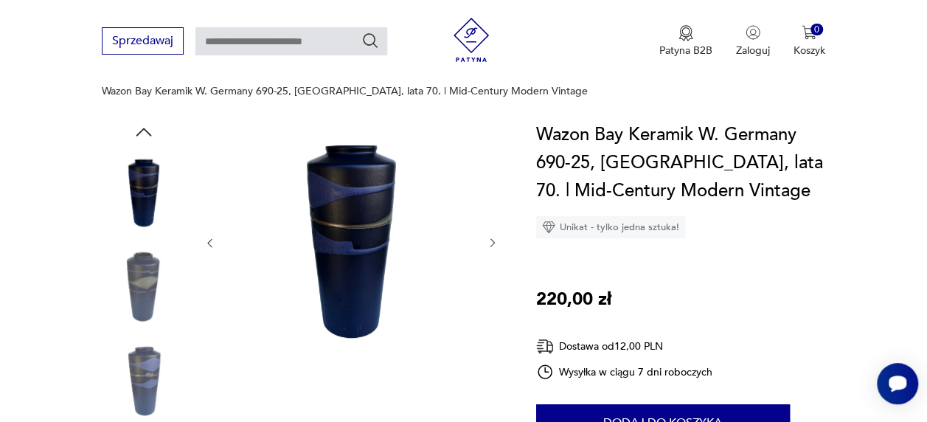
click at [492, 237] on icon "button" at bounding box center [493, 243] width 12 height 12
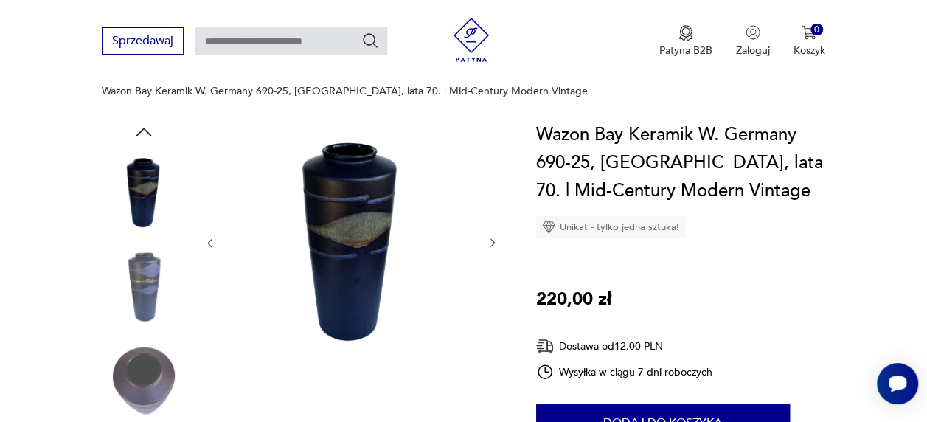
click at [492, 237] on icon "button" at bounding box center [493, 243] width 12 height 12
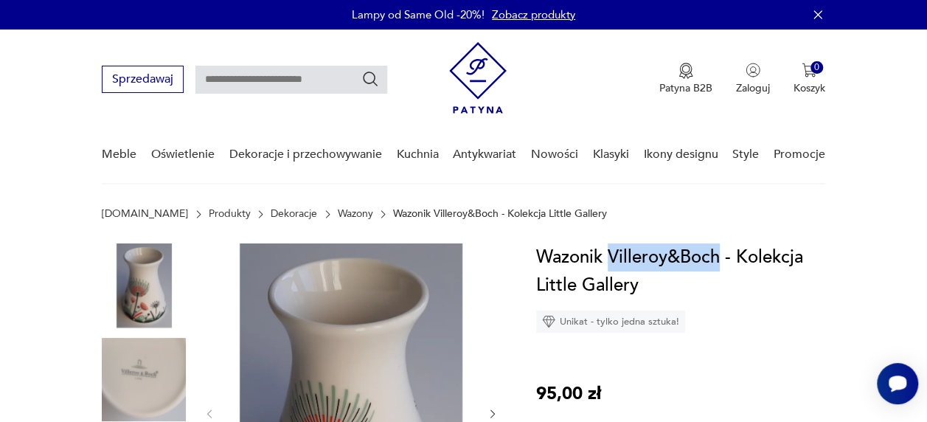
drag, startPoint x: 609, startPoint y: 252, endPoint x: 719, endPoint y: 261, distance: 110.2
click at [719, 261] on h1 "Wazonik Villeroy&Boch - Kolekcja Little Gallery" at bounding box center [680, 271] width 289 height 56
copy h1 "Villeroy&Boch"
click at [329, 76] on input "text" at bounding box center [291, 80] width 192 height 28
paste input "**********"
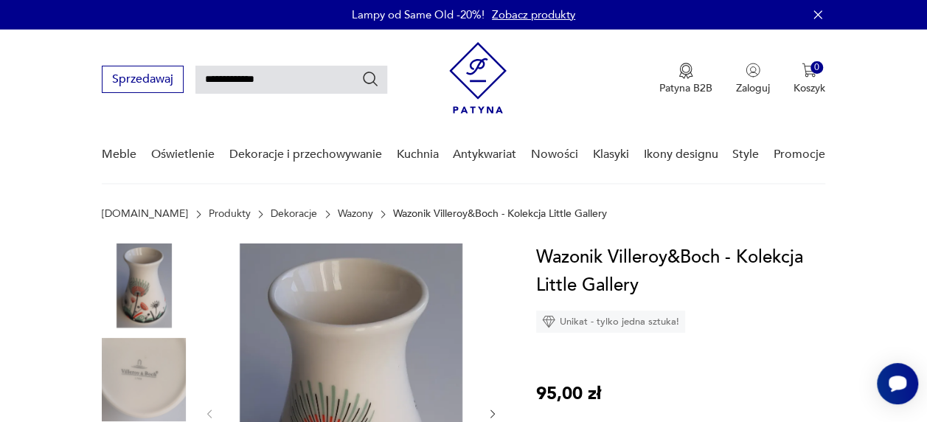
type input "**********"
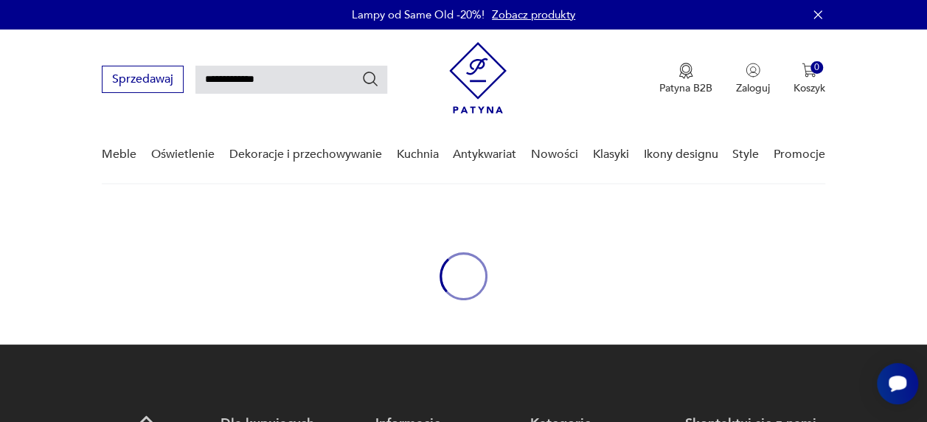
type input "********"
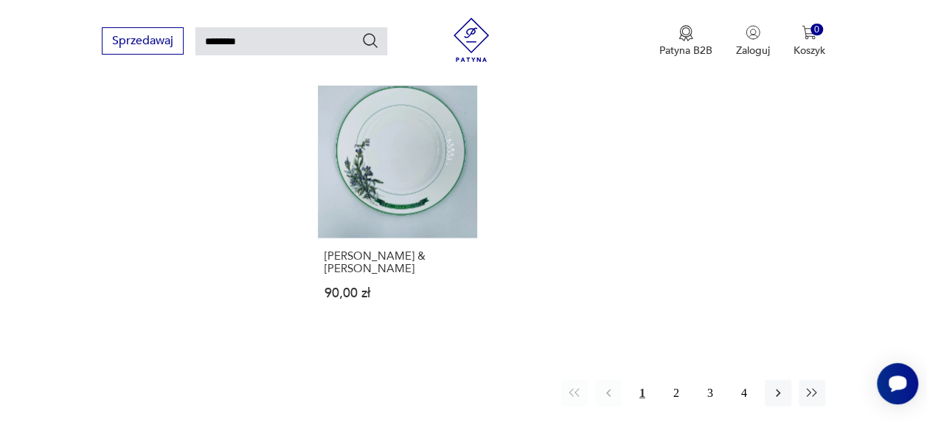
scroll to position [1720, 0]
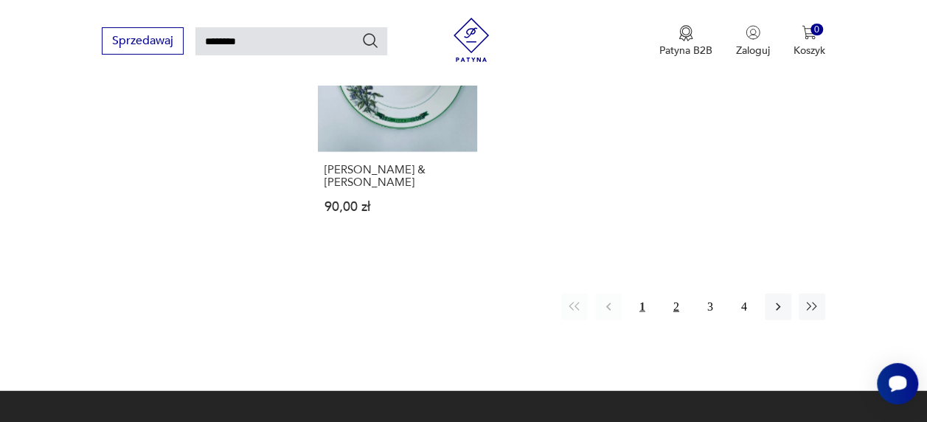
click at [678, 293] on button "2" at bounding box center [676, 306] width 27 height 27
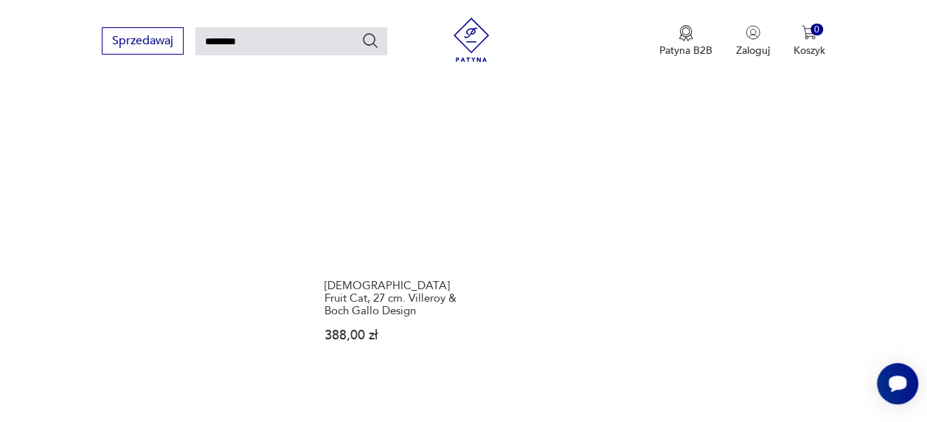
scroll to position [1699, 0]
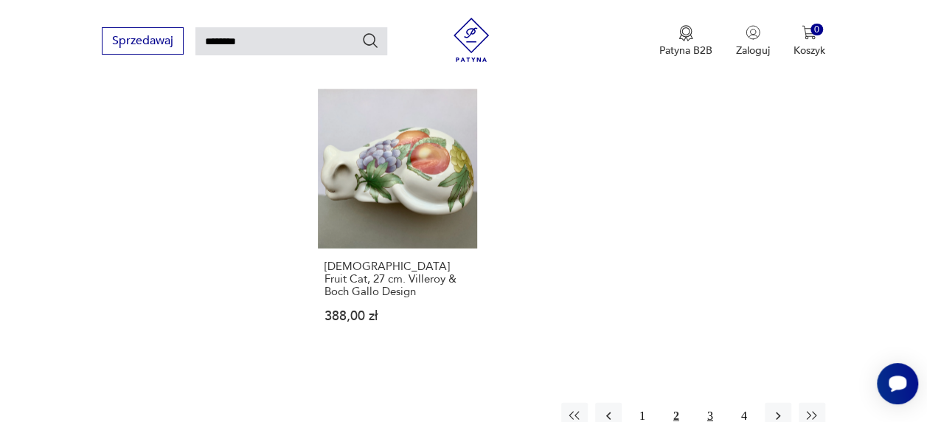
click at [706, 403] on button "3" at bounding box center [710, 416] width 27 height 27
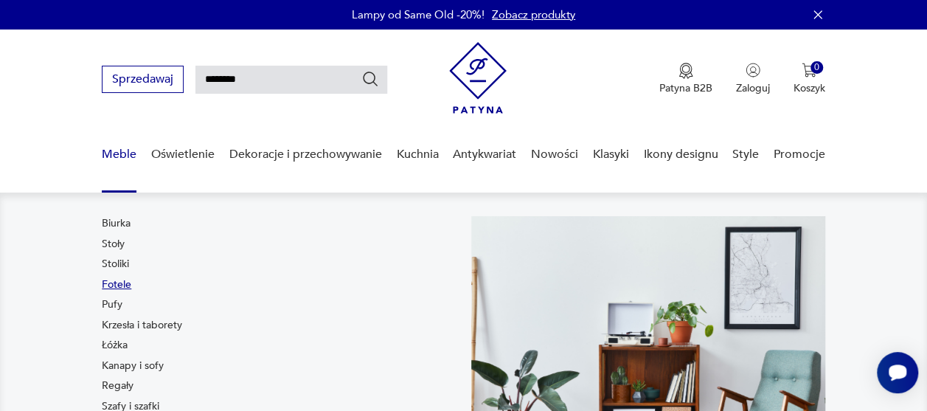
click at [114, 283] on link "Fotele" at bounding box center [116, 284] width 29 height 15
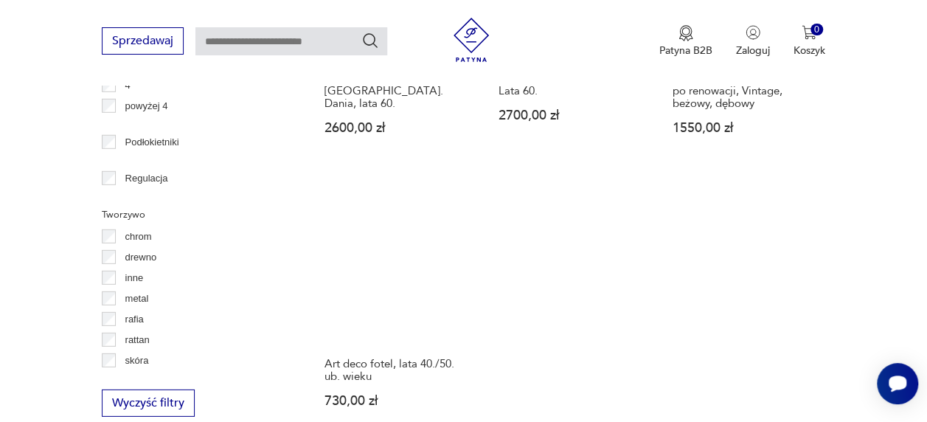
scroll to position [2007, 0]
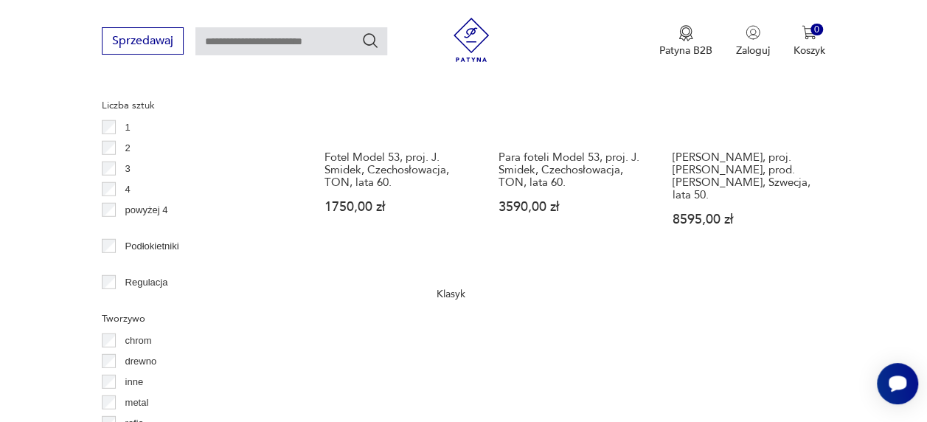
scroll to position [1886, 0]
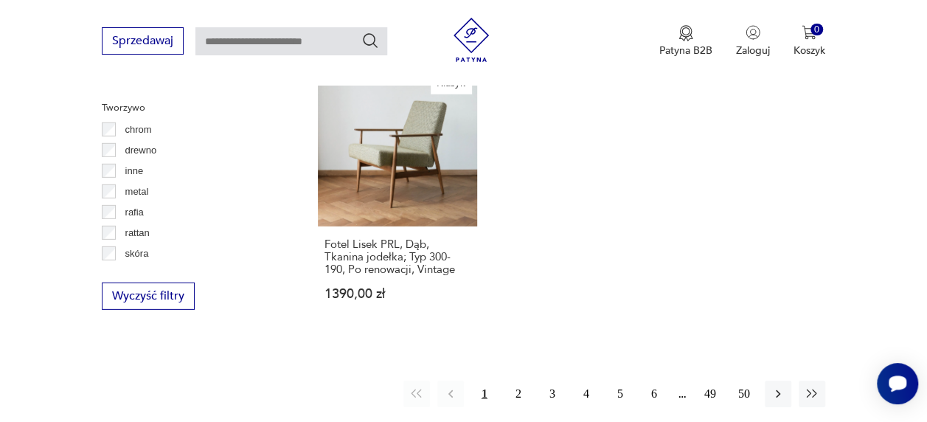
scroll to position [2106, 0]
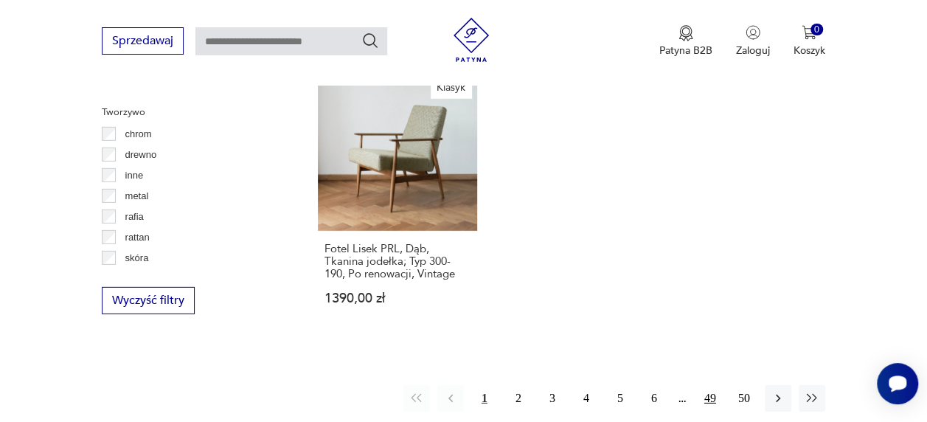
click at [706, 385] on button "49" at bounding box center [710, 398] width 27 height 27
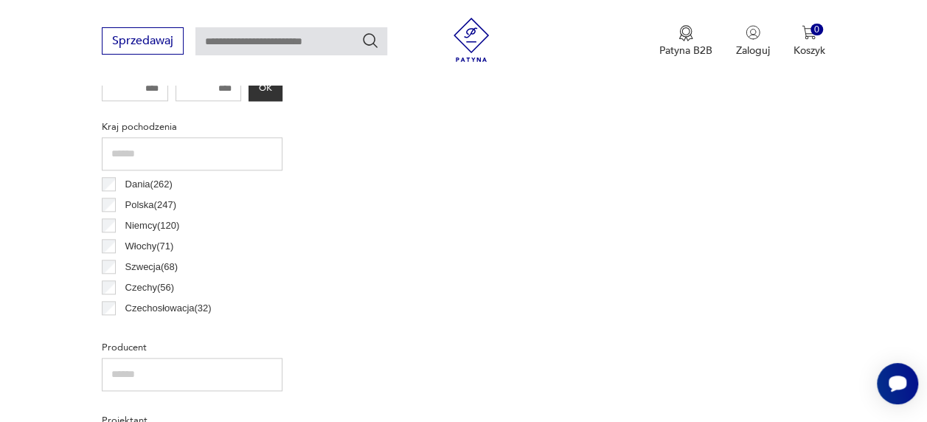
scroll to position [391, 0]
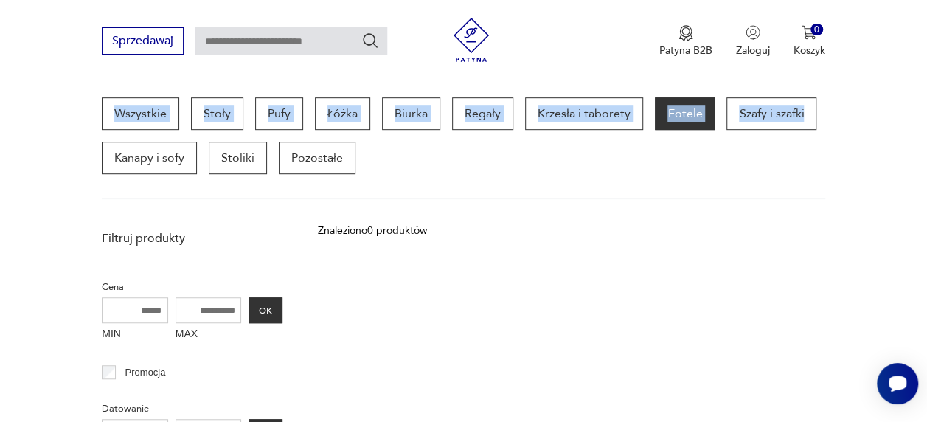
drag, startPoint x: 924, startPoint y: 79, endPoint x: 940, endPoint y: 172, distance: 94.2
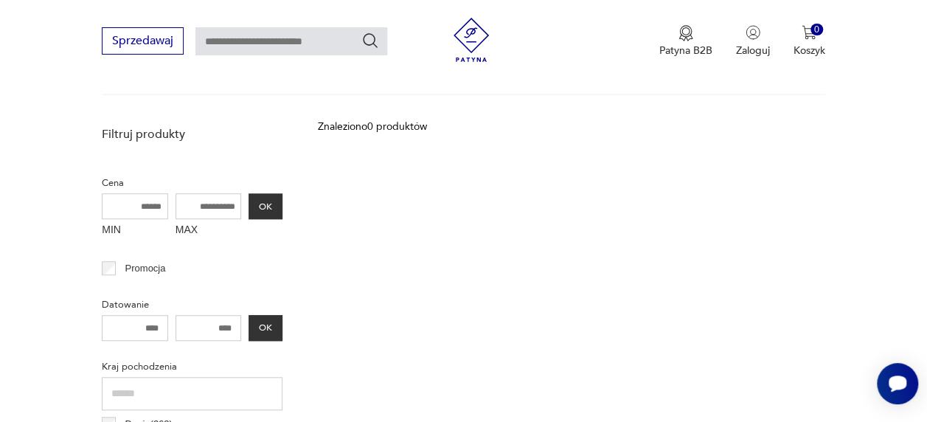
scroll to position [487, 0]
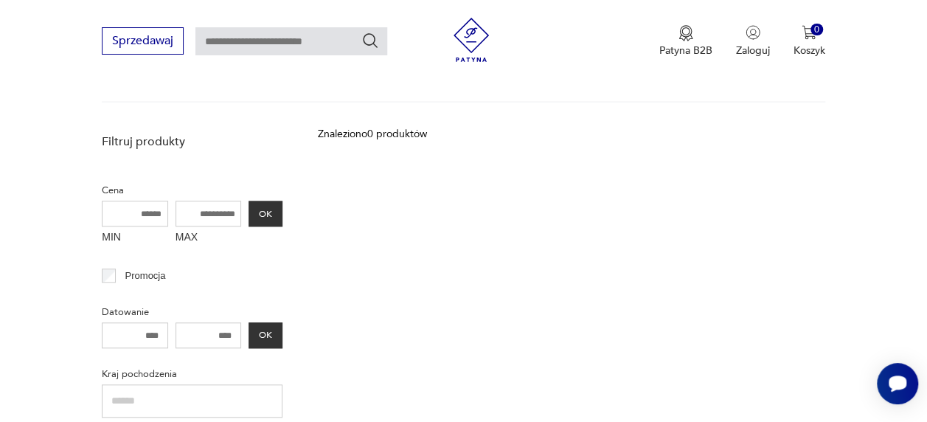
scroll to position [2106, 0]
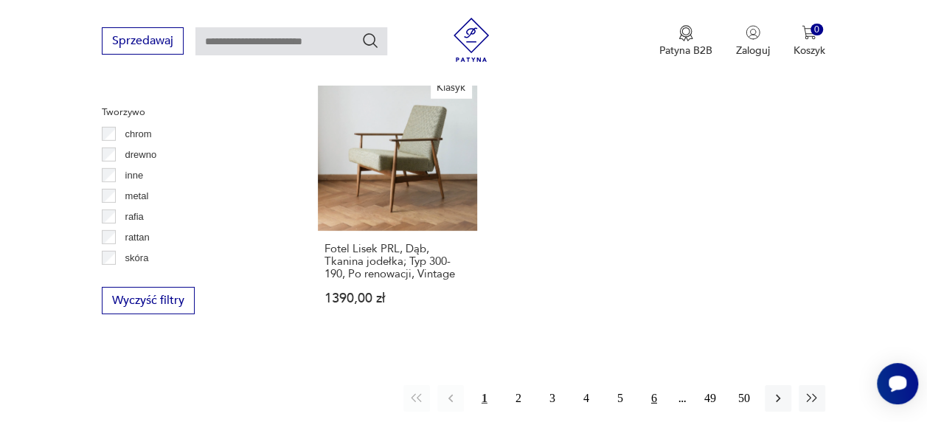
click at [655, 385] on button "6" at bounding box center [654, 398] width 27 height 27
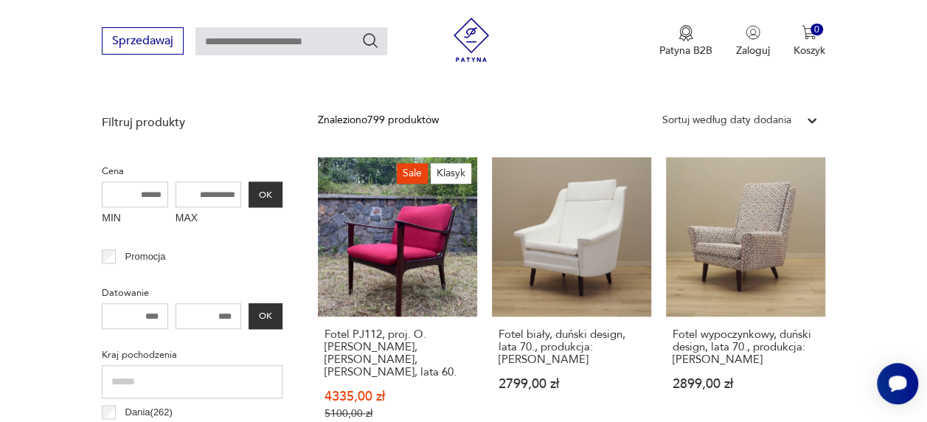
scroll to position [499, 0]
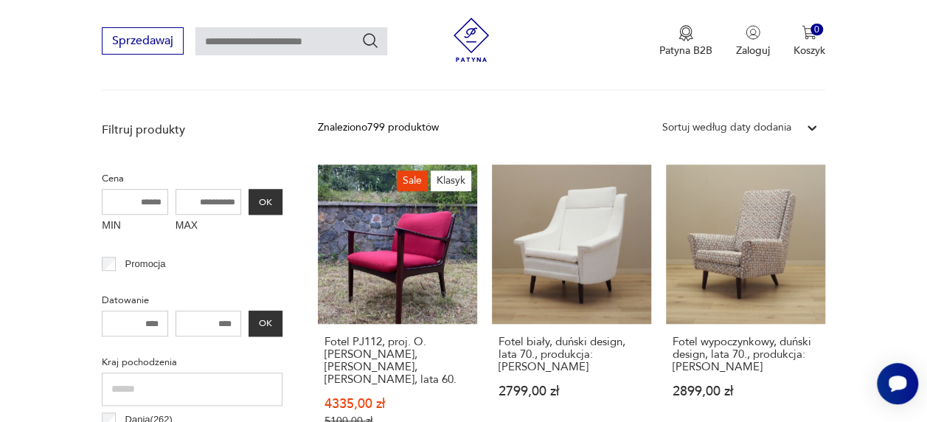
click at [217, 201] on input "MAX" at bounding box center [208, 202] width 66 height 26
type input "****"
click at [144, 209] on input "MIN" at bounding box center [135, 202] width 66 height 26
type input "***"
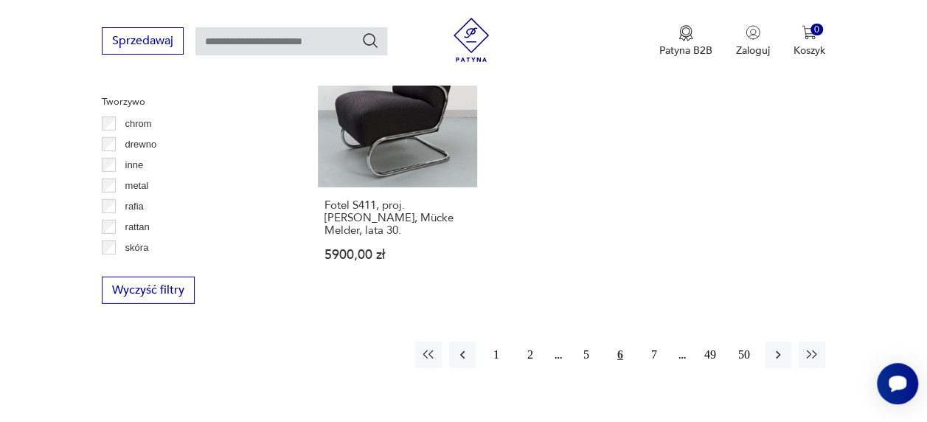
scroll to position [2149, 0]
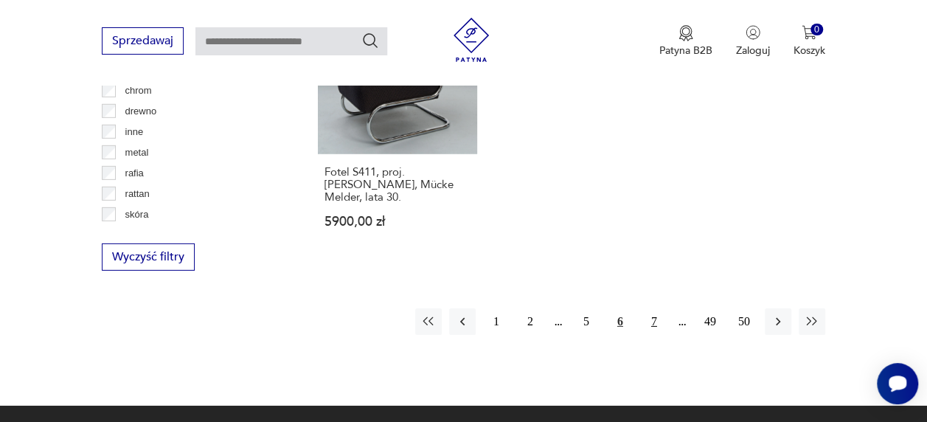
click at [655, 308] on button "7" at bounding box center [654, 321] width 27 height 27
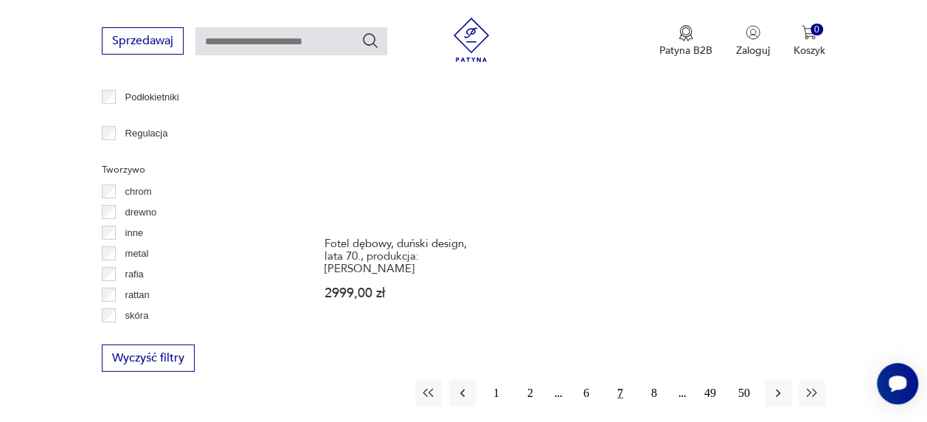
scroll to position [2074, 0]
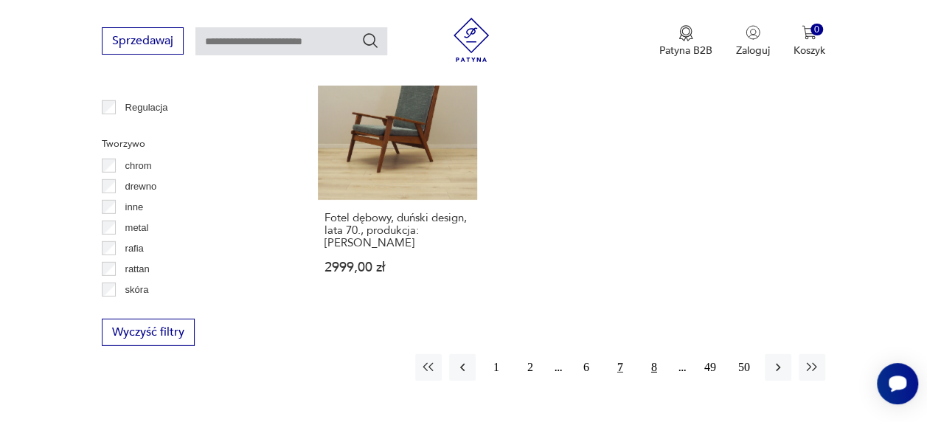
click at [654, 354] on button "8" at bounding box center [654, 367] width 27 height 27
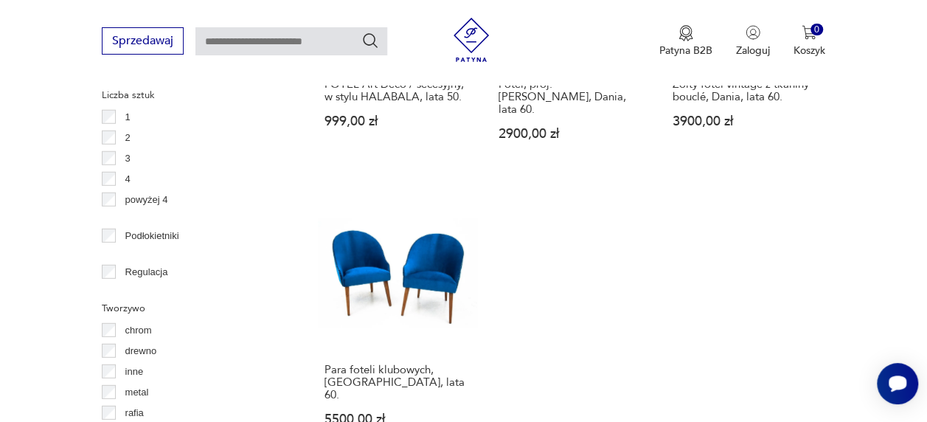
scroll to position [1911, 0]
